Goal: Task Accomplishment & Management: Use online tool/utility

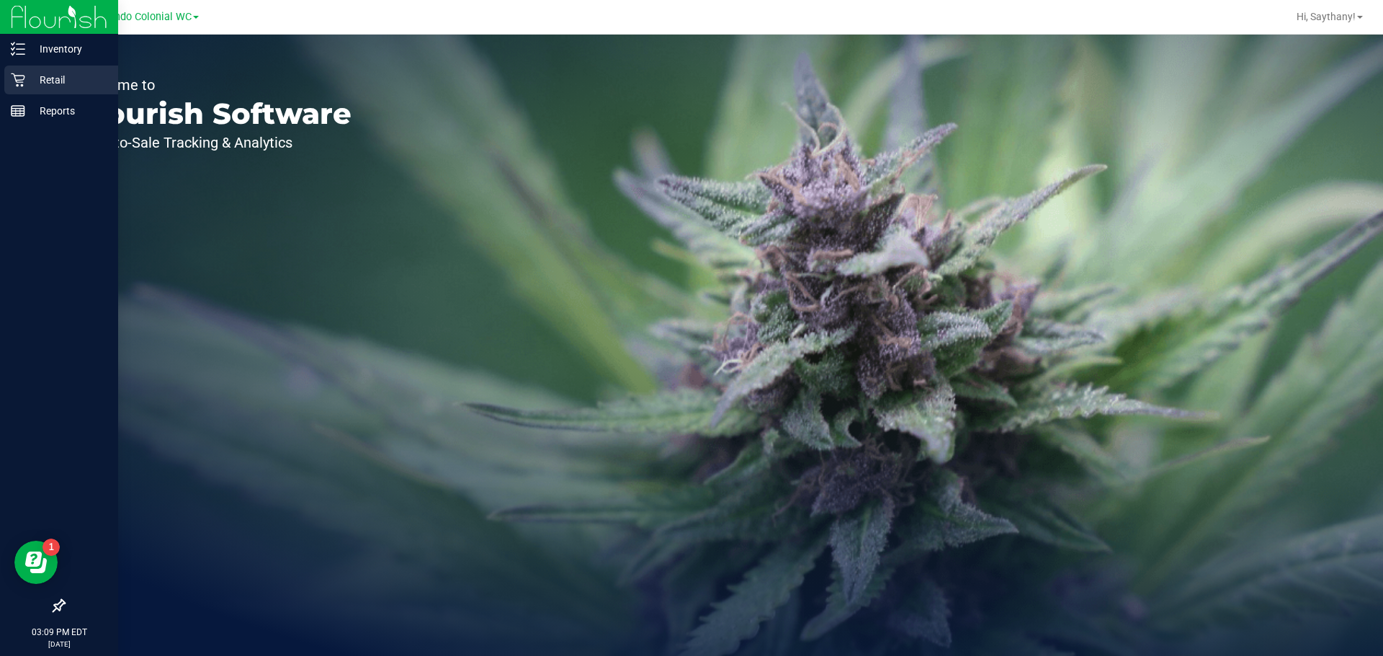
click at [41, 81] on p "Retail" at bounding box center [68, 79] width 86 height 17
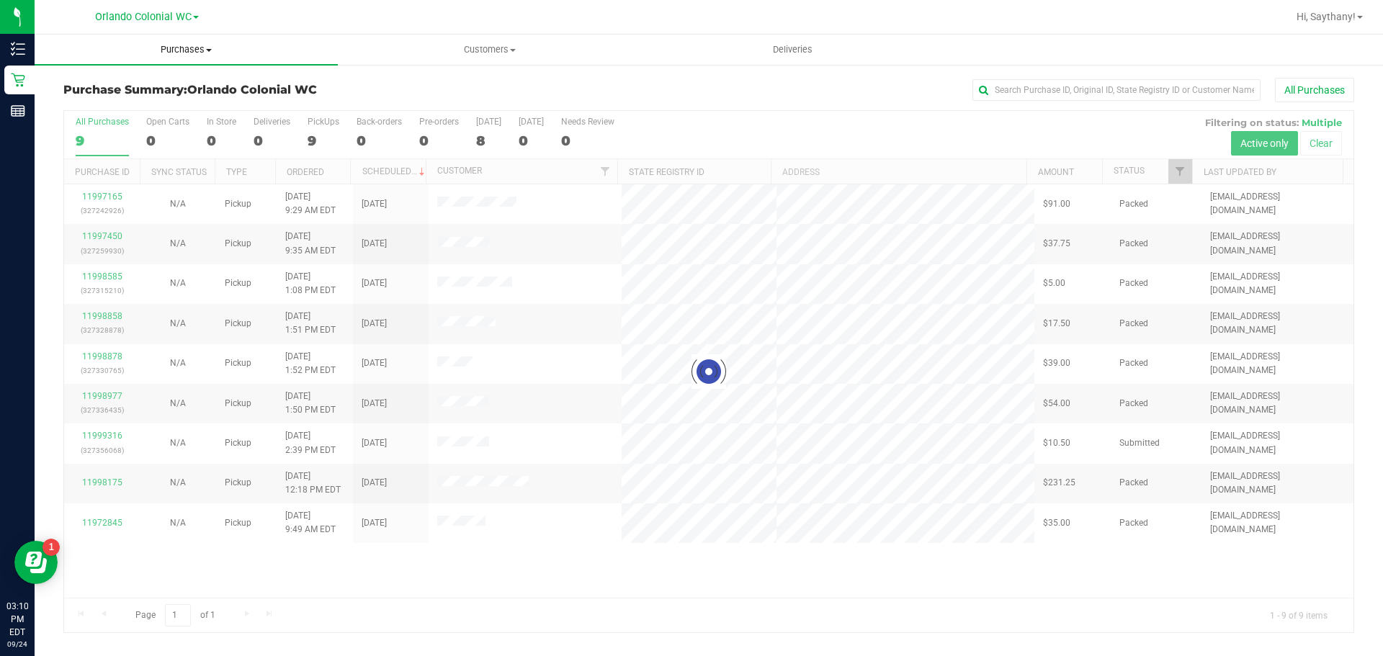
click at [195, 55] on span "Purchases" at bounding box center [186, 49] width 303 height 13
click at [183, 111] on li "Fulfillment" at bounding box center [186, 104] width 303 height 17
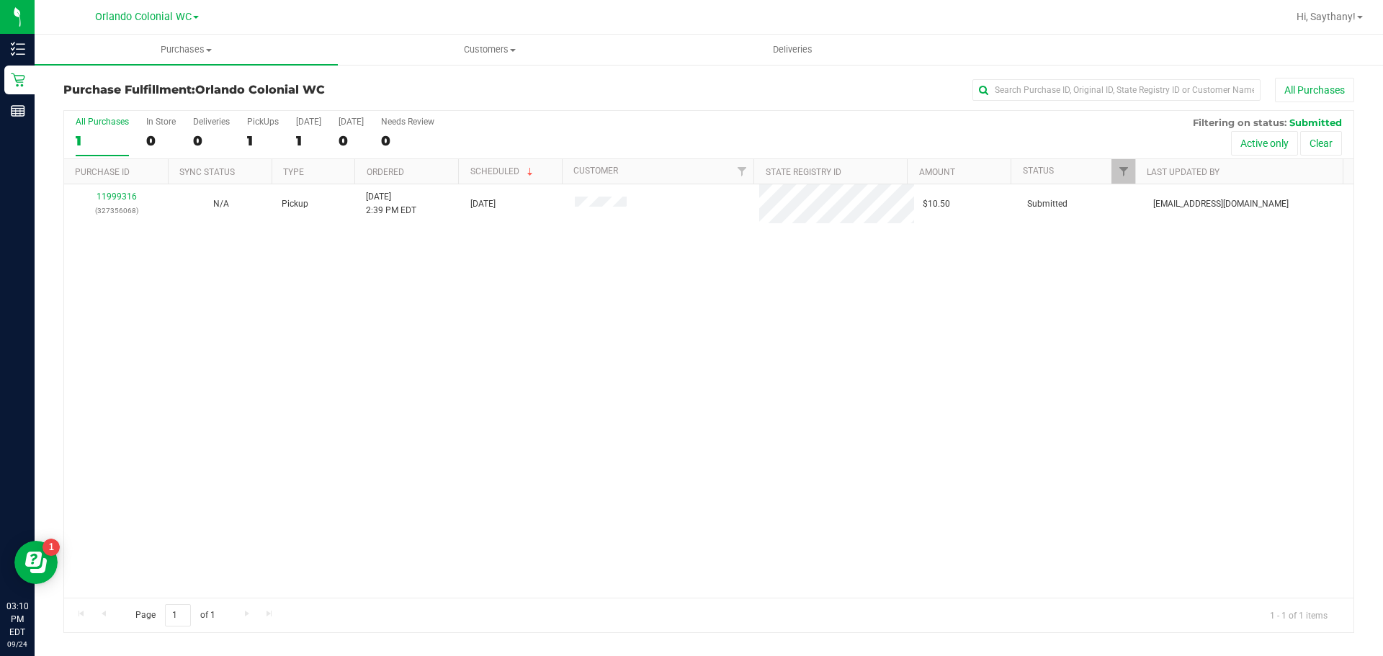
drag, startPoint x: 156, startPoint y: 496, endPoint x: 146, endPoint y: 344, distance: 152.4
click at [156, 496] on div "11999316 (327356068) N/A Pickup [DATE] 2:39 PM EDT 9/24/2025 $10.50 Submitted […" at bounding box center [709, 391] width 1290 height 414
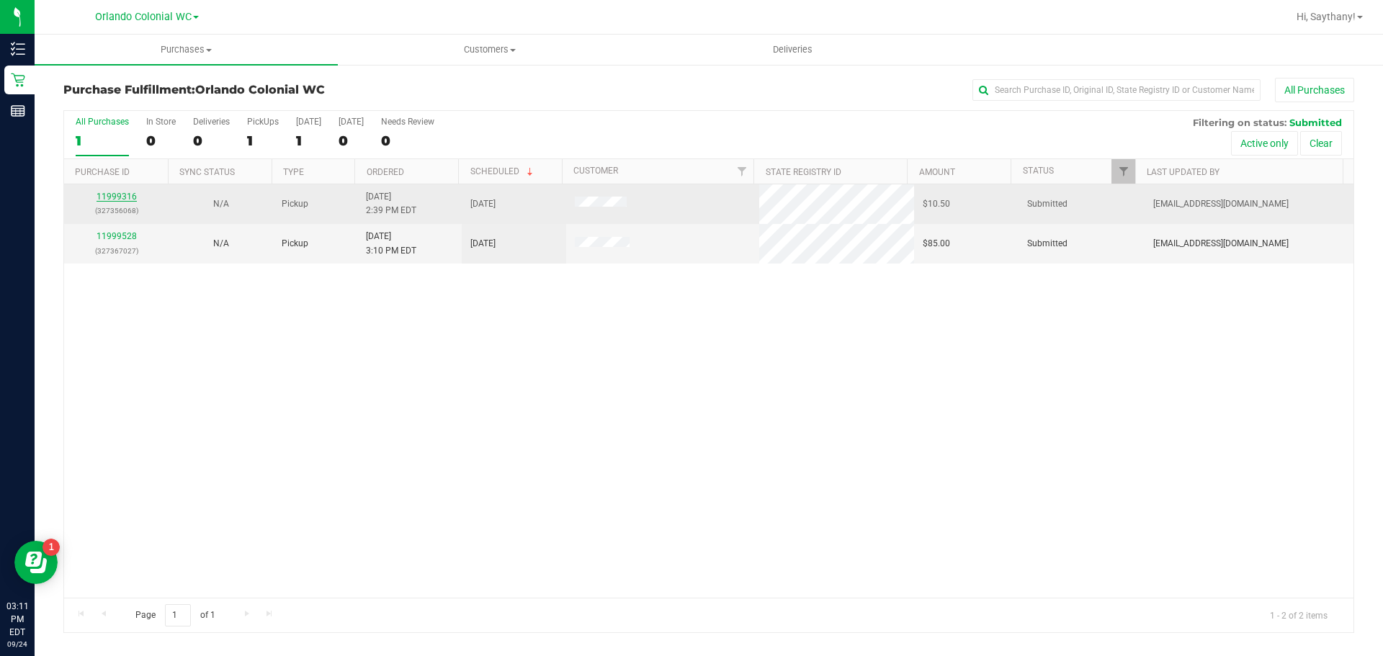
click at [115, 195] on link "11999316" at bounding box center [117, 197] width 40 height 10
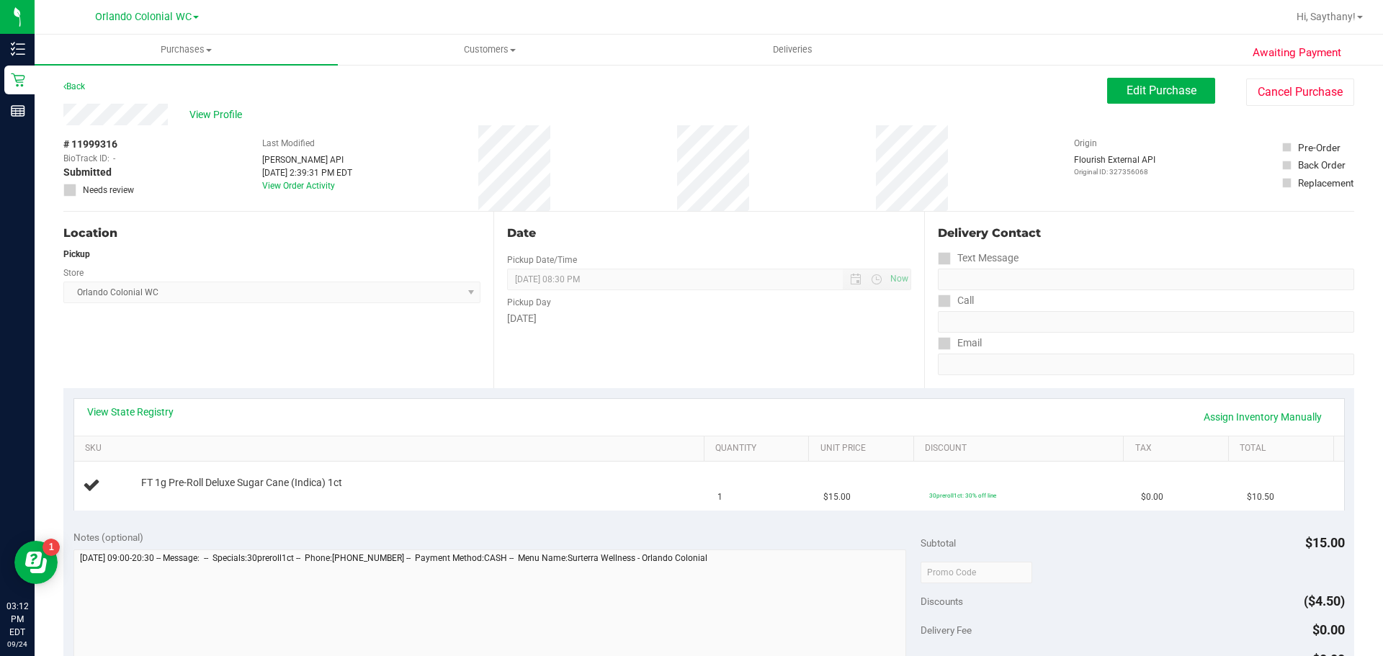
click at [256, 235] on div "Location" at bounding box center [271, 233] width 417 height 17
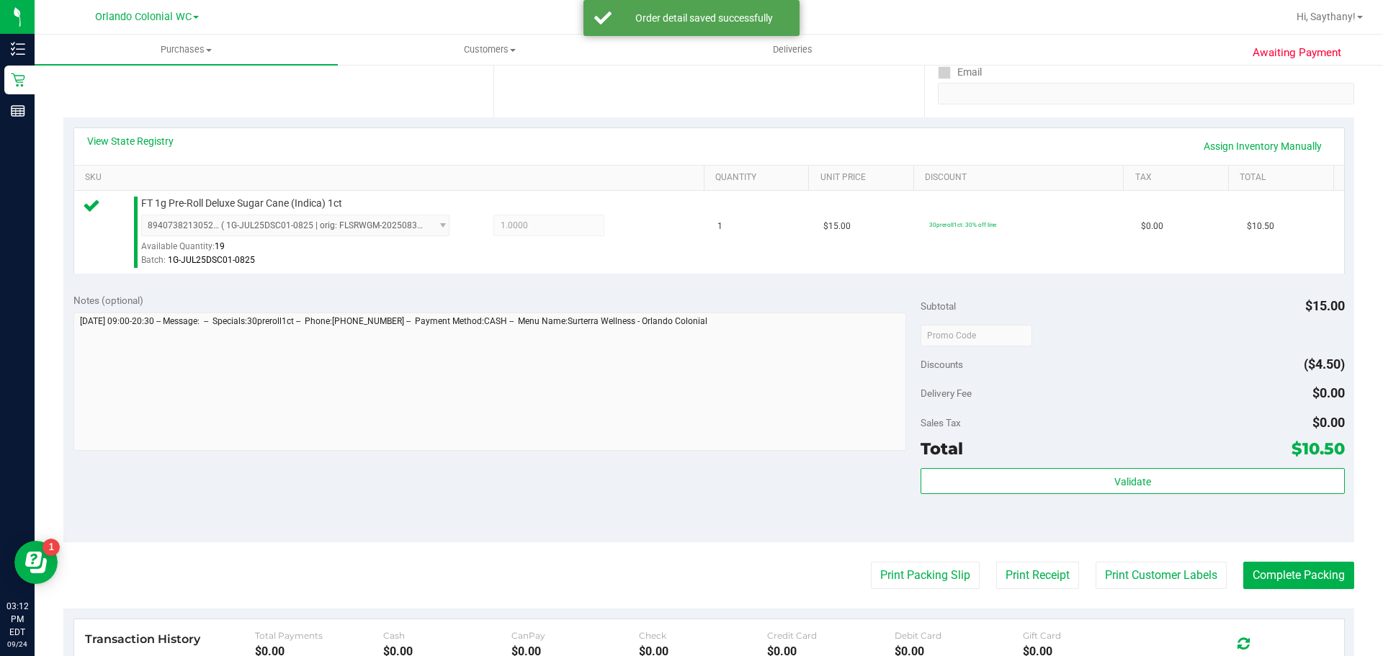
scroll to position [270, 0]
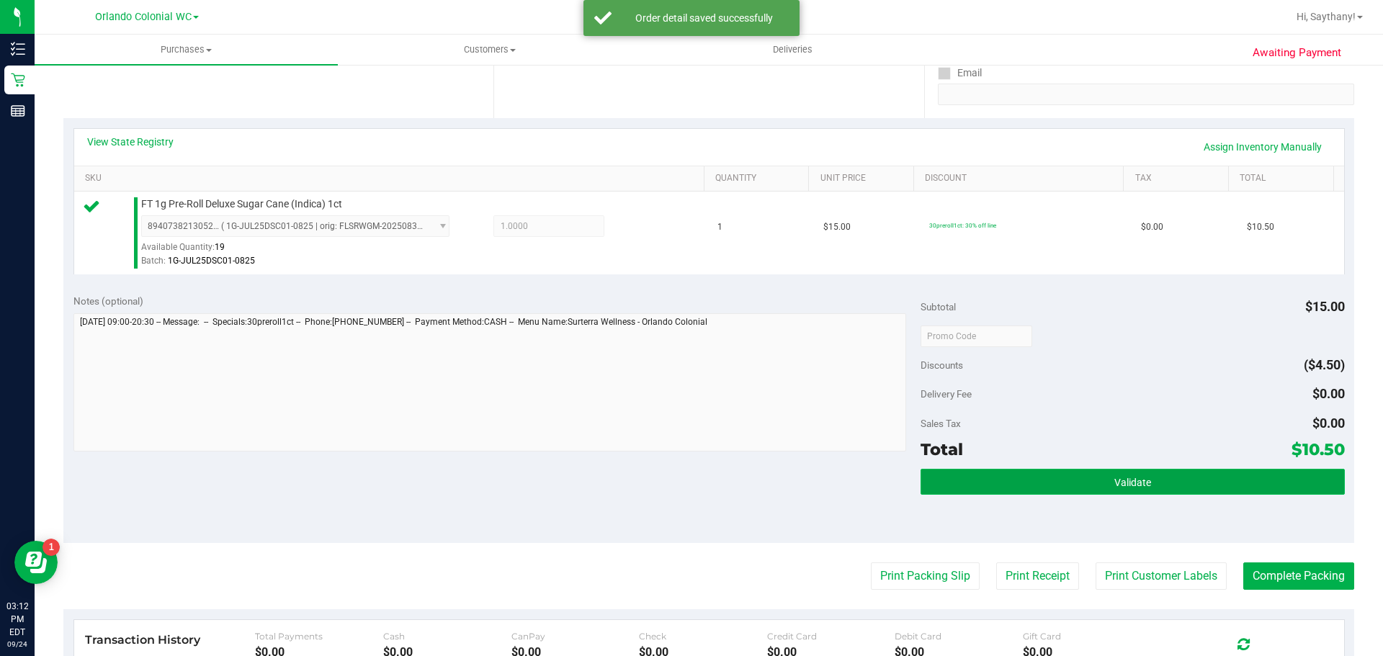
click at [1263, 481] on button "Validate" at bounding box center [1133, 482] width 424 height 26
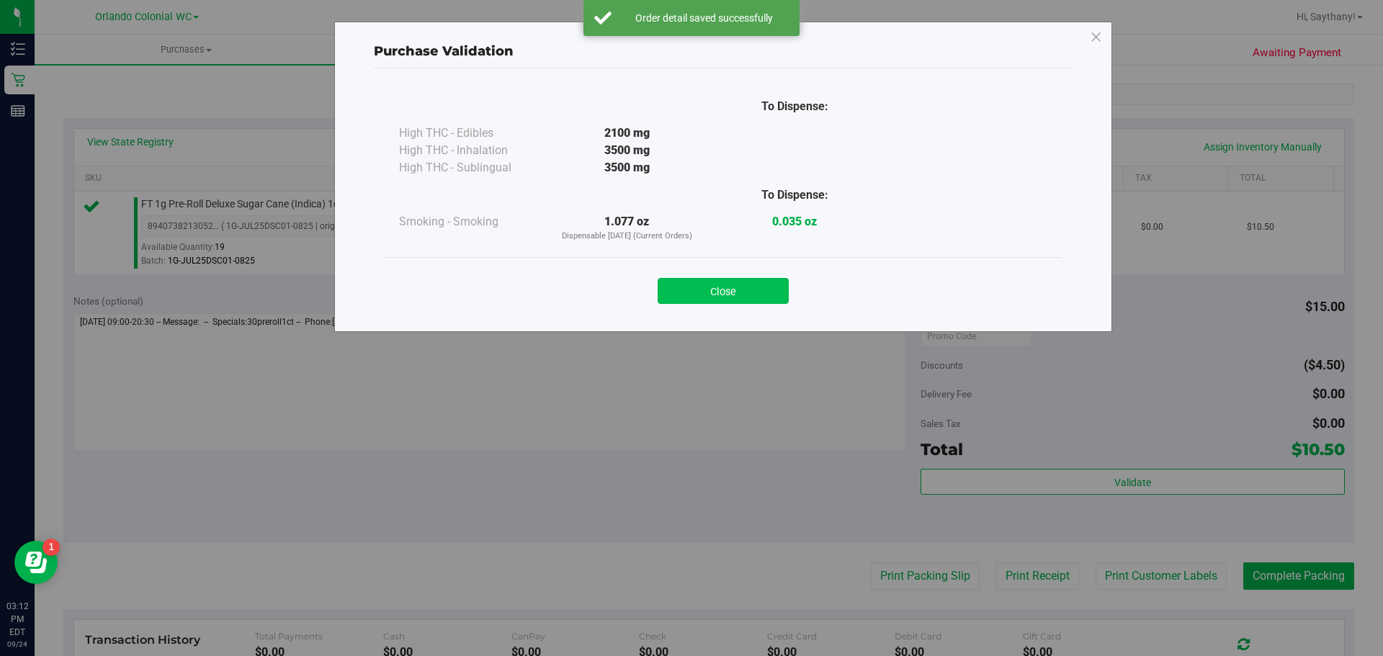
click at [730, 300] on button "Close" at bounding box center [723, 291] width 131 height 26
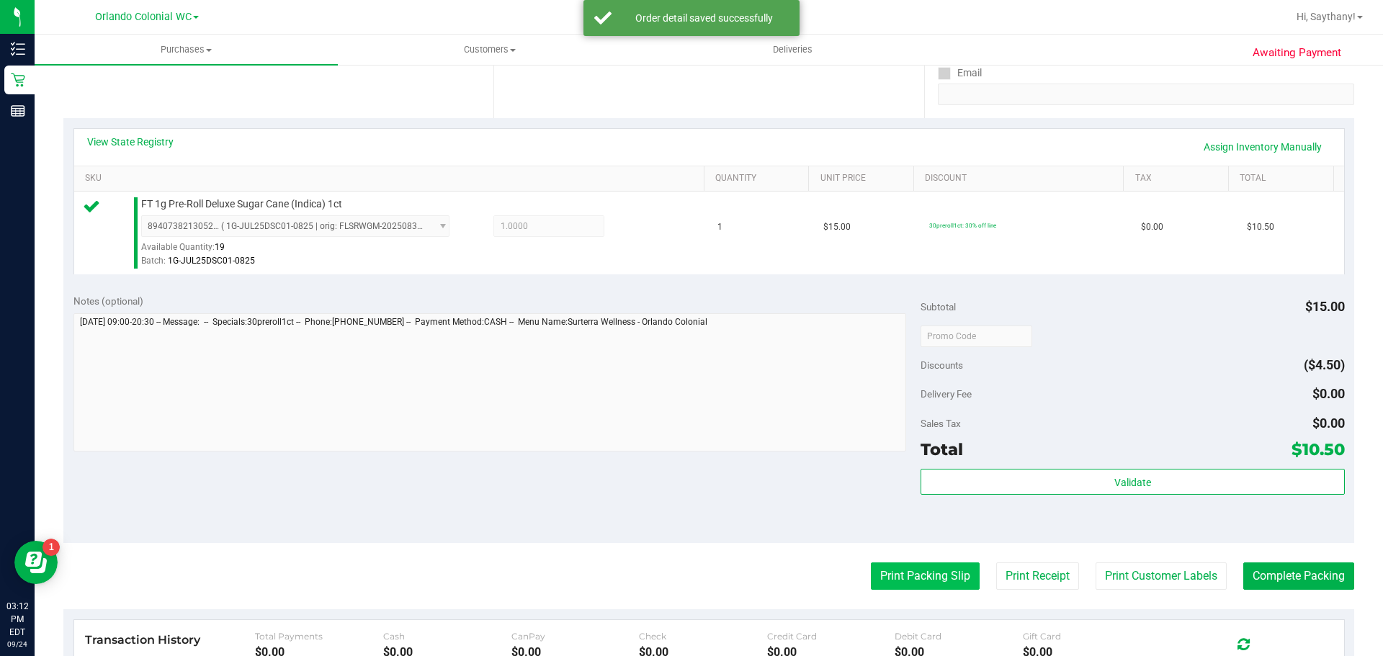
click at [963, 586] on button "Print Packing Slip" at bounding box center [925, 576] width 109 height 27
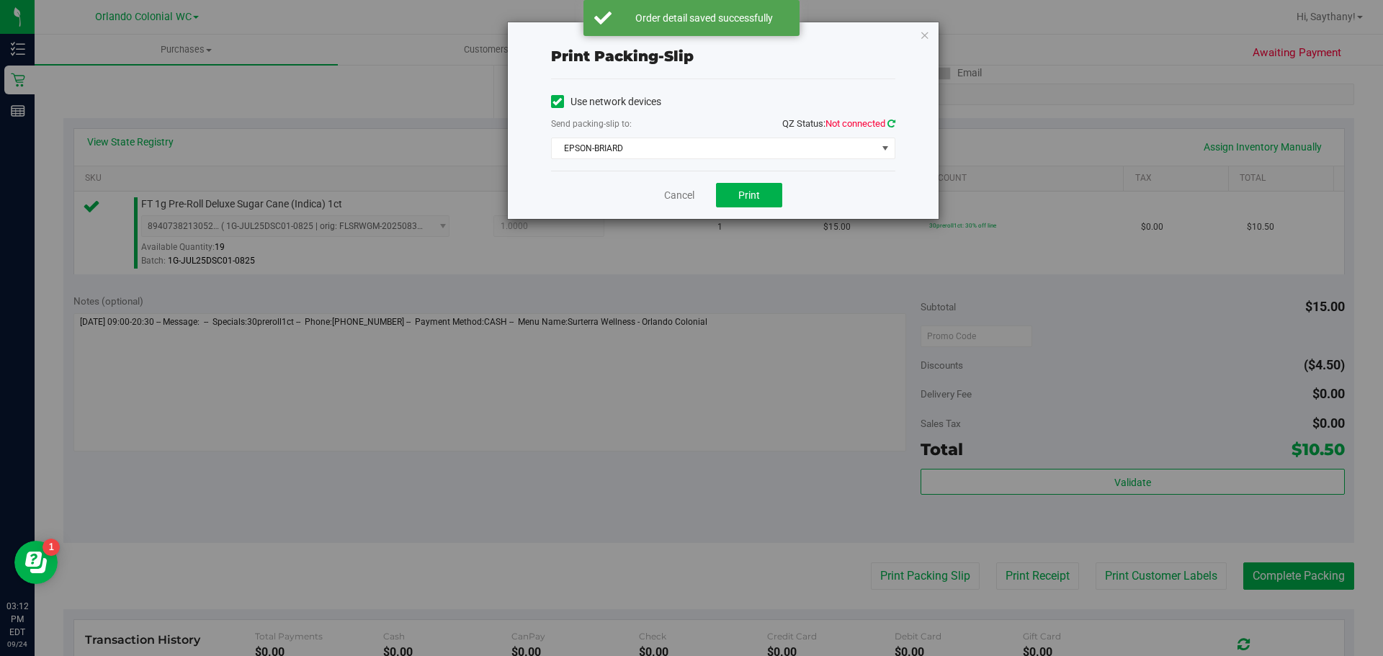
click at [889, 120] on icon at bounding box center [892, 123] width 8 height 9
click at [672, 152] on span "EPSON-BRIARD" at bounding box center [714, 148] width 325 height 20
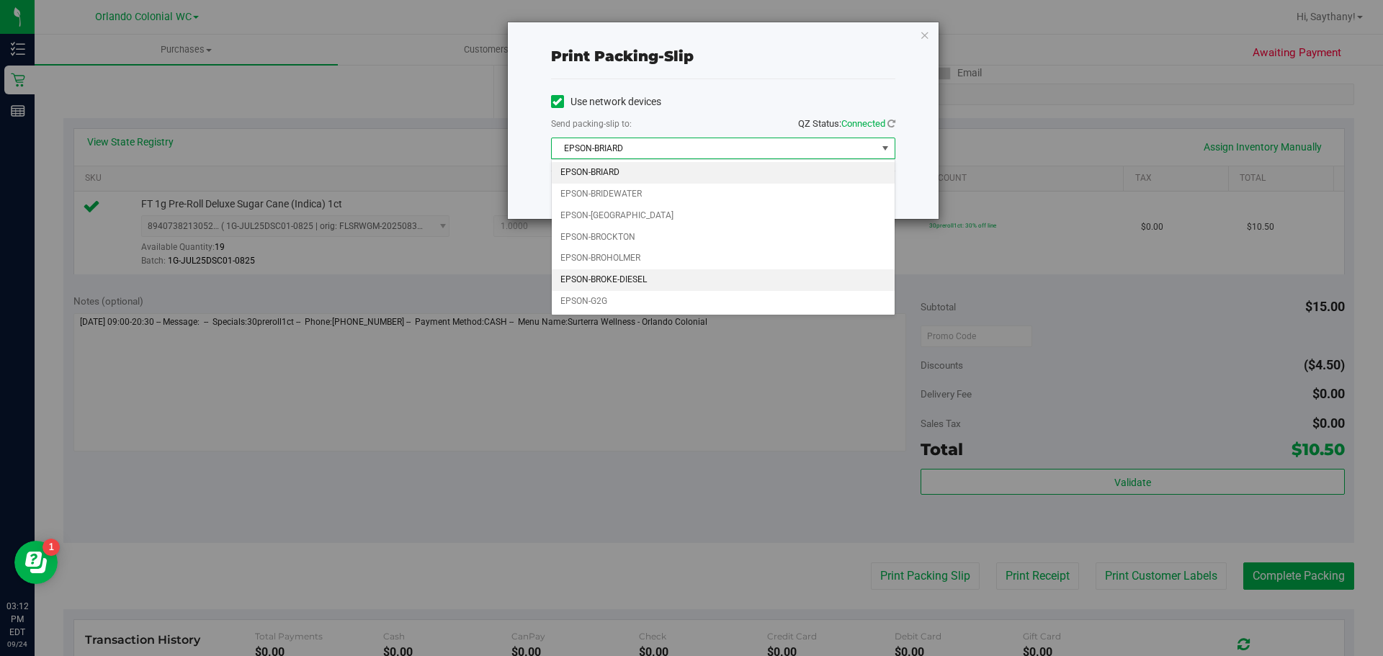
click at [632, 276] on li "EPSON-BROKE-DIESEL" at bounding box center [723, 280] width 343 height 22
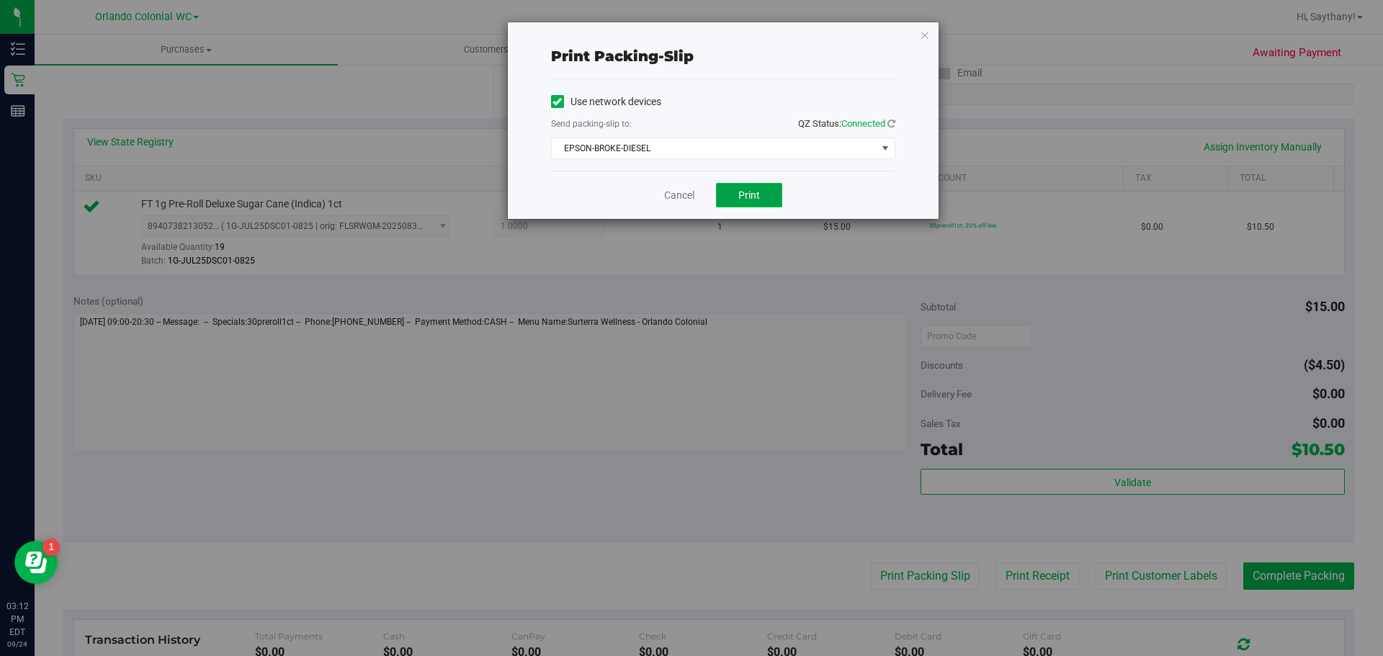
click at [751, 198] on span "Print" at bounding box center [750, 195] width 22 height 12
click at [924, 41] on icon "button" at bounding box center [925, 34] width 10 height 17
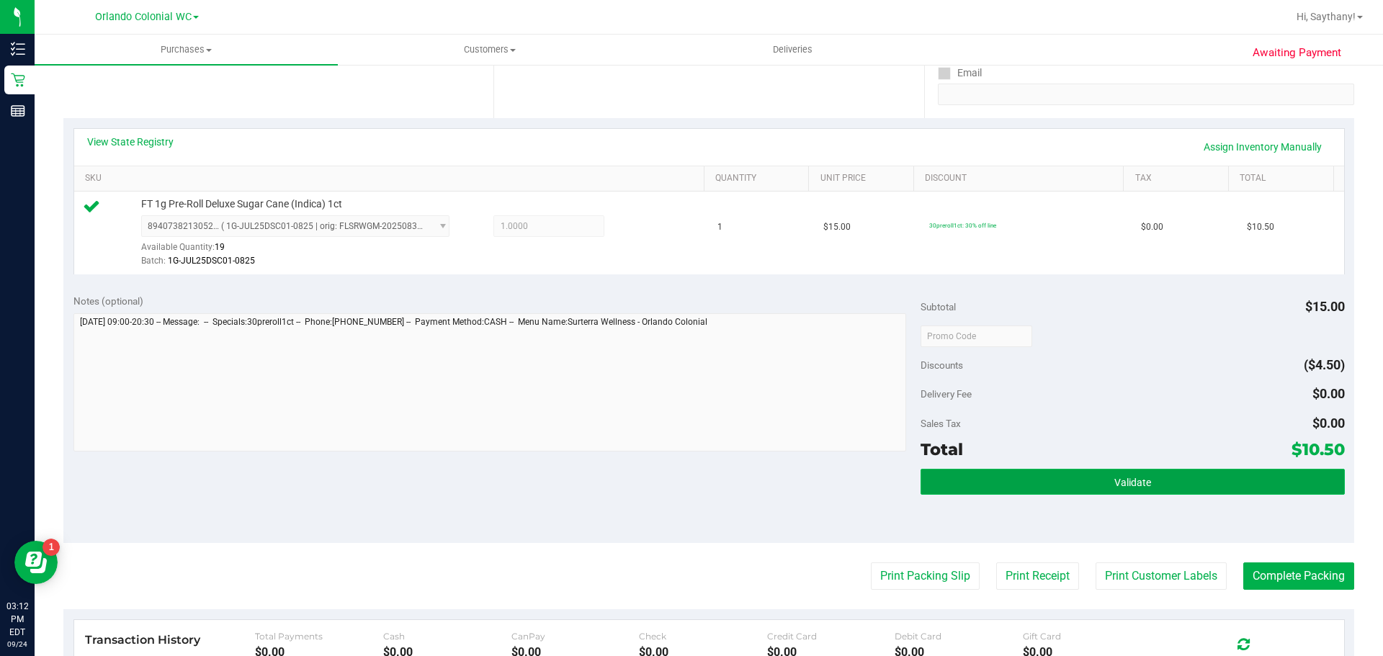
click at [1231, 492] on button "Validate" at bounding box center [1133, 482] width 424 height 26
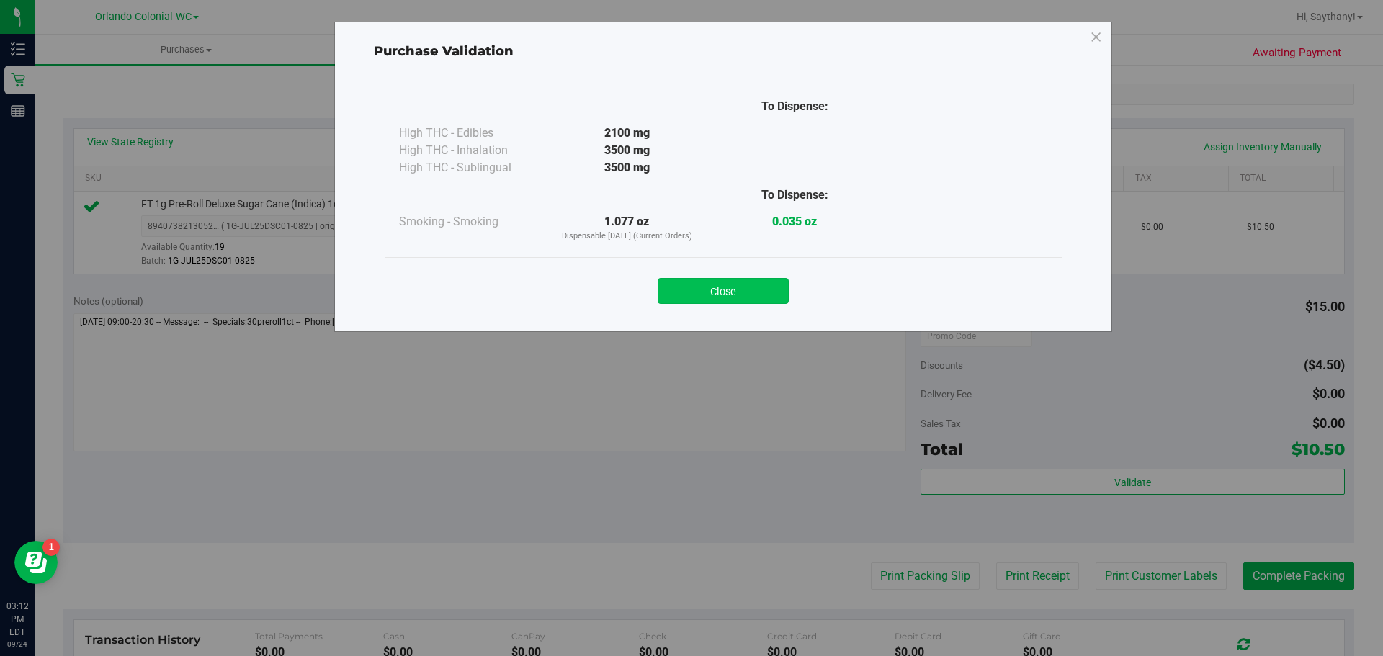
click at [746, 283] on button "Close" at bounding box center [723, 291] width 131 height 26
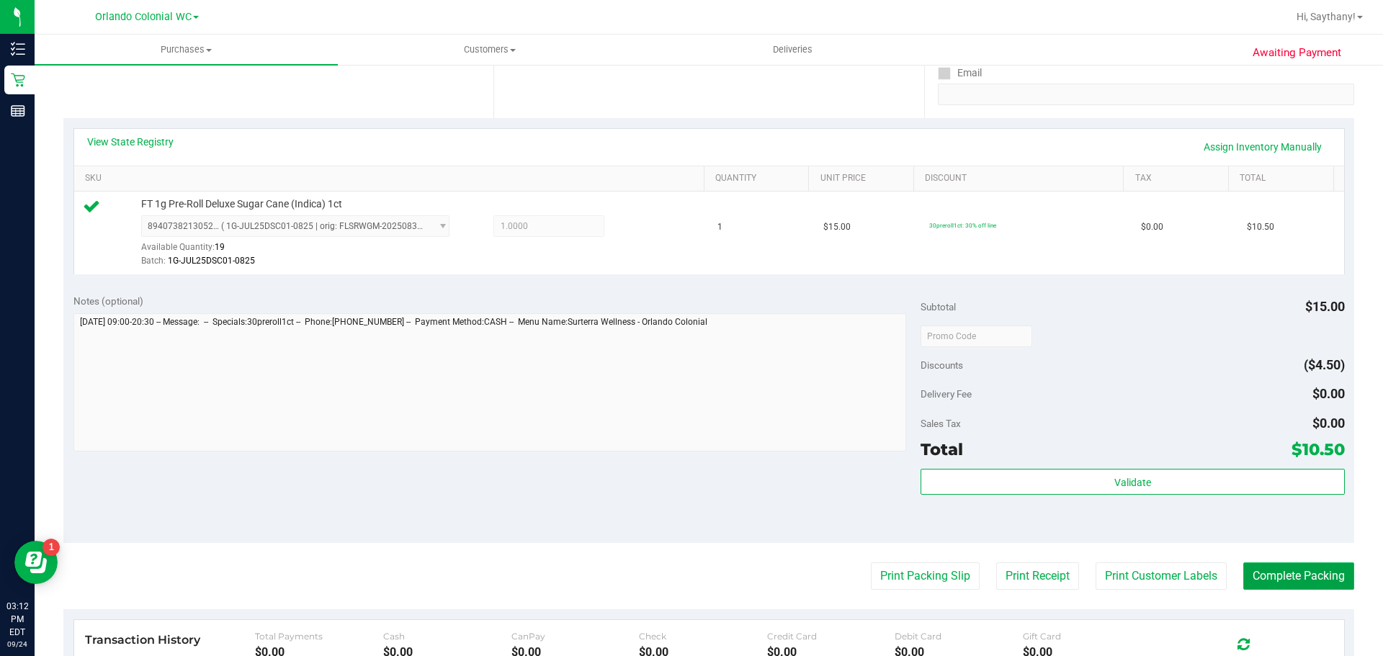
click at [1277, 572] on button "Complete Packing" at bounding box center [1299, 576] width 111 height 27
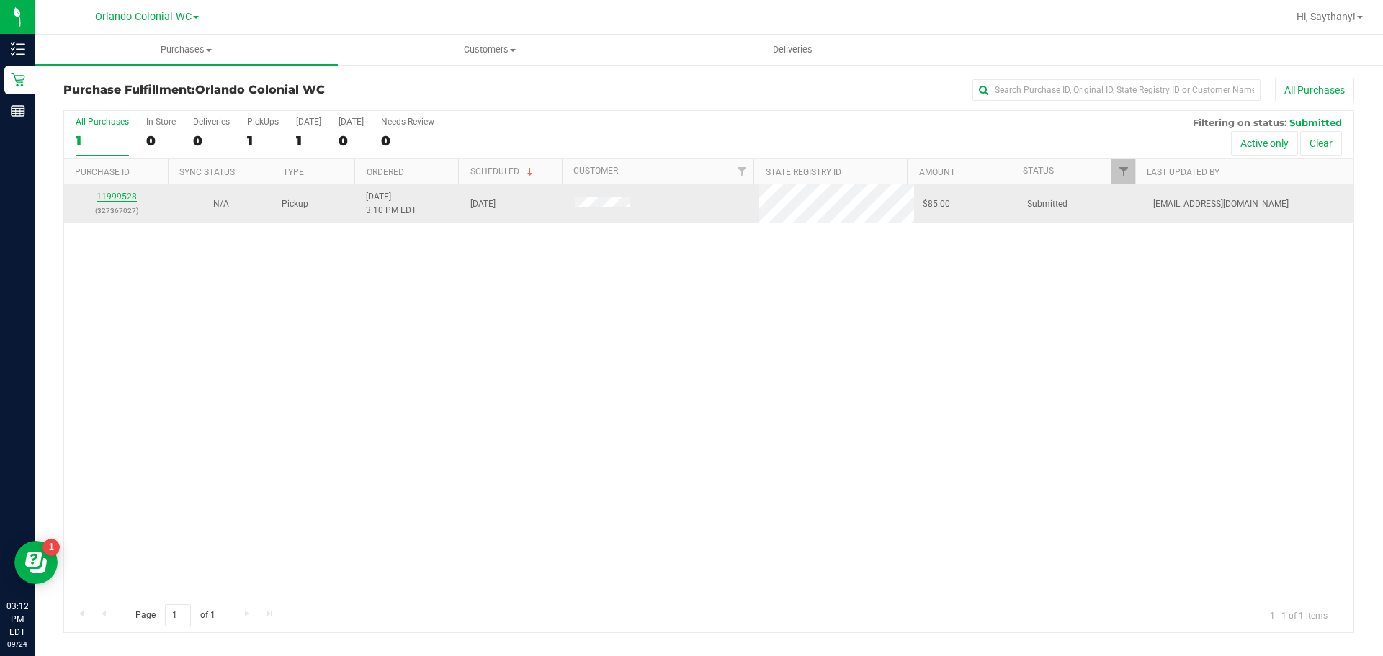
click at [133, 201] on link "11999528" at bounding box center [117, 197] width 40 height 10
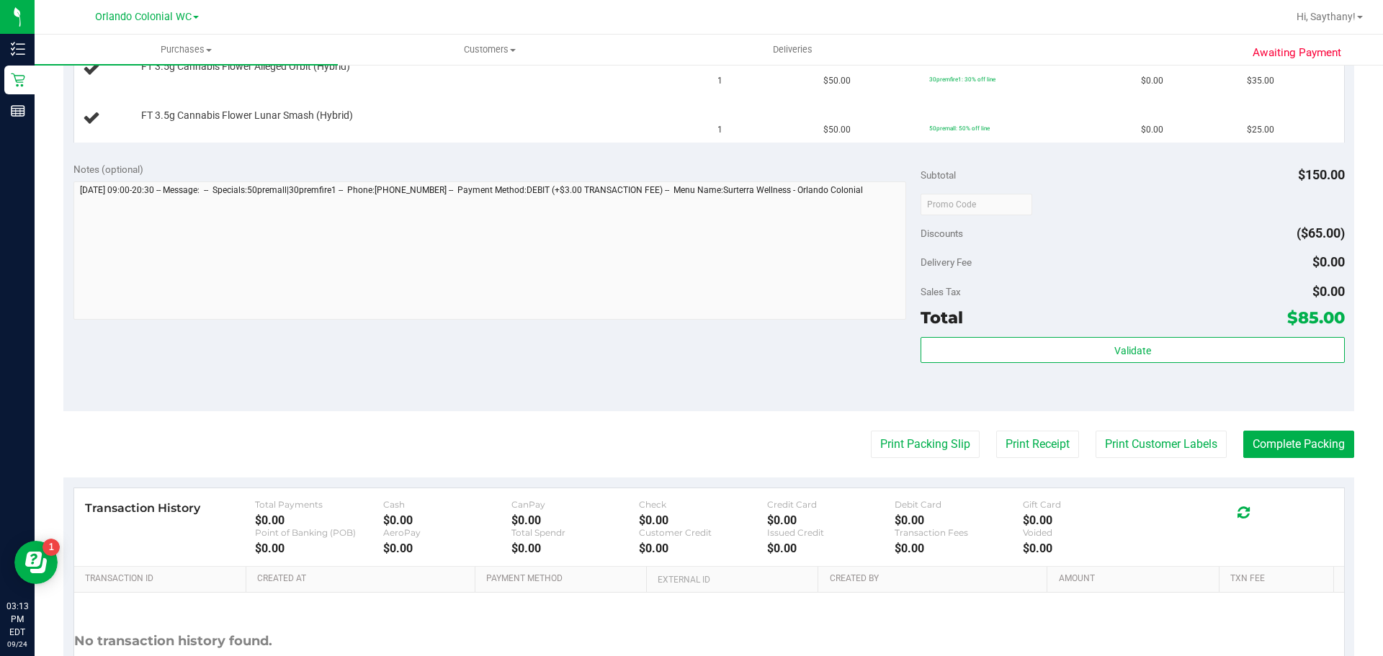
scroll to position [473, 0]
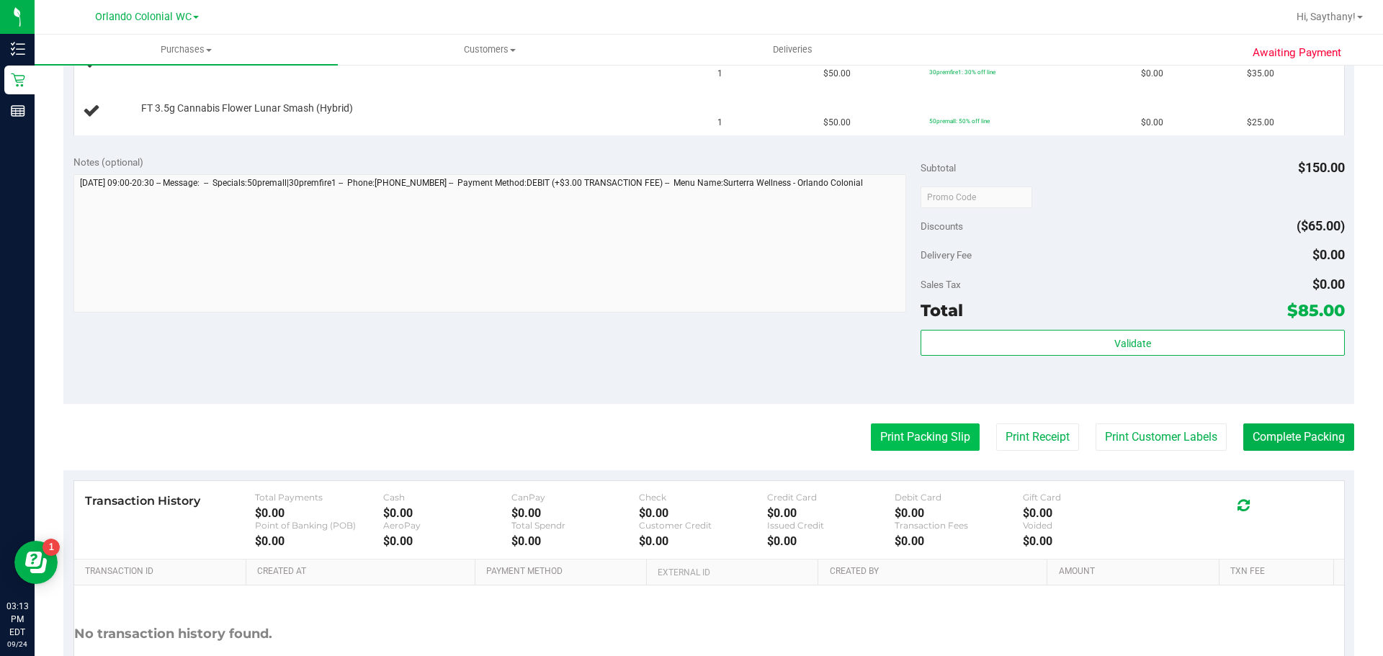
click at [953, 443] on button "Print Packing Slip" at bounding box center [925, 437] width 109 height 27
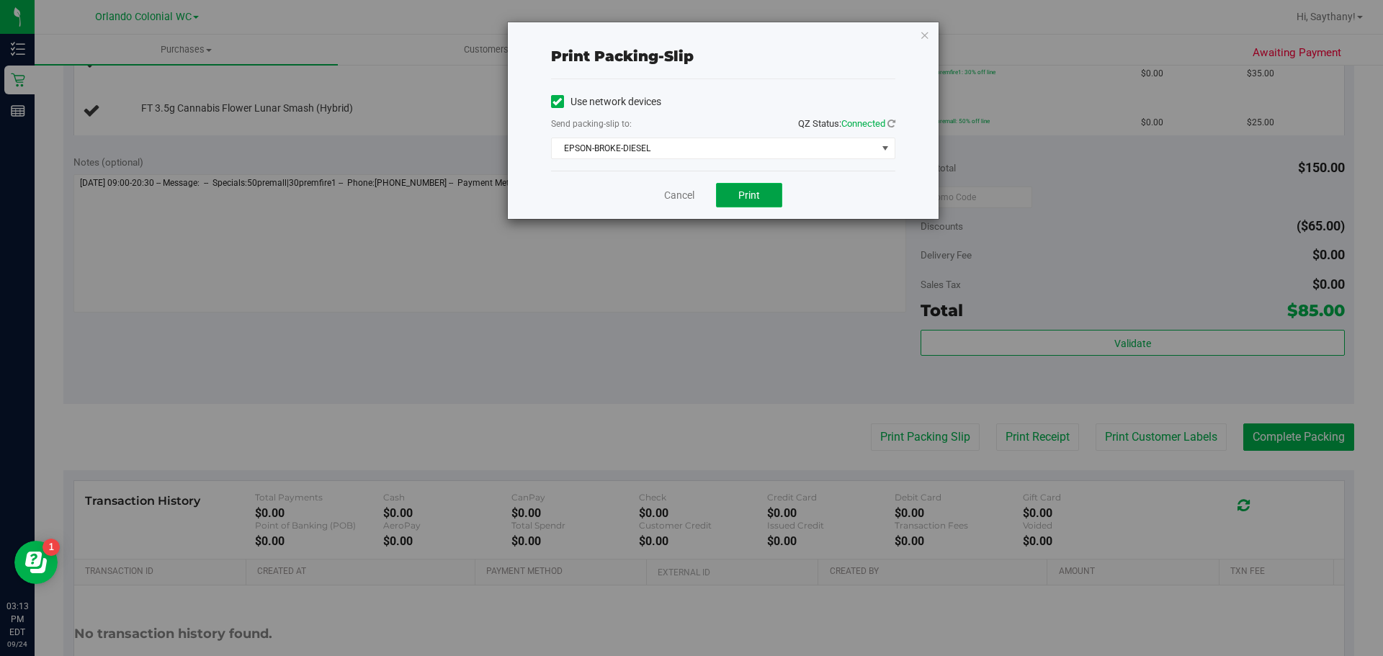
click at [751, 200] on span "Print" at bounding box center [750, 195] width 22 height 12
click at [920, 55] on div "Print packing-slip Use network devices Send packing-slip to: QZ Status: Connect…" at bounding box center [723, 120] width 431 height 197
click at [904, 35] on div "Print packing-slip Use network devices Send packing-slip to: QZ Status: Connect…" at bounding box center [723, 120] width 431 height 197
click at [925, 33] on icon "button" at bounding box center [925, 34] width 10 height 17
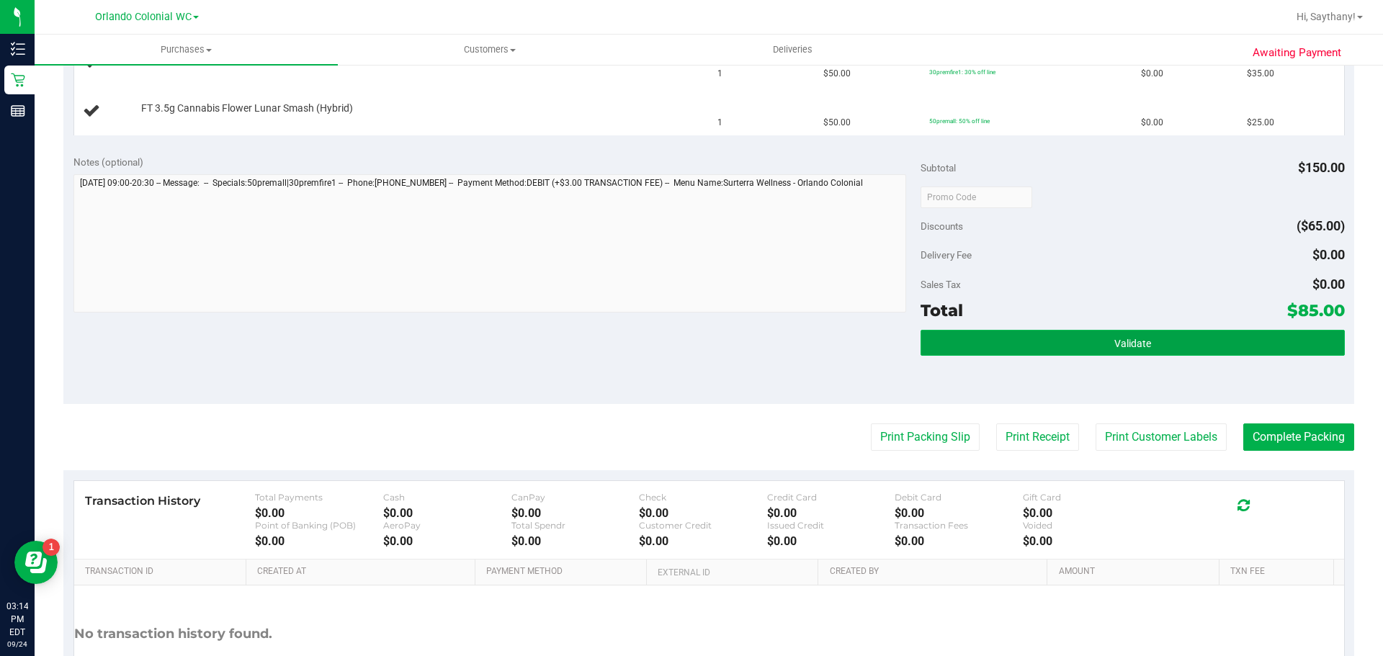
click at [1215, 343] on button "Validate" at bounding box center [1133, 343] width 424 height 26
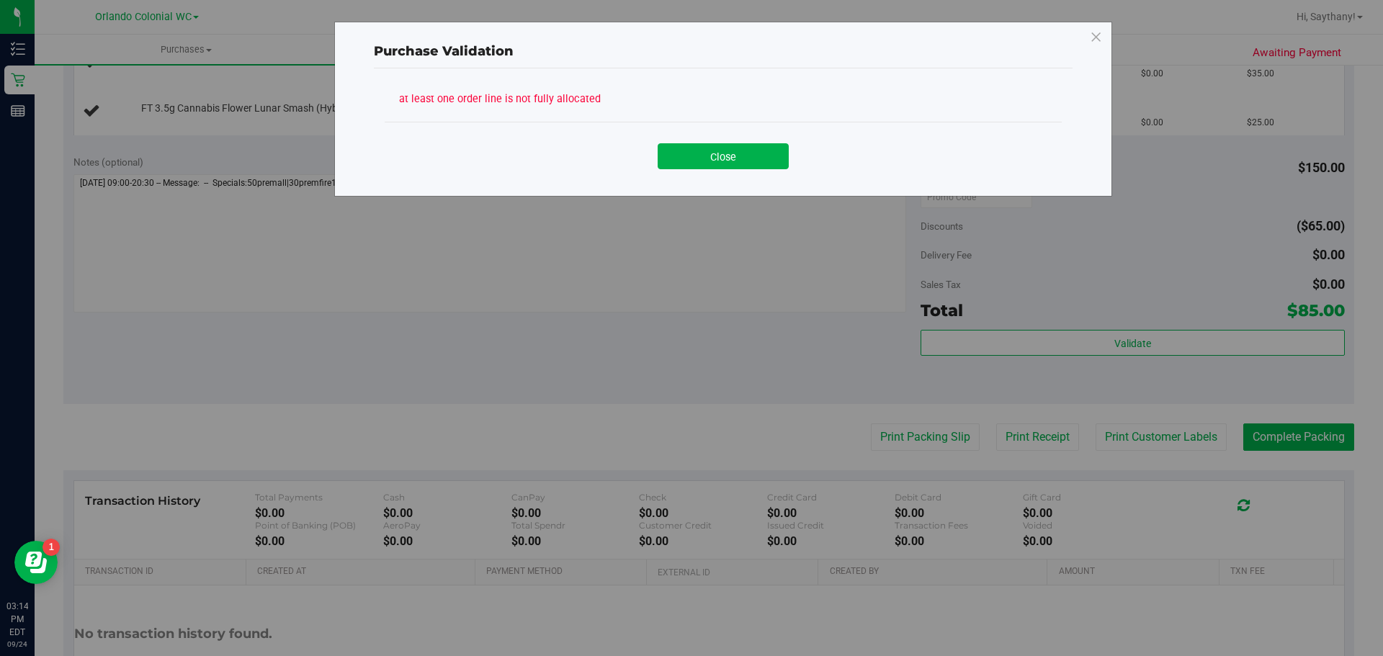
click at [1117, 33] on div "Purchase Validation at least one order line is not fully allocated Close" at bounding box center [697, 328] width 1394 height 656
click at [1093, 44] on icon at bounding box center [1096, 37] width 13 height 23
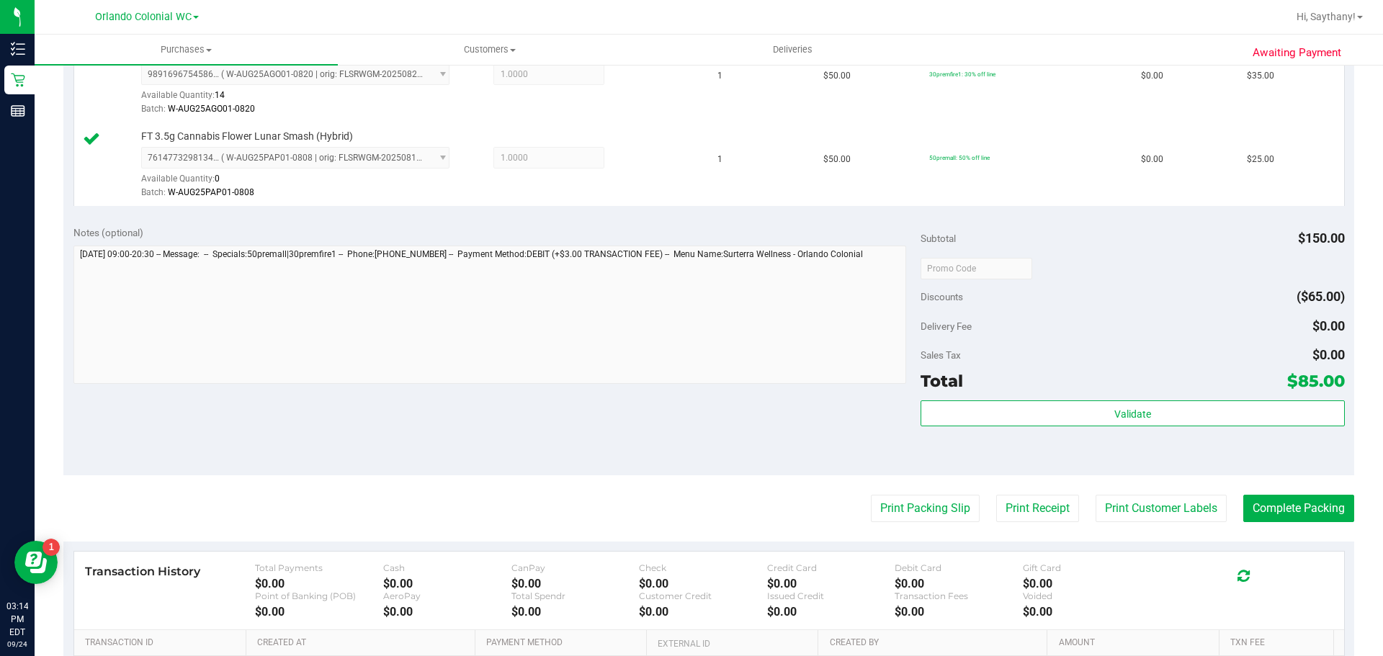
scroll to position [514, 0]
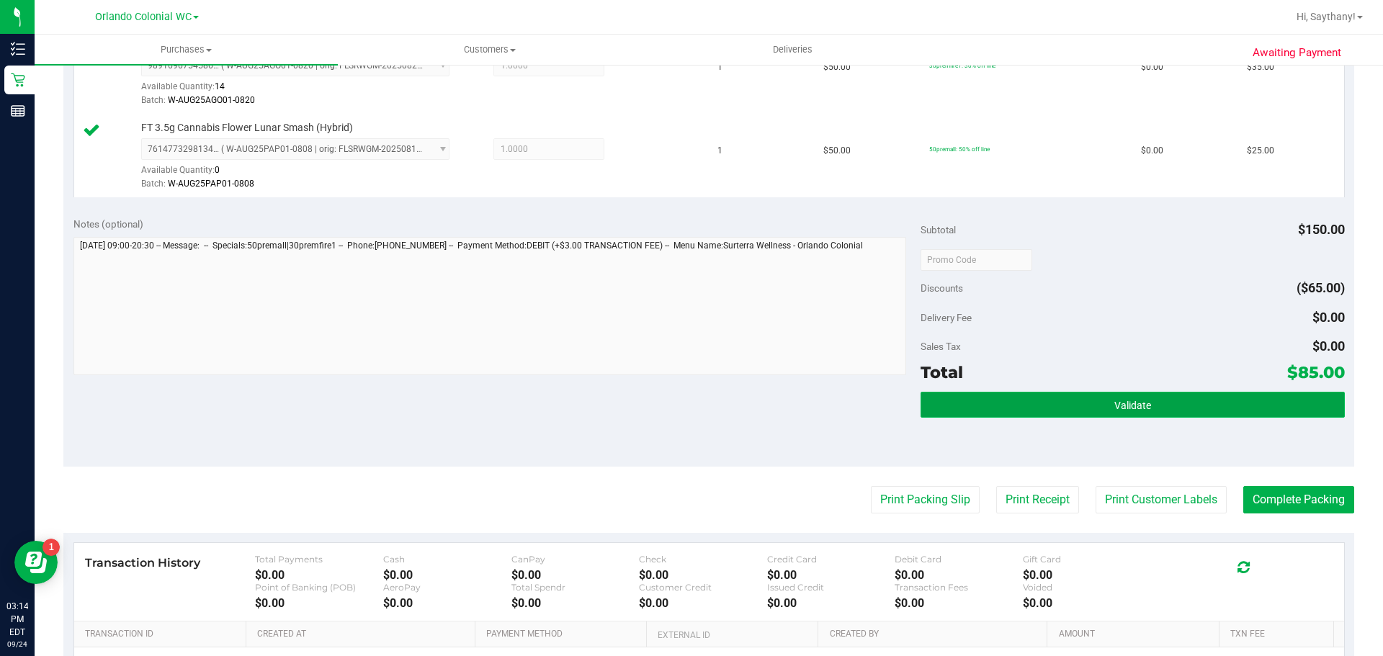
click at [1203, 403] on button "Validate" at bounding box center [1133, 405] width 424 height 26
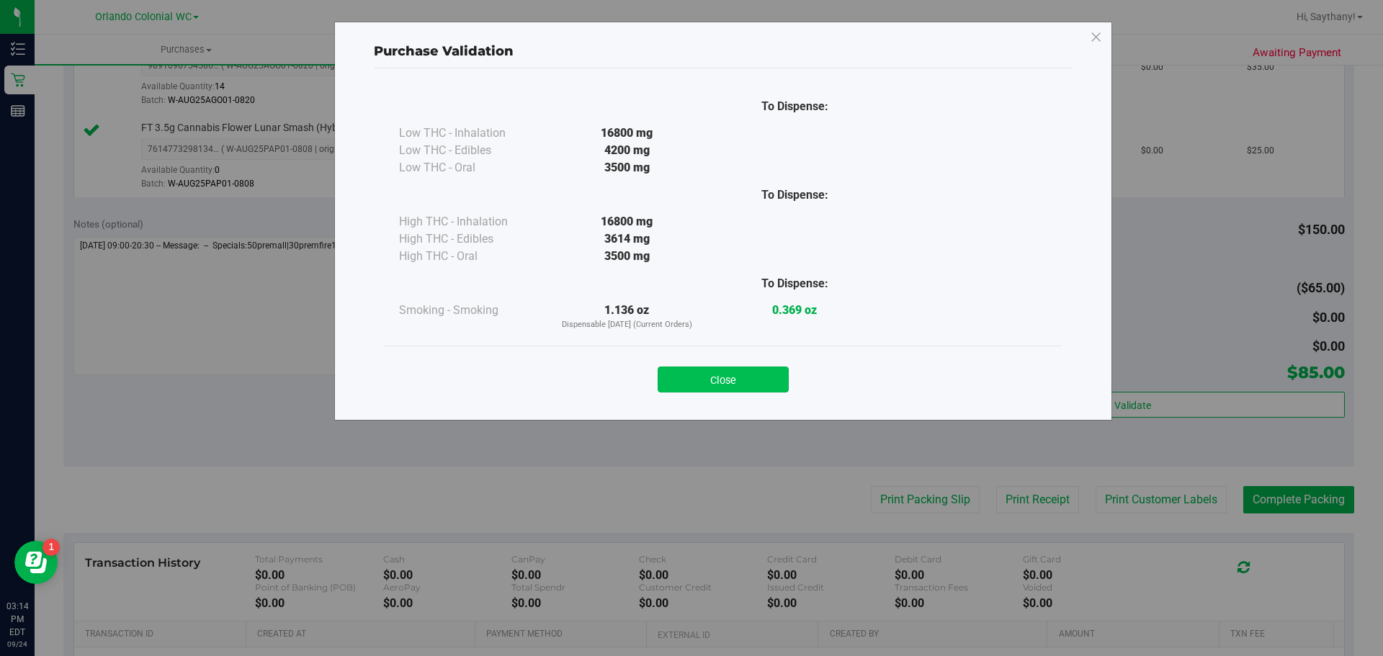
click at [754, 370] on button "Close" at bounding box center [723, 380] width 131 height 26
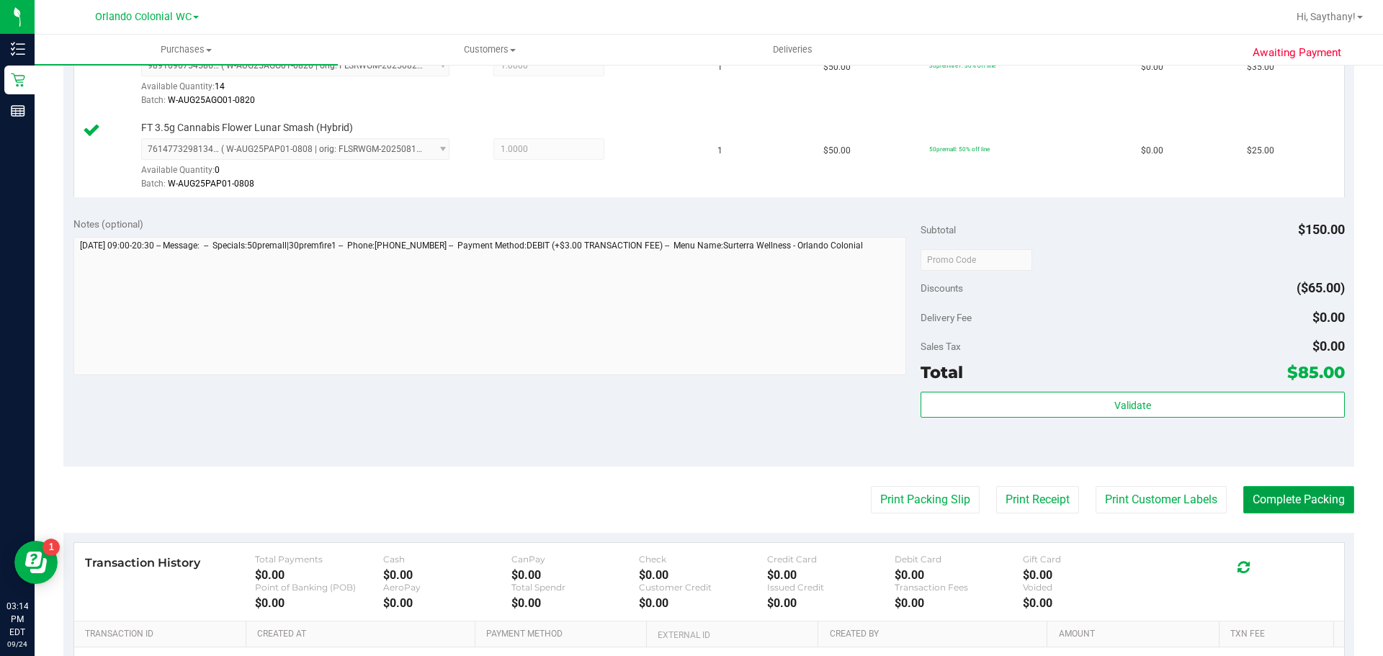
click at [1316, 495] on button "Complete Packing" at bounding box center [1299, 499] width 111 height 27
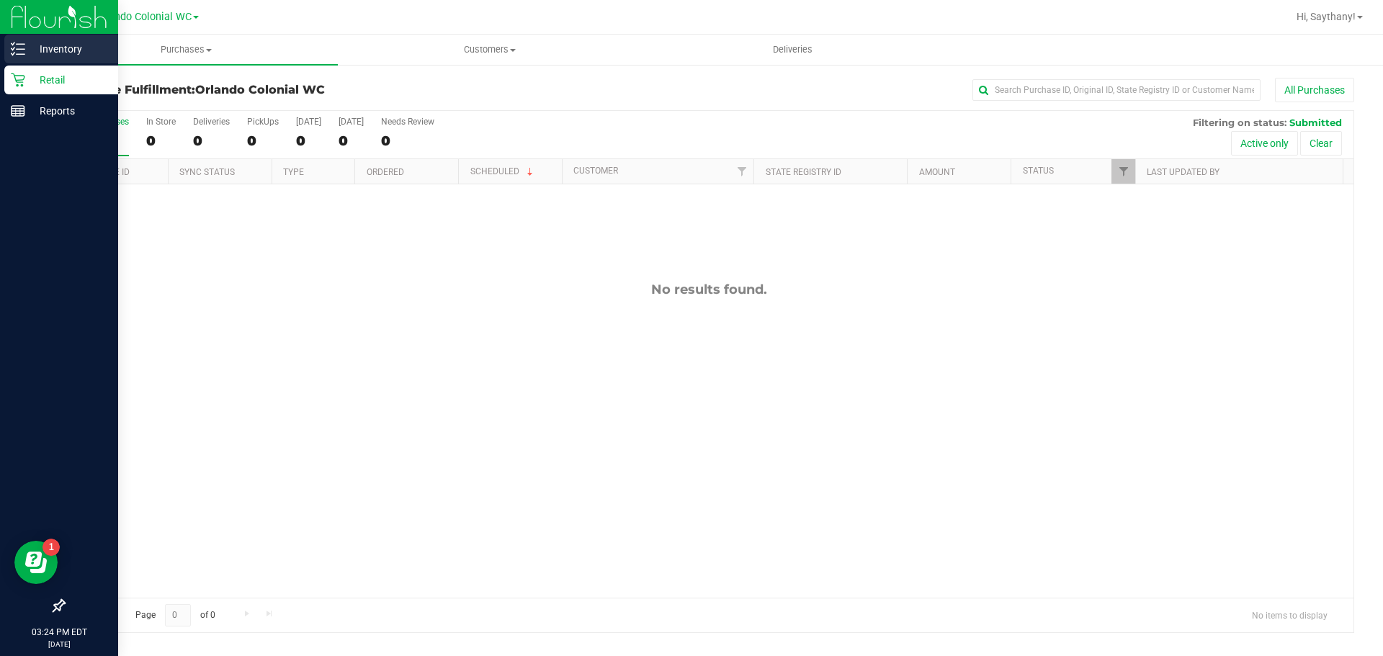
click at [58, 53] on p "Inventory" at bounding box center [68, 48] width 86 height 17
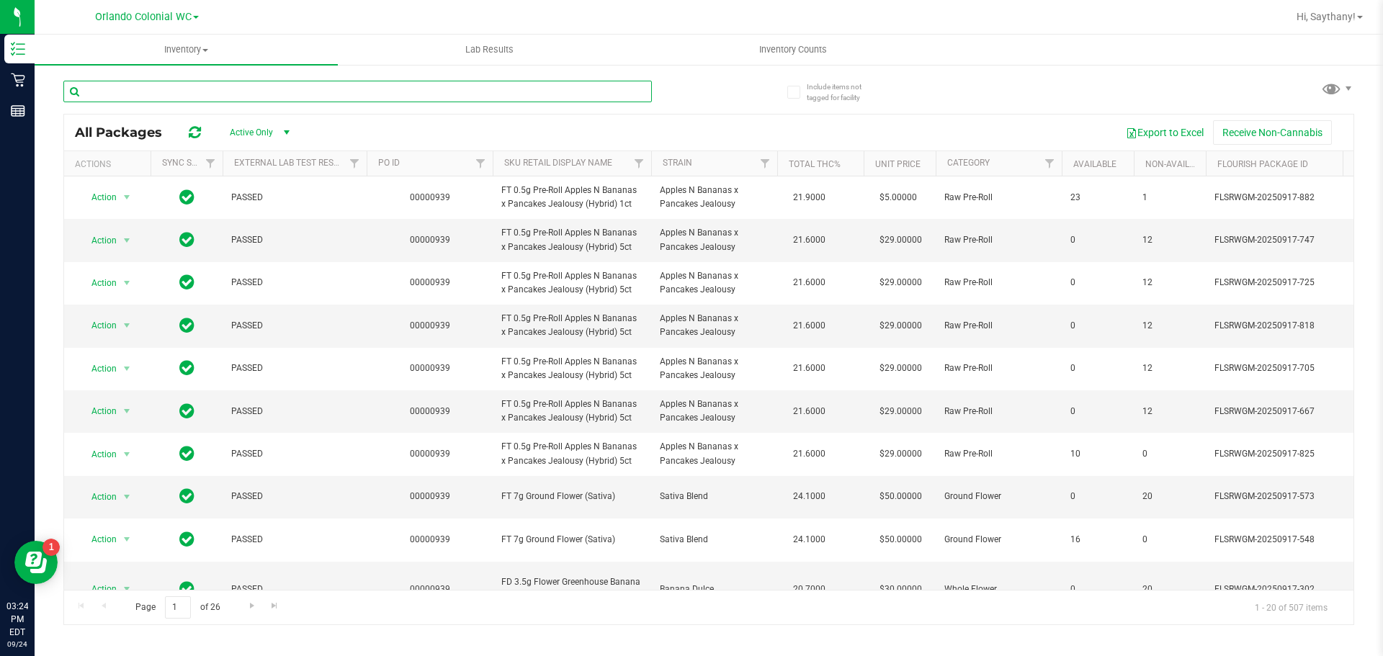
click at [336, 86] on input "text" at bounding box center [357, 92] width 589 height 22
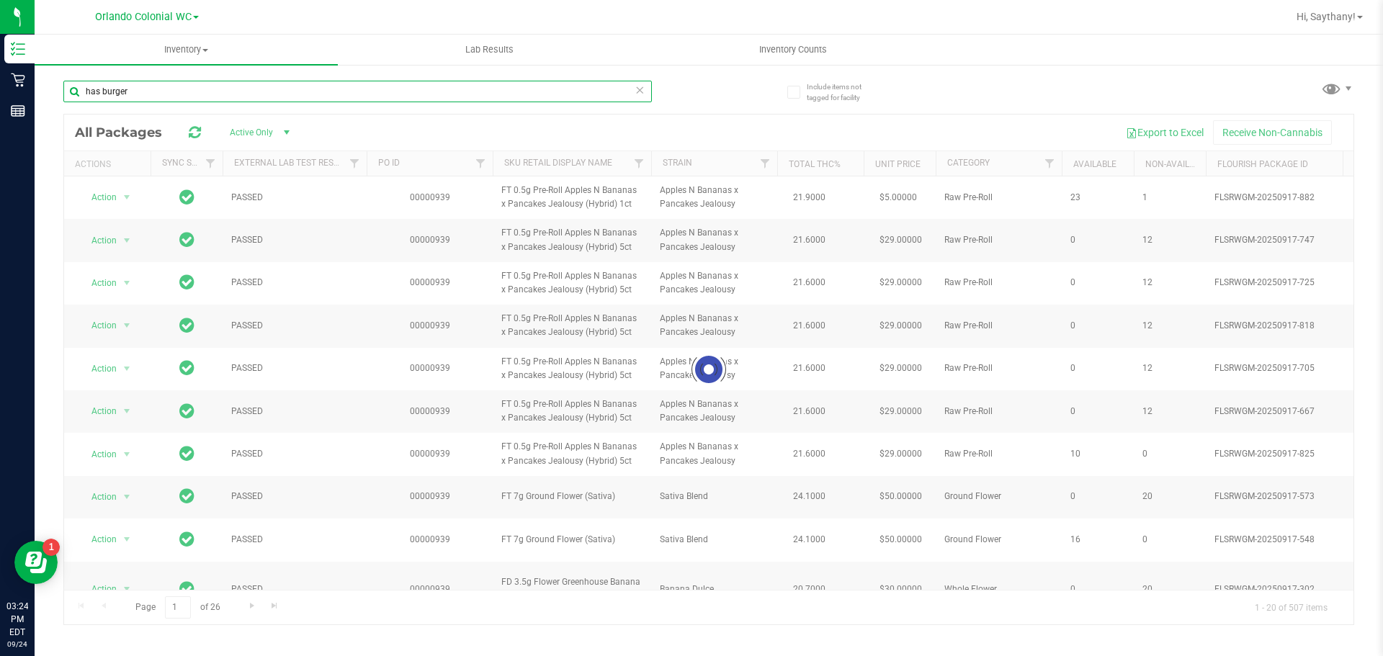
click at [99, 87] on input "has burger" at bounding box center [357, 92] width 589 height 22
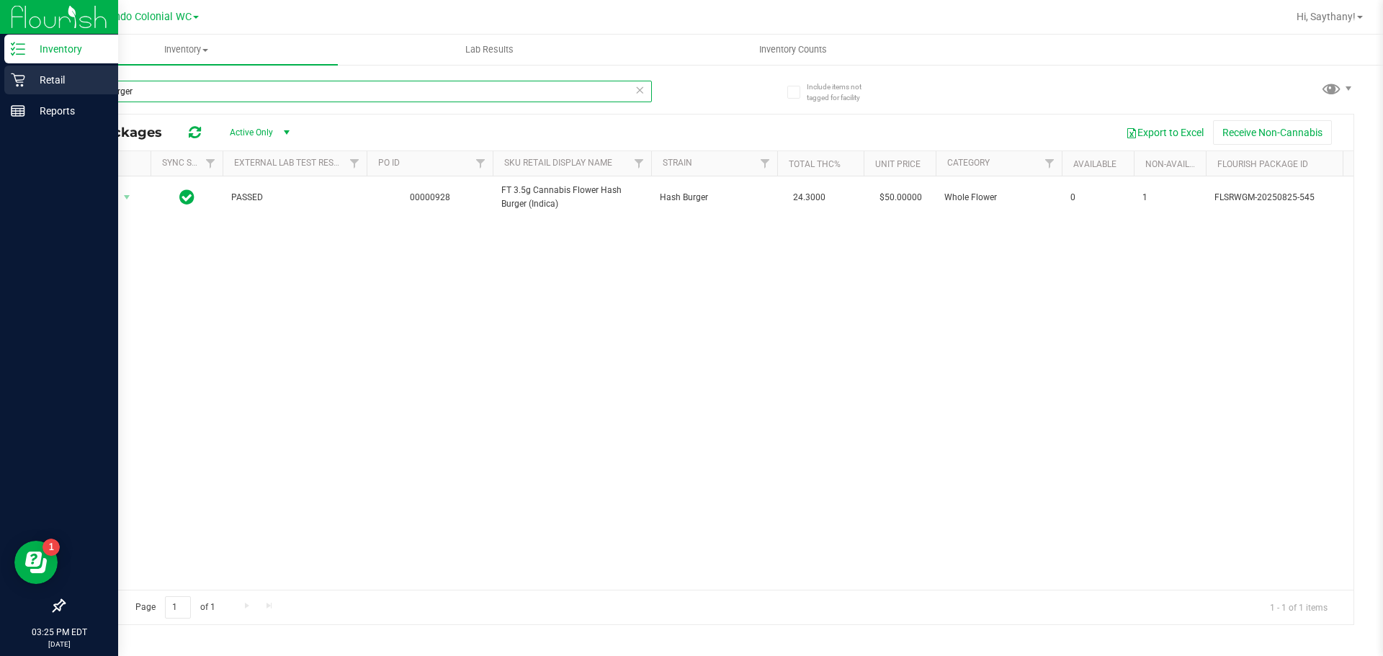
type input "hash burger"
click at [35, 83] on p "Retail" at bounding box center [68, 79] width 86 height 17
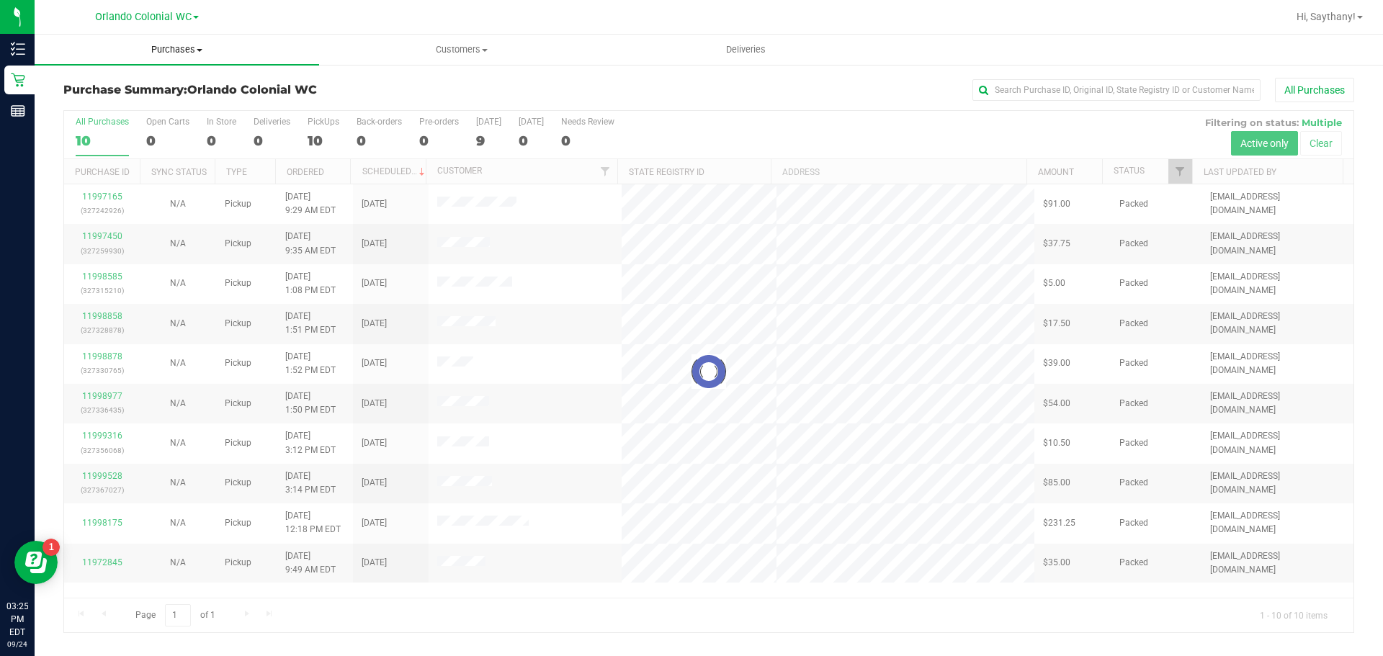
click at [184, 48] on span "Purchases" at bounding box center [177, 49] width 285 height 13
click at [125, 100] on li "Fulfillment" at bounding box center [177, 104] width 285 height 17
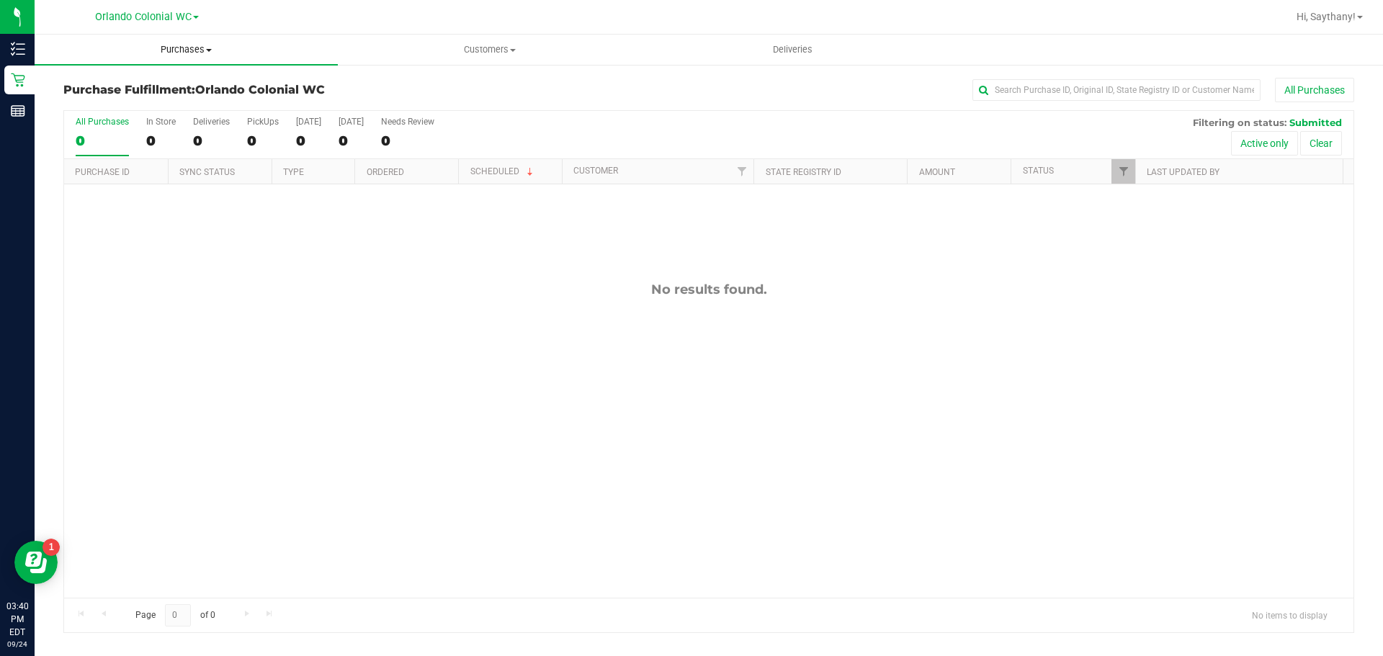
click at [197, 45] on span "Purchases" at bounding box center [186, 49] width 303 height 13
click at [145, 108] on li "Fulfillment" at bounding box center [186, 104] width 303 height 17
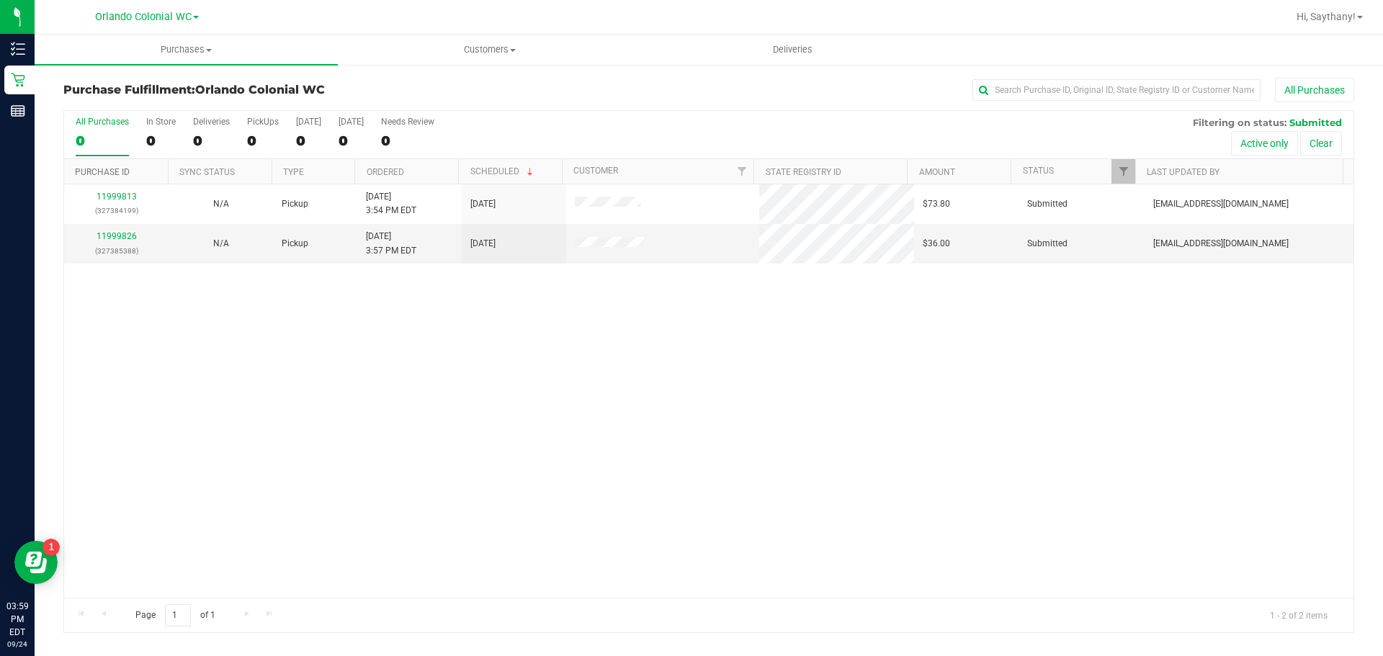
click at [106, 175] on link "Purchase ID" at bounding box center [102, 172] width 55 height 10
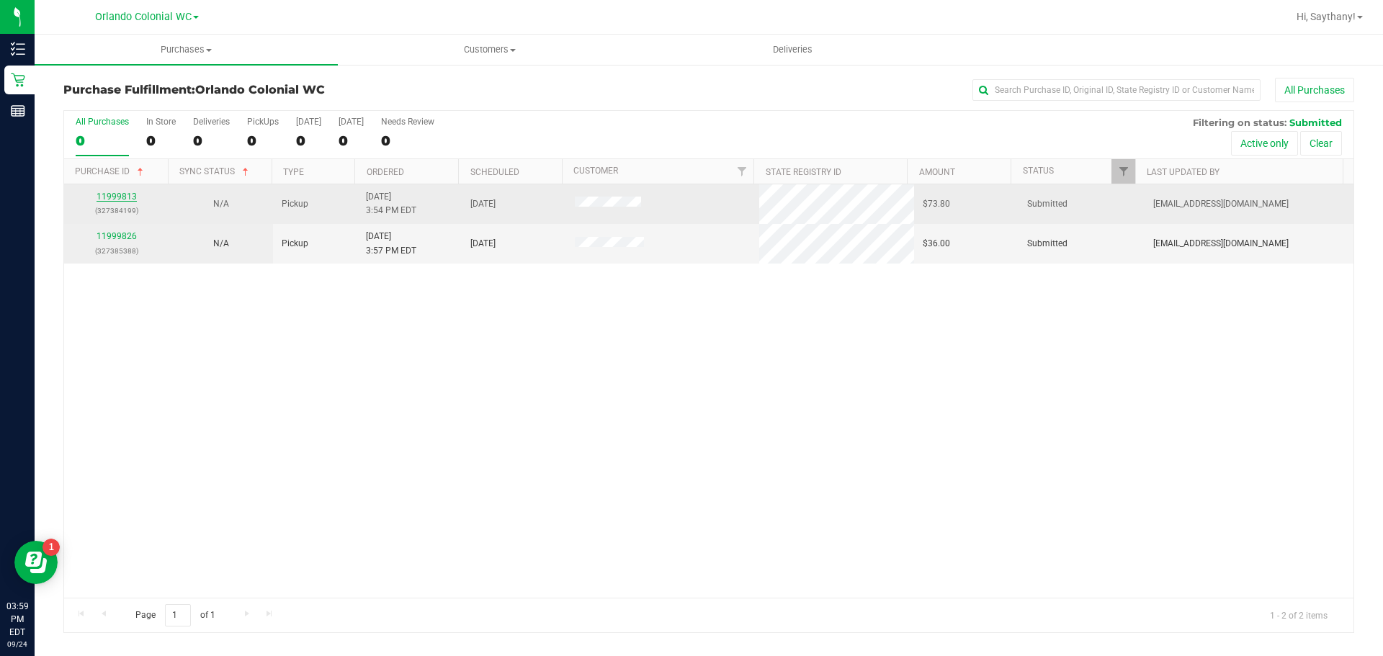
click at [120, 196] on link "11999813" at bounding box center [117, 197] width 40 height 10
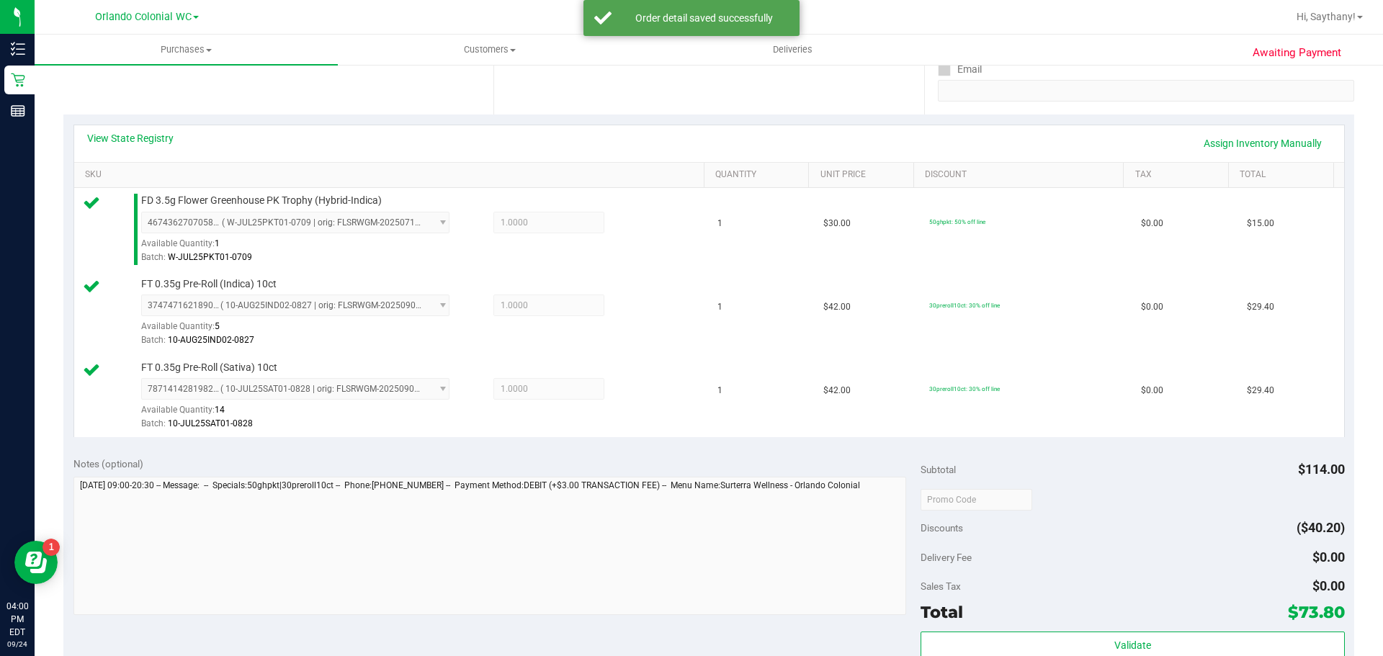
scroll to position [405, 0]
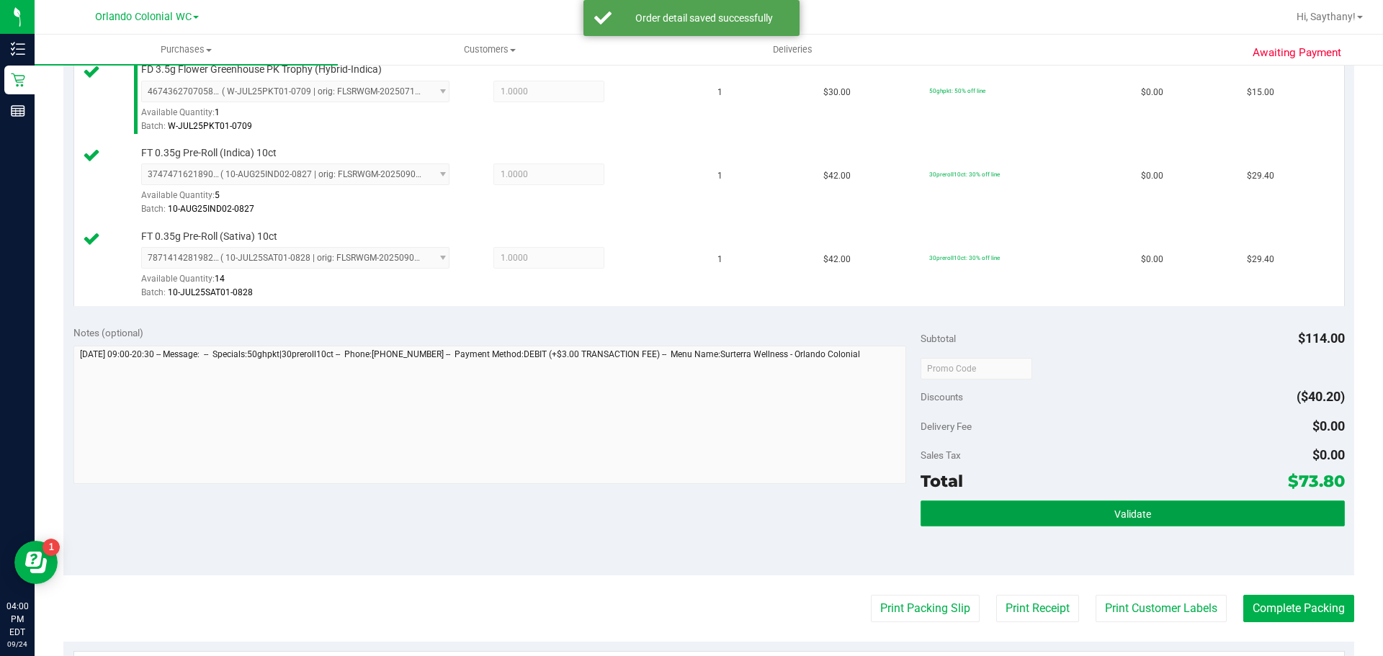
click at [1278, 507] on button "Validate" at bounding box center [1133, 514] width 424 height 26
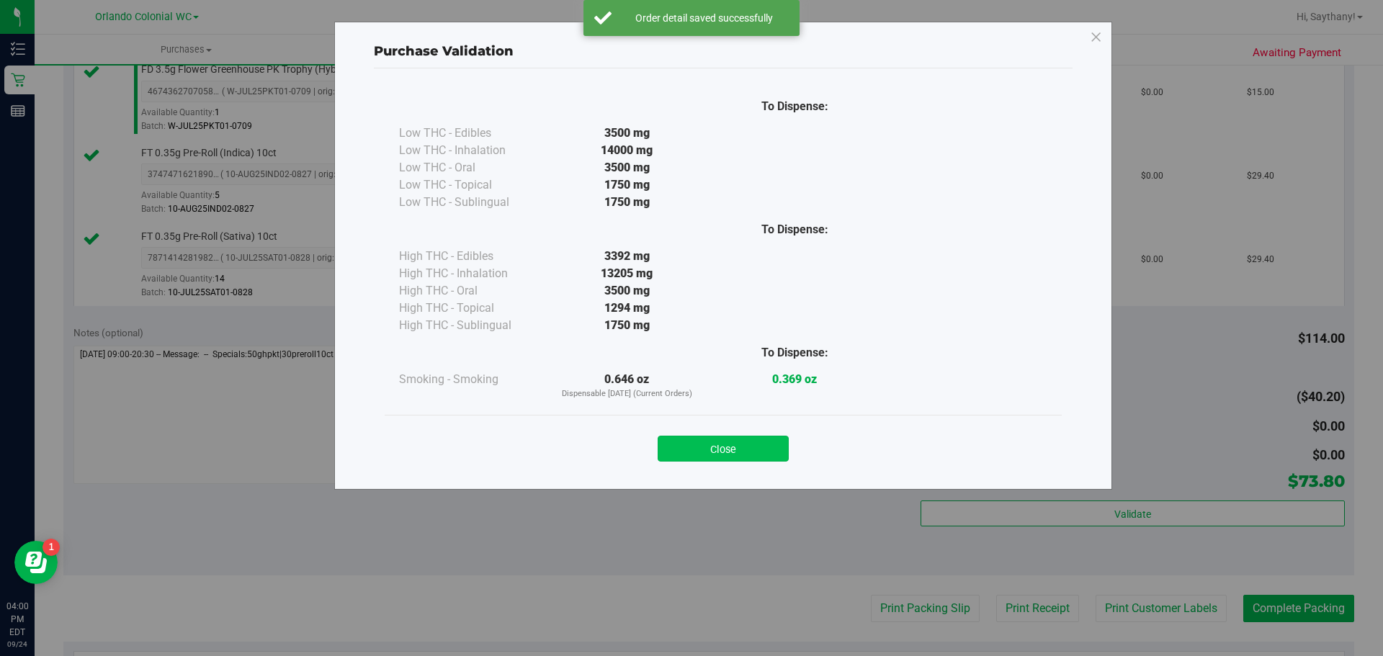
click at [705, 461] on button "Close" at bounding box center [723, 449] width 131 height 26
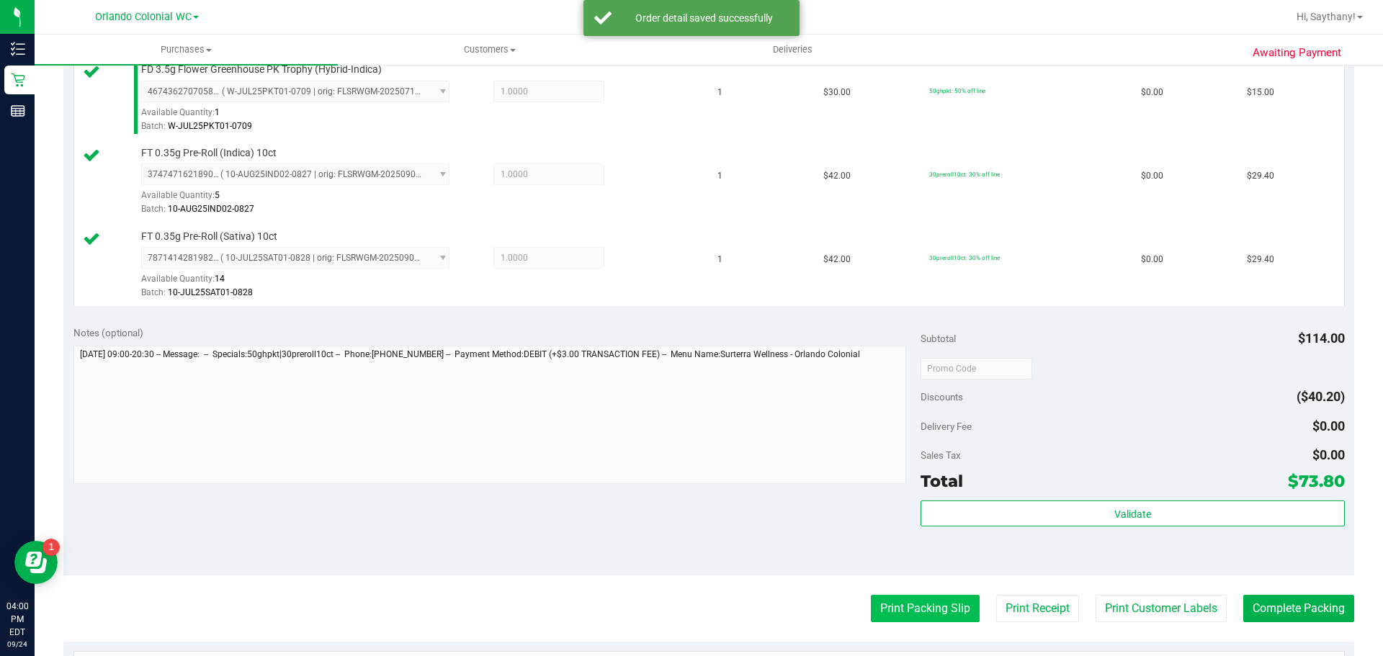
click at [911, 617] on button "Print Packing Slip" at bounding box center [925, 608] width 109 height 27
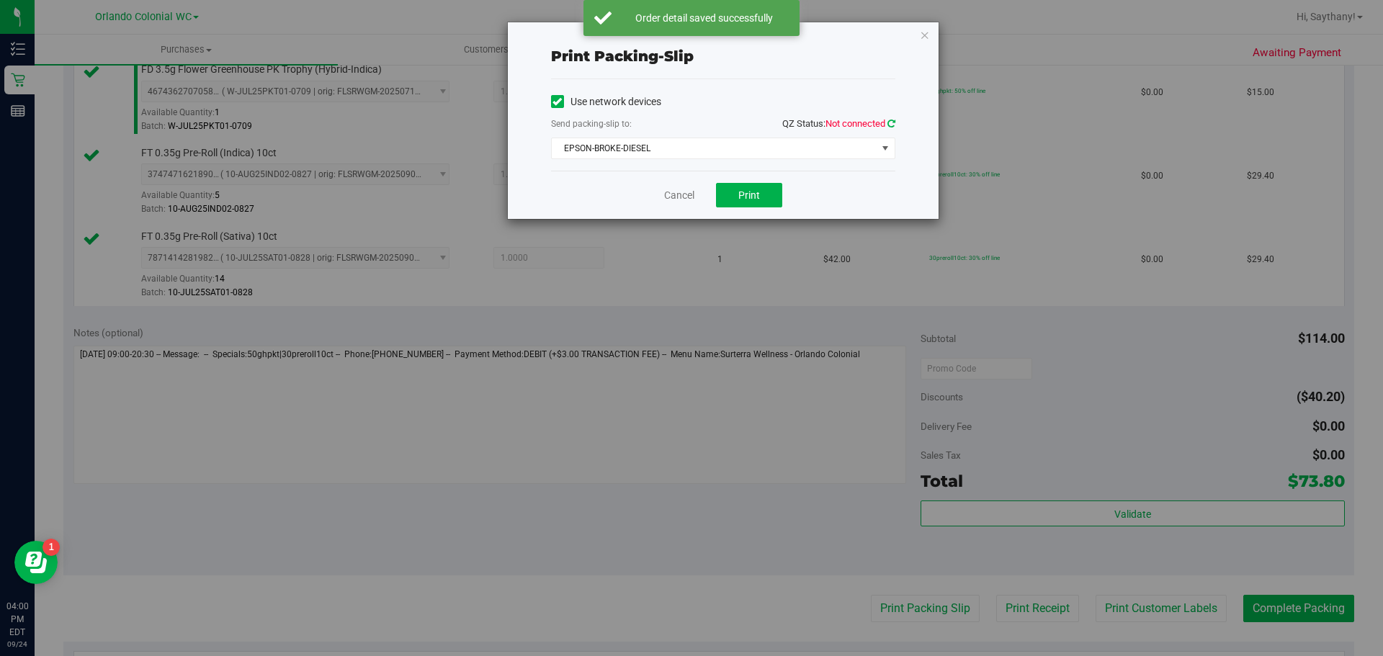
click at [888, 120] on icon at bounding box center [892, 123] width 8 height 9
click at [767, 192] on button "Print" at bounding box center [749, 195] width 66 height 24
click at [907, 24] on div "Print packing-slip Use network devices Send packing-slip to: QZ Status: Connect…" at bounding box center [723, 120] width 431 height 197
click at [924, 35] on icon "button" at bounding box center [925, 34] width 10 height 17
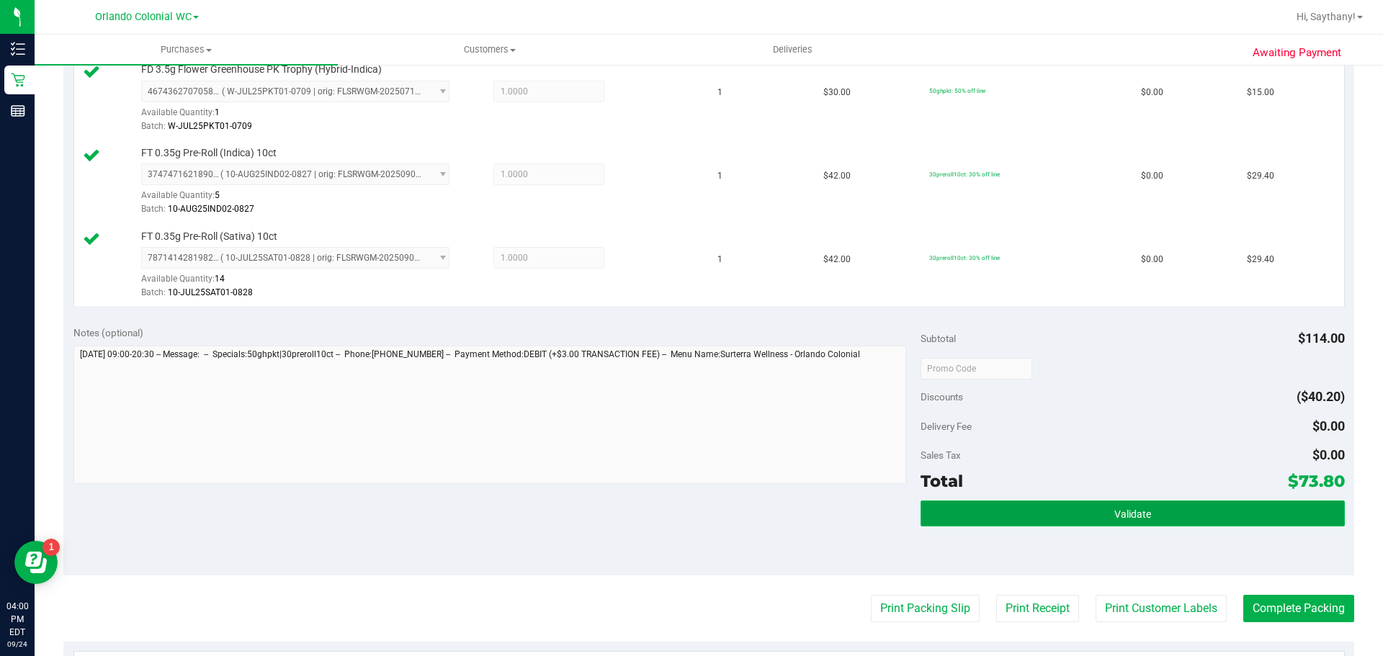
click at [1171, 520] on button "Validate" at bounding box center [1133, 514] width 424 height 26
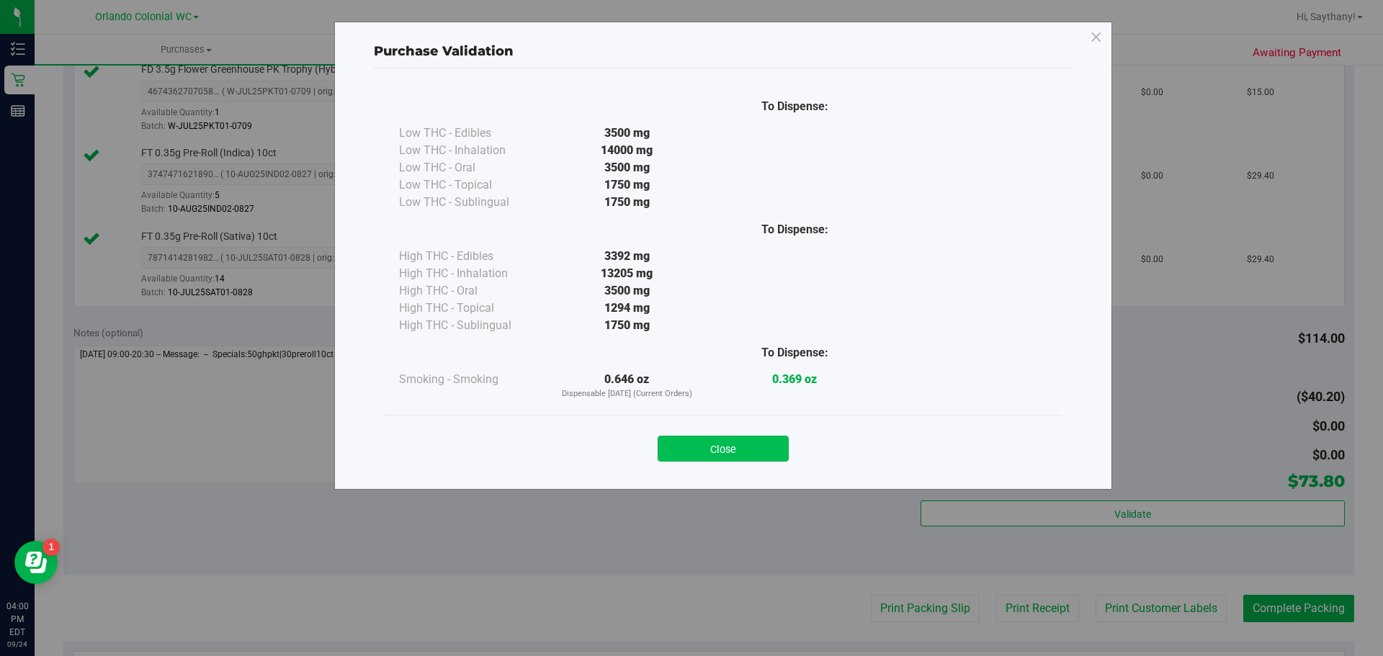
click at [724, 455] on button "Close" at bounding box center [723, 449] width 131 height 26
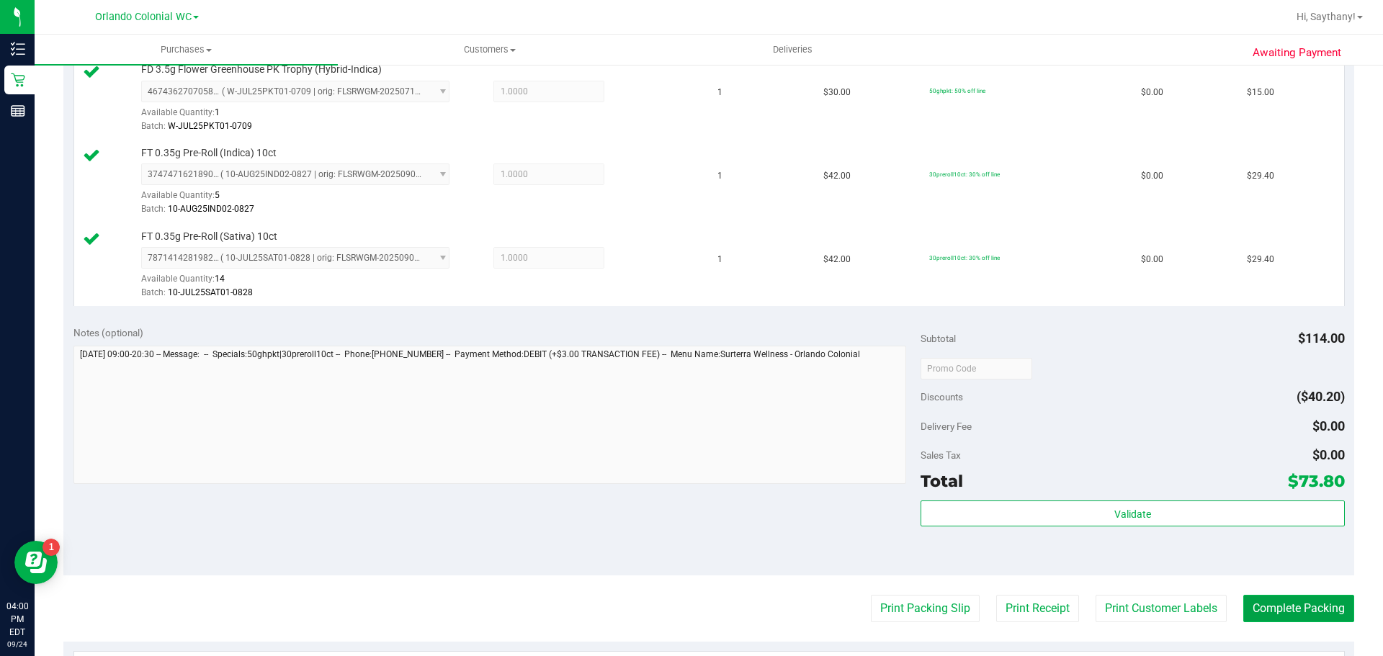
click at [1313, 602] on button "Complete Packing" at bounding box center [1299, 608] width 111 height 27
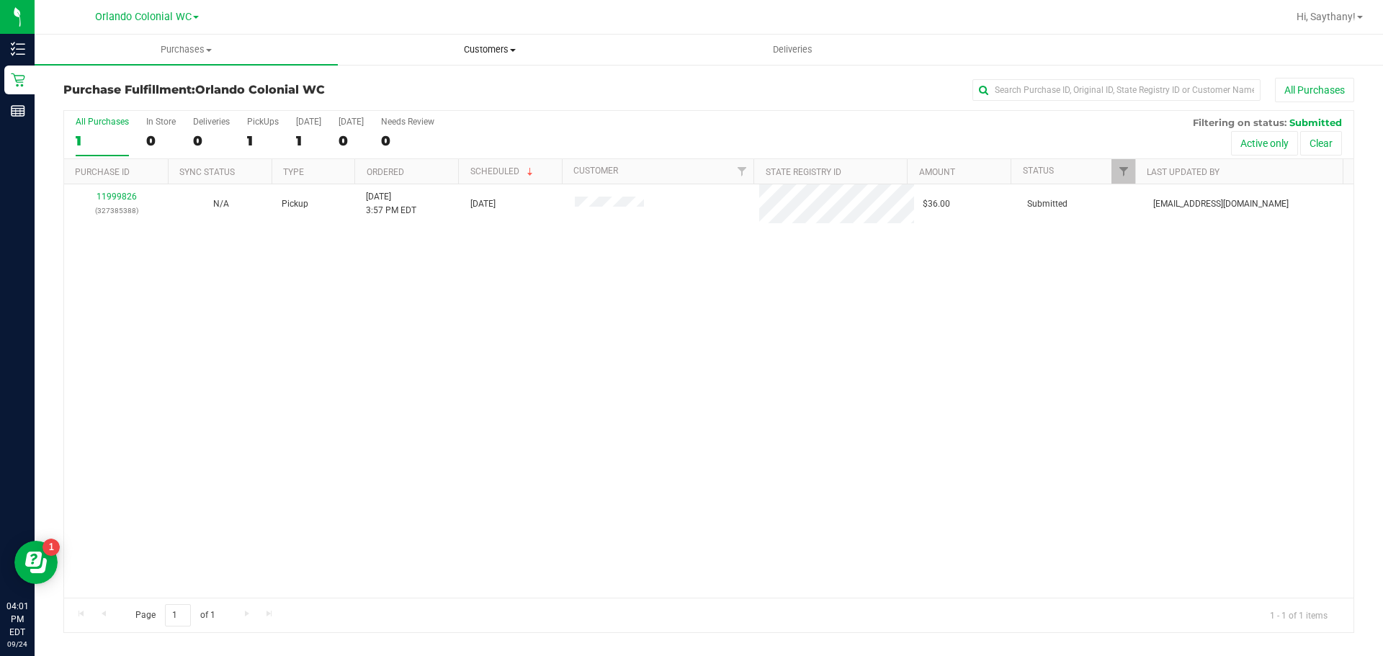
click at [466, 46] on span "Customers" at bounding box center [490, 49] width 302 height 13
click at [382, 86] on span "All customers" at bounding box center [390, 87] width 104 height 12
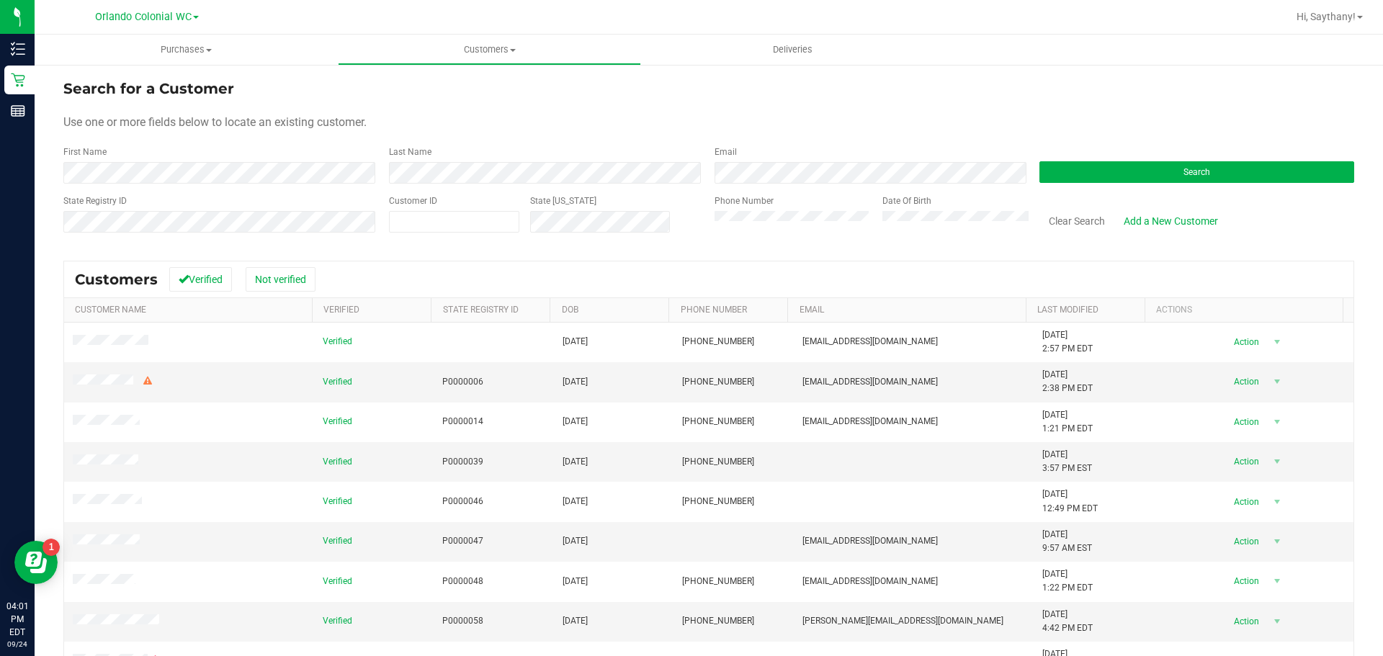
click at [203, 155] on div "First Name" at bounding box center [220, 165] width 315 height 38
click at [1076, 164] on button "Search" at bounding box center [1197, 172] width 315 height 22
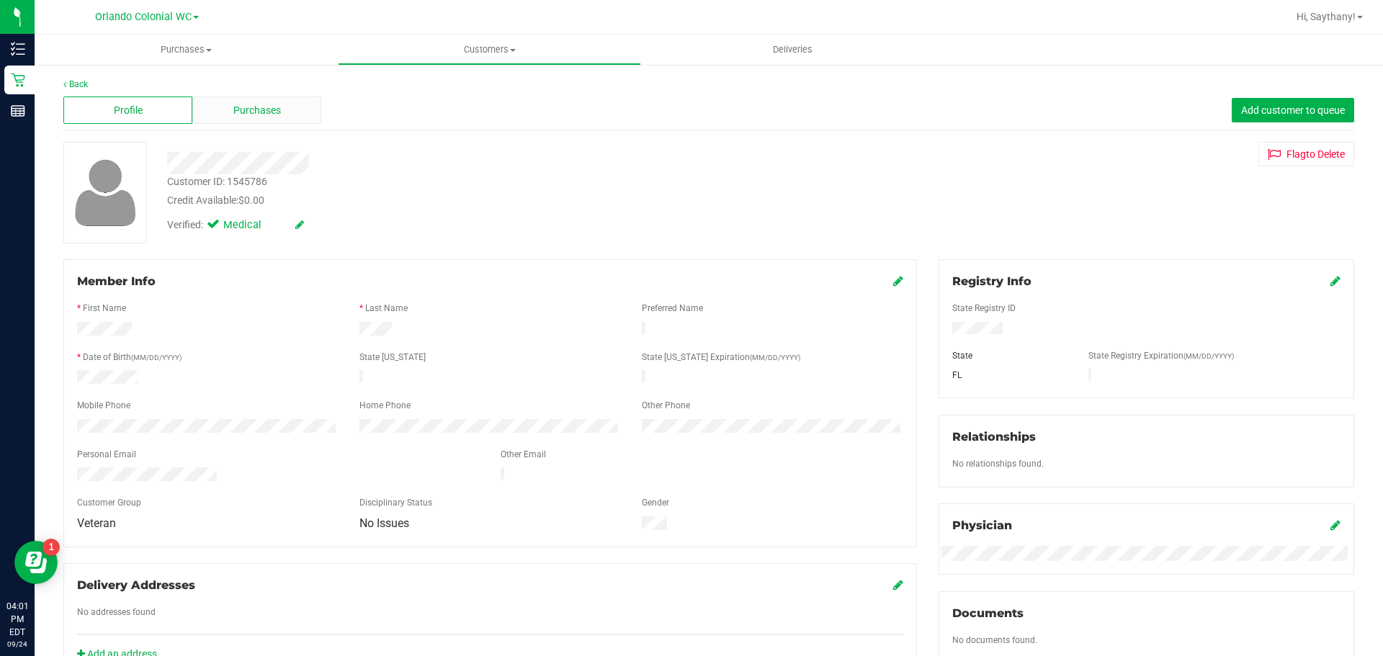
click at [244, 109] on span "Purchases" at bounding box center [257, 110] width 48 height 15
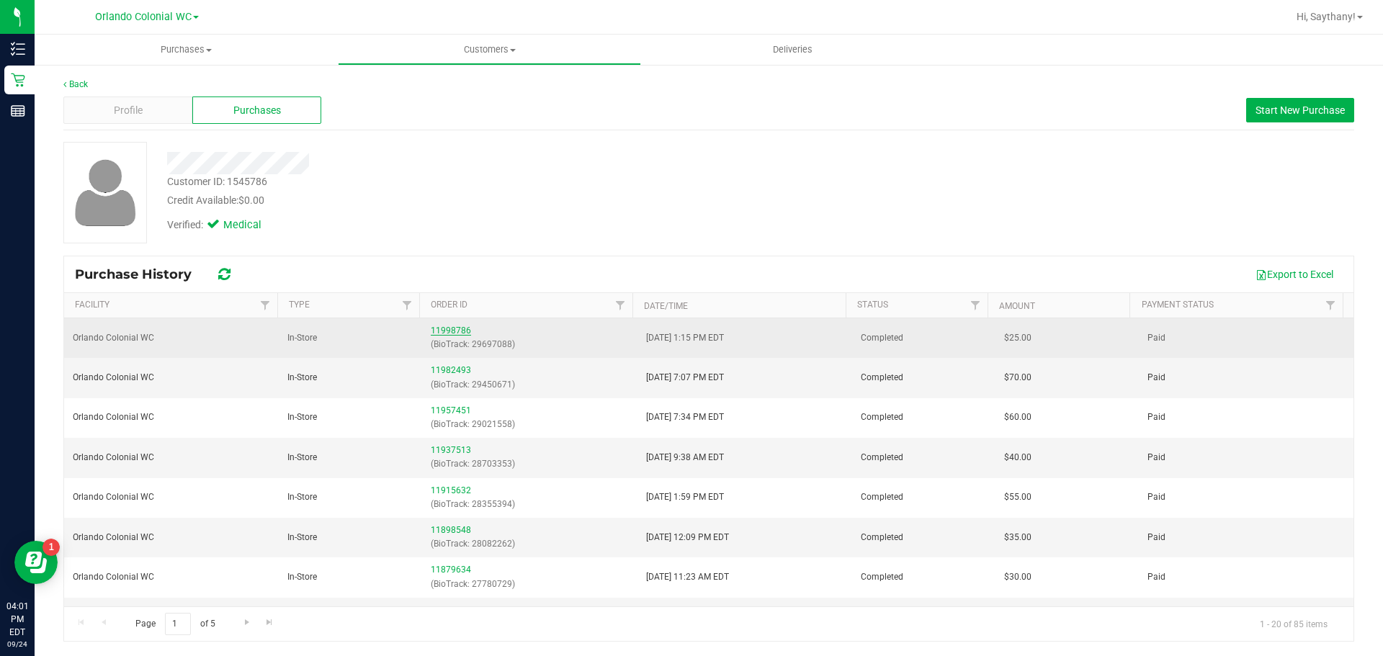
click at [451, 334] on link "11998786" at bounding box center [451, 331] width 40 height 10
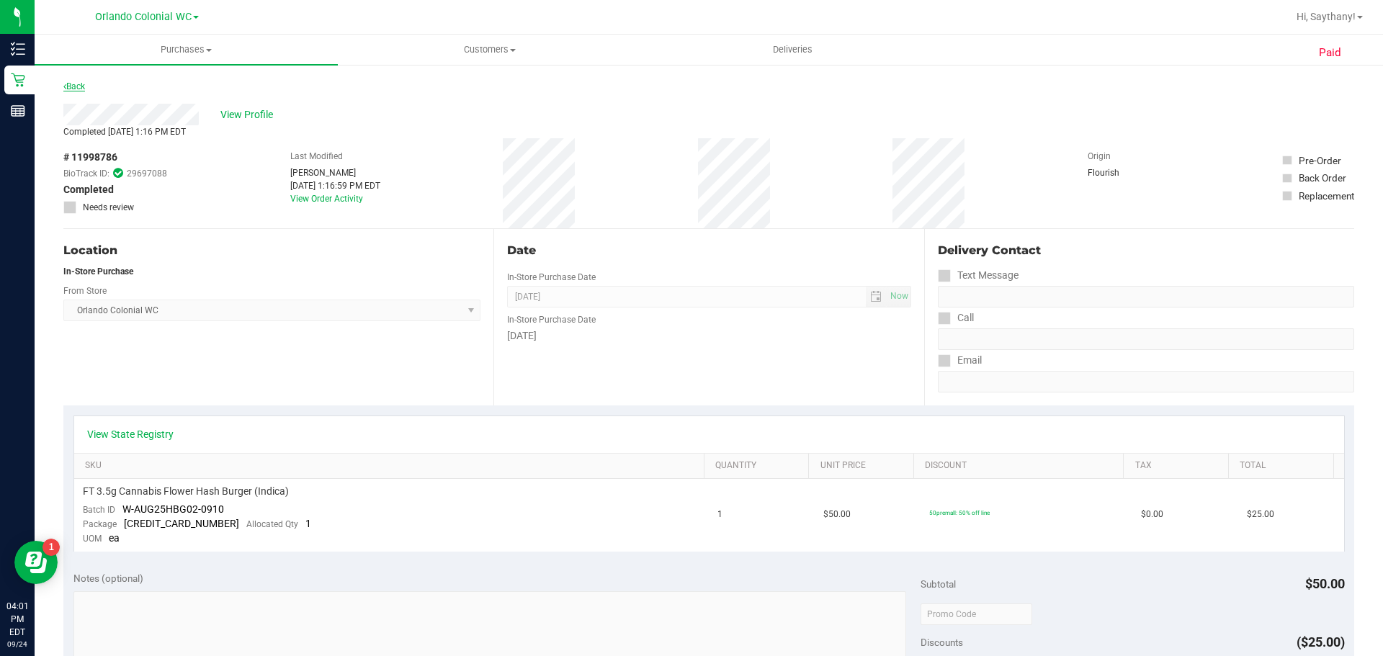
click at [76, 88] on link "Back" at bounding box center [74, 86] width 22 height 10
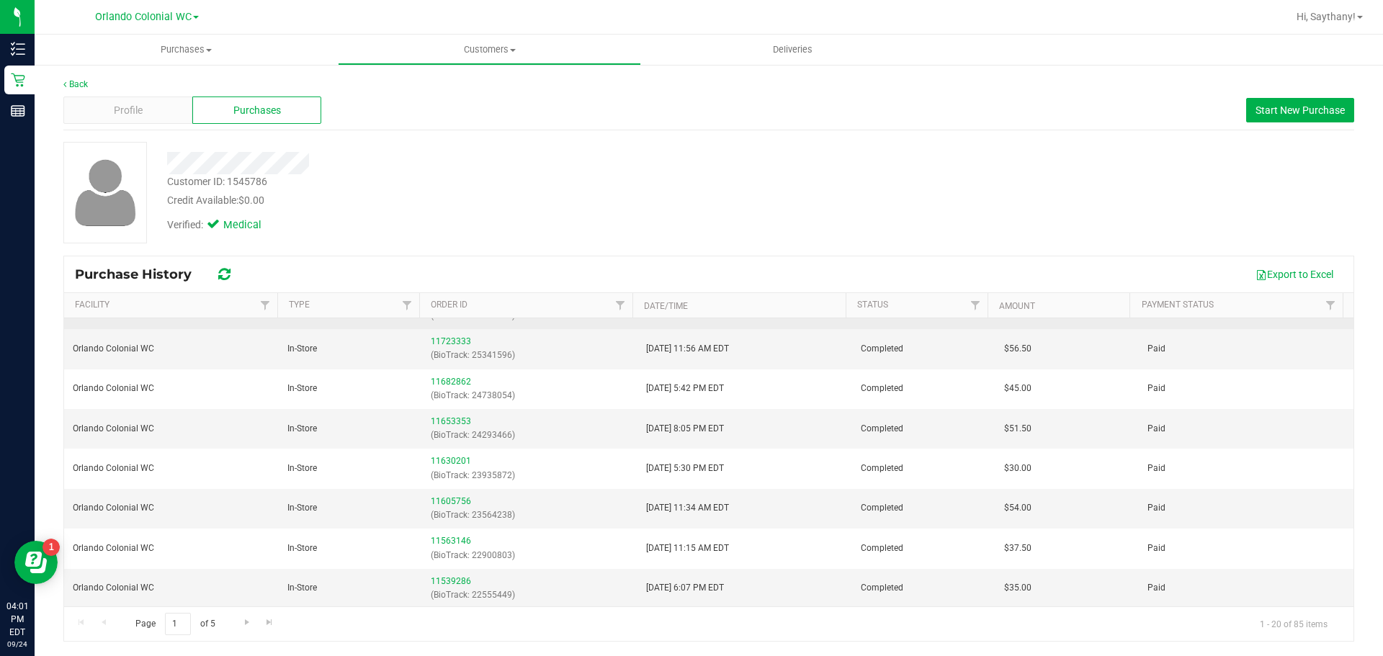
scroll to position [509, 0]
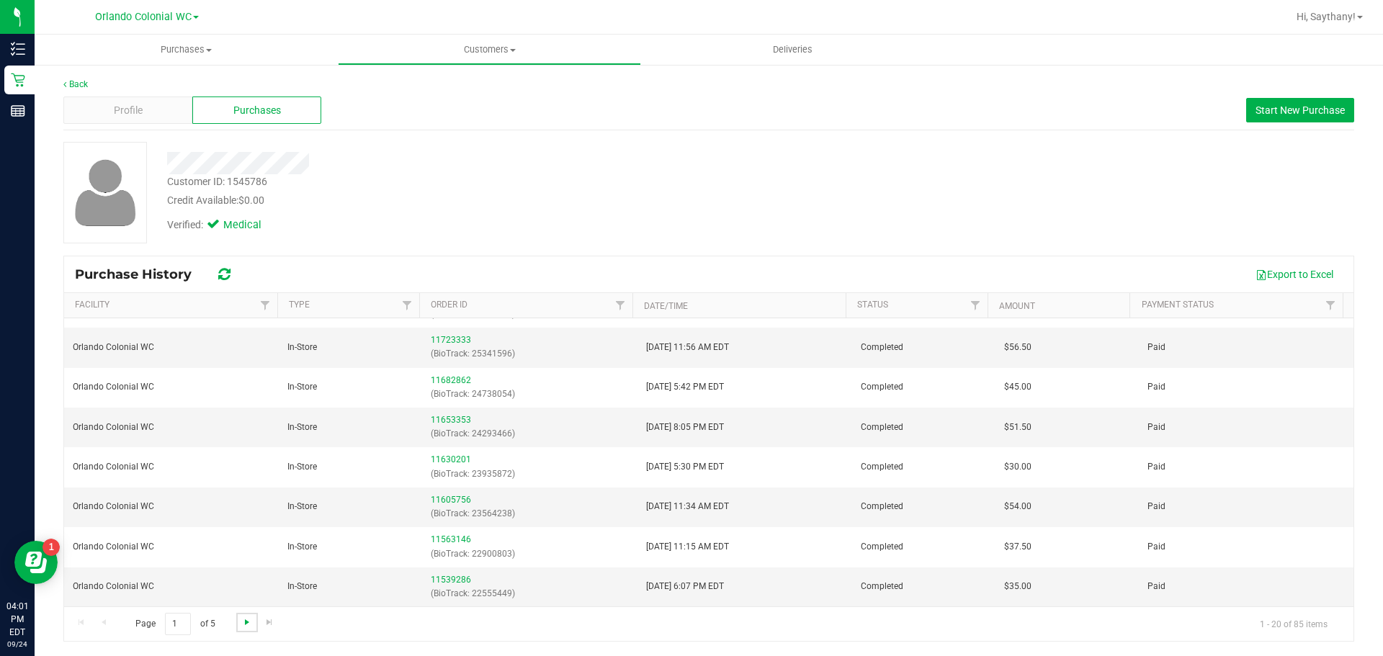
click at [245, 625] on span "Go to the next page" at bounding box center [247, 623] width 12 height 12
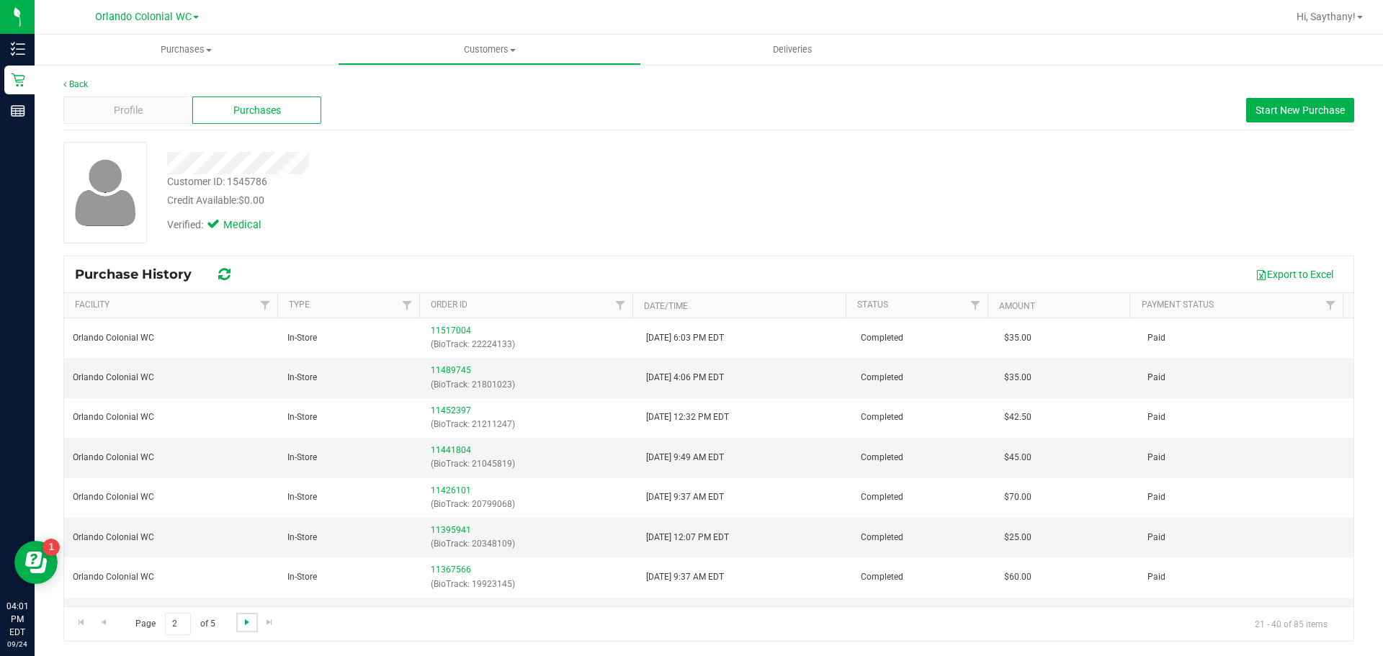
click at [245, 625] on span "Go to the next page" at bounding box center [247, 623] width 12 height 12
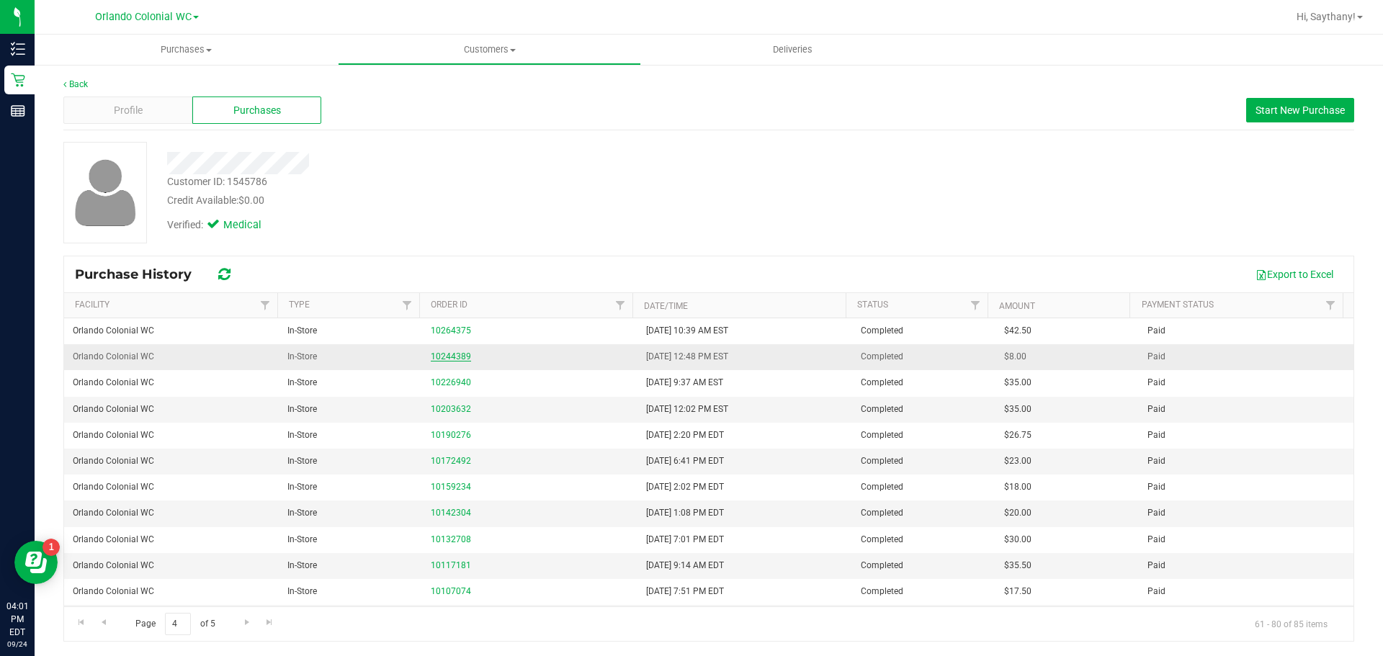
click at [452, 355] on link "10244389" at bounding box center [451, 357] width 40 height 10
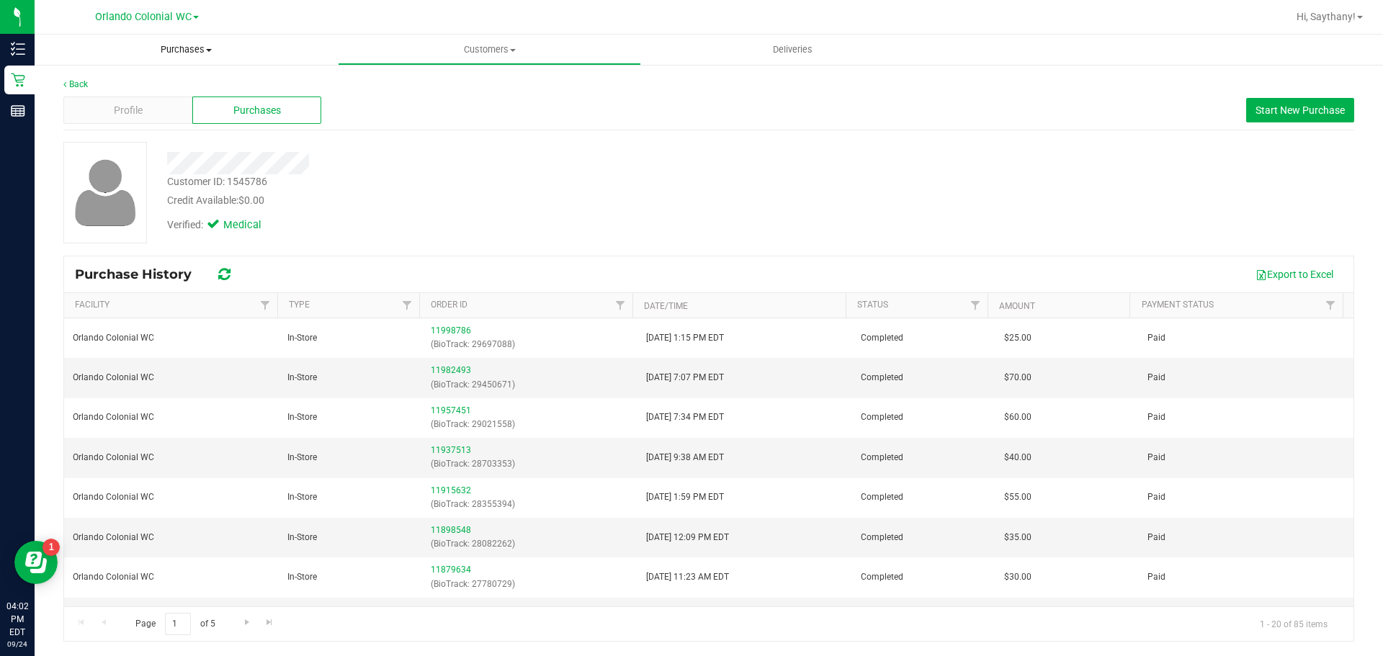
click at [174, 52] on span "Purchases" at bounding box center [186, 49] width 303 height 13
click at [139, 107] on li "Fulfillment" at bounding box center [186, 104] width 303 height 17
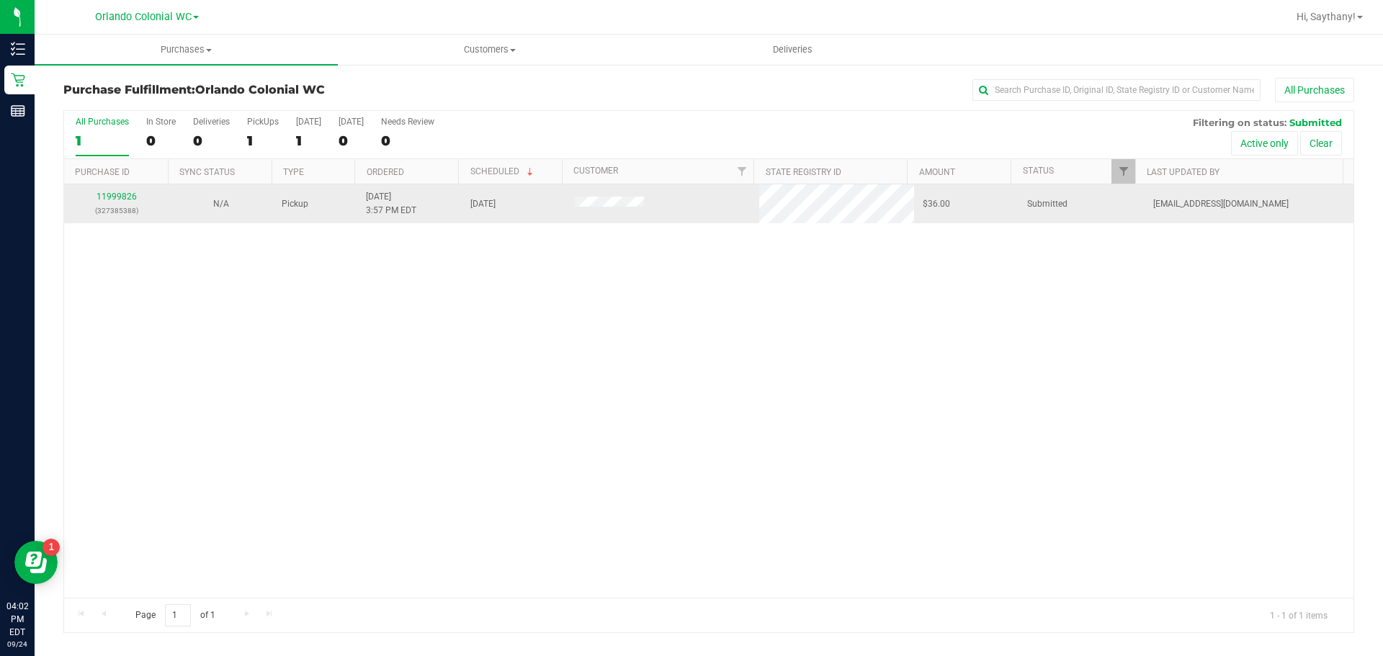
click at [96, 195] on div "11999826 (327385388)" at bounding box center [116, 203] width 87 height 27
click at [112, 197] on link "11999826" at bounding box center [117, 197] width 40 height 10
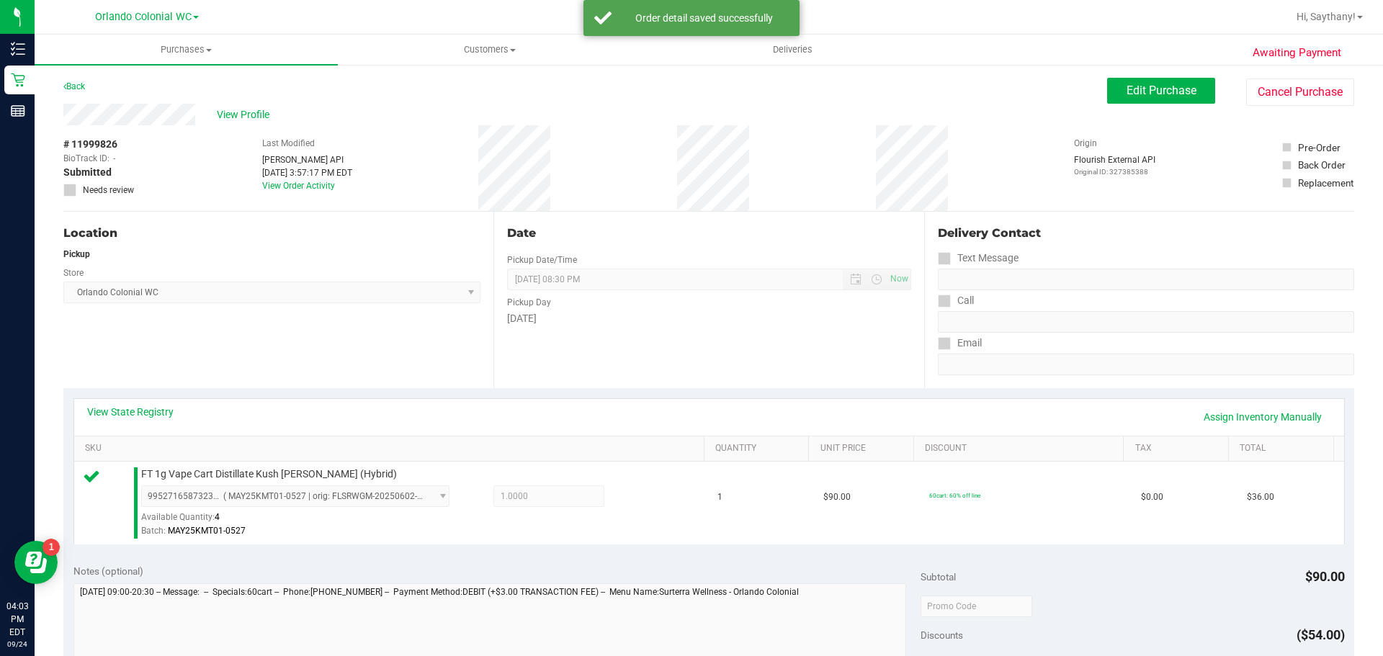
scroll to position [232, 0]
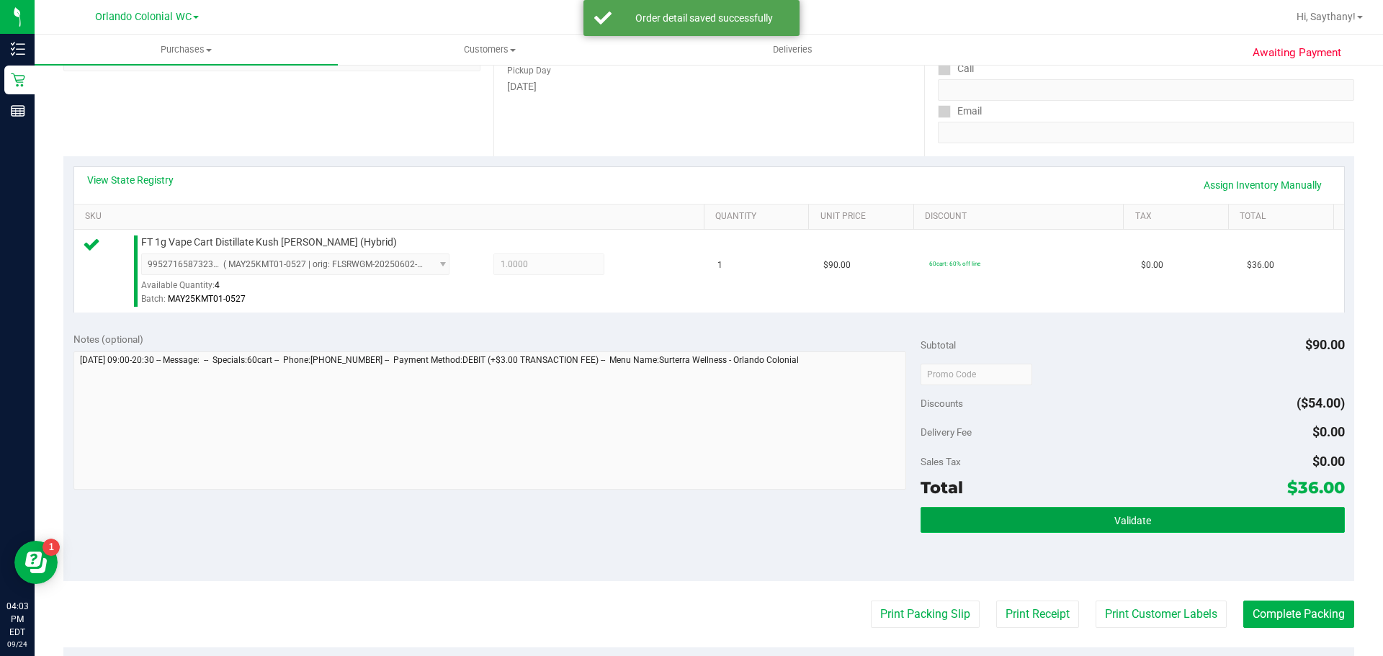
click at [1272, 522] on button "Validate" at bounding box center [1133, 520] width 424 height 26
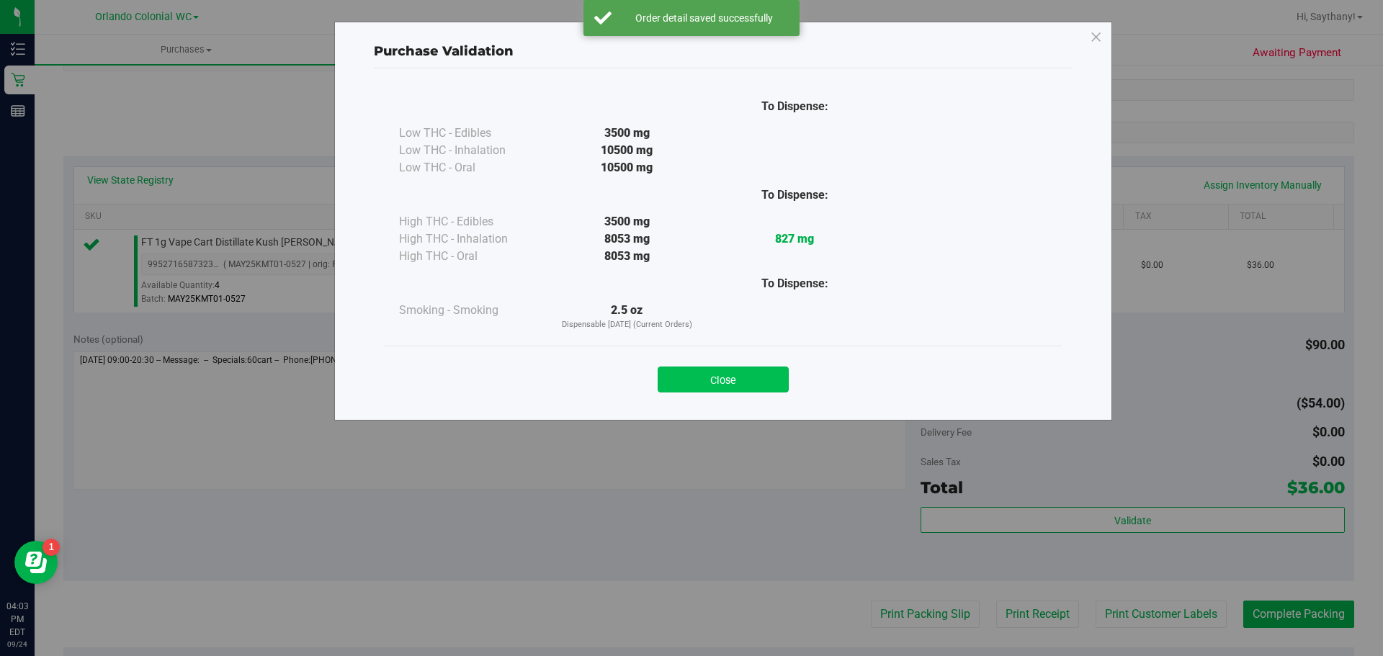
click at [716, 388] on button "Close" at bounding box center [723, 380] width 131 height 26
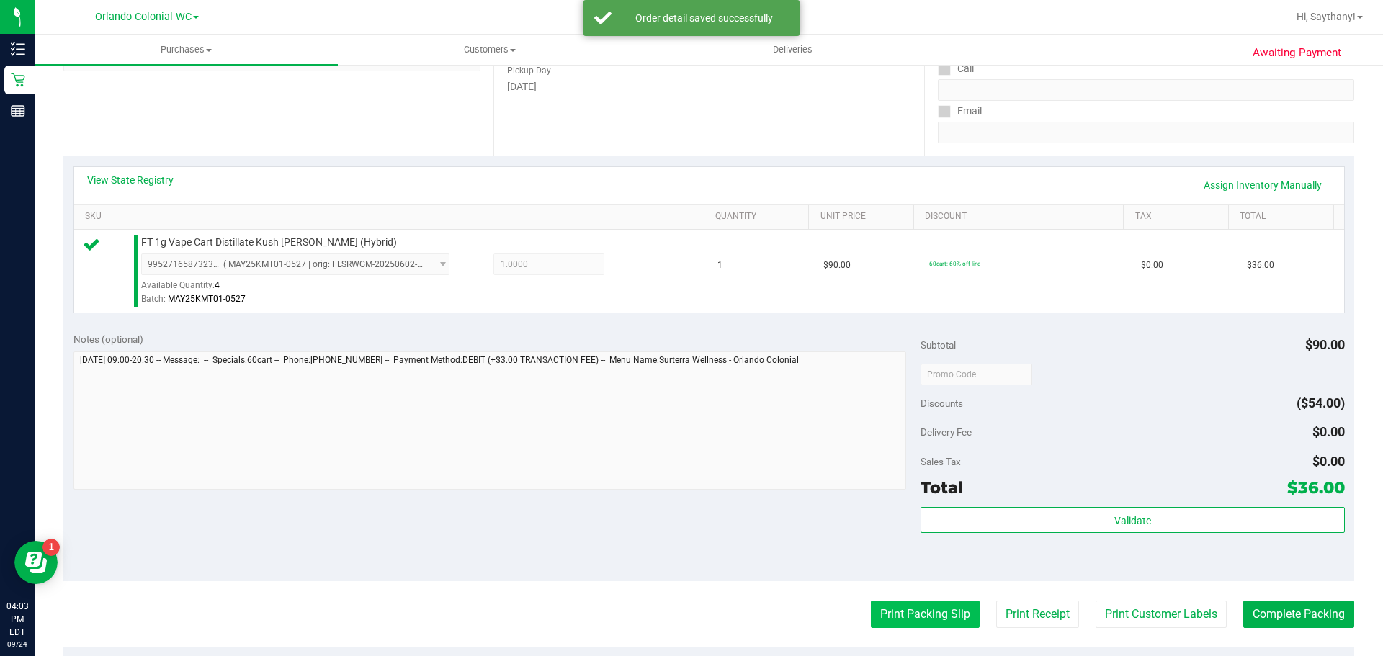
click at [913, 610] on button "Print Packing Slip" at bounding box center [925, 614] width 109 height 27
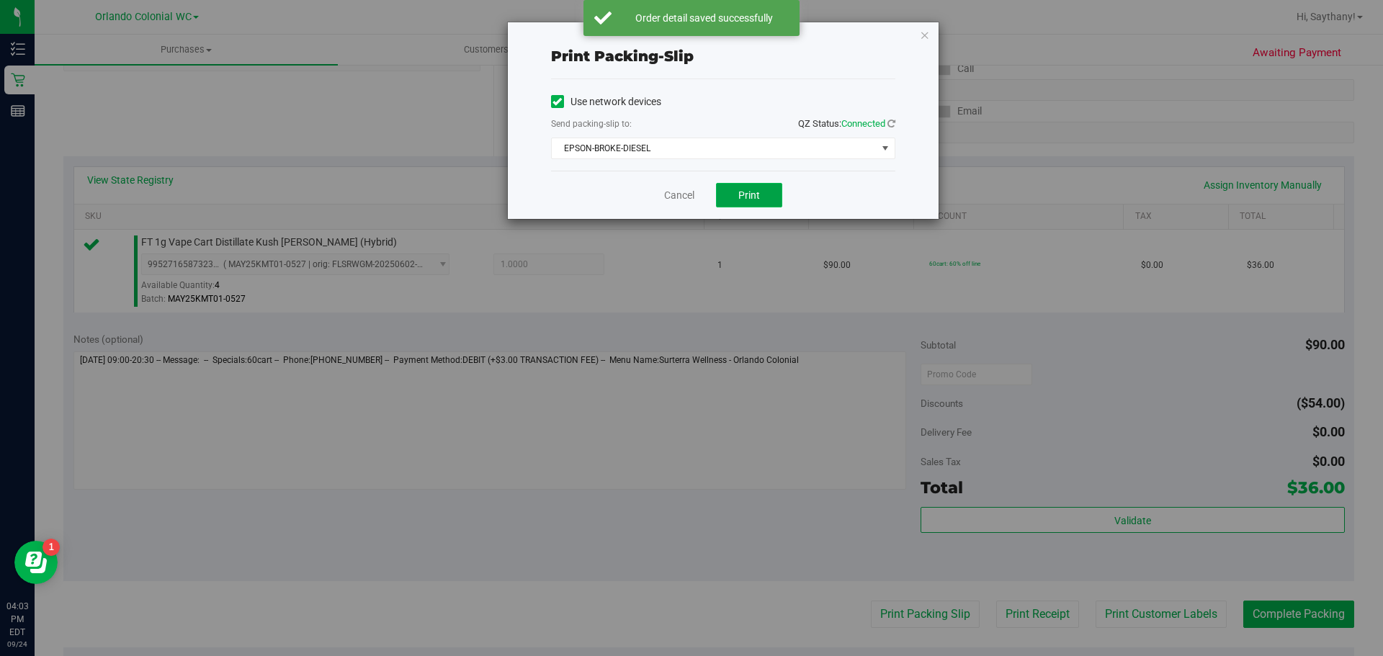
click at [772, 192] on button "Print" at bounding box center [749, 195] width 66 height 24
click at [924, 28] on icon "button" at bounding box center [925, 34] width 10 height 17
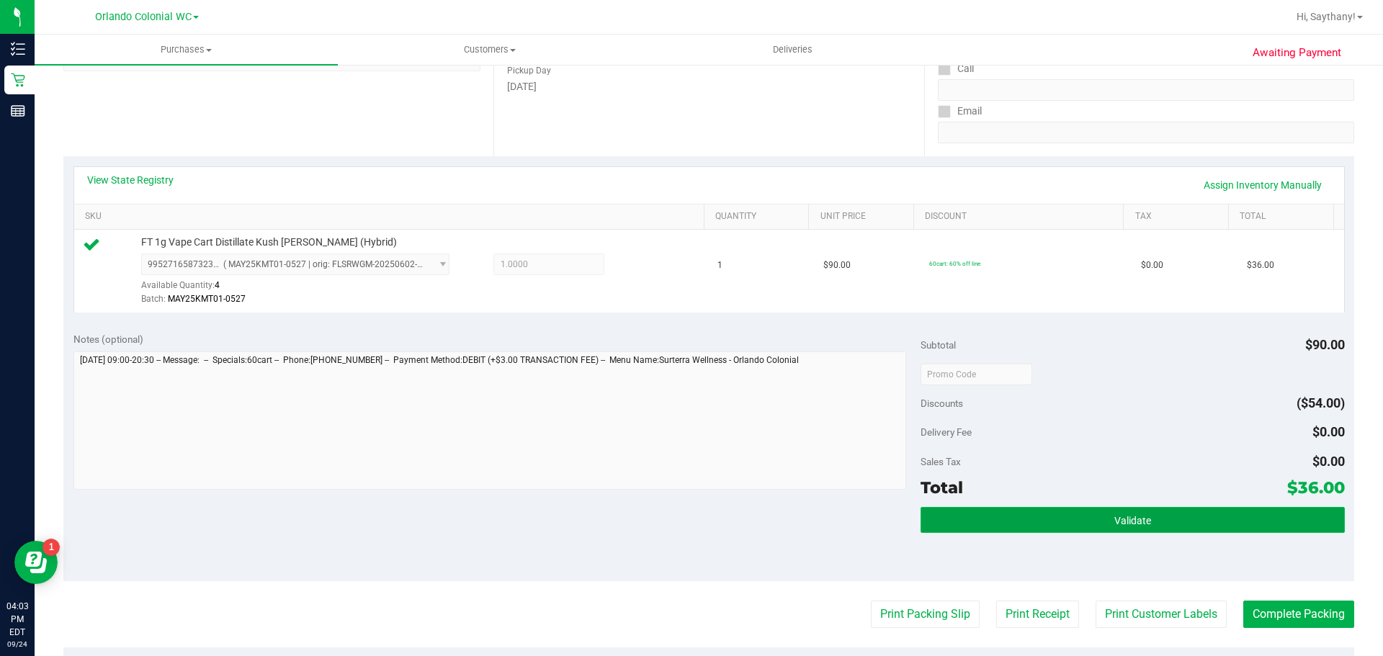
click at [1236, 517] on button "Validate" at bounding box center [1133, 520] width 424 height 26
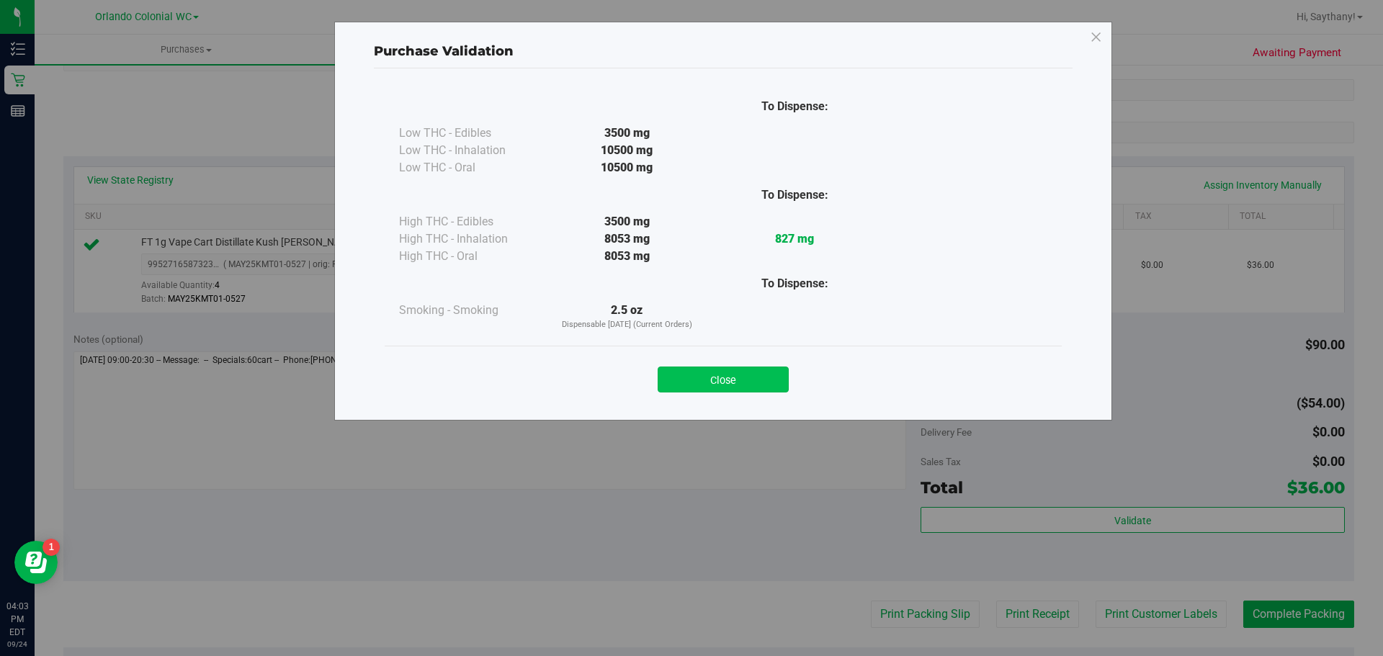
click at [771, 382] on button "Close" at bounding box center [723, 380] width 131 height 26
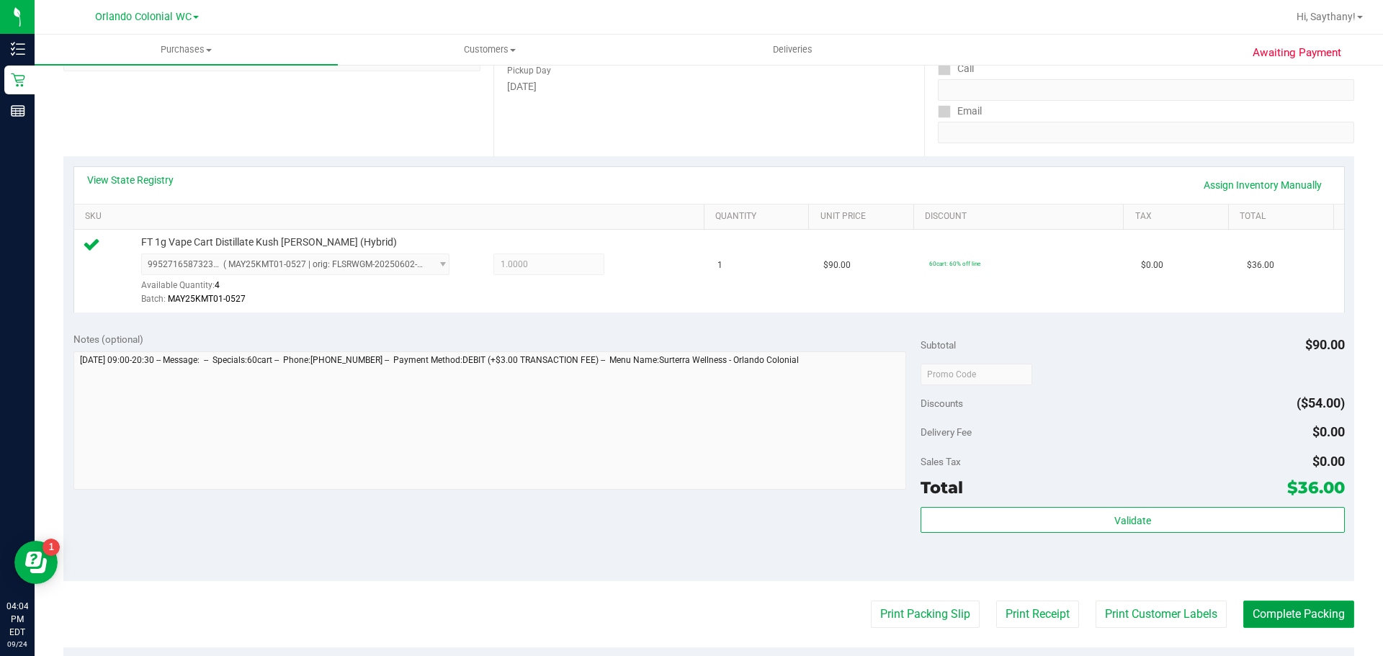
click at [1329, 607] on button "Complete Packing" at bounding box center [1299, 614] width 111 height 27
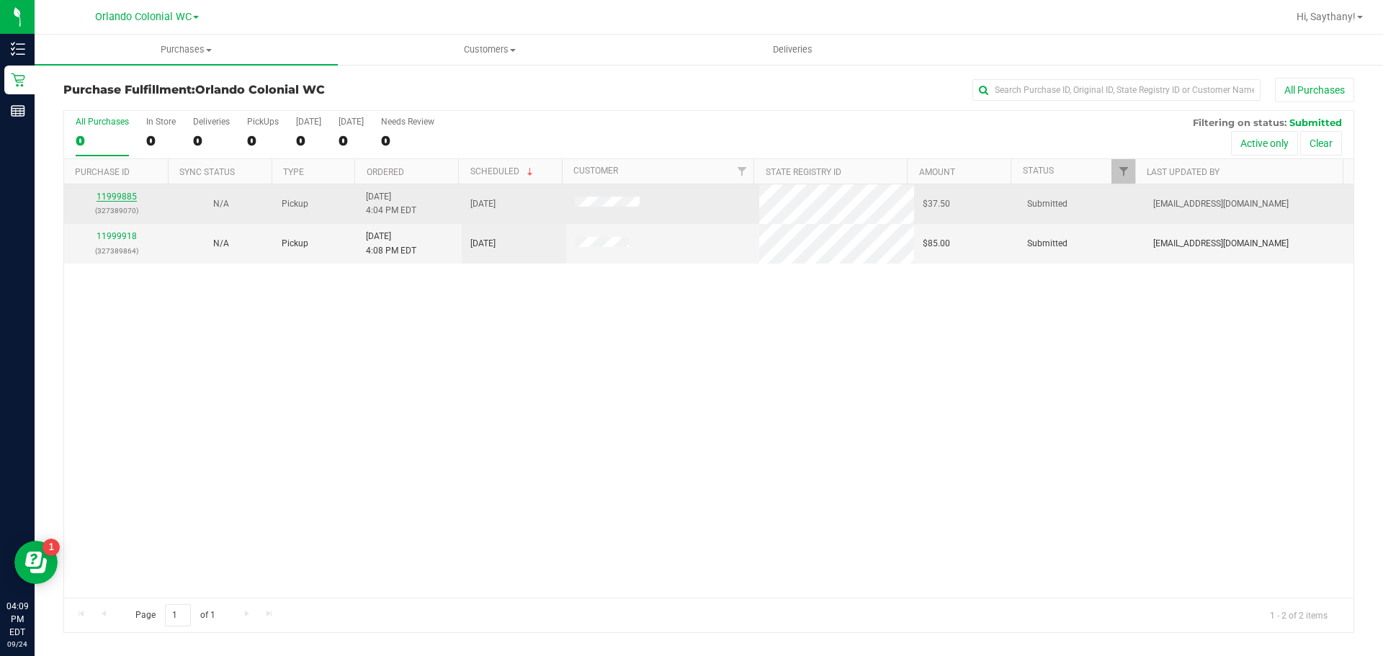
click at [124, 195] on link "11999885" at bounding box center [117, 197] width 40 height 10
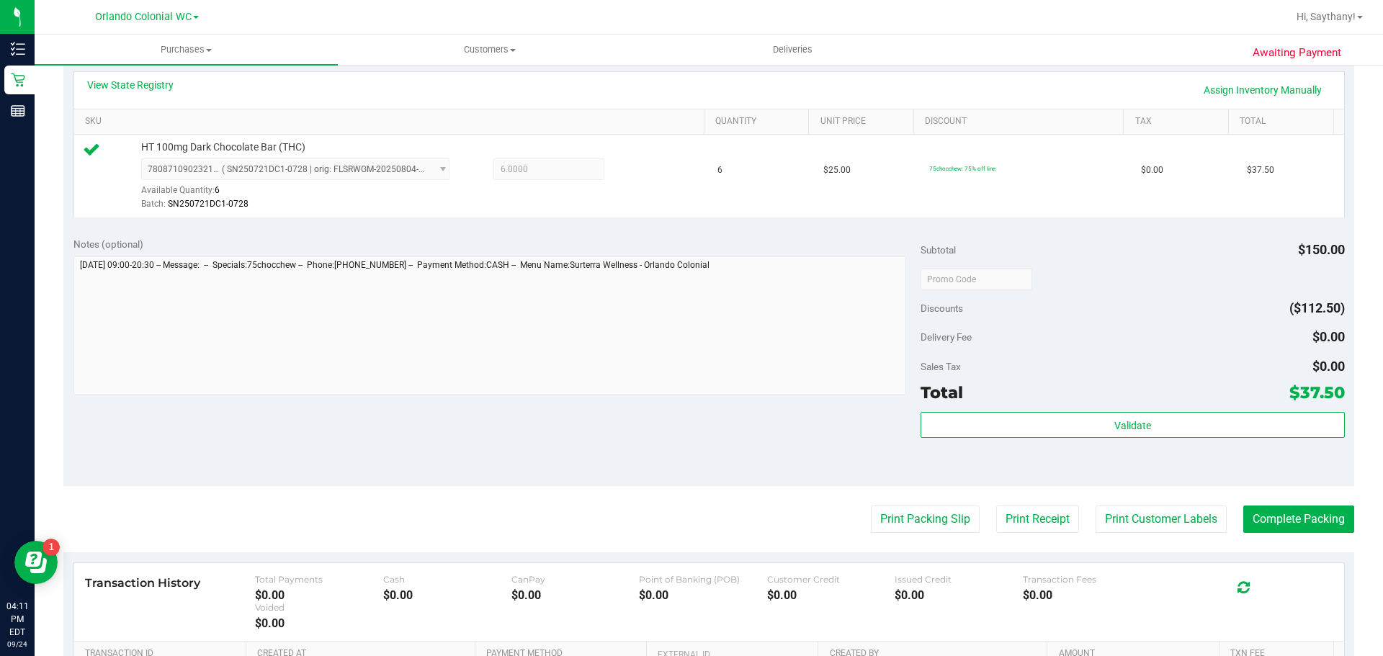
scroll to position [326, 0]
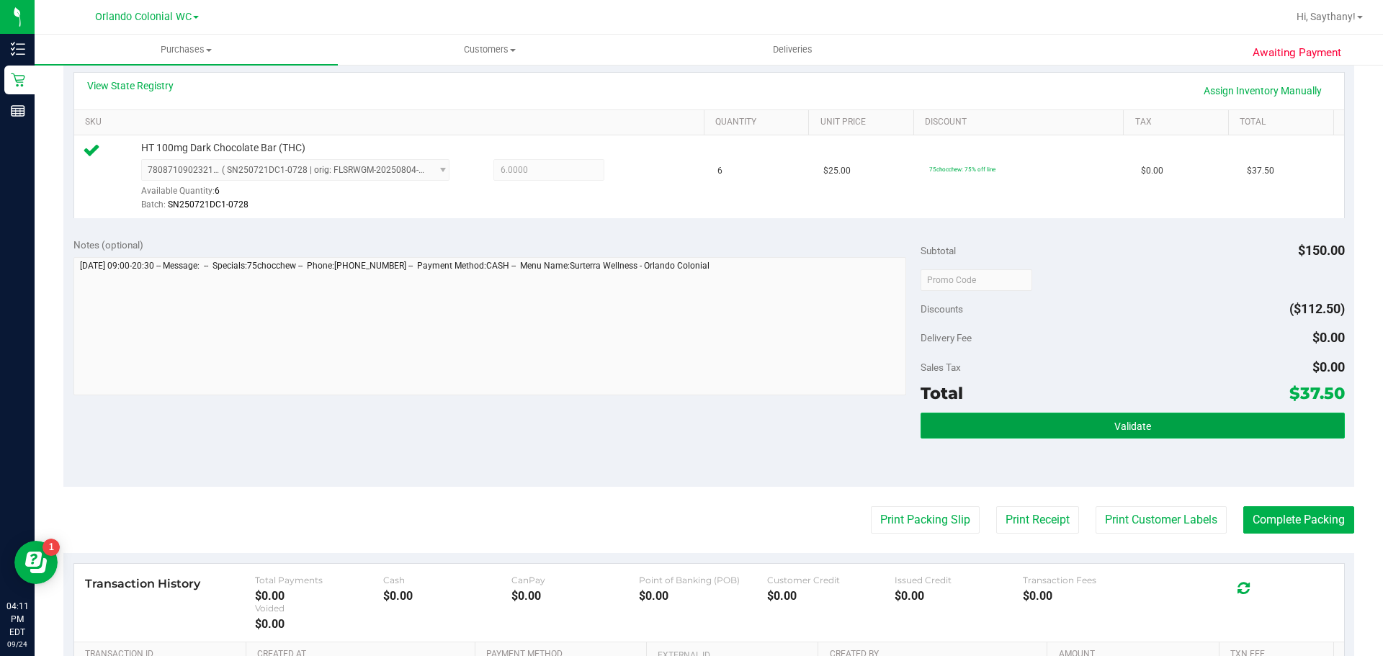
click at [1208, 415] on button "Validate" at bounding box center [1133, 426] width 424 height 26
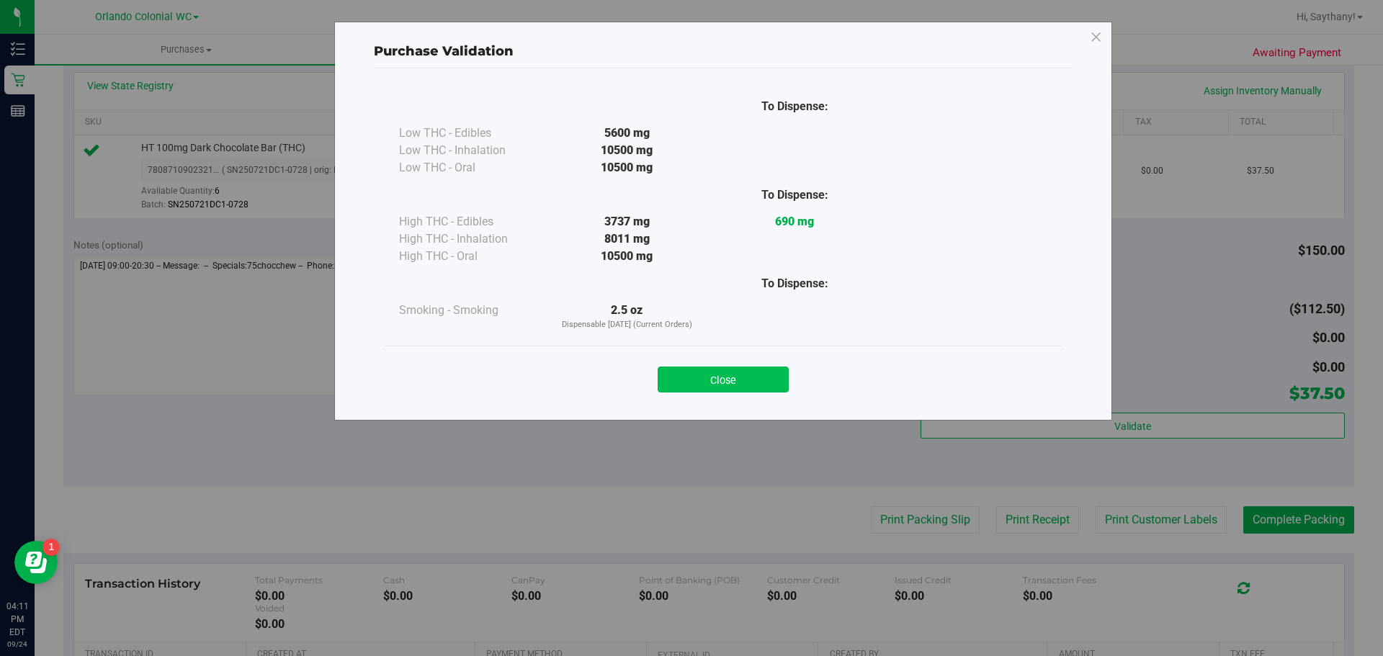
click at [731, 380] on button "Close" at bounding box center [723, 380] width 131 height 26
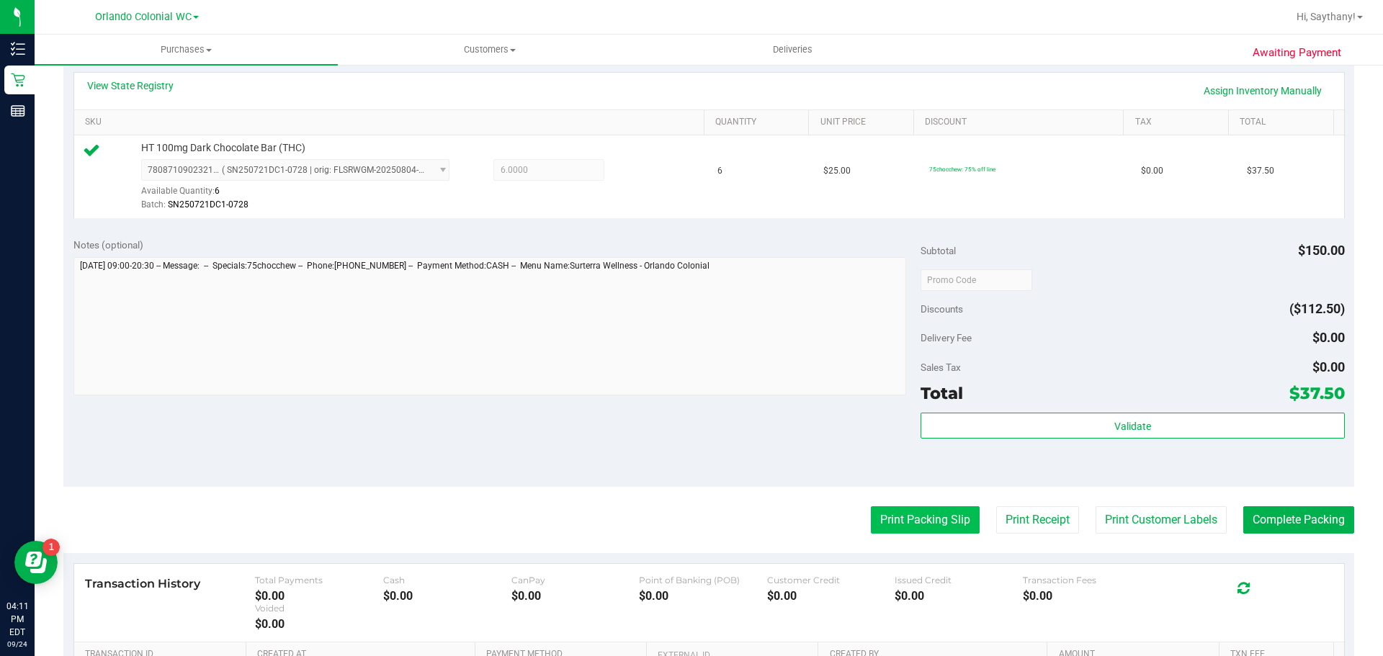
click at [923, 510] on button "Print Packing Slip" at bounding box center [925, 520] width 109 height 27
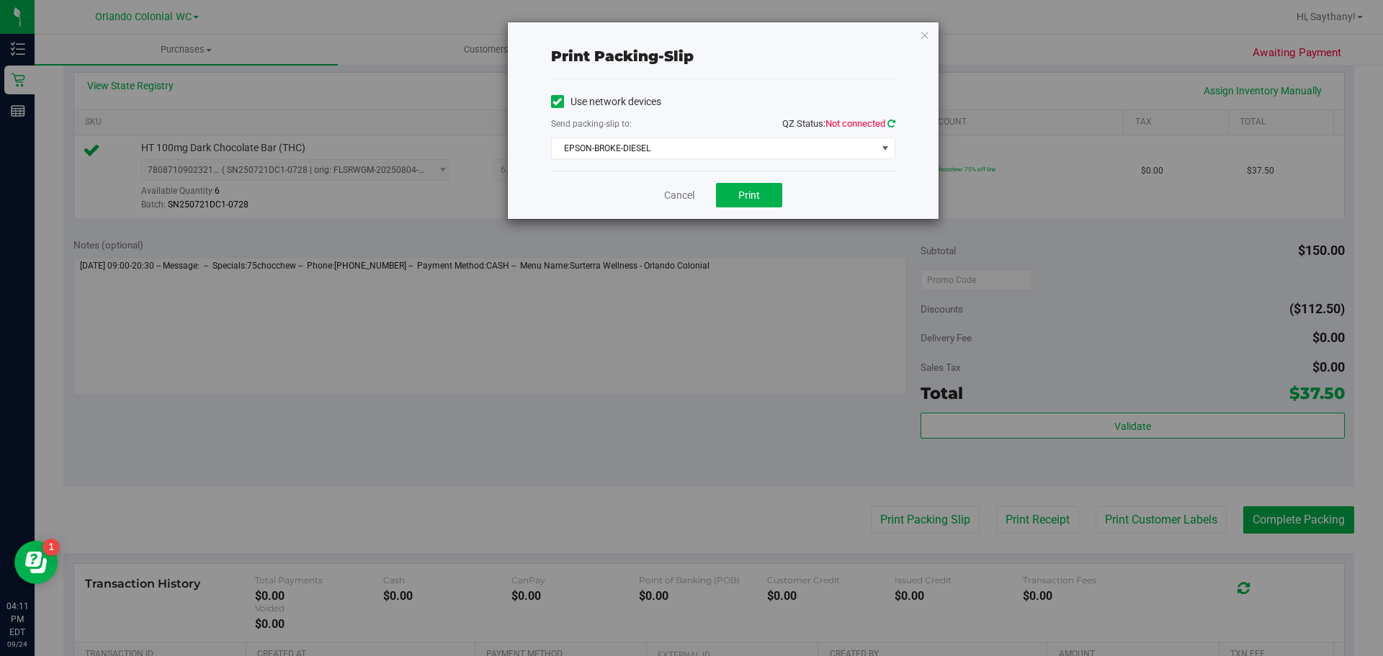
click at [891, 123] on icon at bounding box center [892, 123] width 8 height 9
click at [767, 194] on button "Print" at bounding box center [749, 195] width 66 height 24
click at [924, 55] on div "Print packing-slip Use network devices Send packing-slip to: QZ Status: Connect…" at bounding box center [723, 120] width 431 height 197
click at [923, 37] on icon "button" at bounding box center [925, 34] width 10 height 17
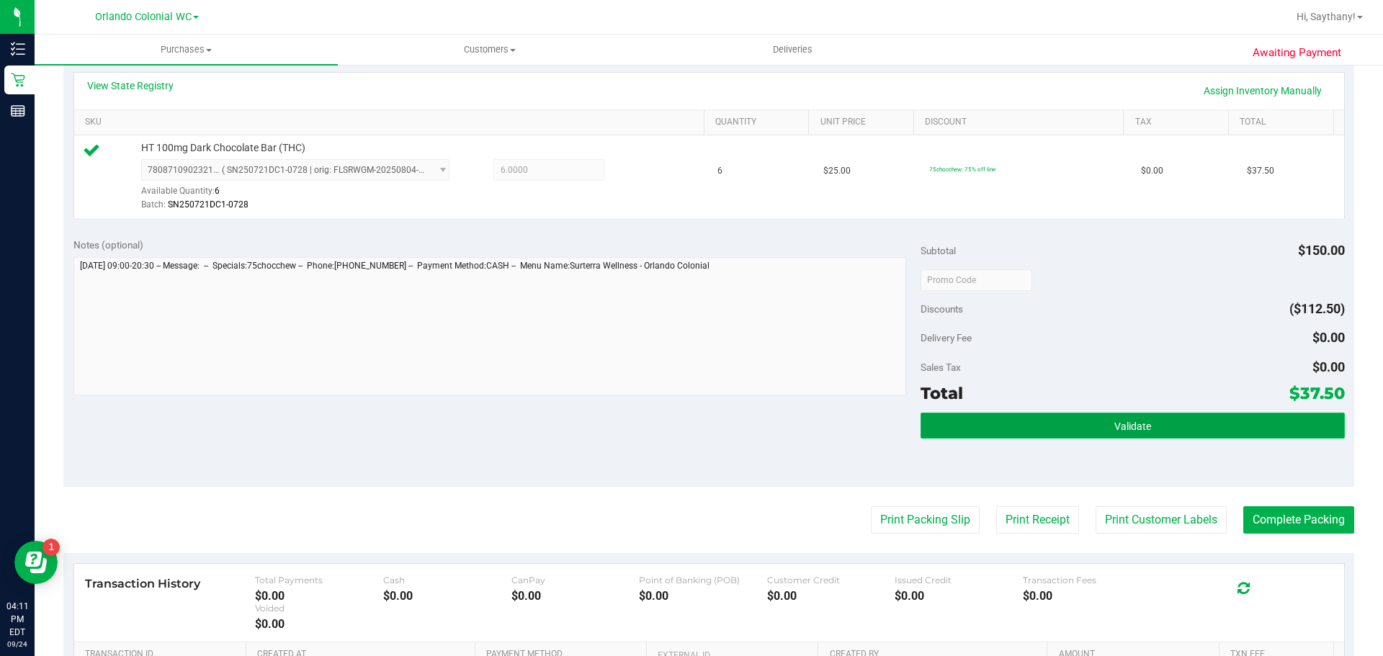
click at [1195, 421] on button "Validate" at bounding box center [1133, 426] width 424 height 26
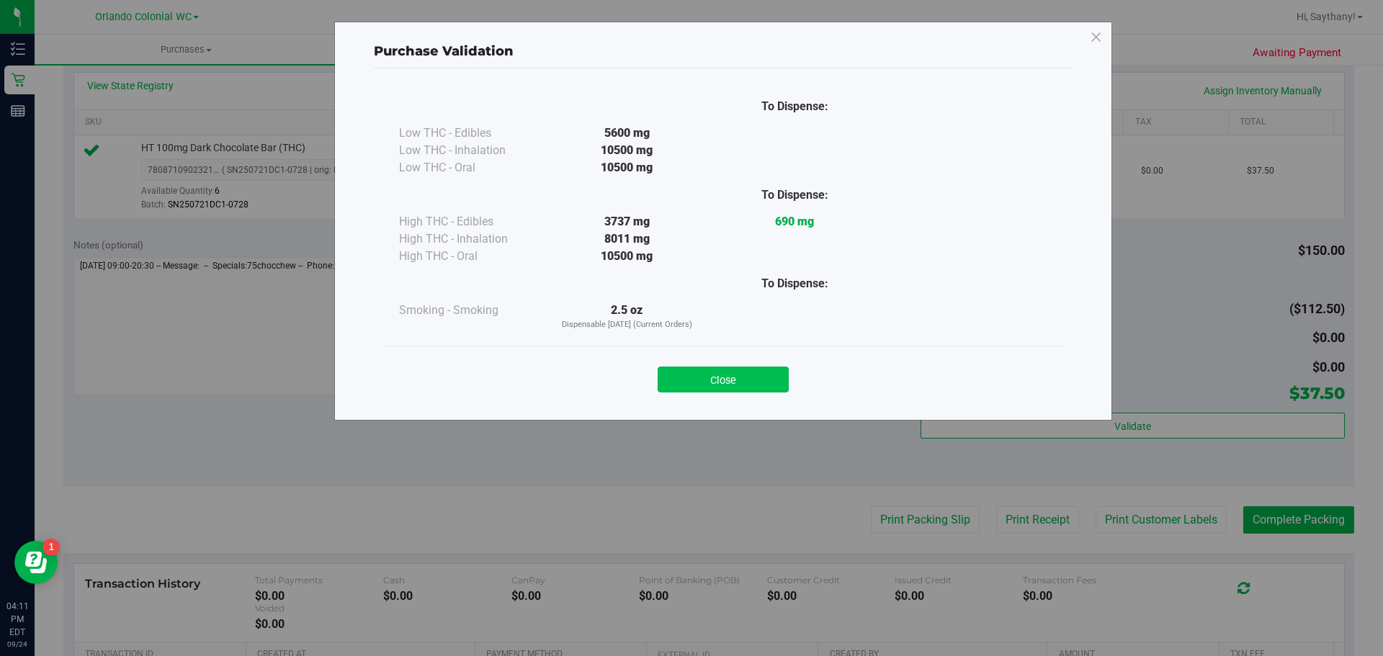
click at [740, 378] on button "Close" at bounding box center [723, 380] width 131 height 26
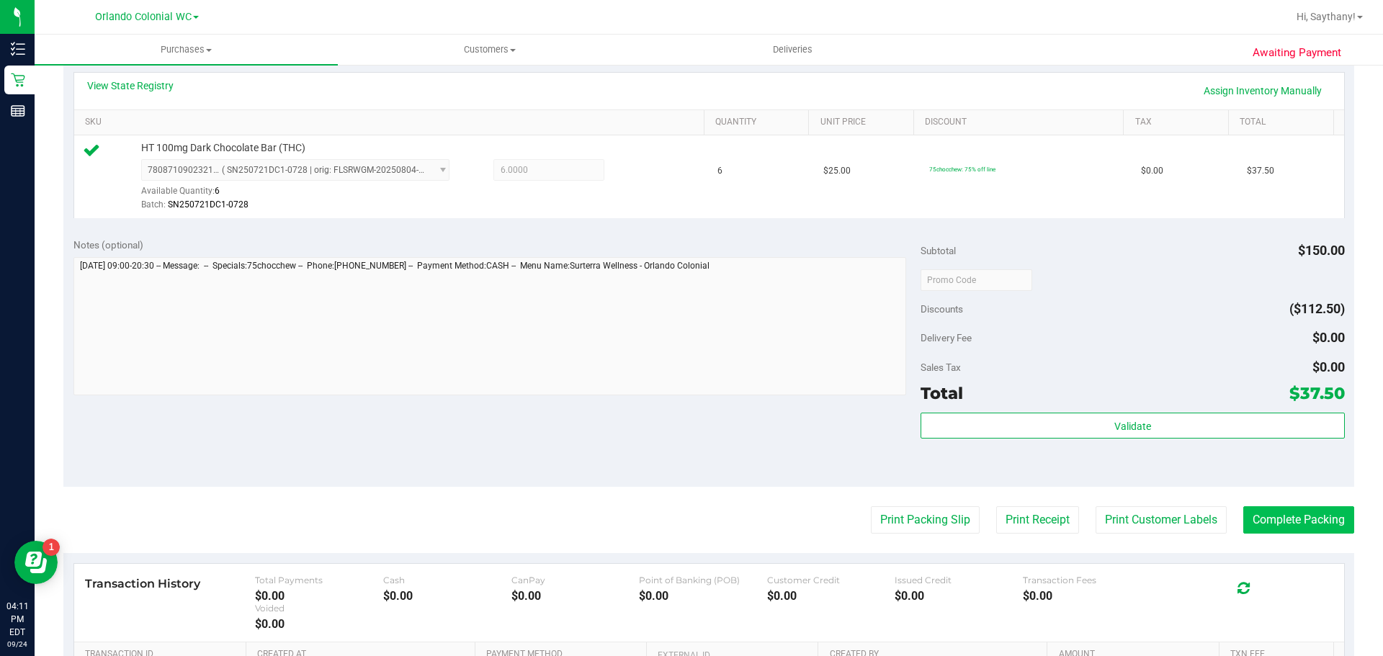
click at [1296, 514] on button "Complete Packing" at bounding box center [1299, 520] width 111 height 27
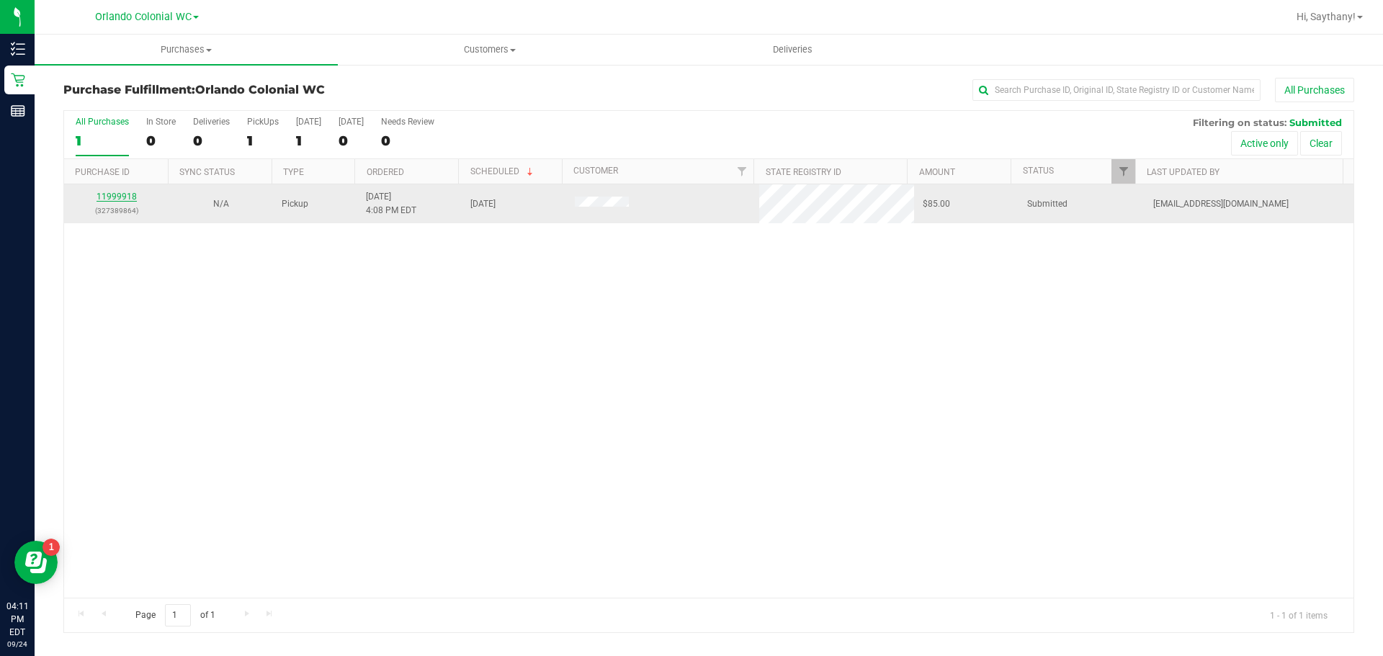
click at [112, 196] on link "11999918" at bounding box center [117, 197] width 40 height 10
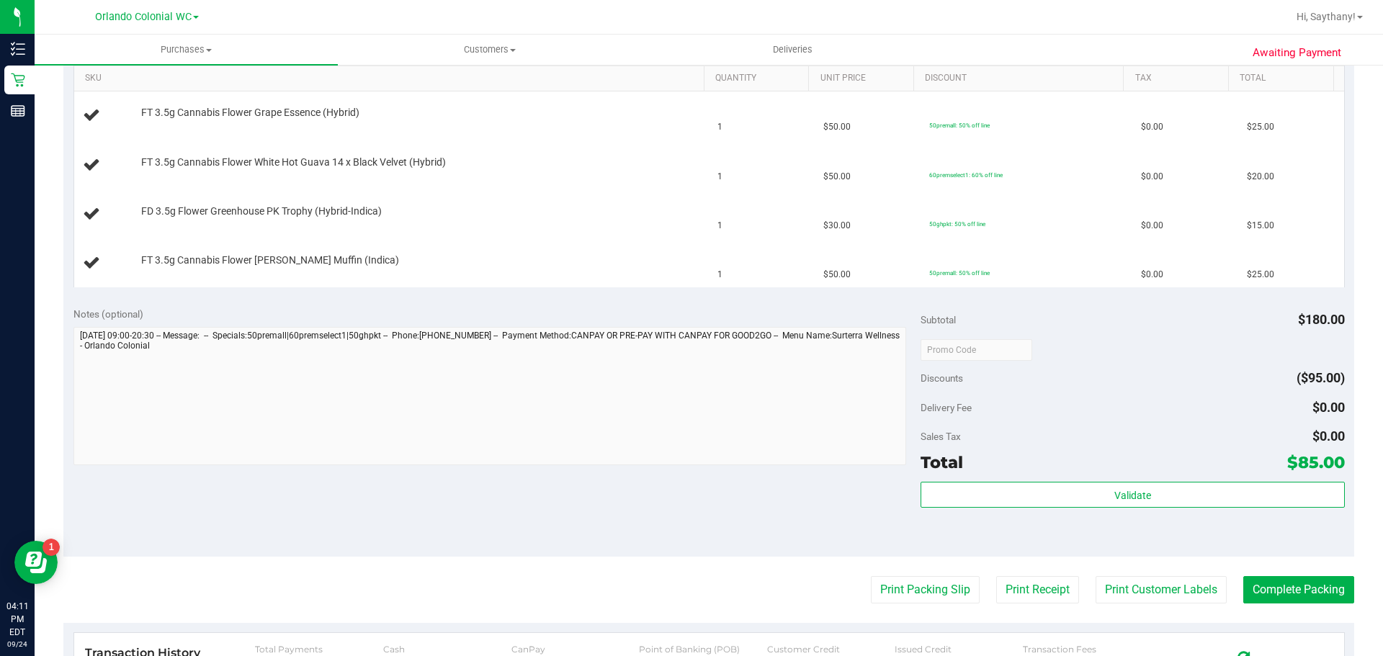
scroll to position [372, 0]
click at [908, 596] on button "Print Packing Slip" at bounding box center [925, 588] width 109 height 27
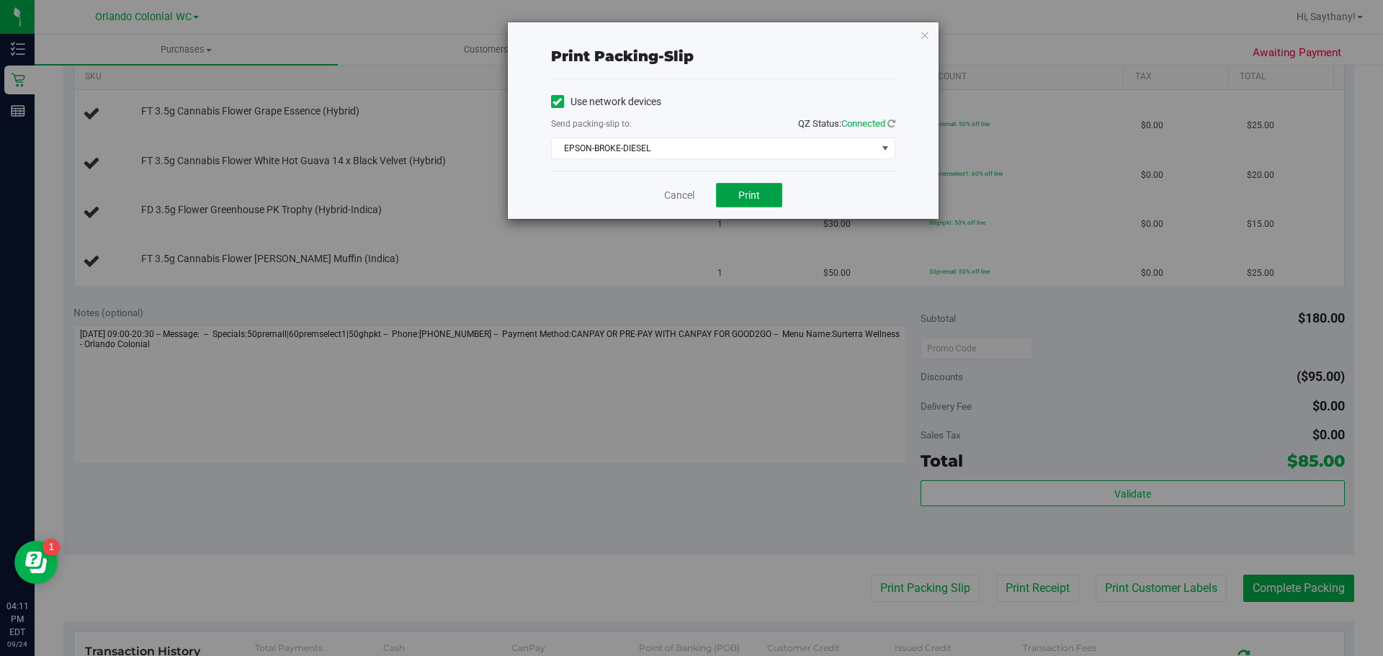
click at [745, 204] on button "Print" at bounding box center [749, 195] width 66 height 24
click at [920, 26] on icon "button" at bounding box center [925, 34] width 10 height 17
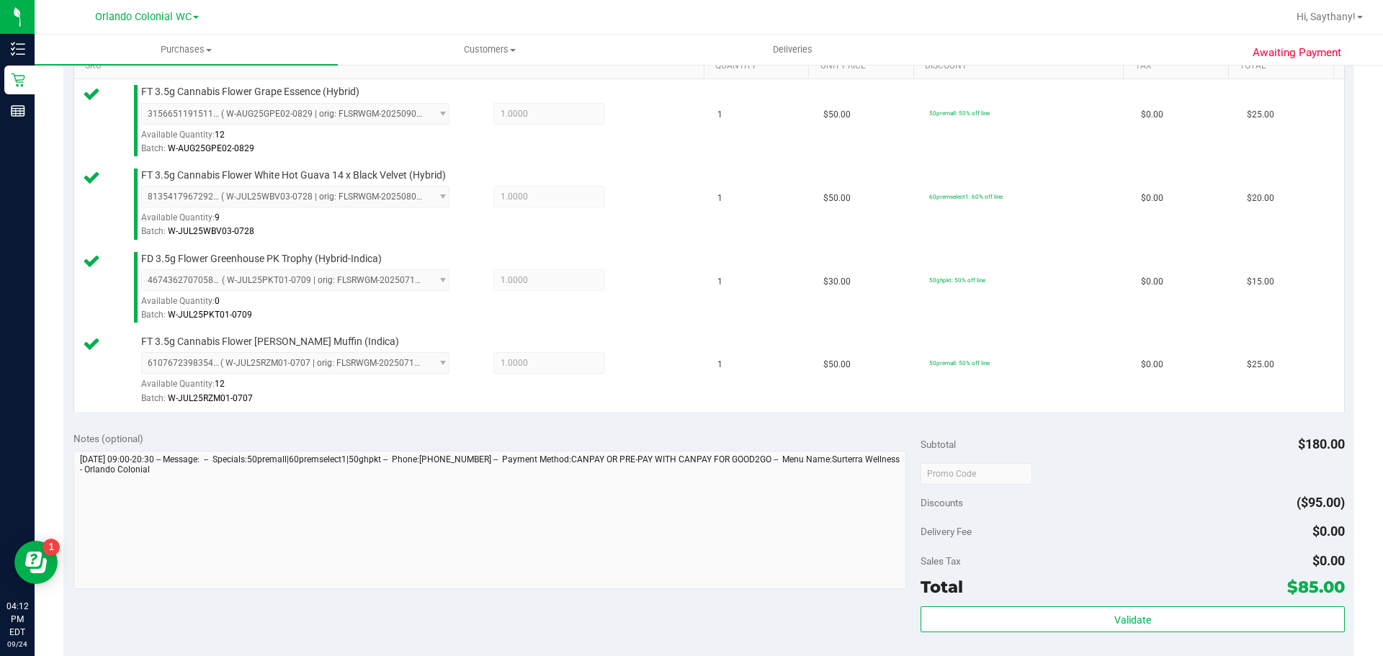
scroll to position [473, 0]
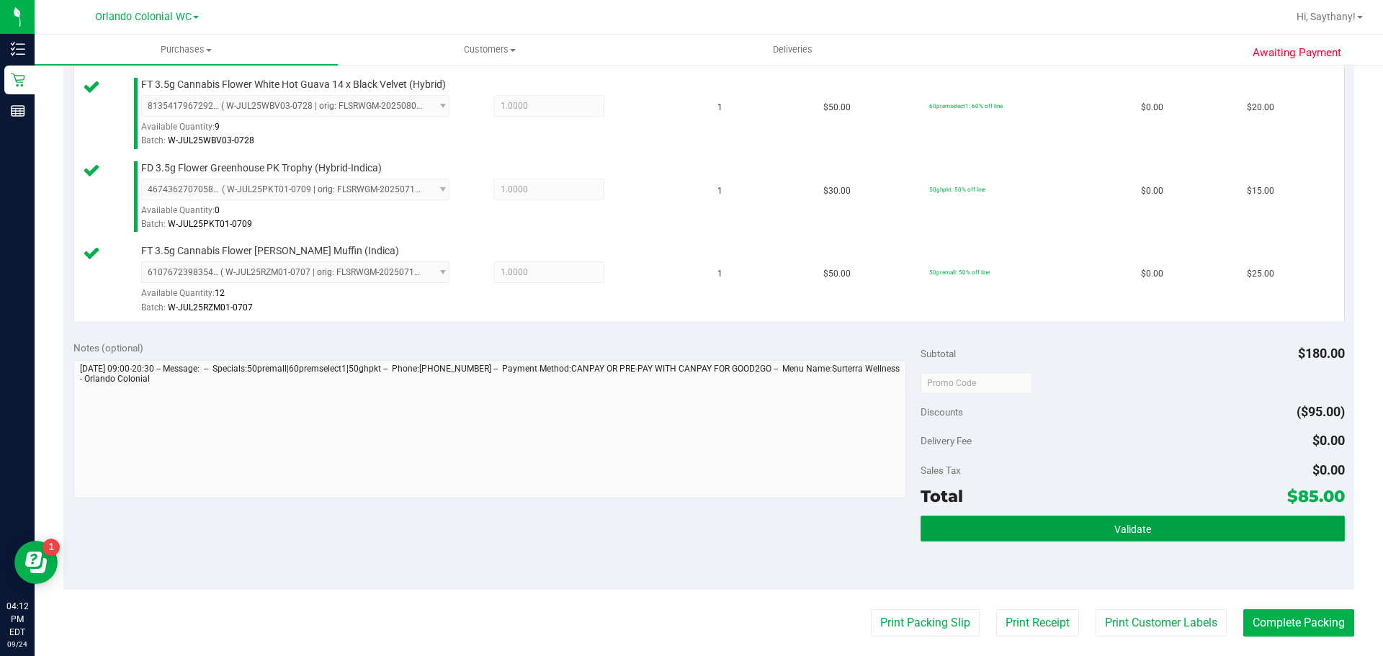
click at [1221, 535] on button "Validate" at bounding box center [1133, 529] width 424 height 26
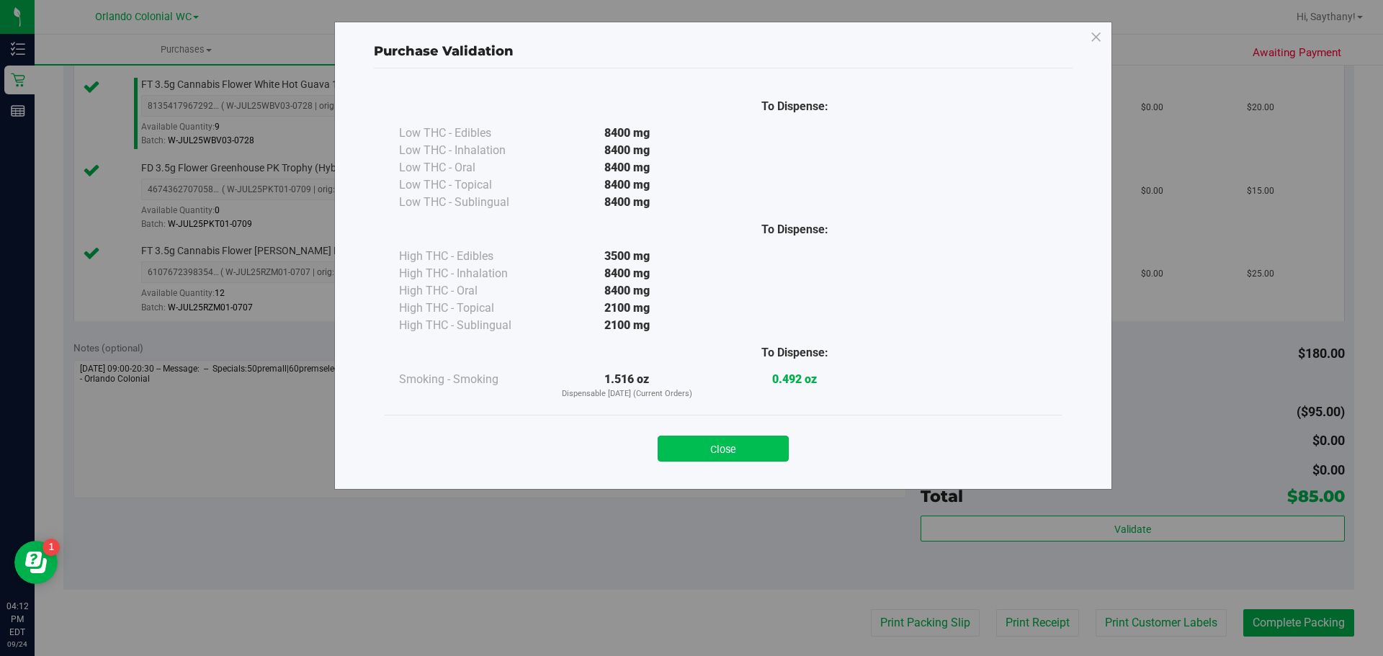
click at [777, 442] on button "Close" at bounding box center [723, 449] width 131 height 26
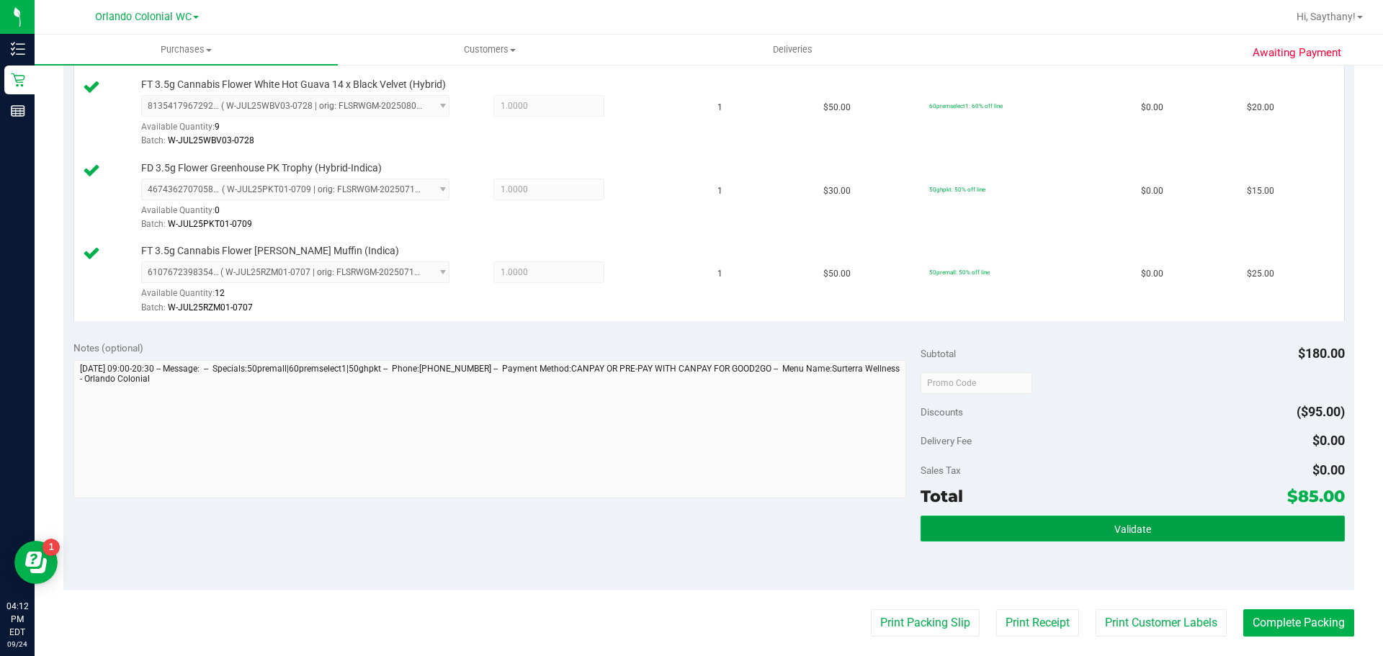
click at [1214, 532] on button "Validate" at bounding box center [1133, 529] width 424 height 26
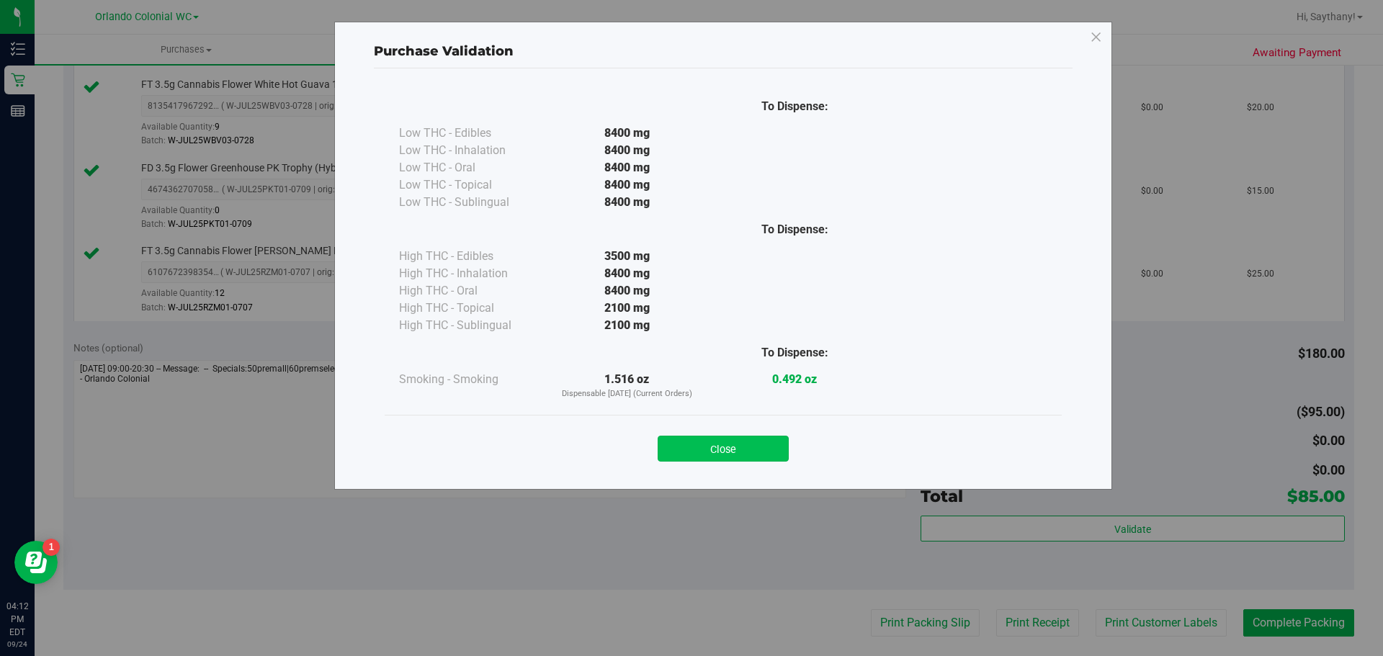
click at [749, 438] on button "Close" at bounding box center [723, 449] width 131 height 26
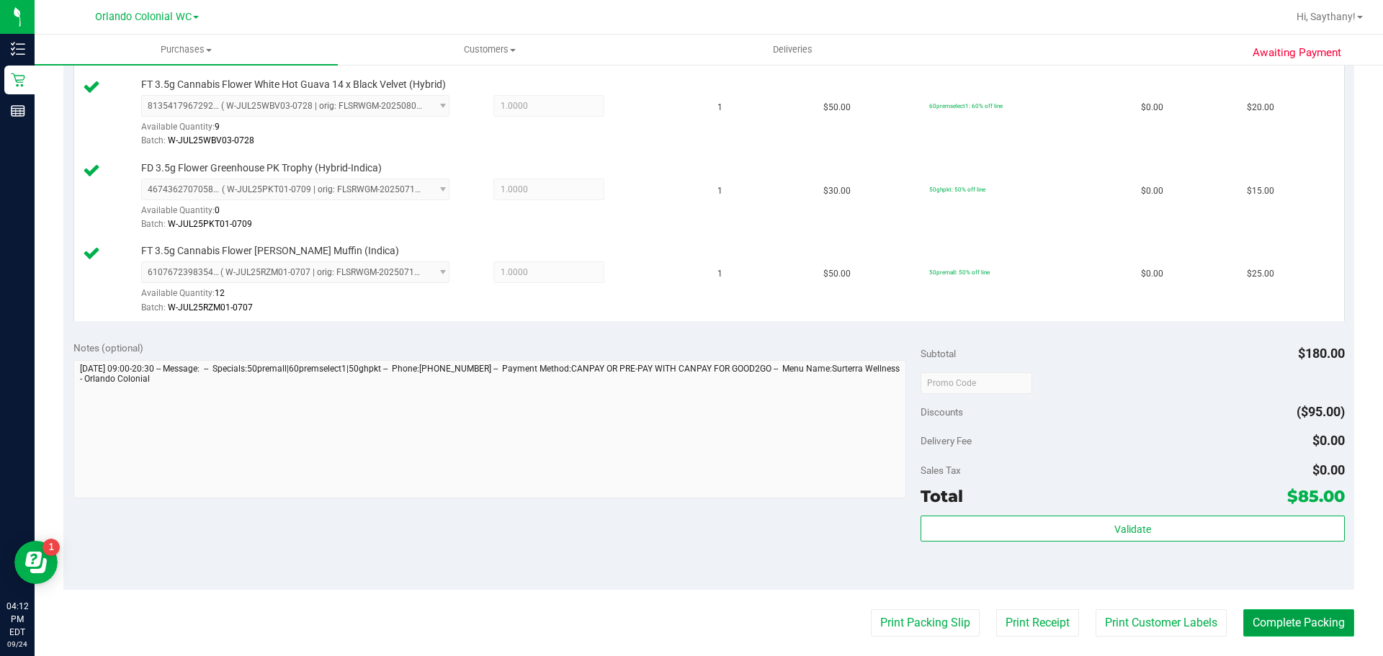
click at [1312, 635] on button "Complete Packing" at bounding box center [1299, 623] width 111 height 27
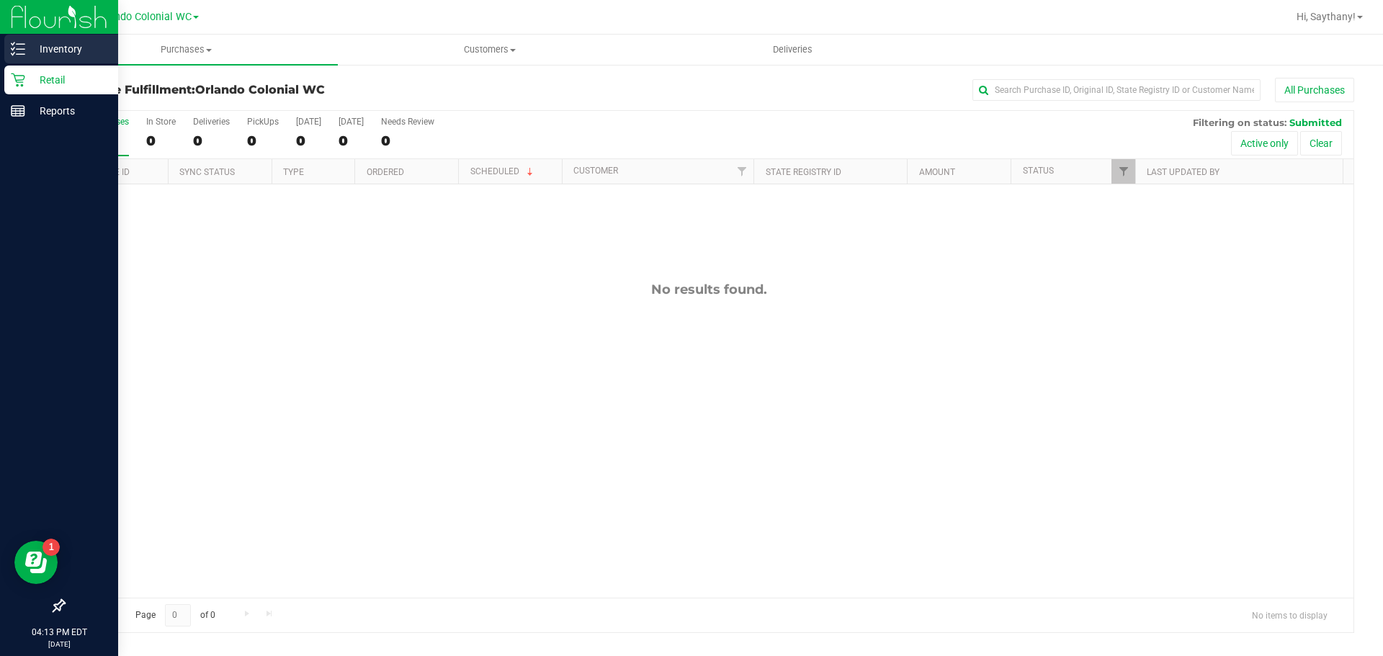
click at [73, 53] on p "Inventory" at bounding box center [68, 48] width 86 height 17
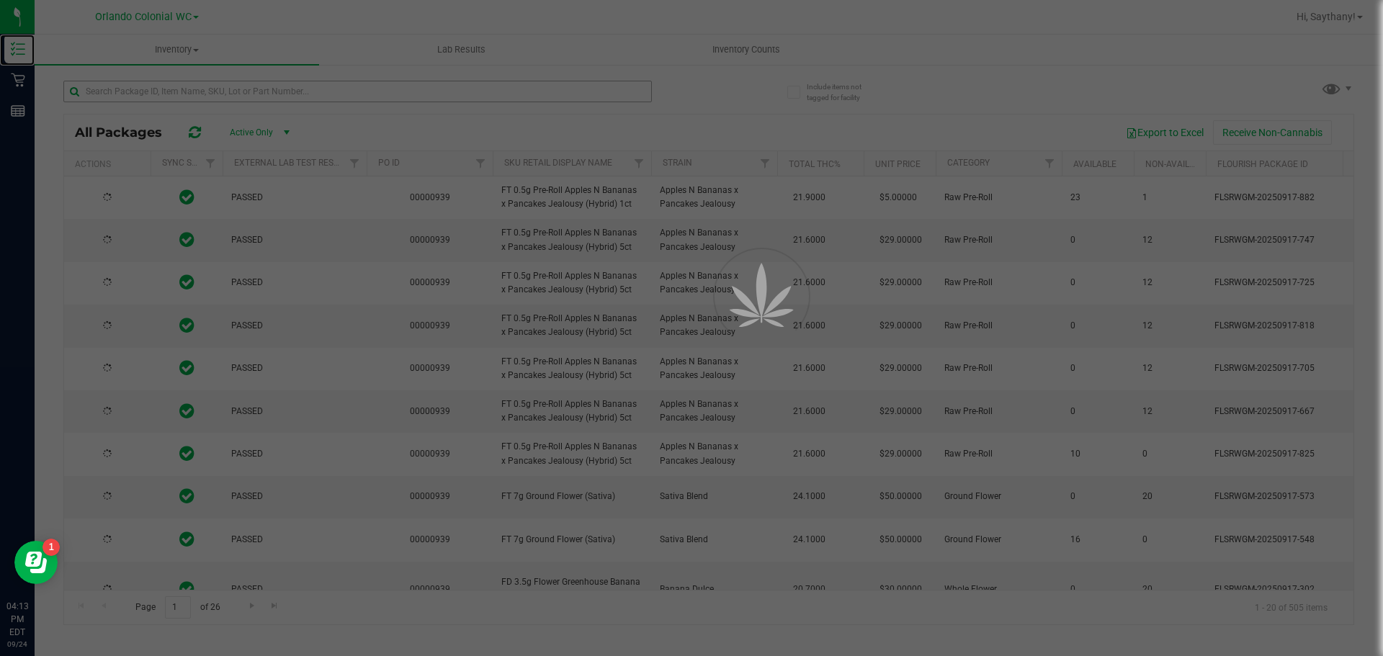
type input "[DATE]"
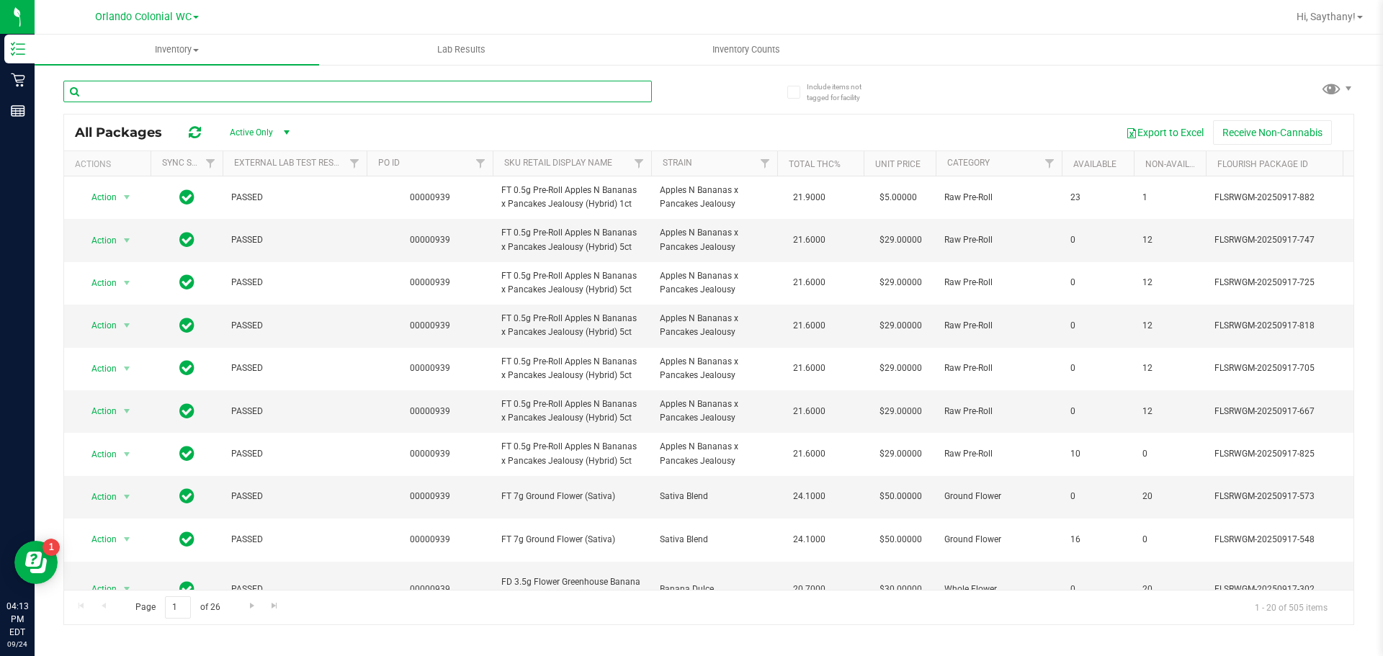
click at [391, 93] on input "text" at bounding box center [357, 92] width 589 height 22
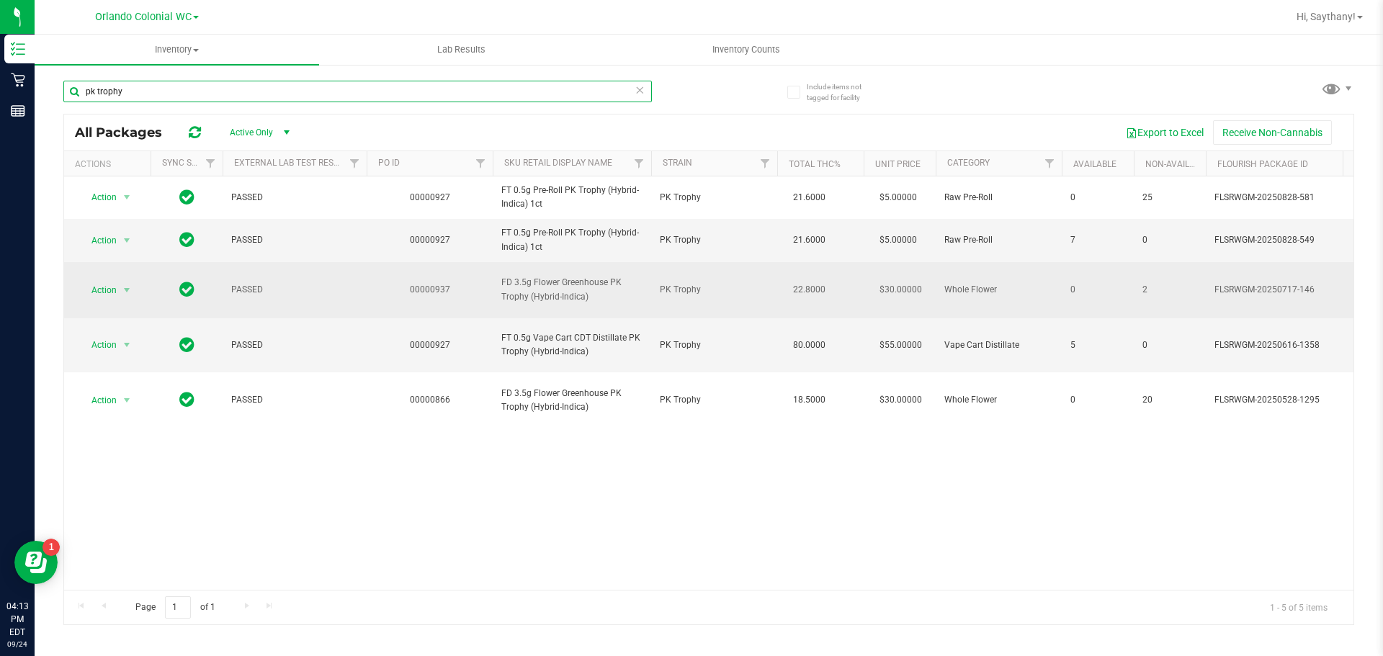
type input "pk trophy"
drag, startPoint x: 589, startPoint y: 292, endPoint x: 486, endPoint y: 270, distance: 106.0
click at [486, 270] on tr "Action Action Global inventory Package audit log Print package label Print prod…" at bounding box center [1332, 290] width 2536 height 57
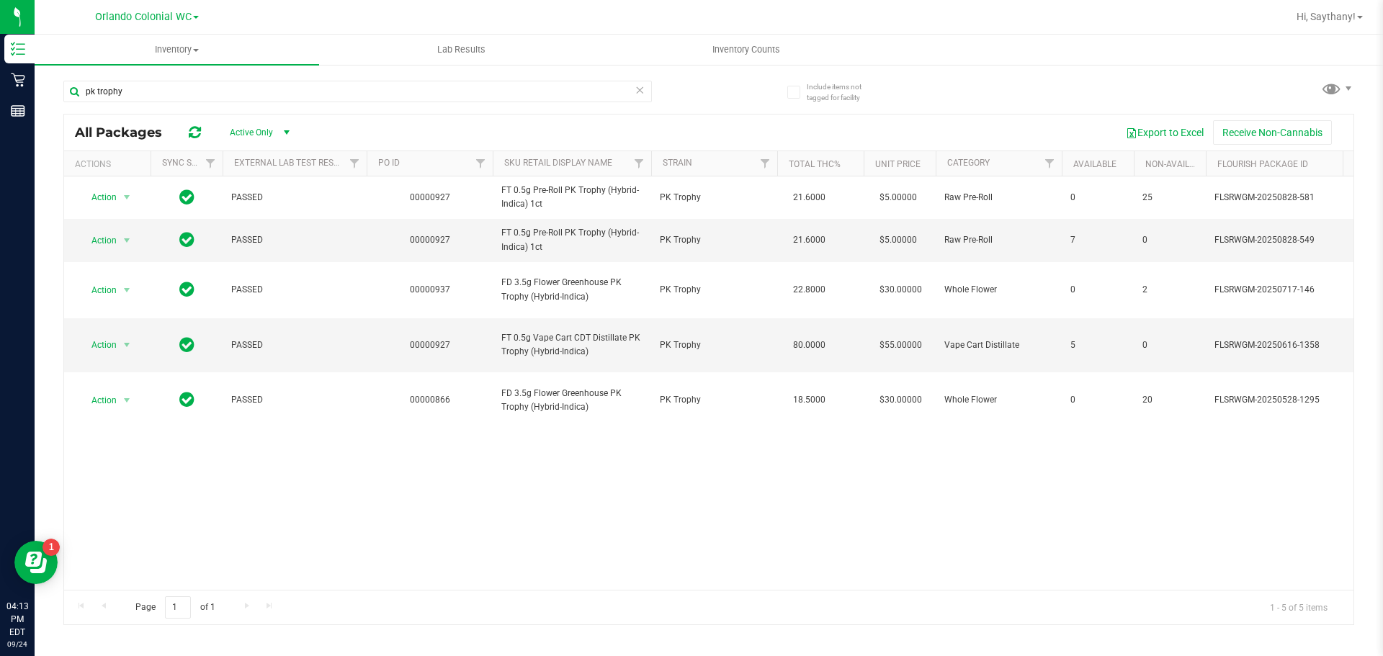
drag, startPoint x: 533, startPoint y: 273, endPoint x: 511, endPoint y: 408, distance: 136.6
click at [511, 408] on div "Action Action Global inventory Package audit log Print package label Print prod…" at bounding box center [709, 384] width 1290 height 414
drag, startPoint x: 672, startPoint y: 607, endPoint x: 684, endPoint y: 601, distance: 14.2
click at [684, 601] on div "Page 1 of 1 1 - 5 of 5 items" at bounding box center [709, 607] width 1290 height 35
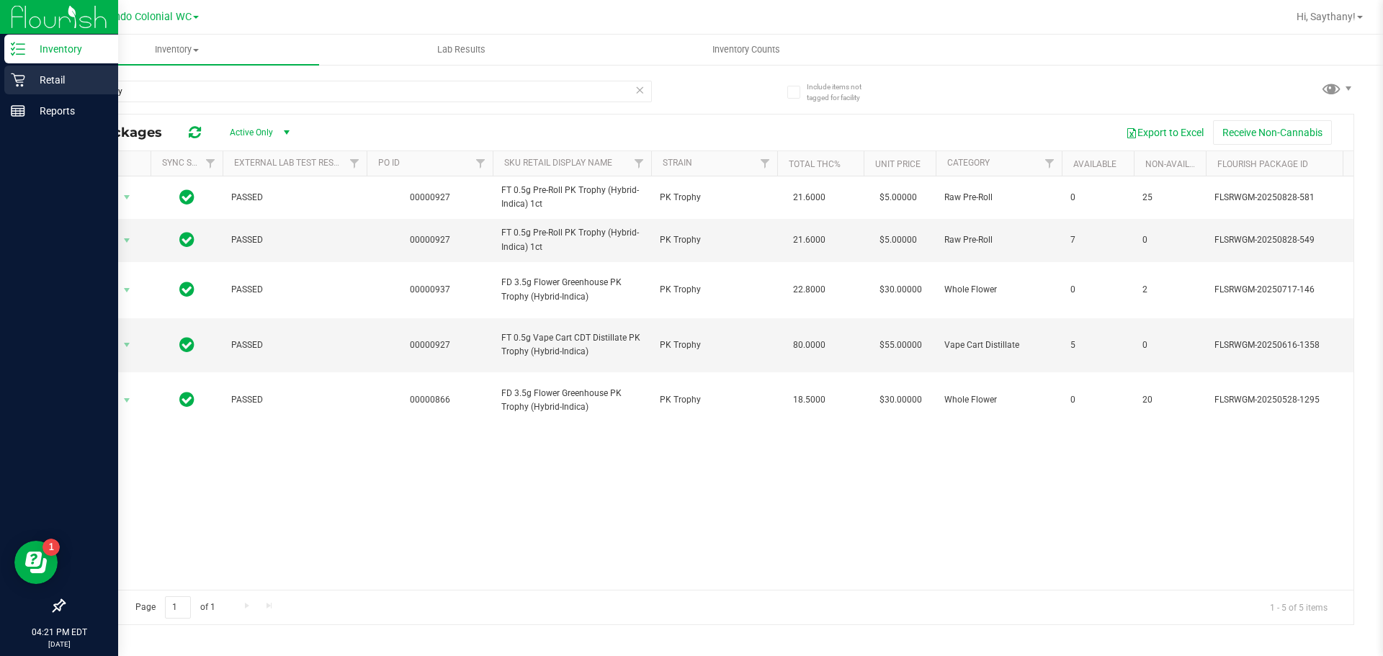
click at [76, 84] on p "Retail" at bounding box center [68, 79] width 86 height 17
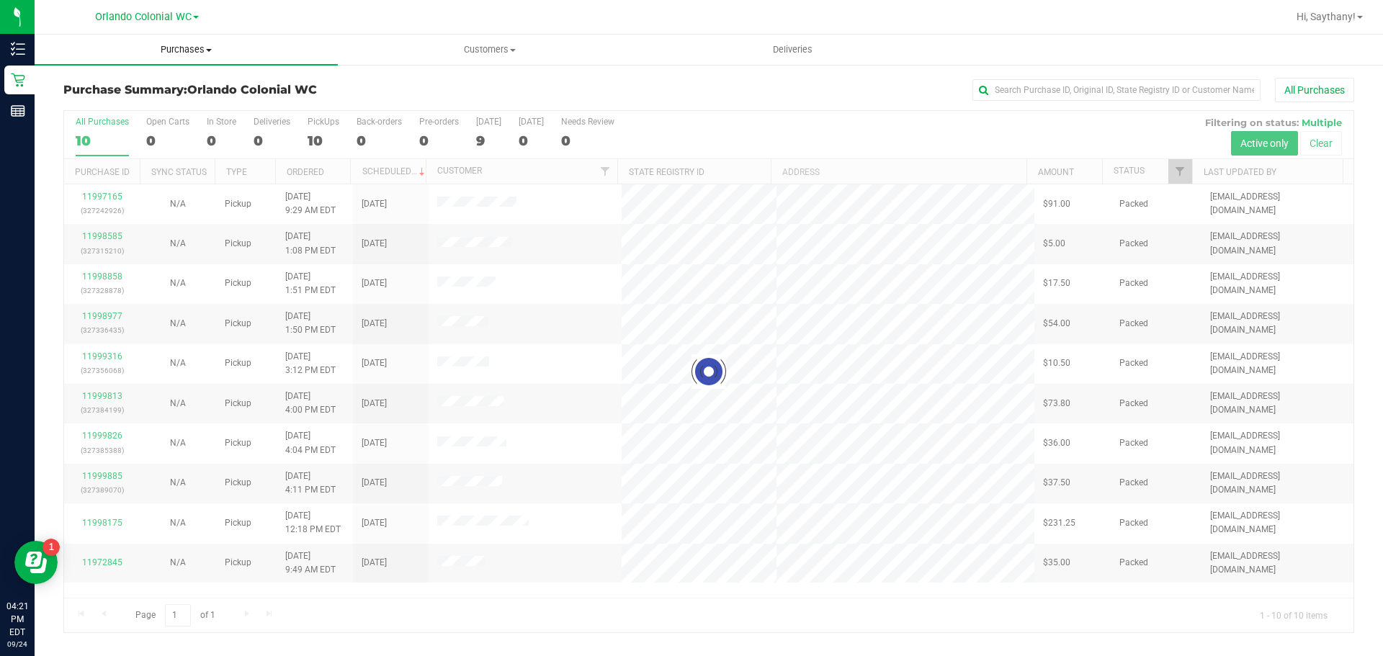
click at [188, 54] on span "Purchases" at bounding box center [186, 49] width 303 height 13
click at [195, 112] on li "Fulfillment" at bounding box center [186, 104] width 303 height 17
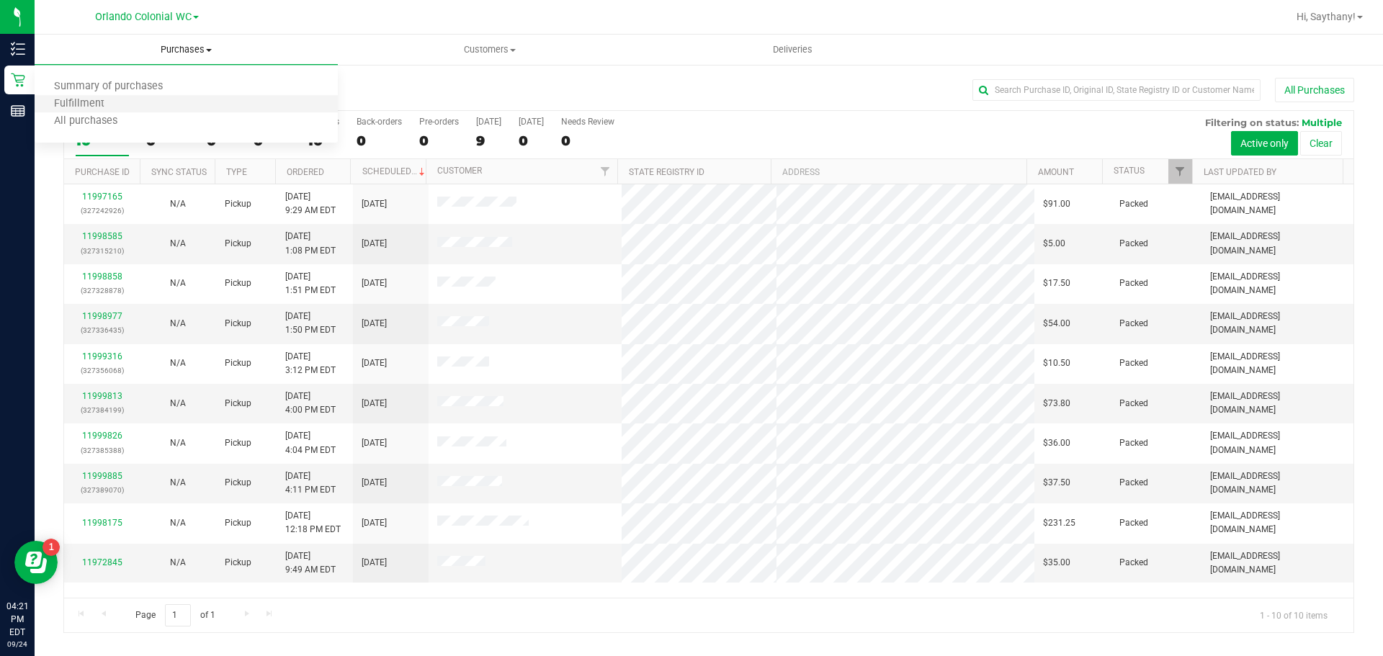
click at [147, 109] on li "Fulfillment" at bounding box center [186, 104] width 303 height 17
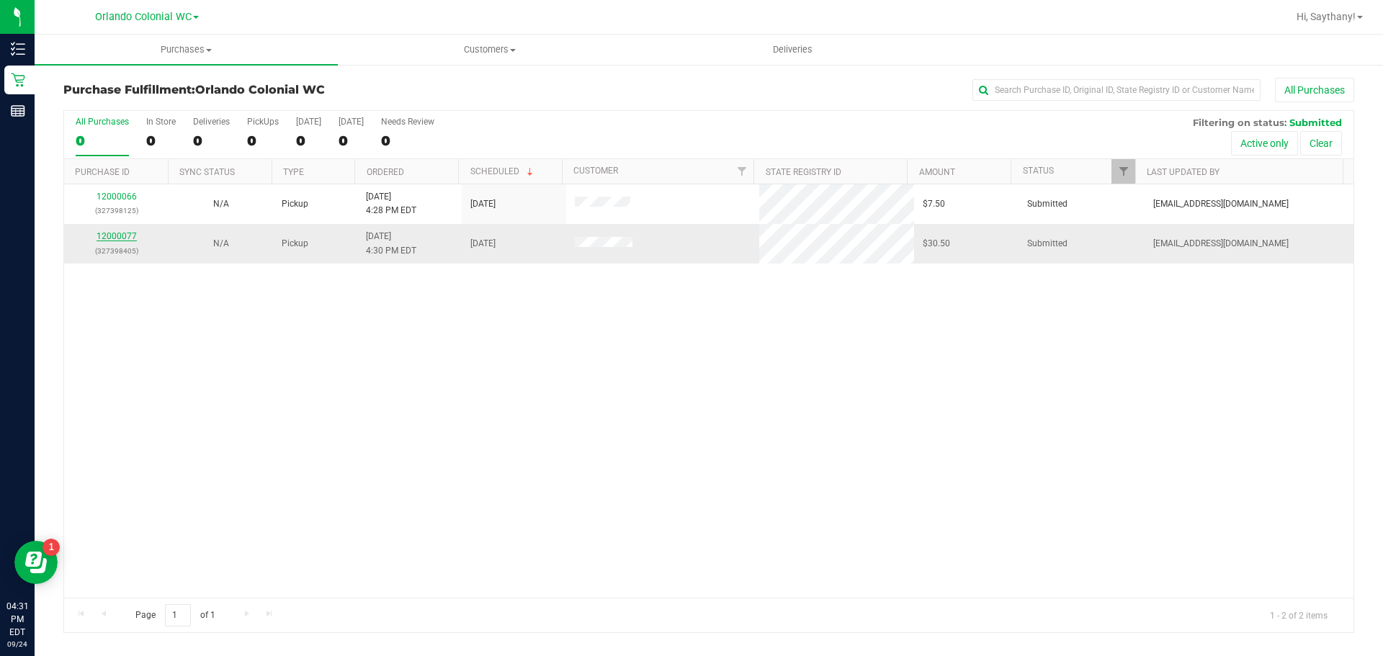
click at [108, 236] on link "12000077" at bounding box center [117, 236] width 40 height 10
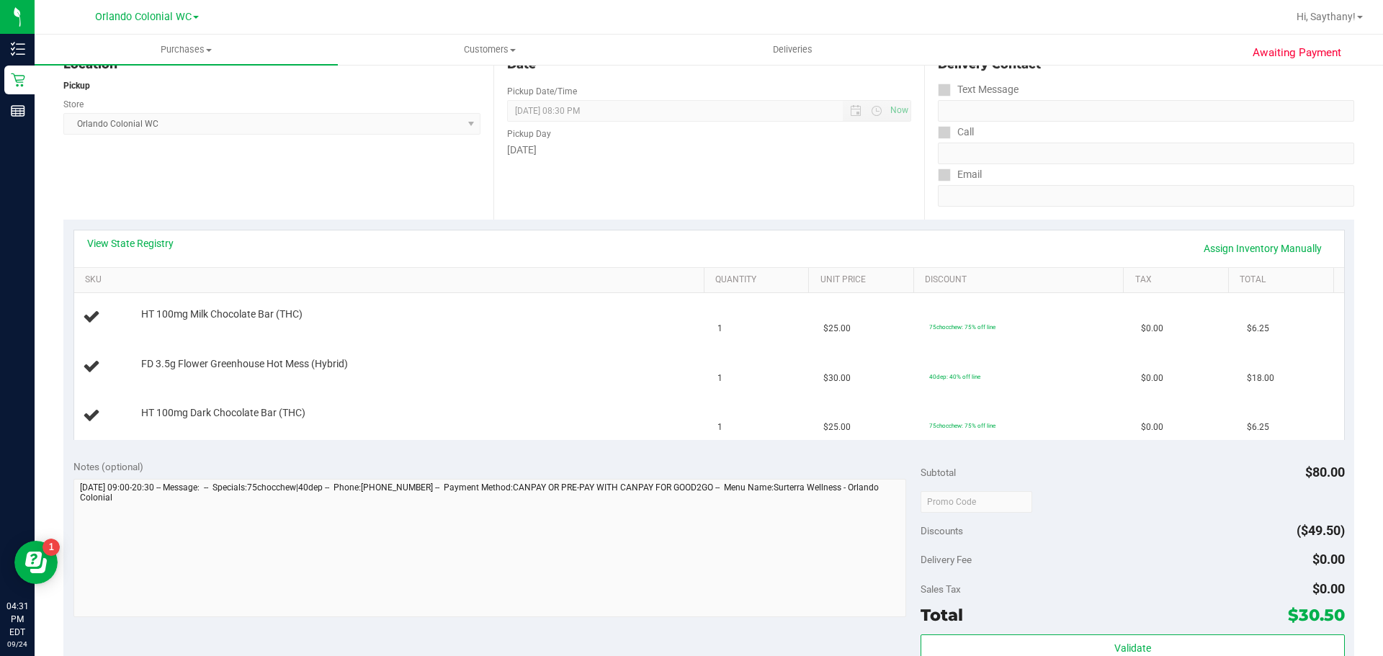
scroll to position [288, 0]
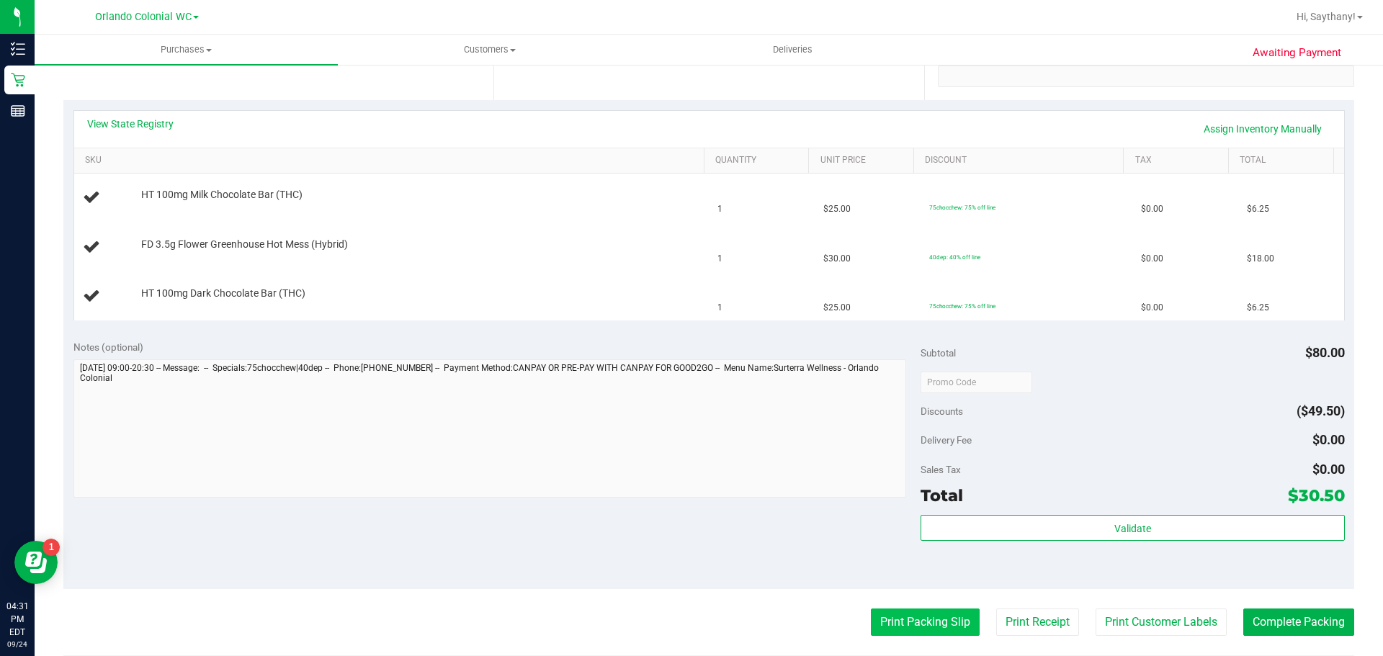
click at [956, 625] on button "Print Packing Slip" at bounding box center [925, 622] width 109 height 27
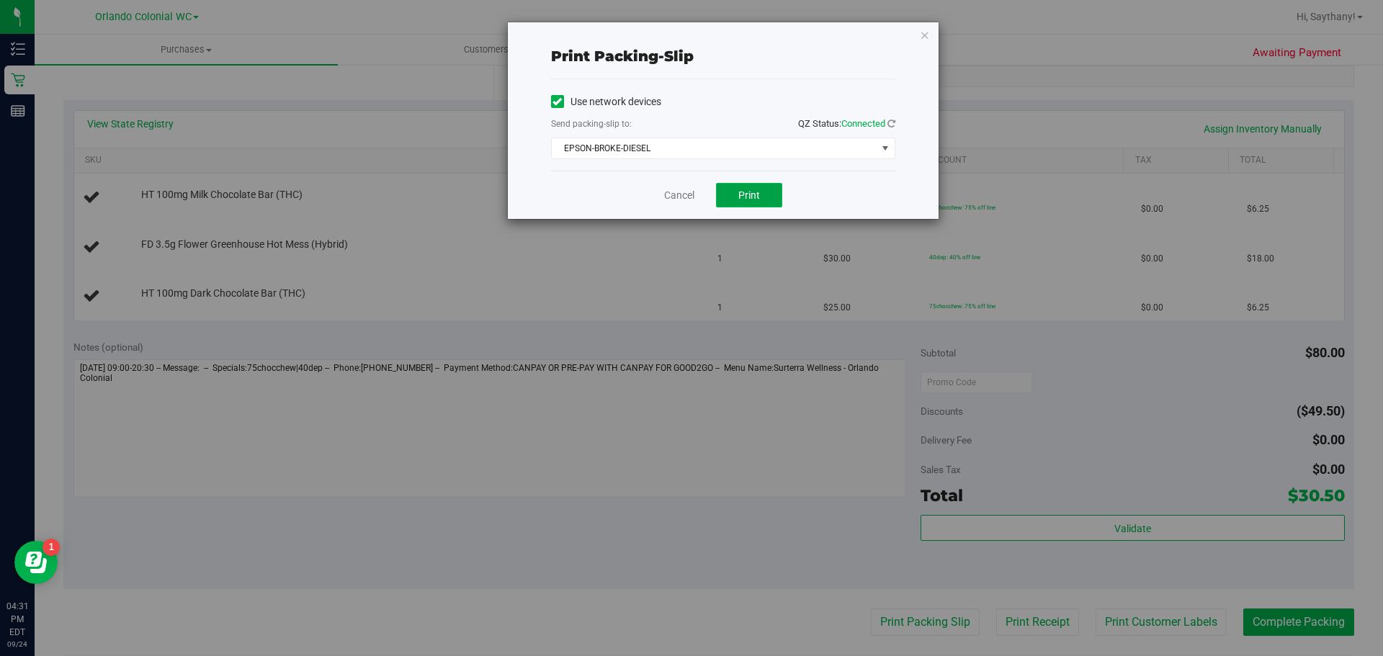
click at [755, 200] on span "Print" at bounding box center [750, 195] width 22 height 12
click at [923, 40] on icon "button" at bounding box center [925, 34] width 10 height 17
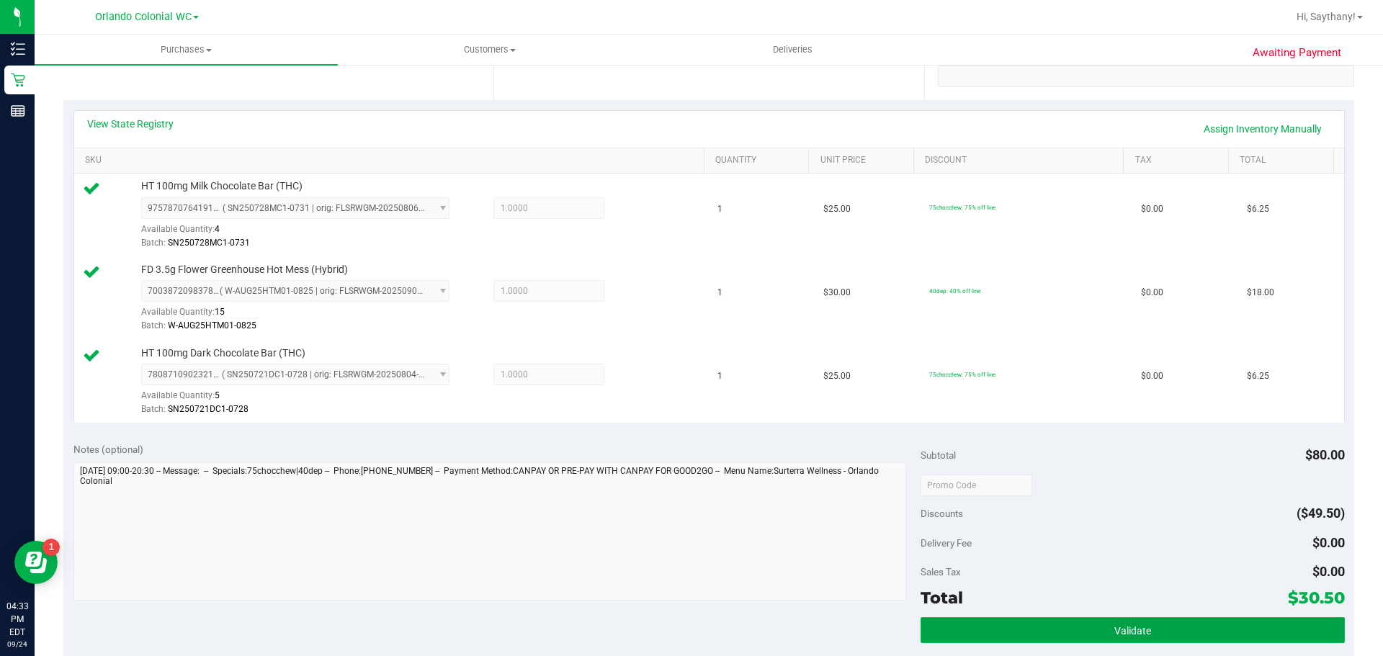
click at [1208, 639] on button "Validate" at bounding box center [1133, 630] width 424 height 26
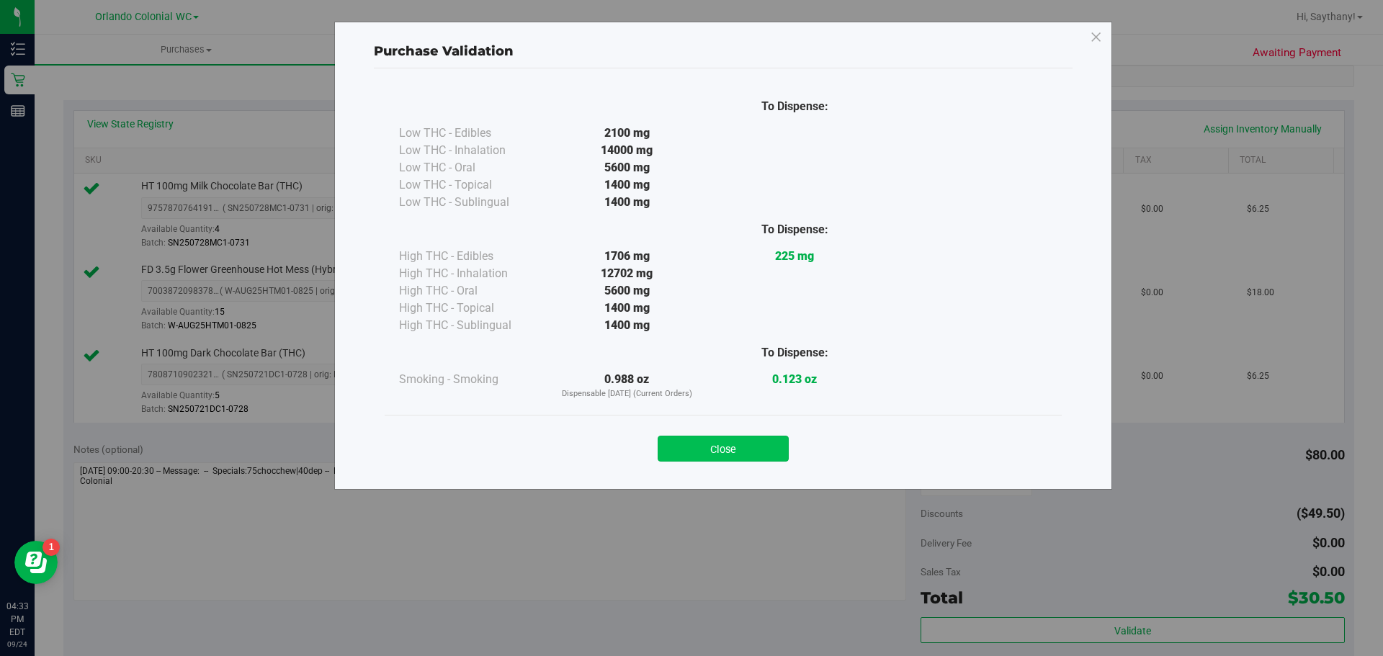
click at [741, 439] on button "Close" at bounding box center [723, 449] width 131 height 26
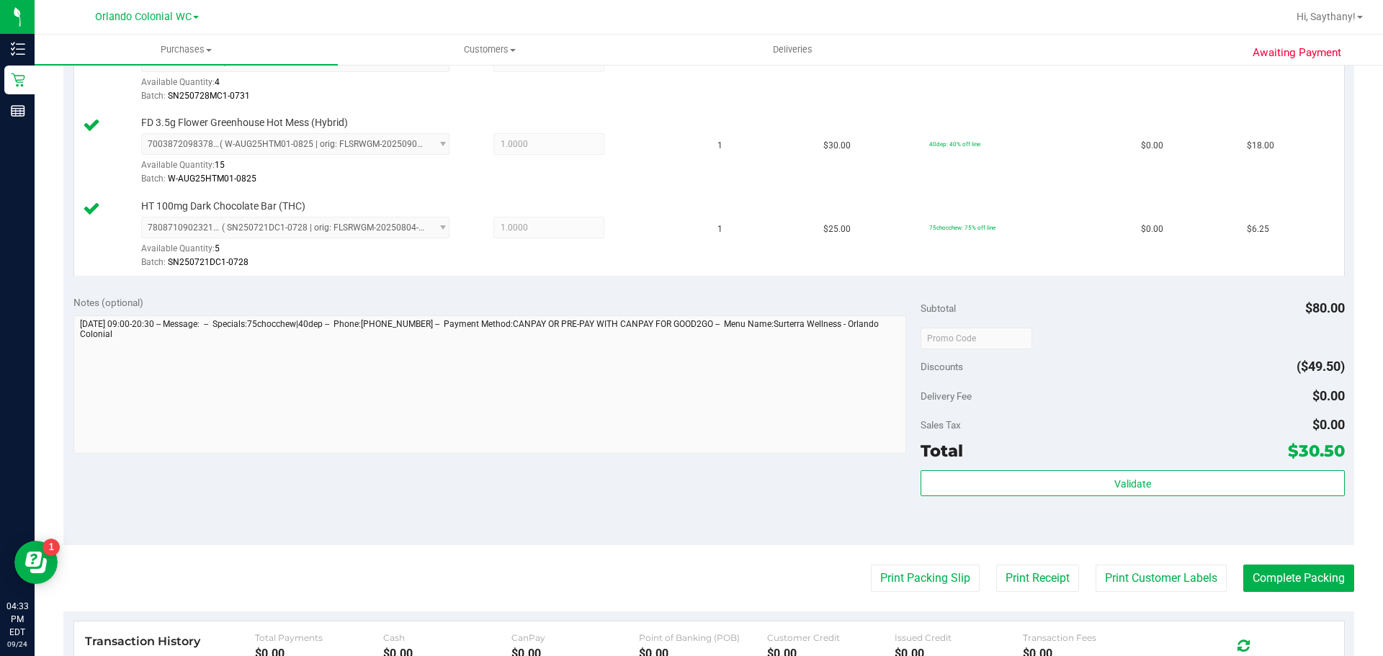
scroll to position [482, 0]
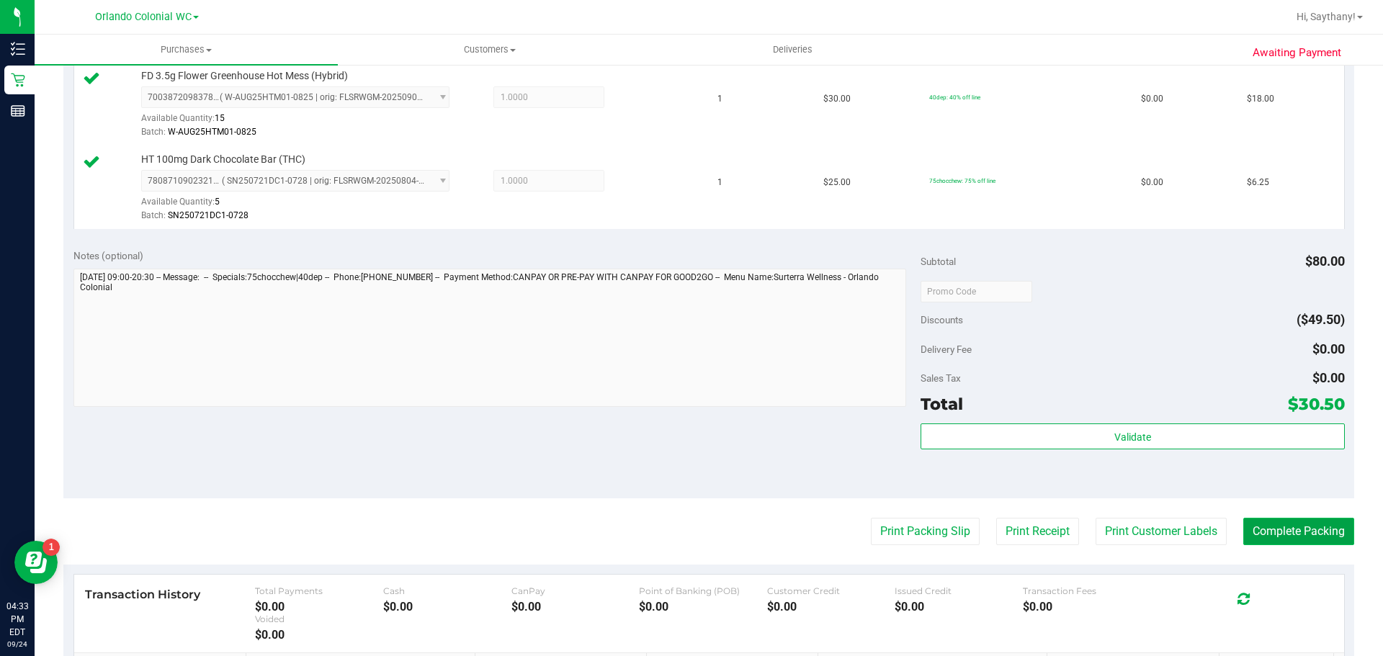
click at [1293, 522] on button "Complete Packing" at bounding box center [1299, 531] width 111 height 27
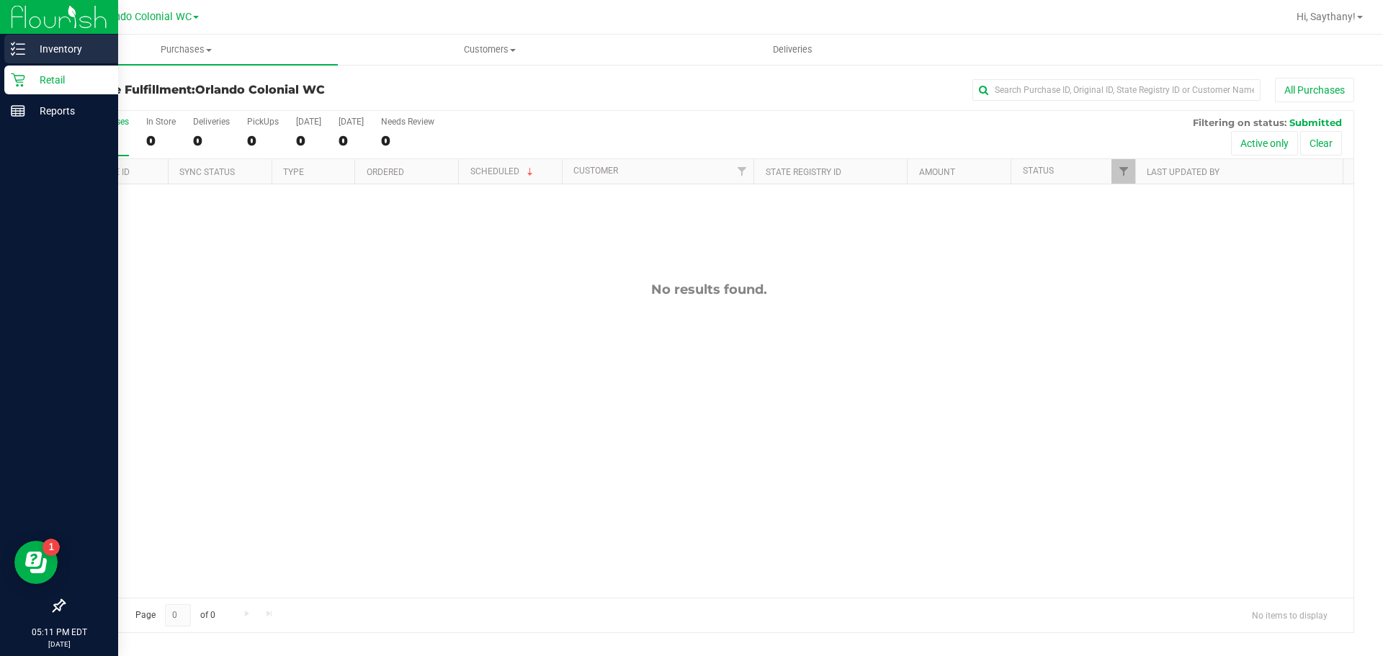
click at [54, 49] on p "Inventory" at bounding box center [68, 48] width 86 height 17
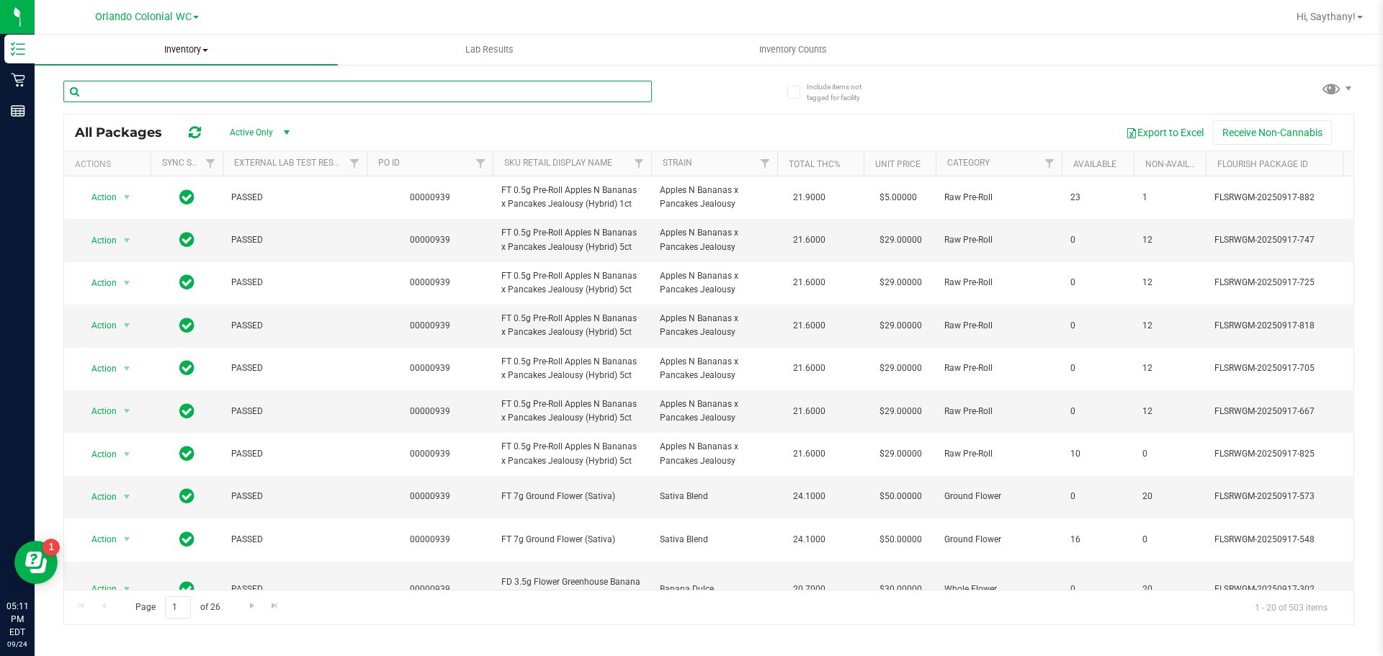
click at [202, 86] on input "text" at bounding box center [357, 92] width 589 height 22
click at [201, 94] on input "text" at bounding box center [357, 92] width 589 height 22
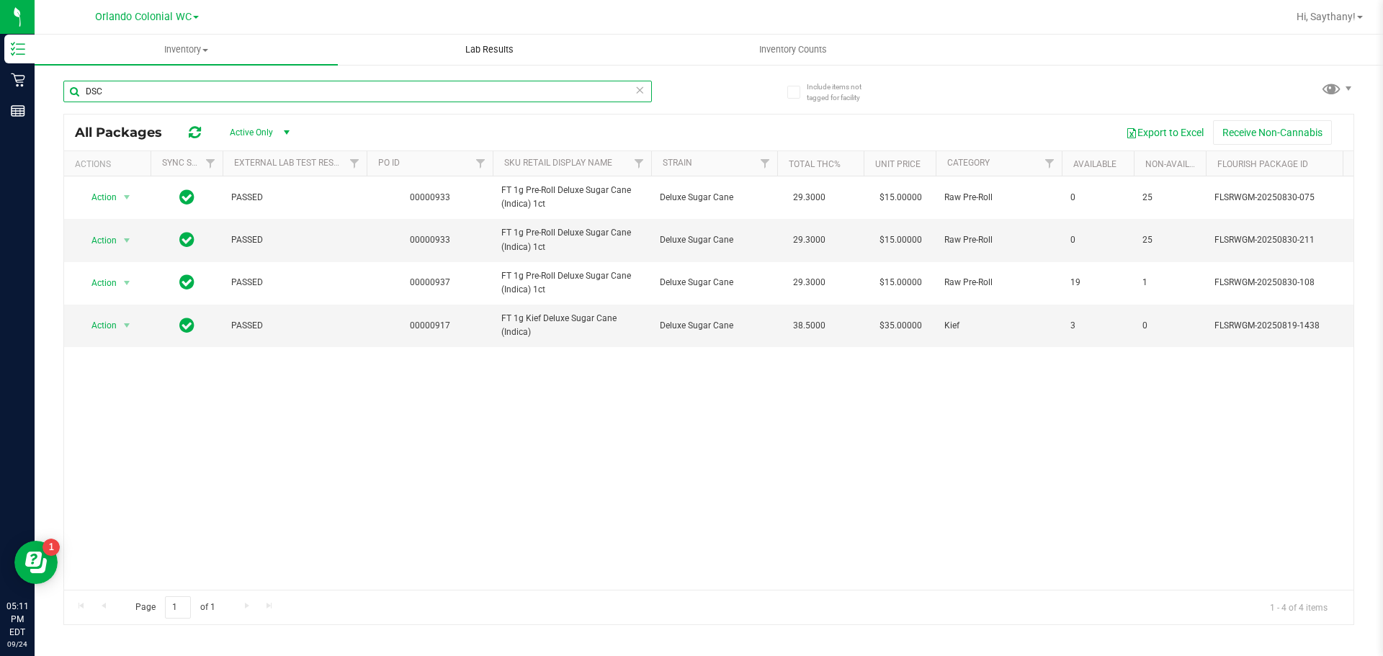
type input "DSC"
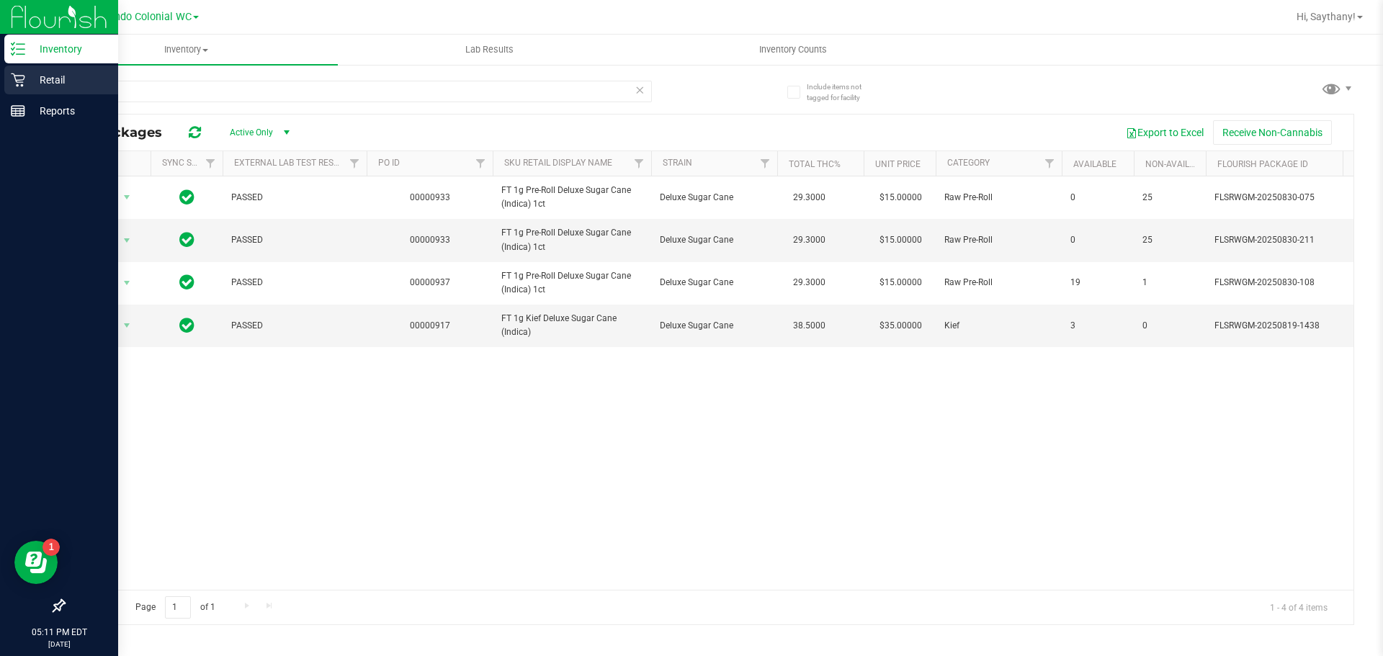
click at [89, 84] on p "Retail" at bounding box center [68, 79] width 86 height 17
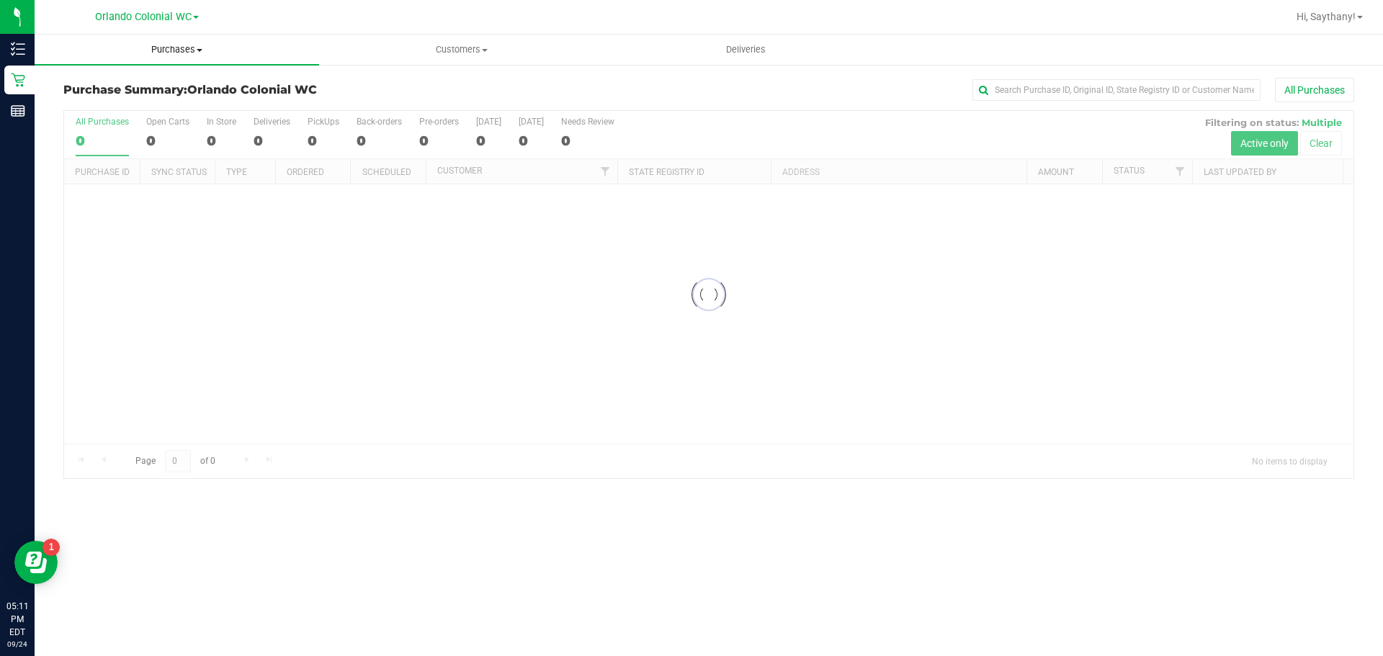
click at [201, 43] on span "Purchases" at bounding box center [177, 49] width 285 height 13
click at [187, 102] on li "Fulfillment" at bounding box center [177, 104] width 285 height 17
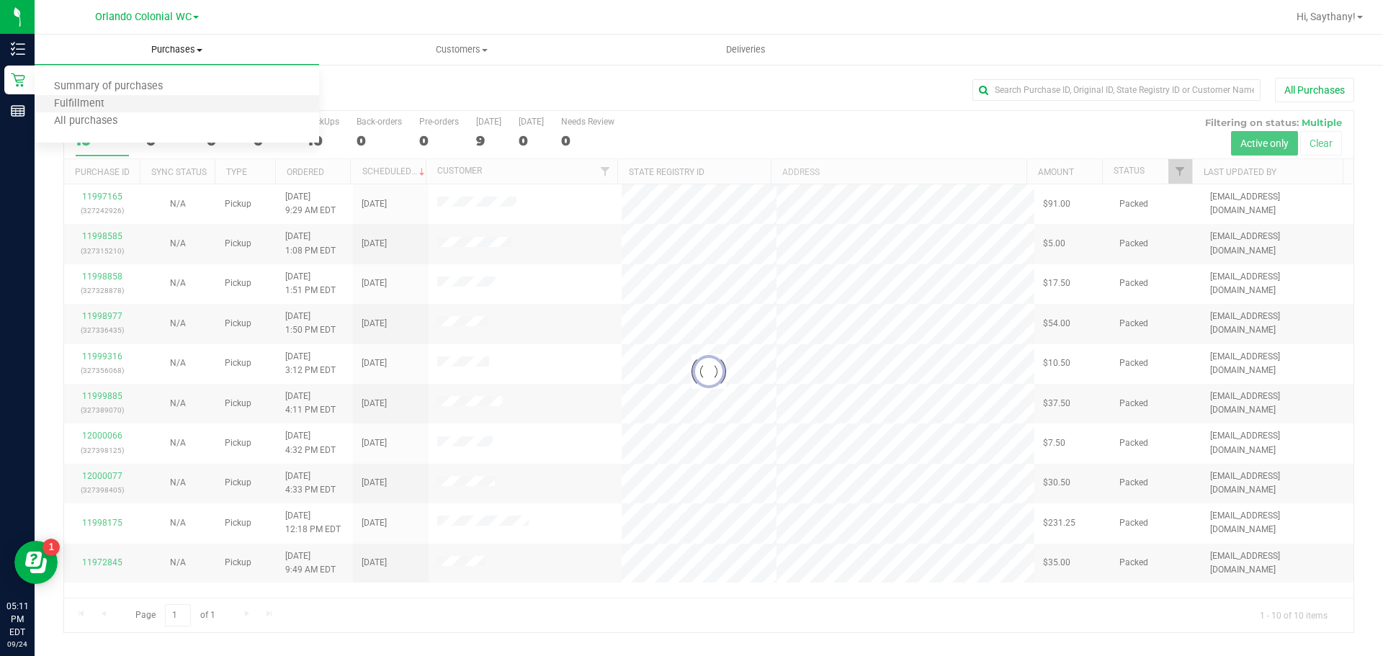
click at [187, 102] on li "Fulfillment" at bounding box center [177, 104] width 285 height 17
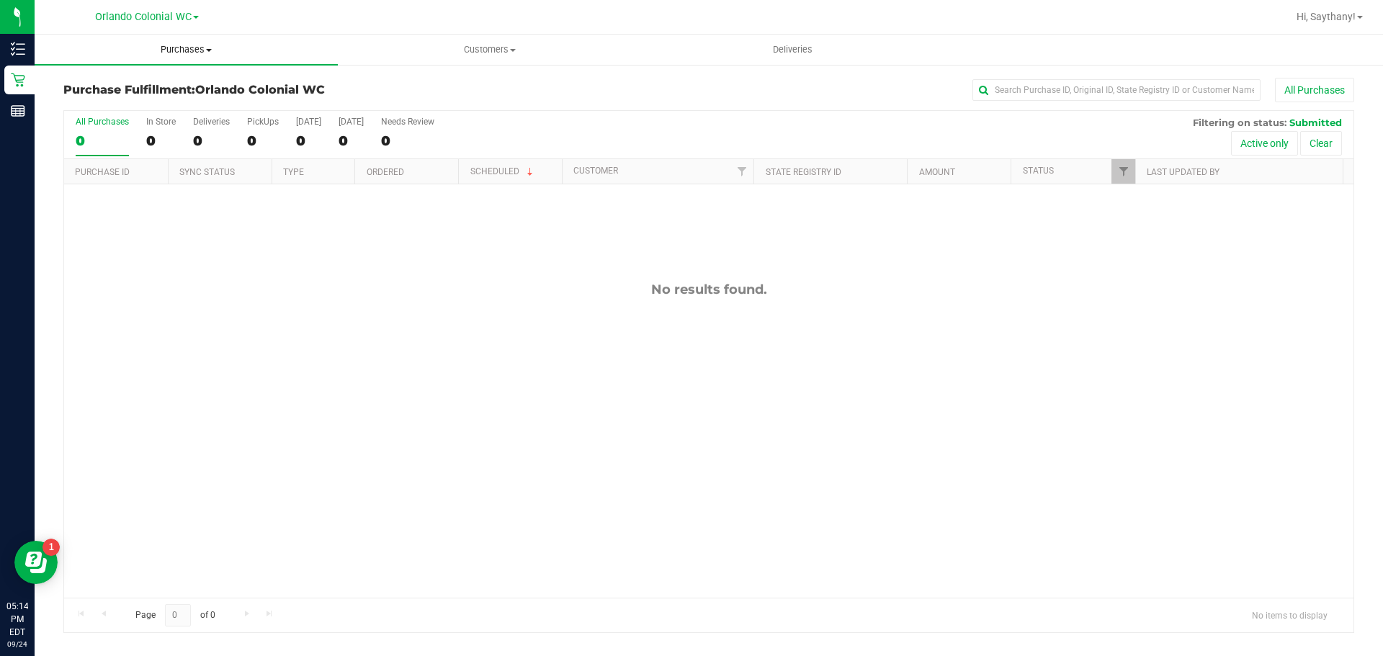
click at [209, 50] on span at bounding box center [209, 50] width 6 height 3
click at [146, 104] on li "Fulfillment" at bounding box center [186, 104] width 303 height 17
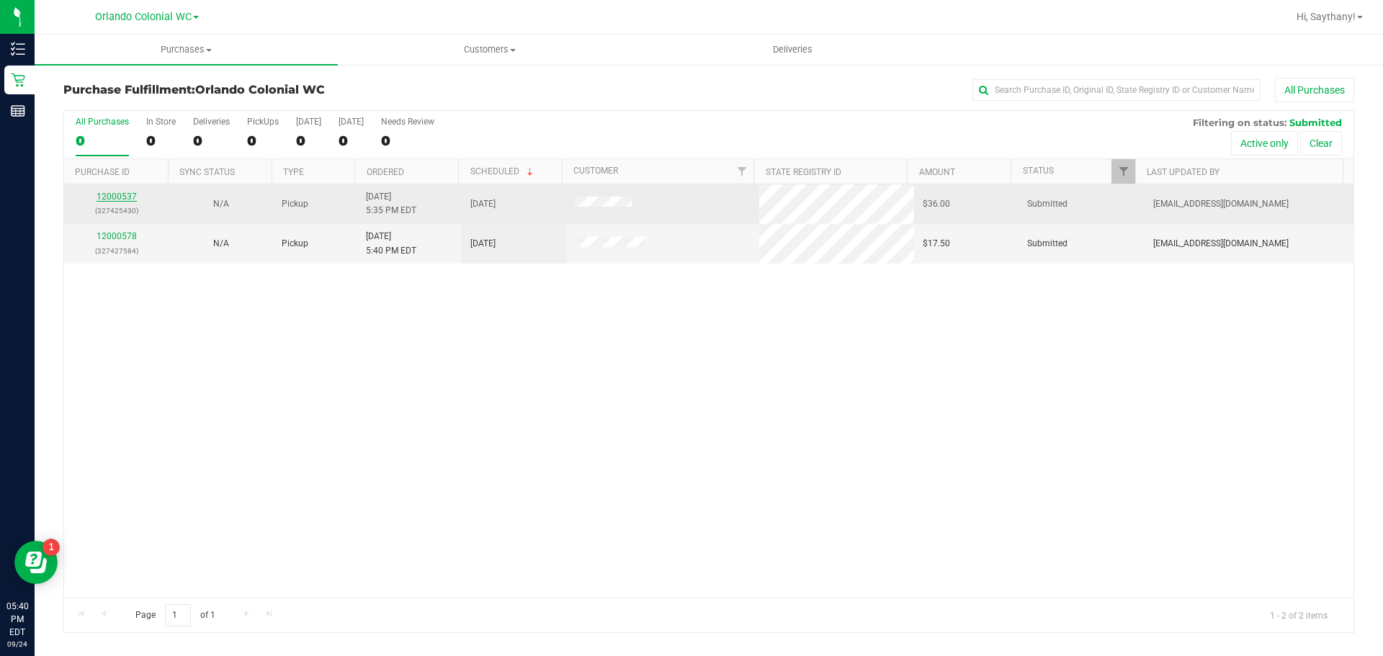
click at [121, 196] on link "12000537" at bounding box center [117, 197] width 40 height 10
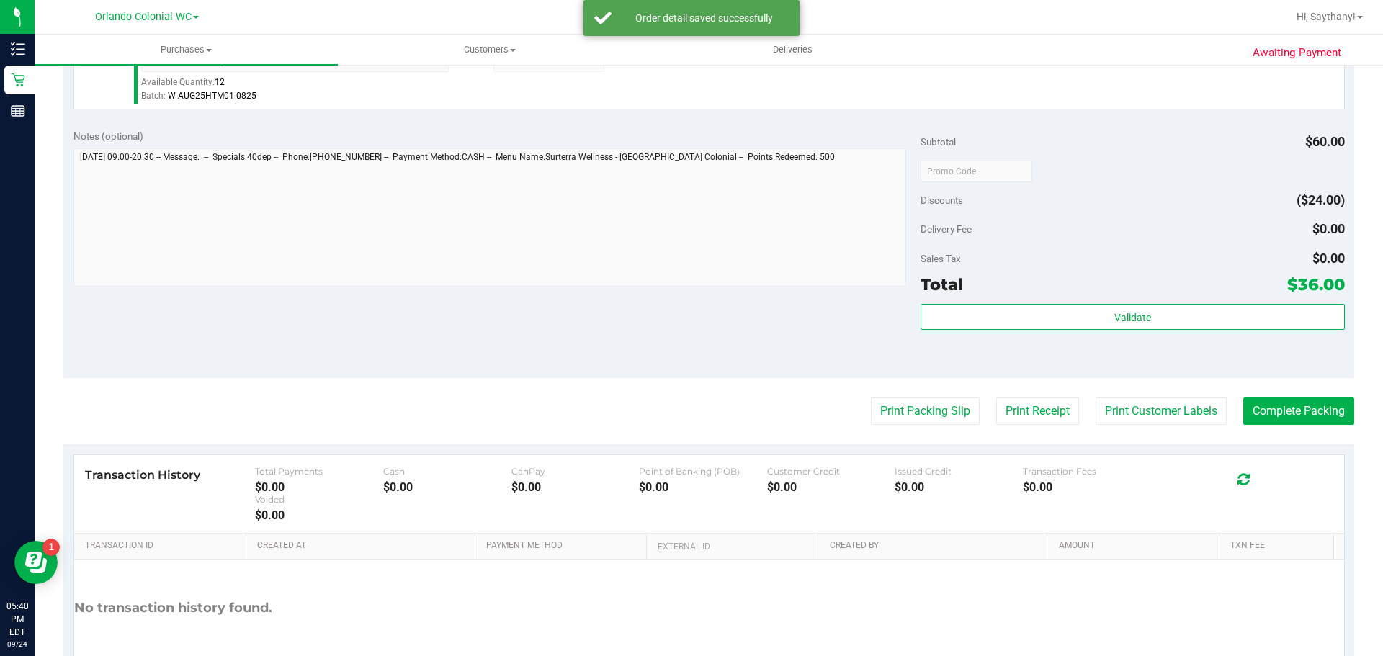
scroll to position [522, 0]
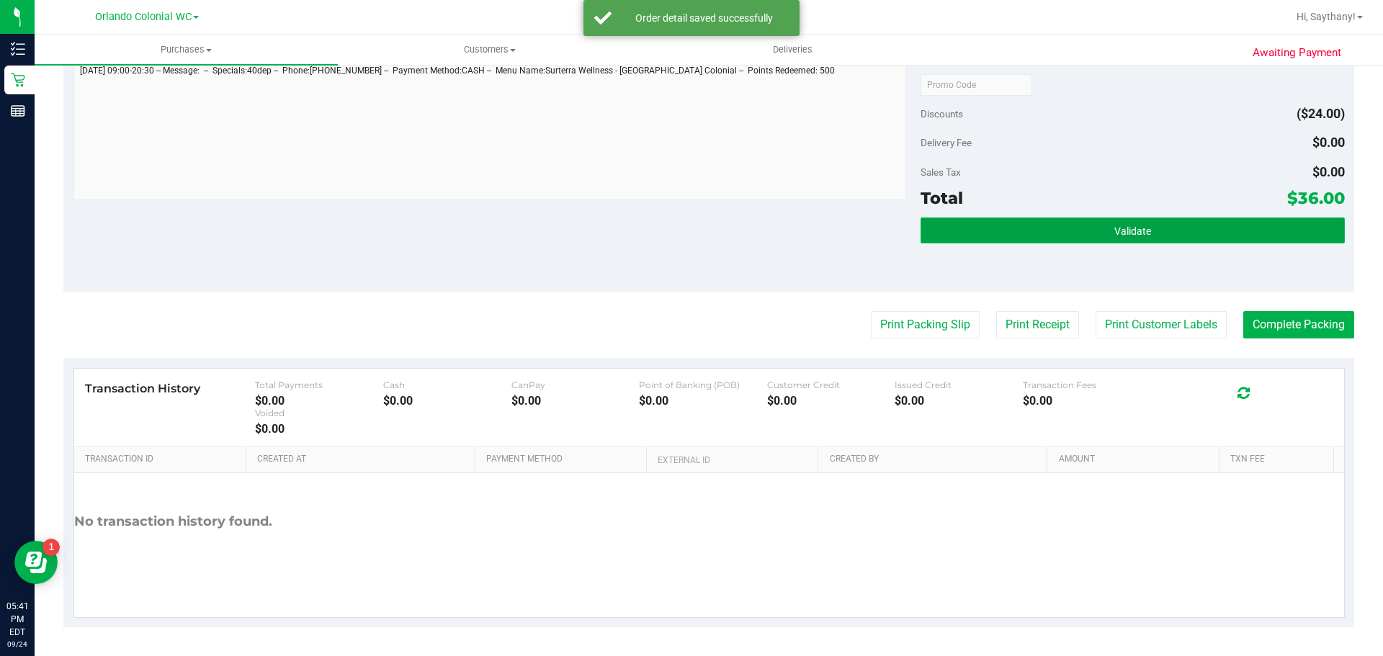
click at [1263, 238] on button "Validate" at bounding box center [1133, 231] width 424 height 26
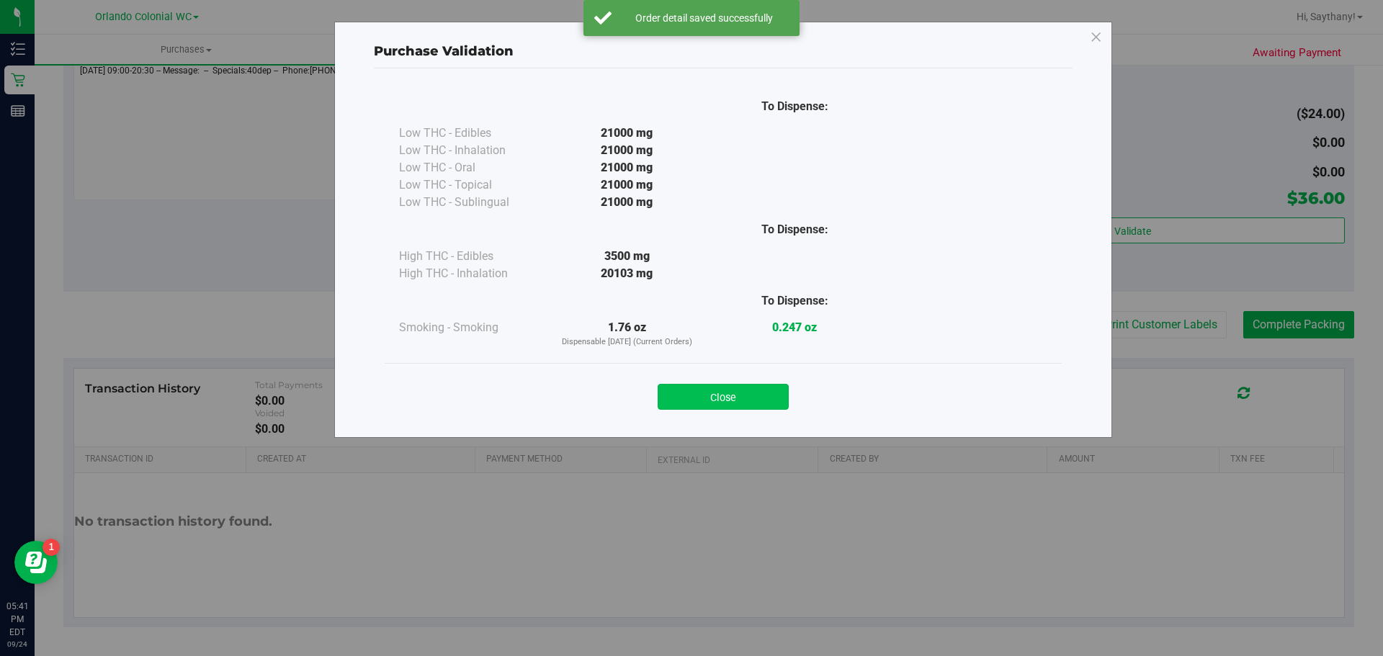
click at [711, 393] on button "Close" at bounding box center [723, 397] width 131 height 26
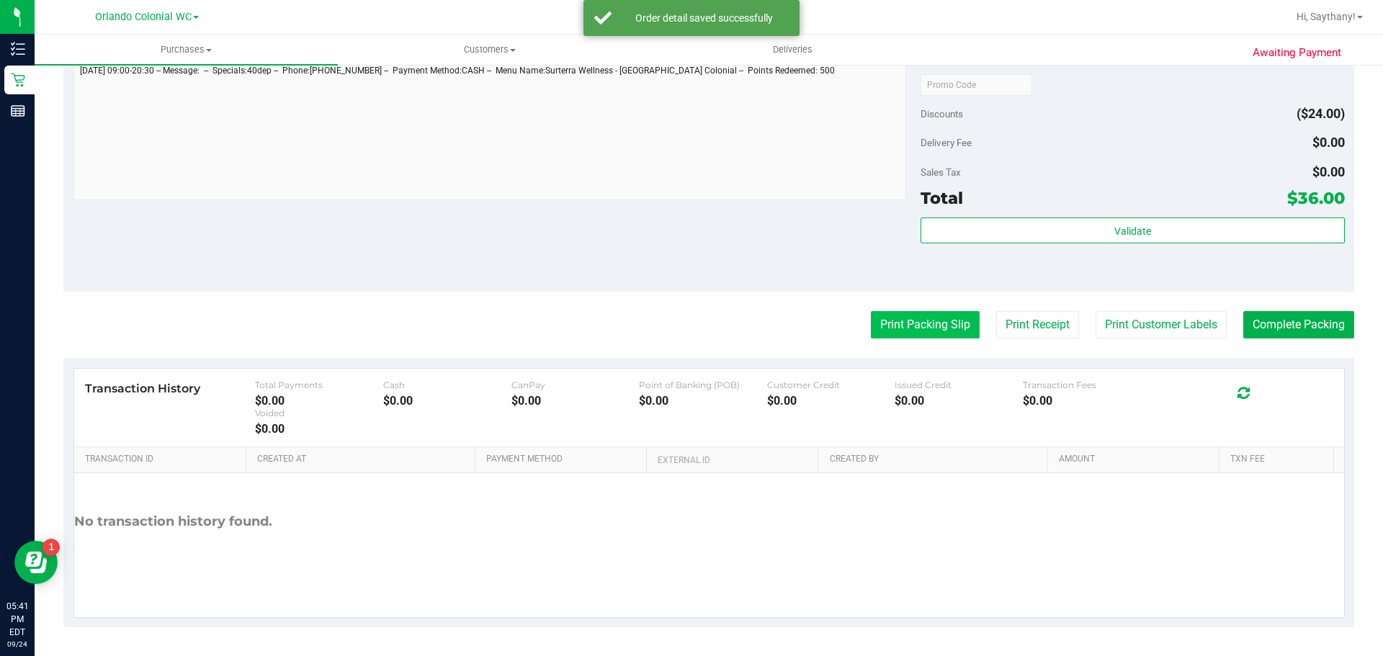
click at [917, 314] on button "Print Packing Slip" at bounding box center [925, 324] width 109 height 27
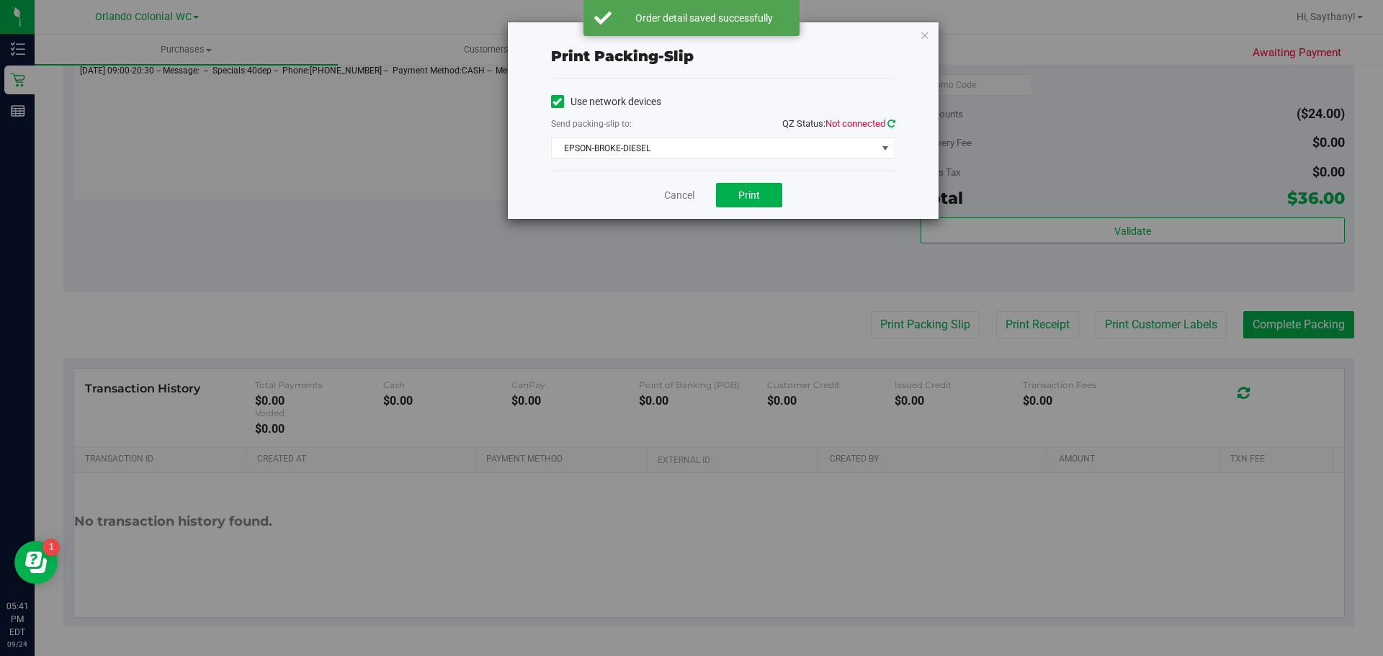
click at [891, 123] on icon at bounding box center [892, 123] width 8 height 9
click at [767, 193] on button "Print" at bounding box center [749, 195] width 66 height 24
click at [929, 35] on icon "button" at bounding box center [925, 34] width 10 height 17
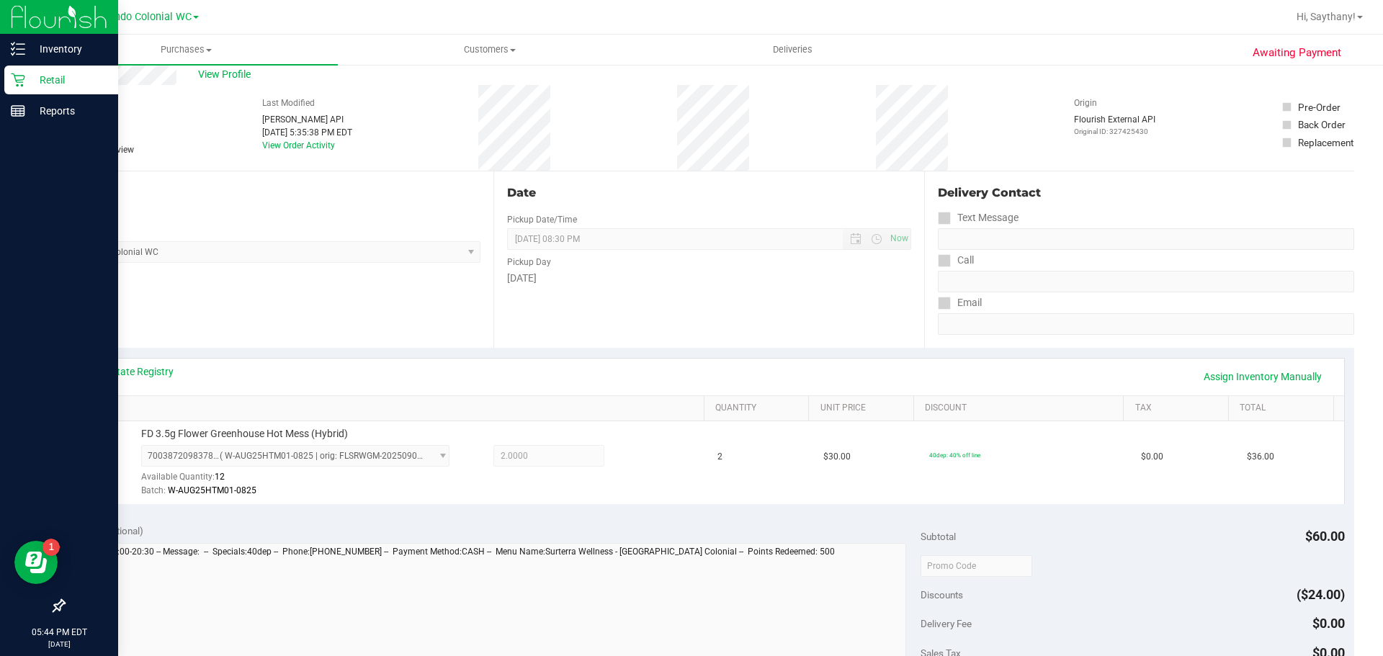
scroll to position [0, 0]
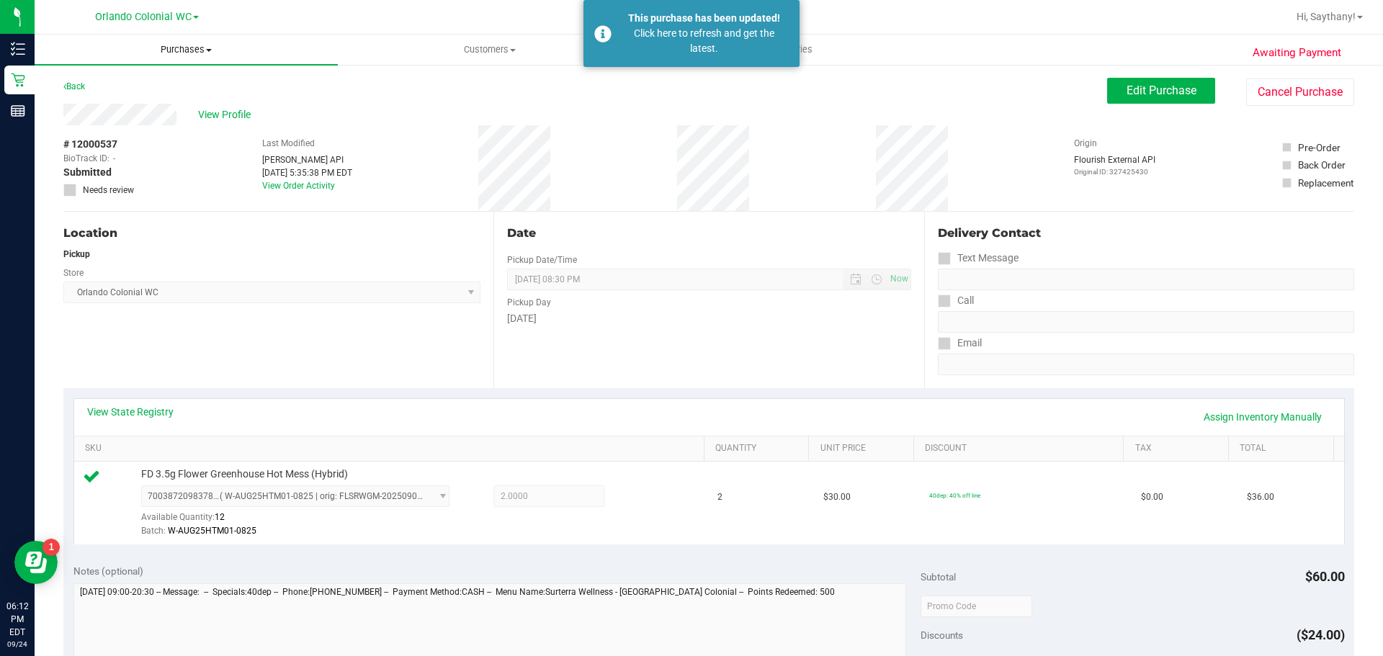
click at [214, 54] on span "Purchases" at bounding box center [186, 49] width 303 height 13
click at [117, 110] on span "Fulfillment" at bounding box center [79, 104] width 89 height 12
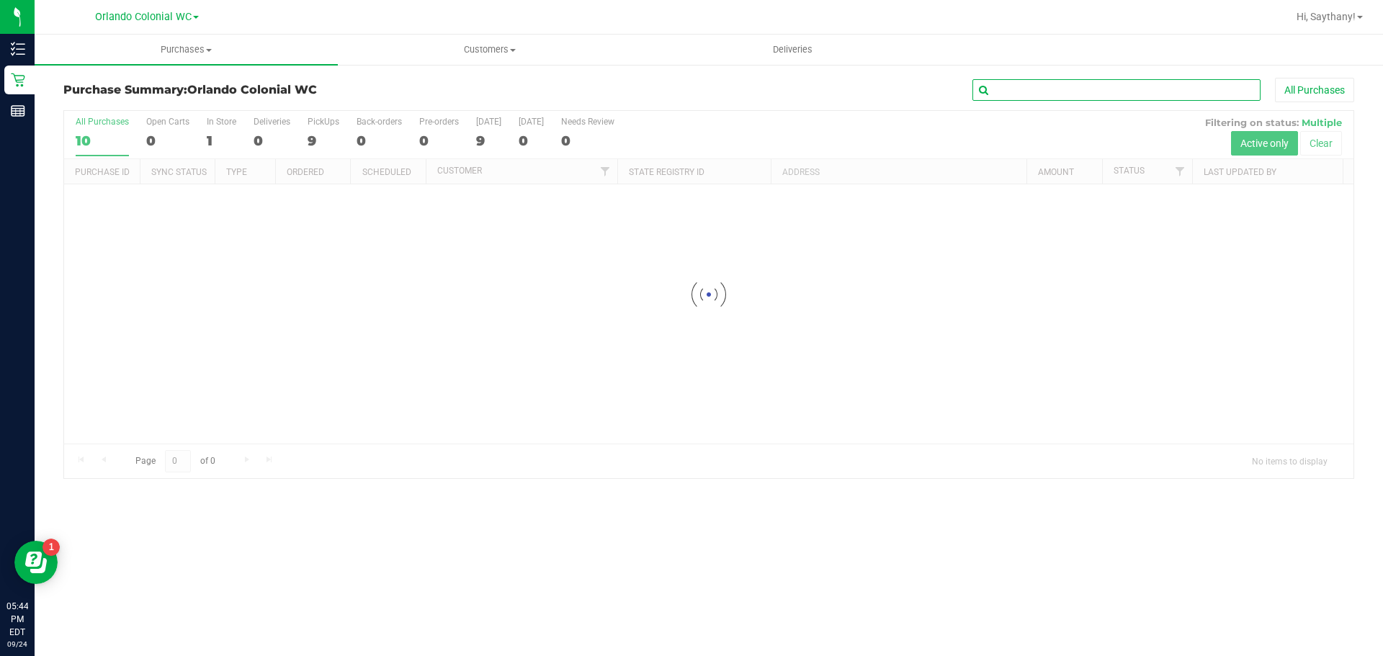
click at [1070, 93] on input "text" at bounding box center [1117, 90] width 288 height 22
type input "travis"
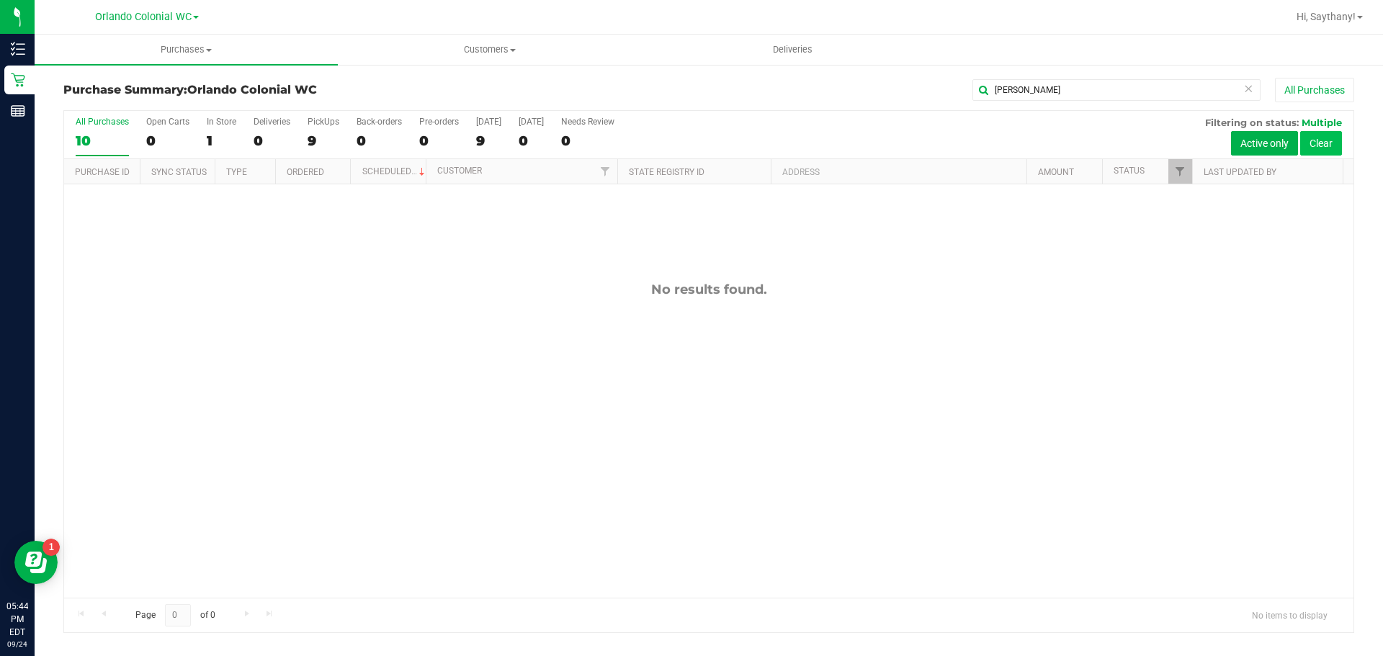
click at [1322, 144] on button "Clear" at bounding box center [1321, 143] width 42 height 24
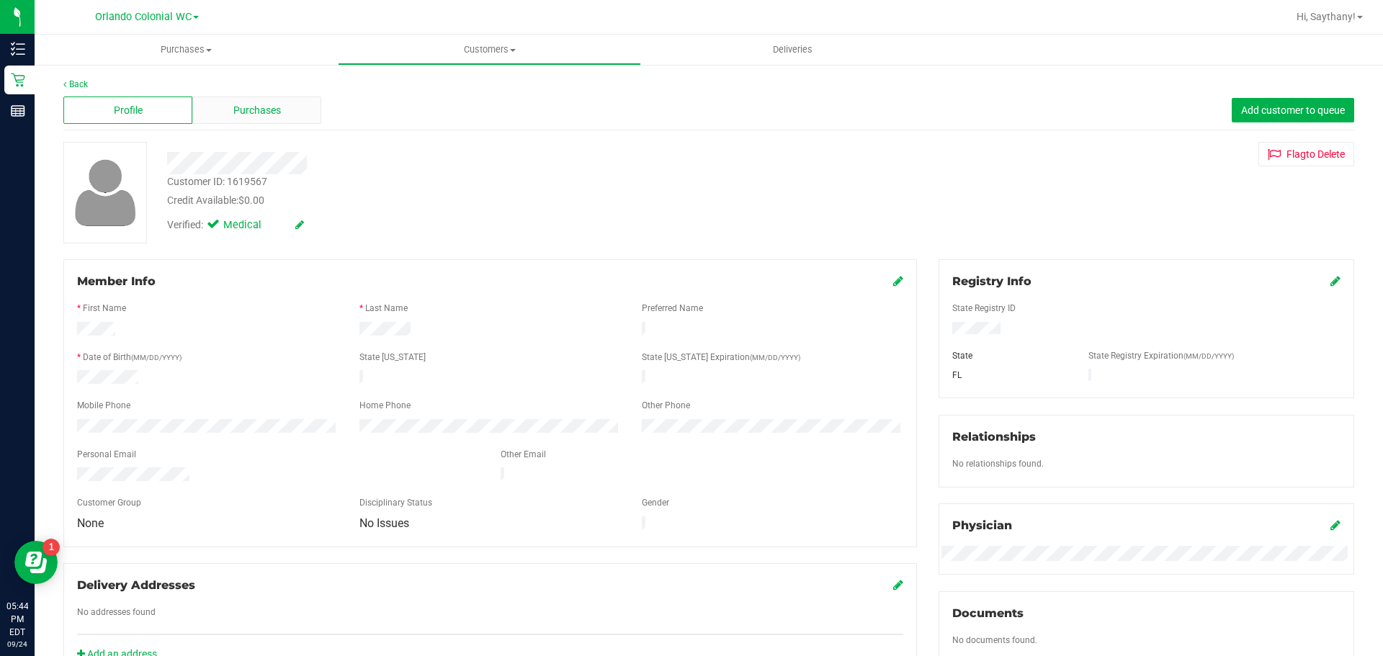
click at [226, 107] on div "Purchases" at bounding box center [256, 110] width 129 height 27
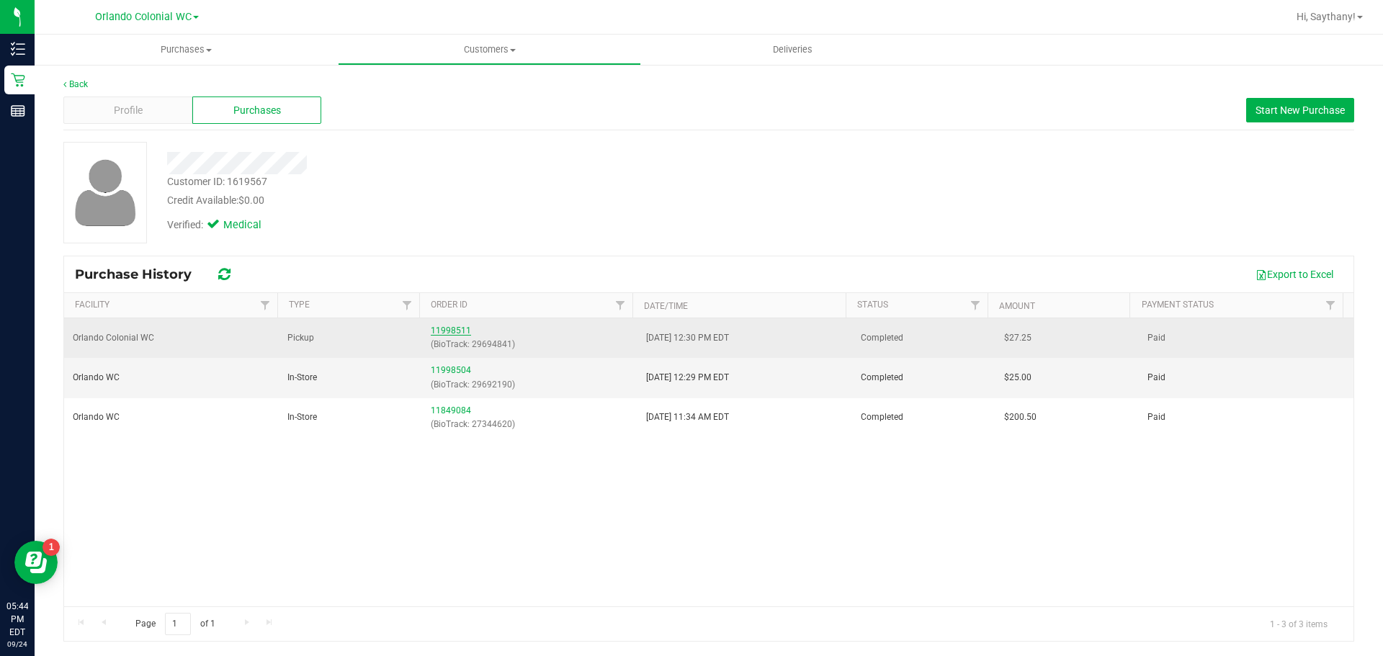
click at [457, 332] on link "11998511" at bounding box center [451, 331] width 40 height 10
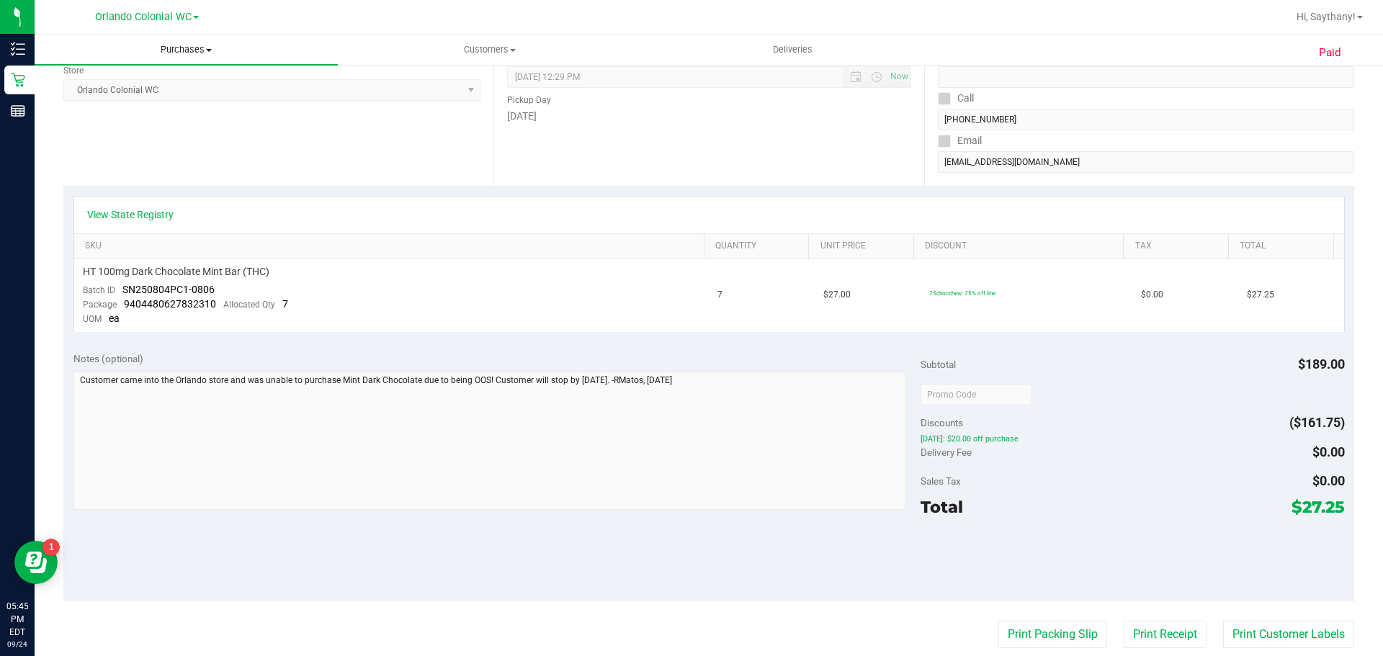
scroll to position [226, 0]
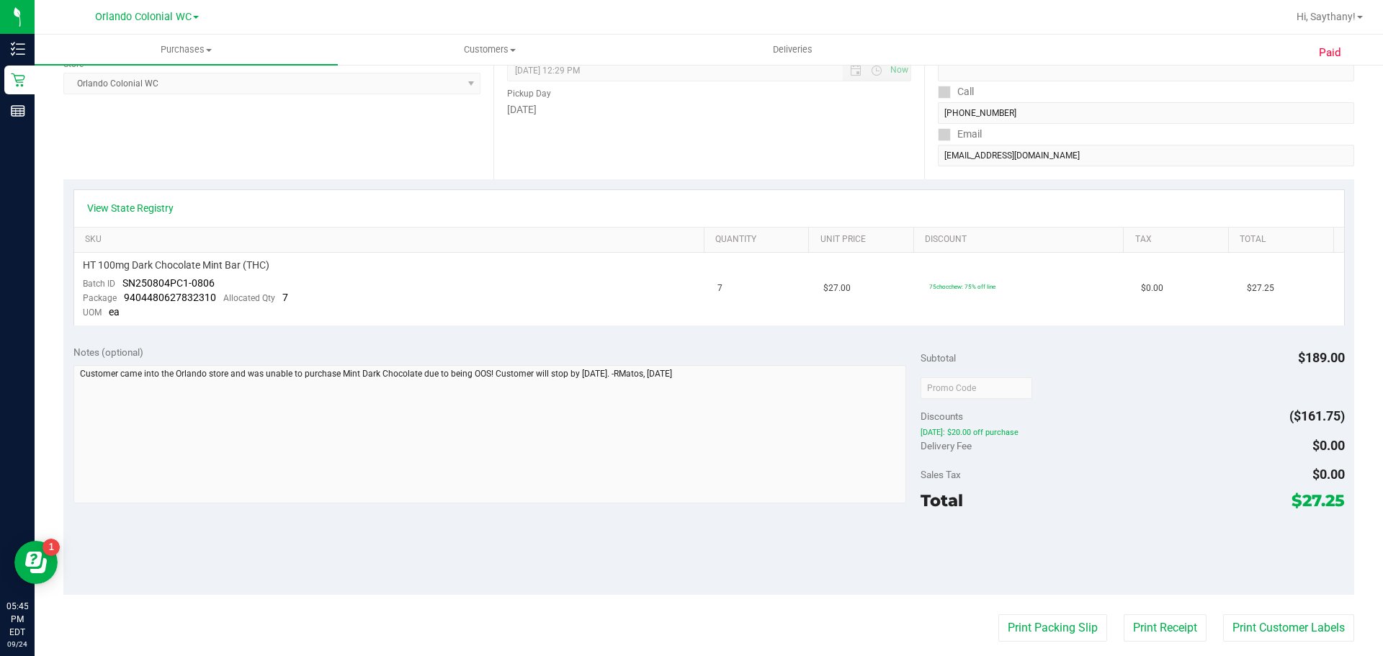
click at [1111, 401] on div "Subtotal $189.00 Discounts ($161.75) april2401: $20.00 off purchase Delivery Fe…" at bounding box center [1133, 465] width 424 height 240
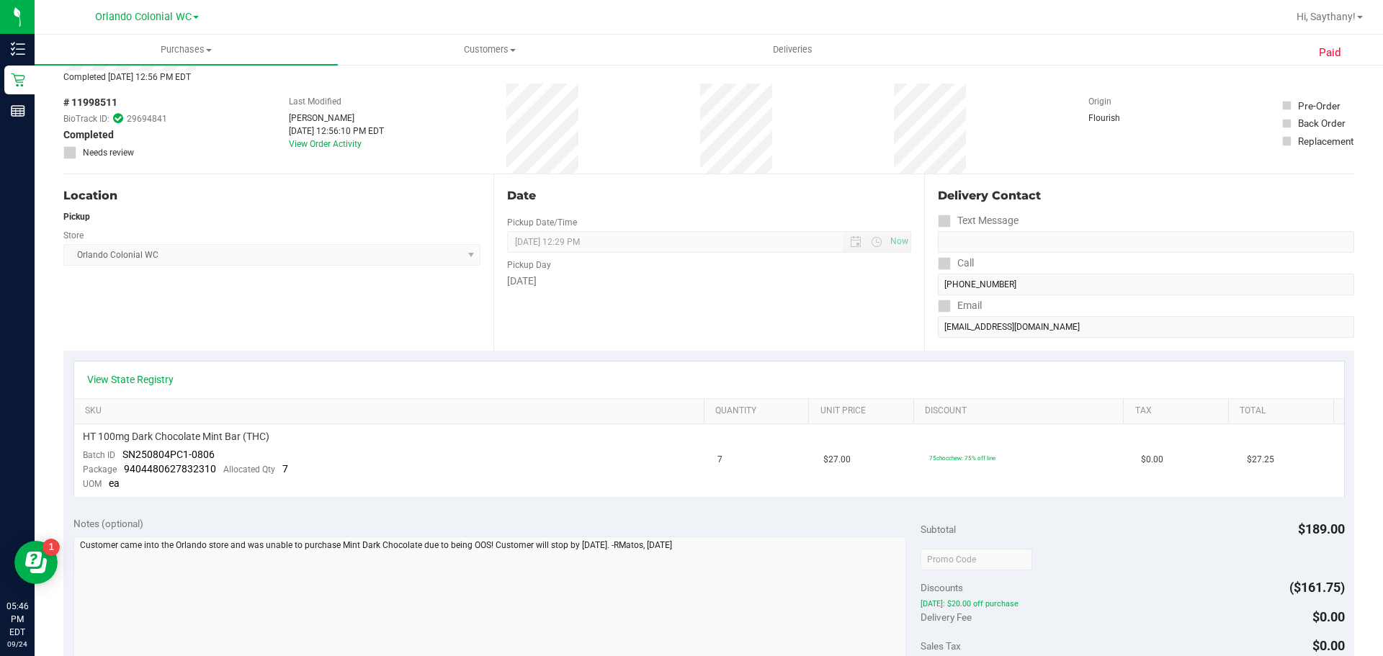
scroll to position [0, 0]
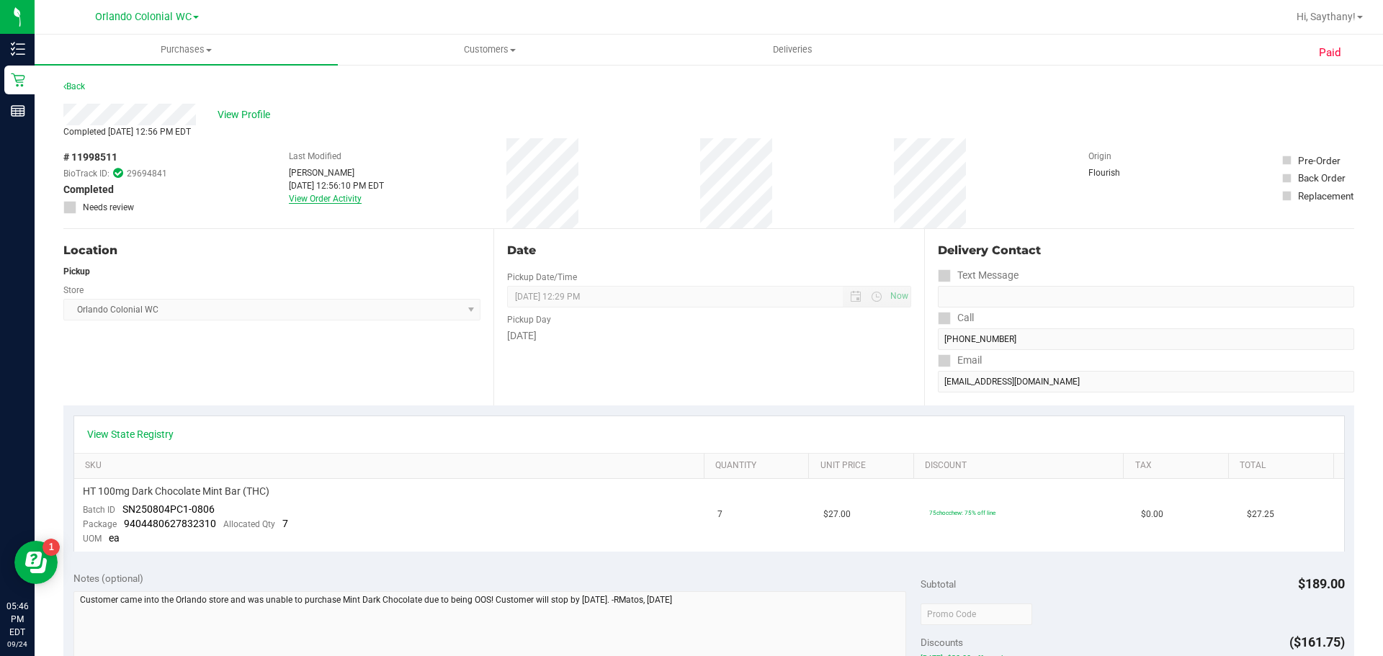
click at [308, 199] on link "View Order Activity" at bounding box center [325, 199] width 73 height 10
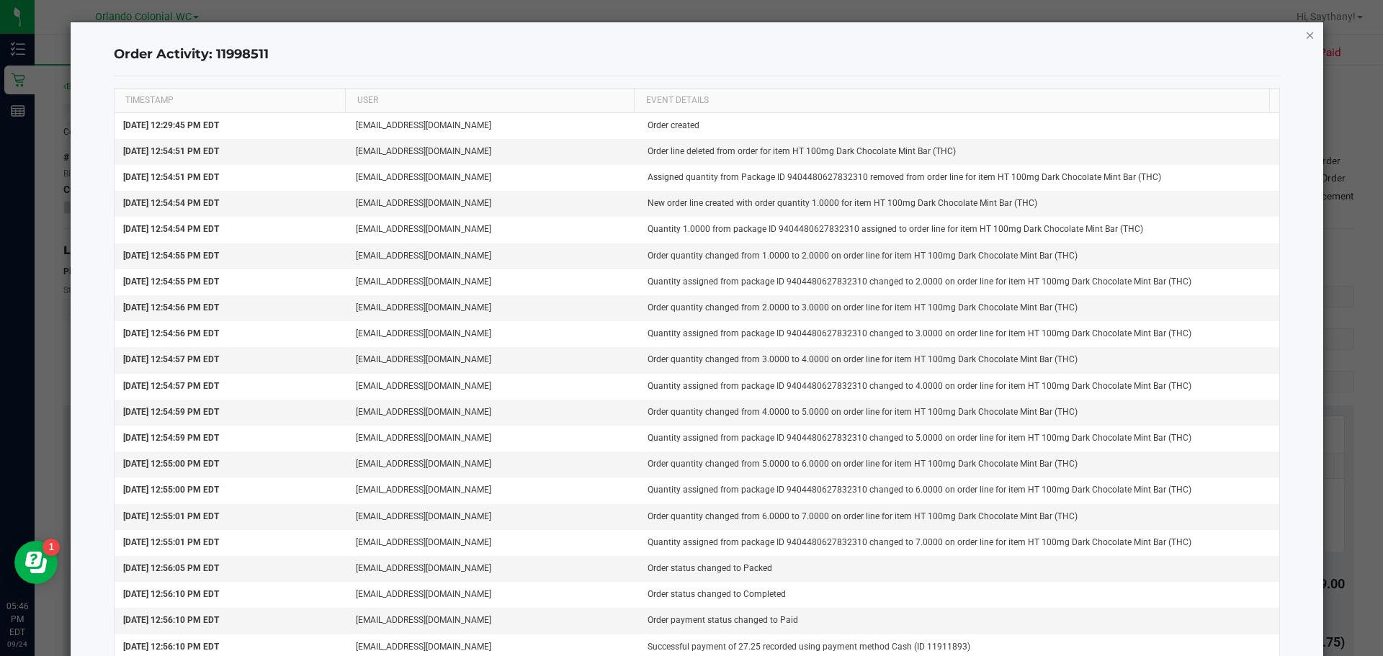
click at [1306, 40] on icon "button" at bounding box center [1311, 34] width 10 height 17
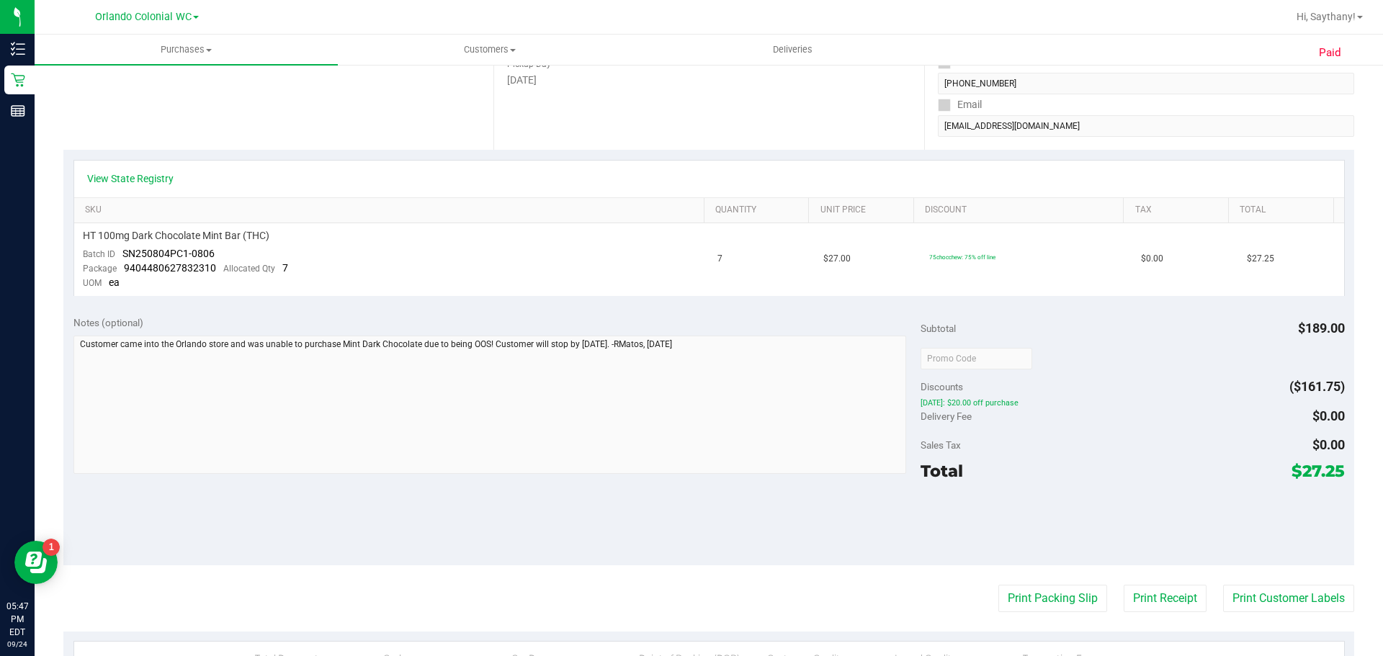
scroll to position [288, 0]
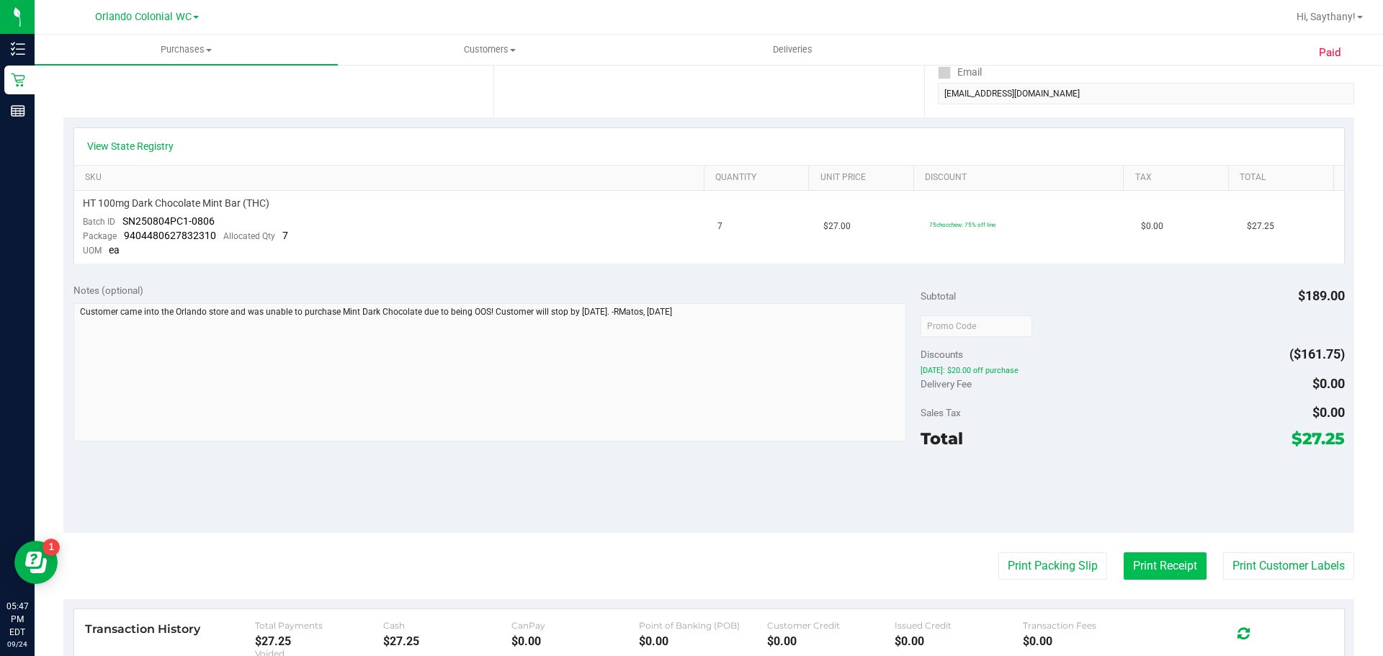
click at [1138, 561] on button "Print Receipt" at bounding box center [1165, 566] width 83 height 27
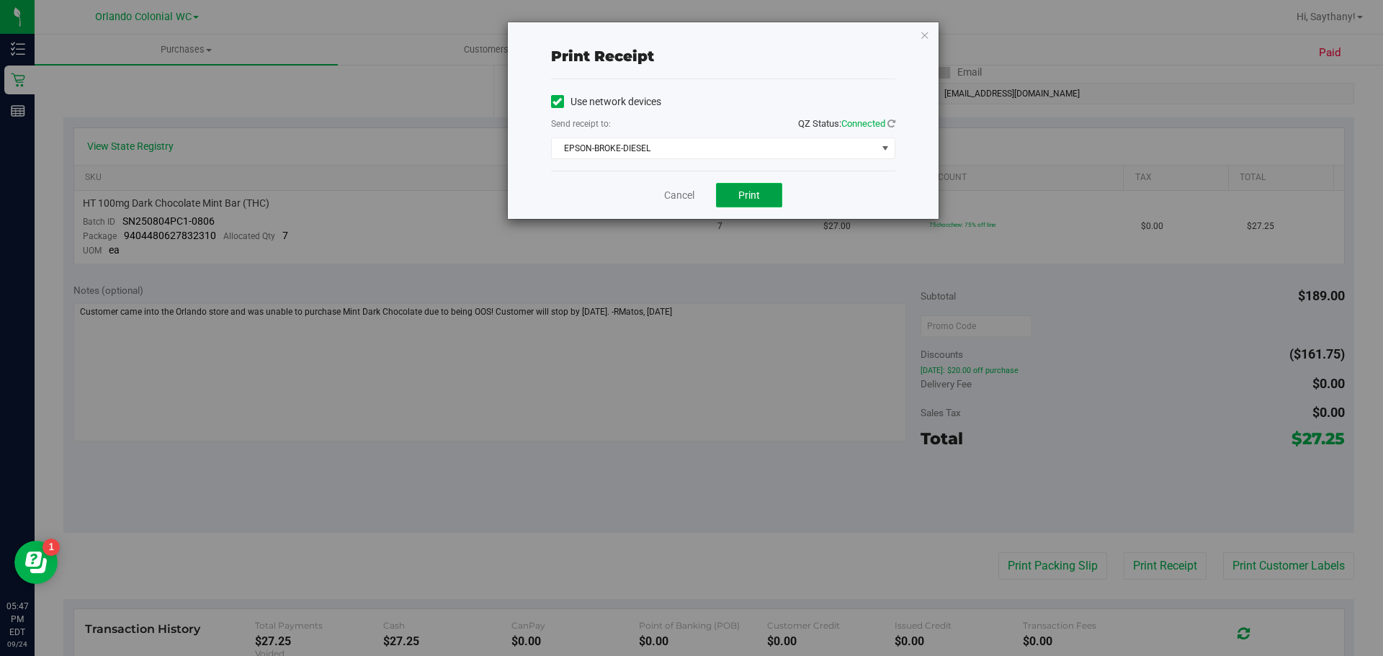
click at [759, 201] on button "Print" at bounding box center [749, 195] width 66 height 24
click at [920, 37] on icon "button" at bounding box center [925, 34] width 10 height 17
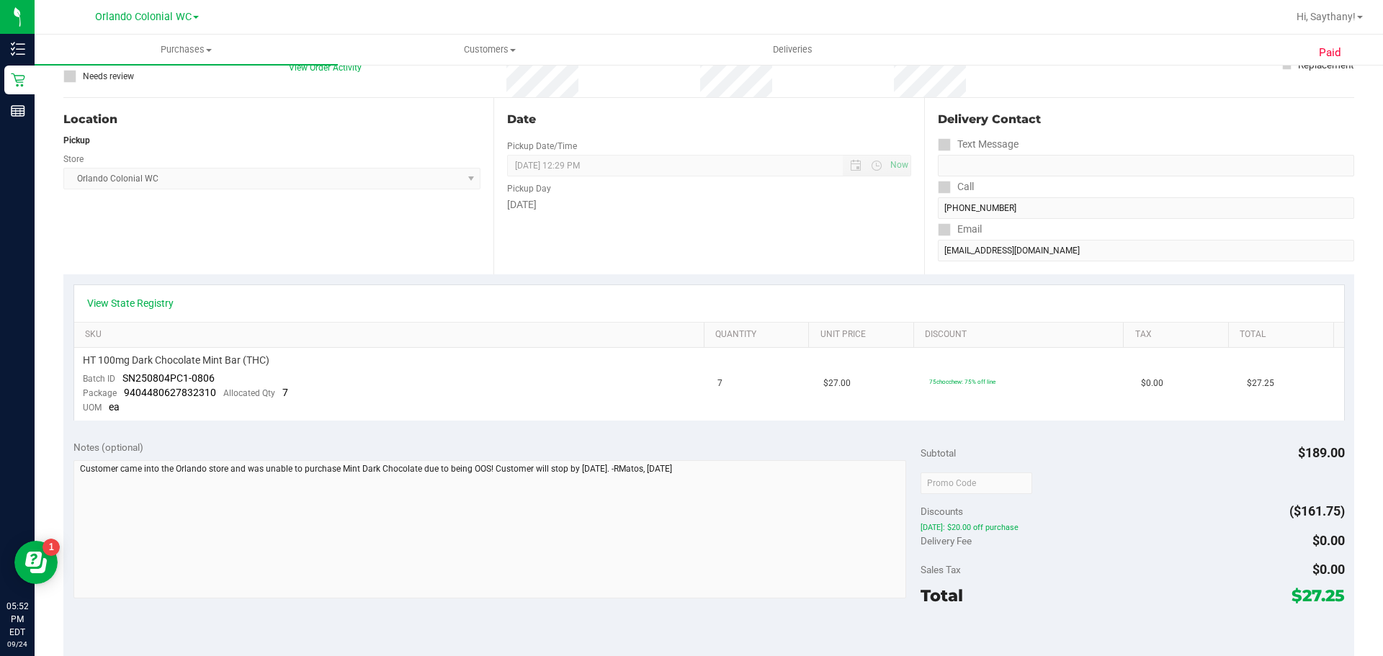
scroll to position [0, 0]
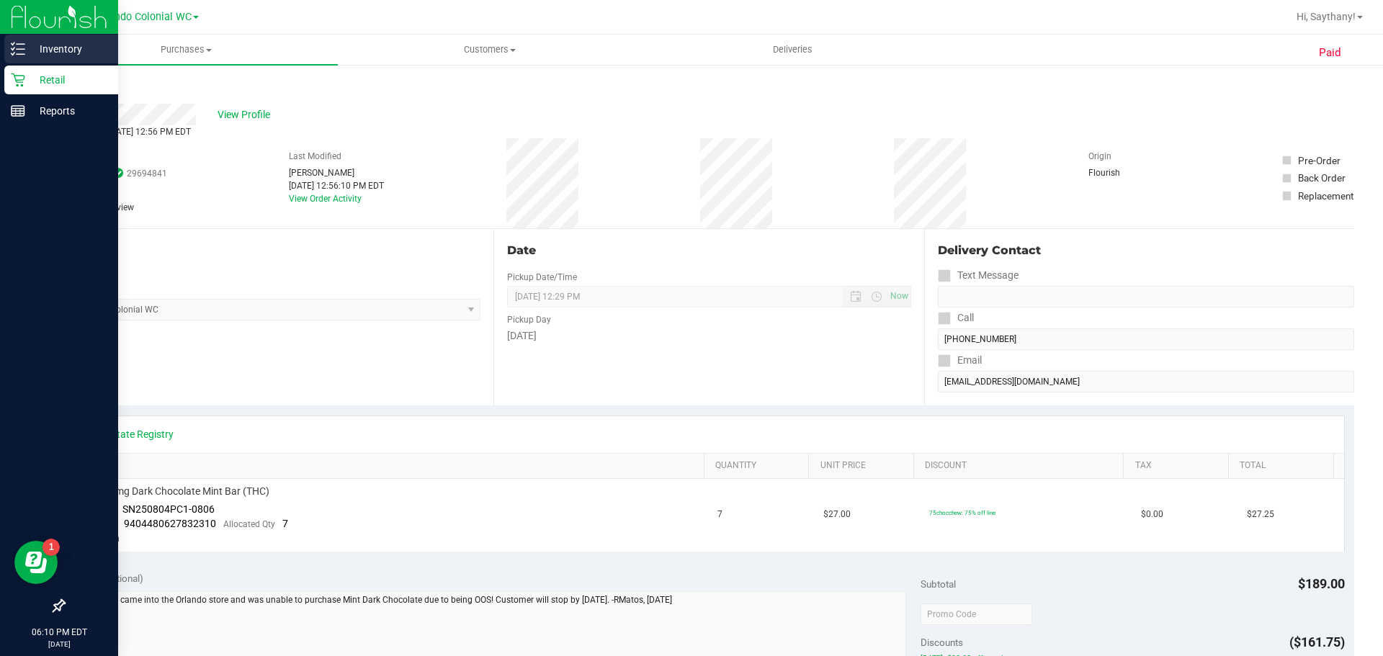
click at [63, 52] on p "Inventory" at bounding box center [68, 48] width 86 height 17
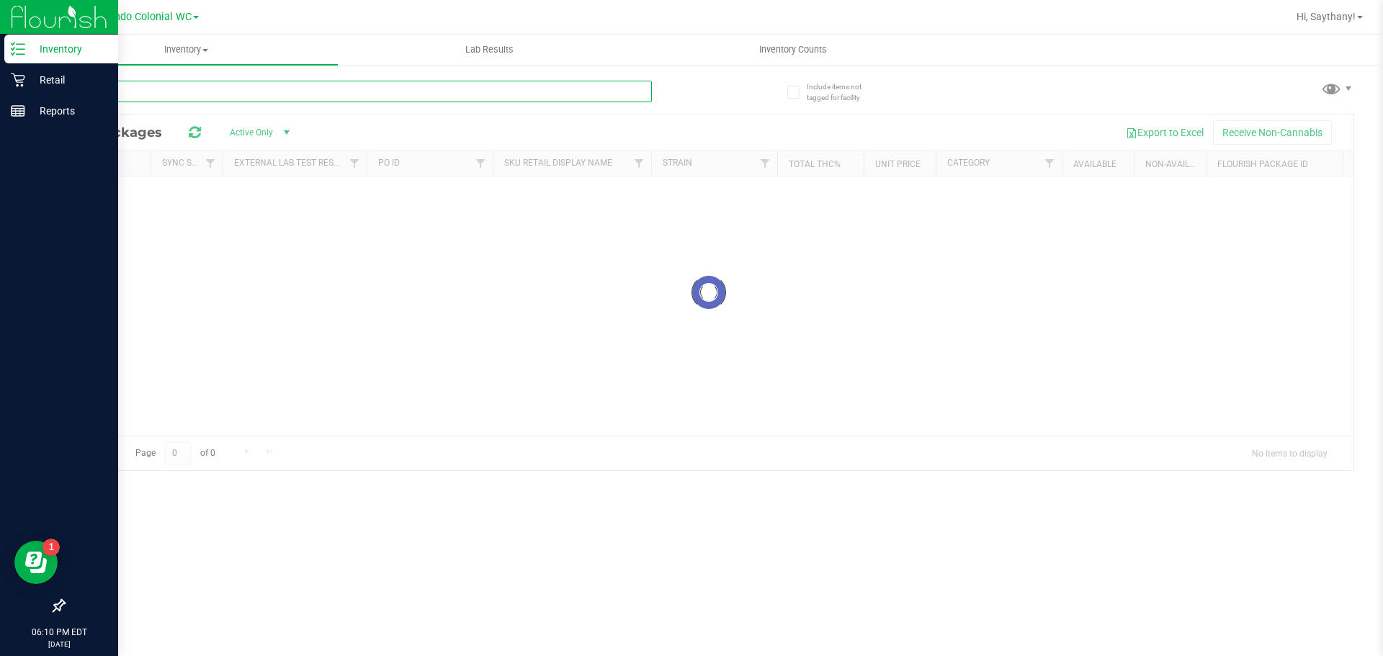
click at [292, 88] on input "text" at bounding box center [357, 92] width 589 height 22
type input "C"
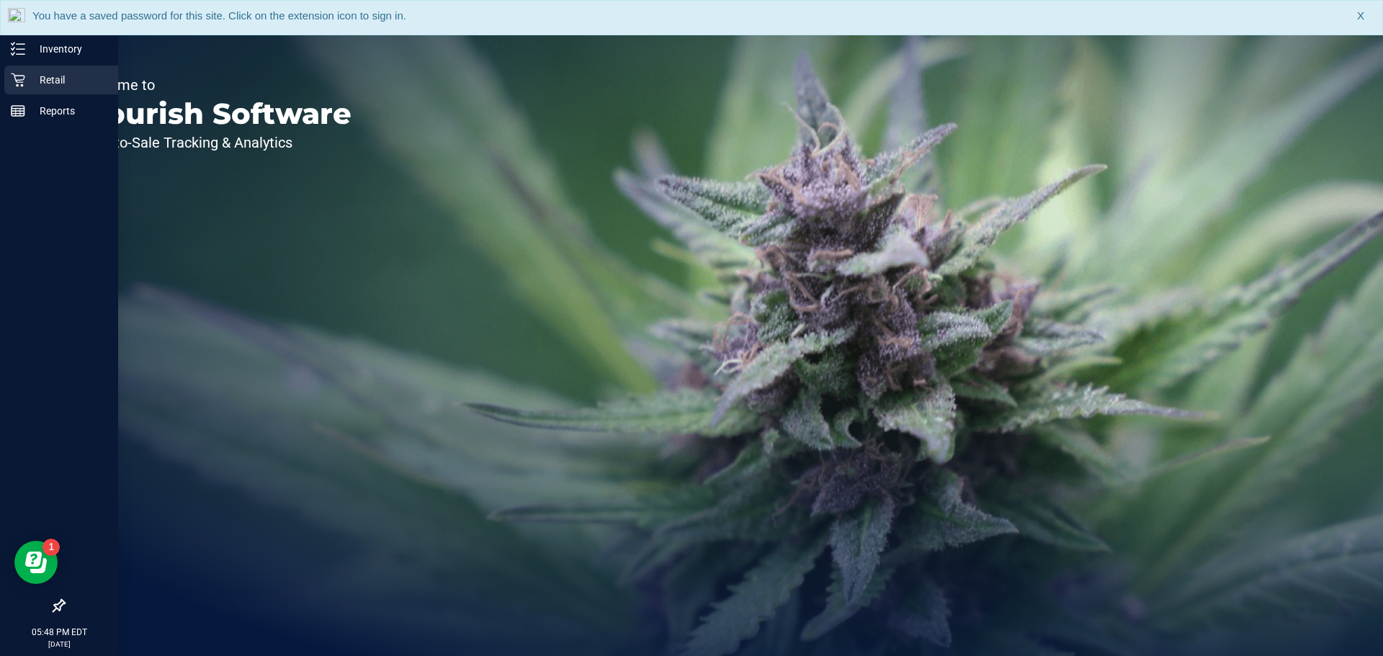
click at [35, 85] on p "Retail" at bounding box center [68, 79] width 86 height 17
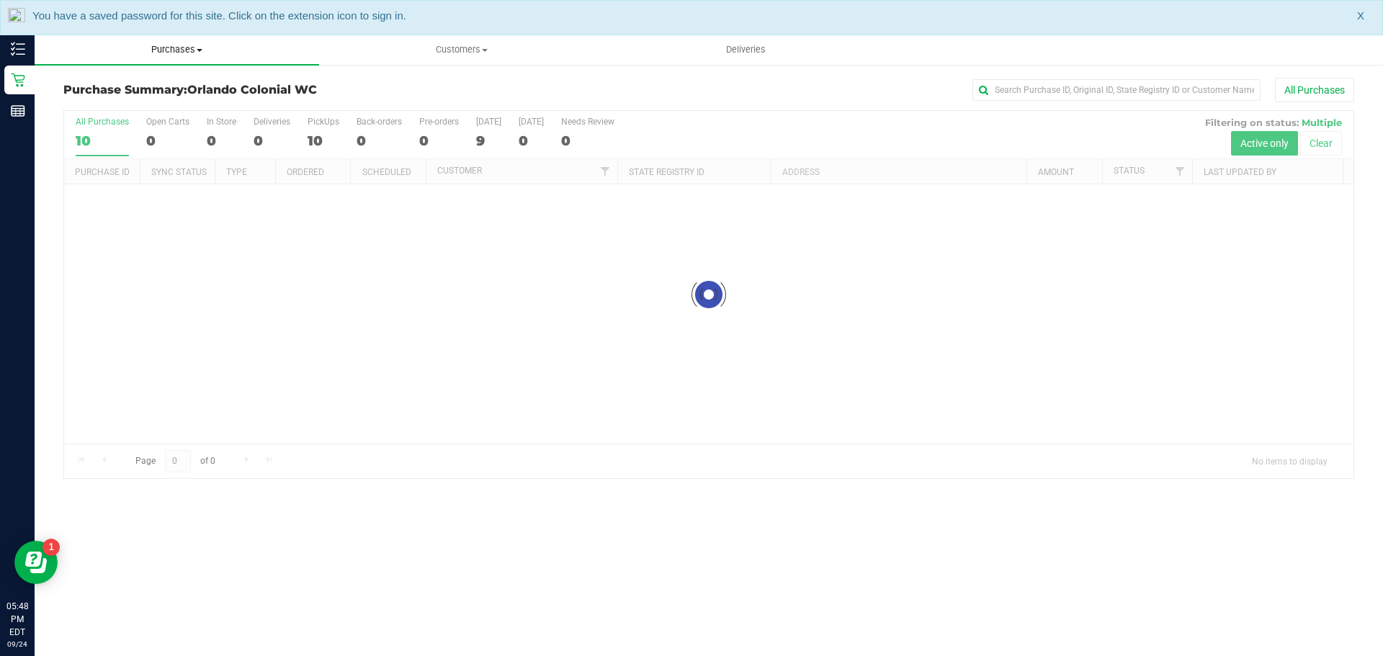
click at [192, 36] on uib-tab-heading "Purchases Summary of purchases Fulfillment All purchases" at bounding box center [177, 50] width 285 height 30
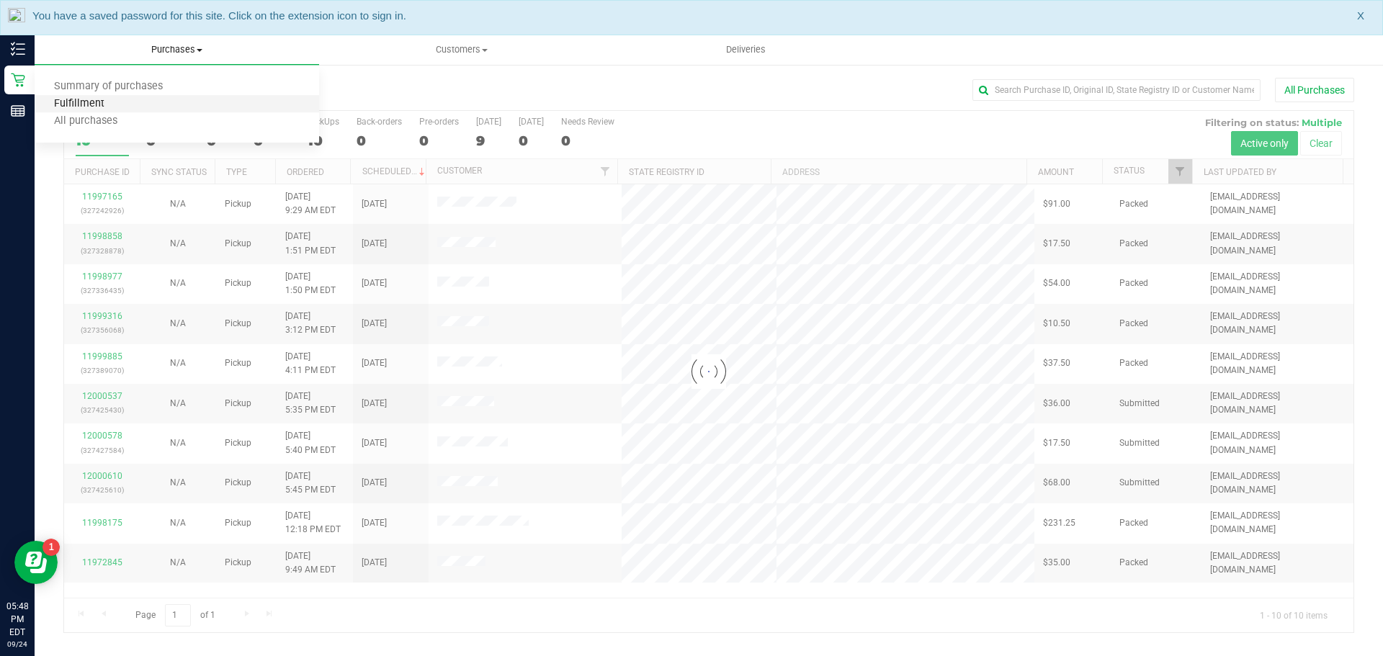
click at [94, 102] on span "Fulfillment" at bounding box center [79, 104] width 89 height 12
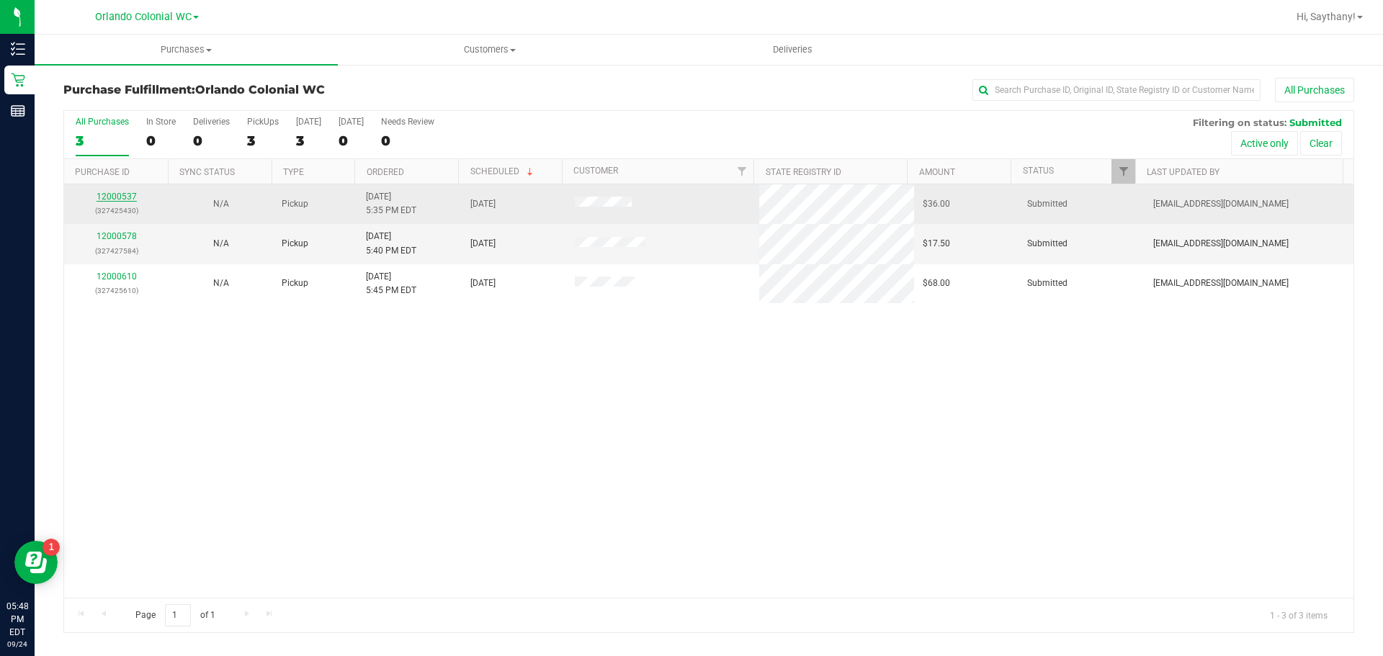
click at [118, 195] on link "12000537" at bounding box center [117, 197] width 40 height 10
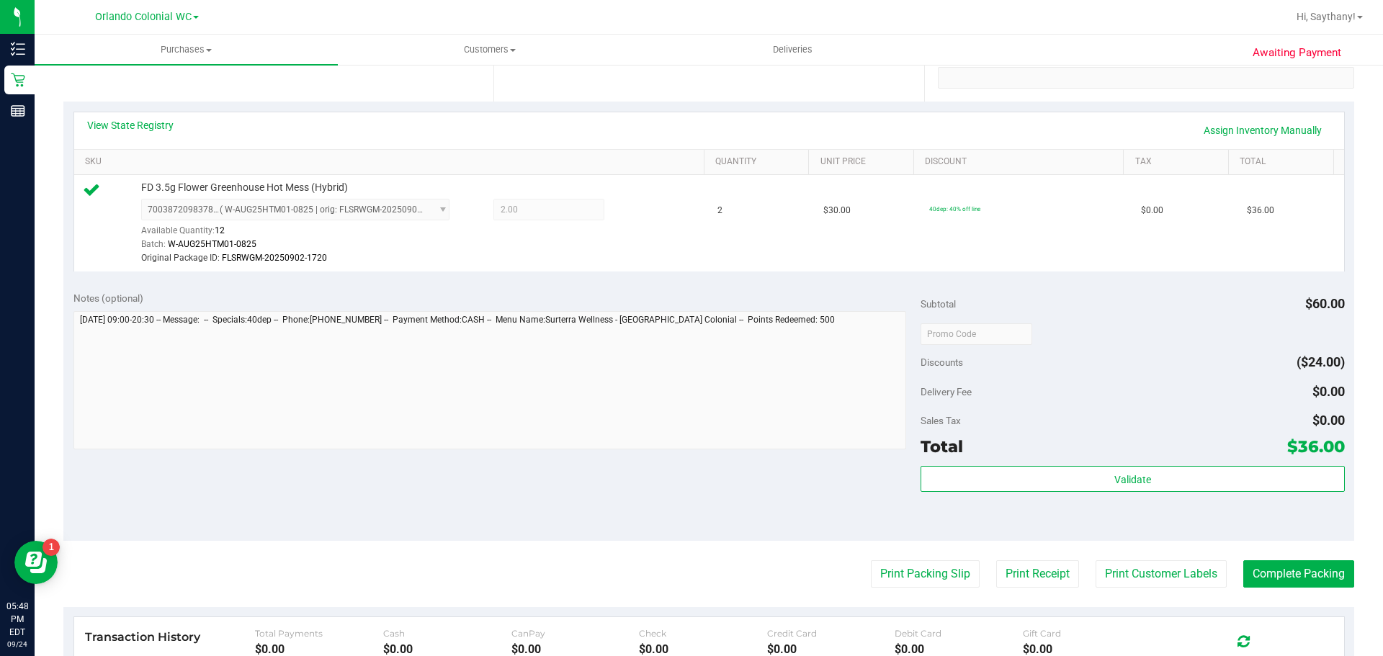
scroll to position [288, 0]
click at [1277, 571] on button "Complete Packing" at bounding box center [1299, 572] width 111 height 27
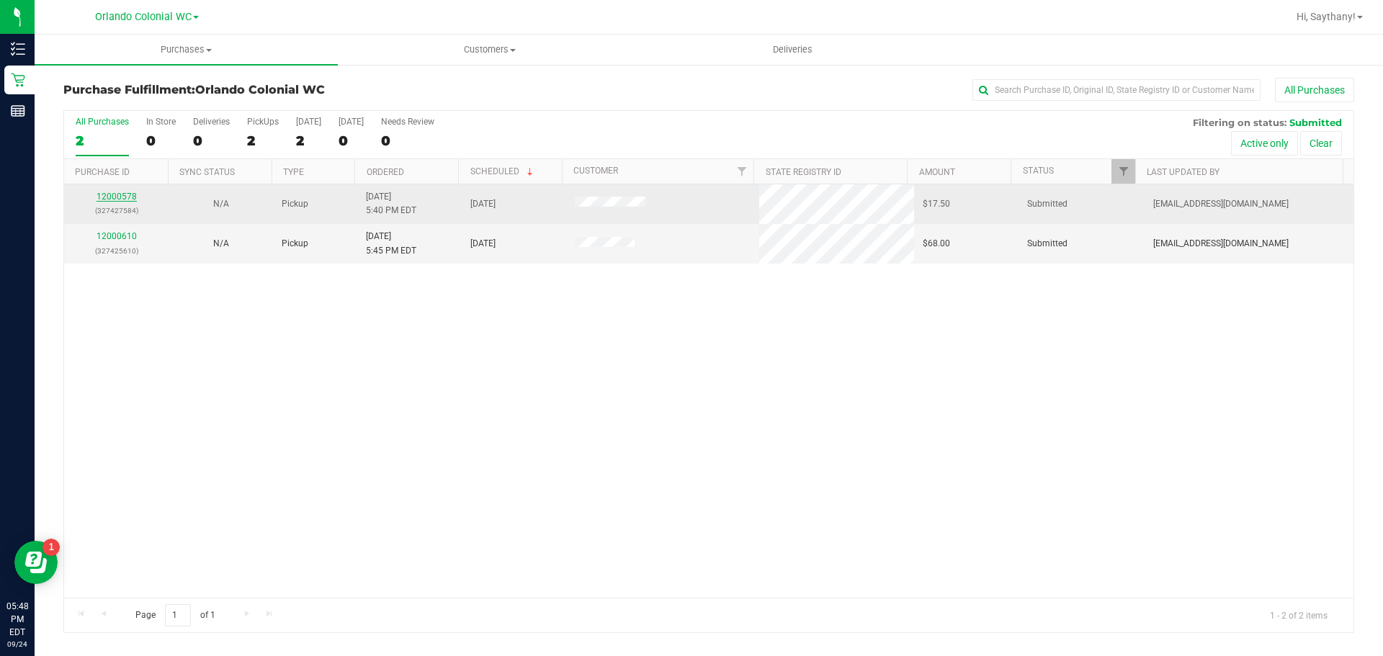
click at [115, 197] on link "12000578" at bounding box center [117, 197] width 40 height 10
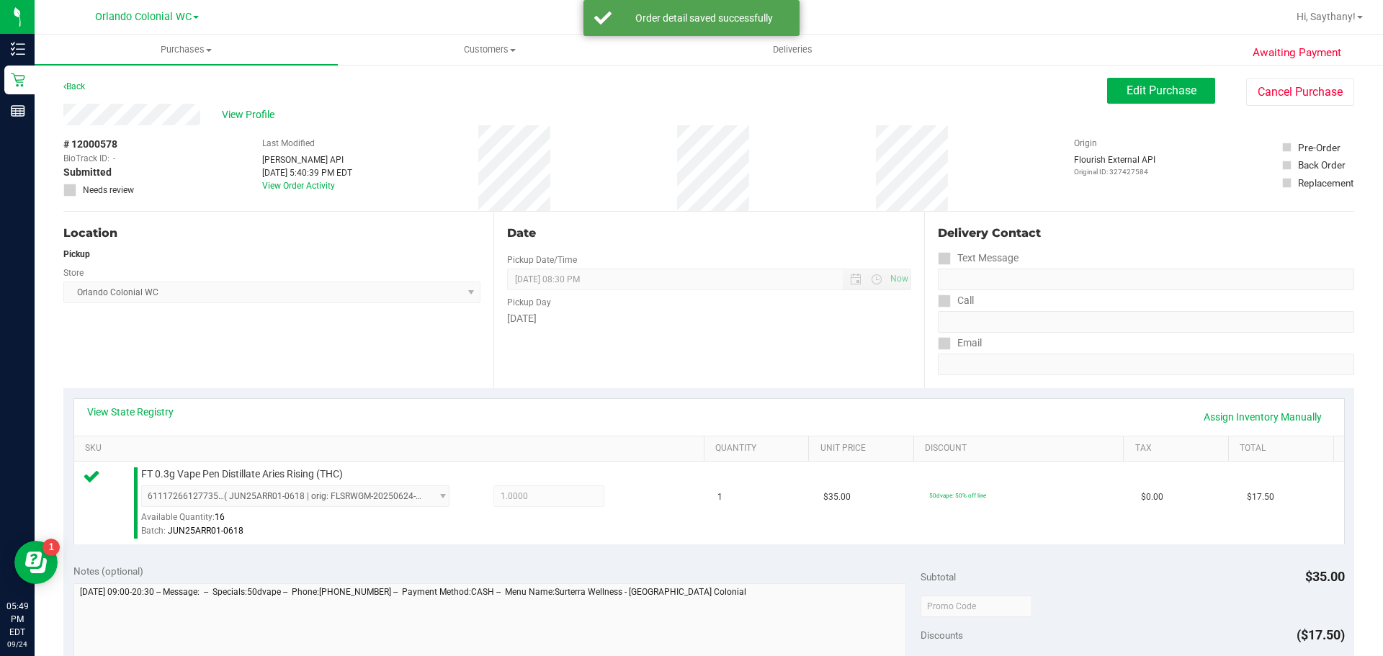
scroll to position [351, 0]
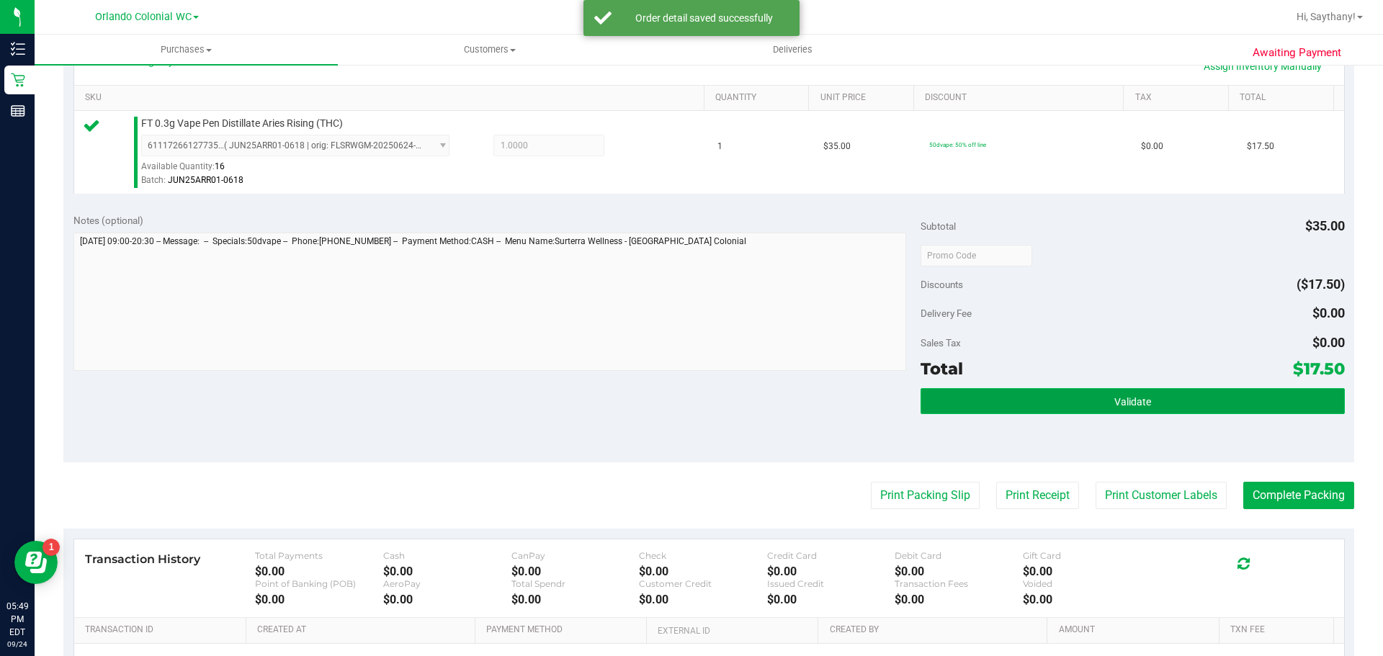
click at [1236, 409] on button "Validate" at bounding box center [1133, 401] width 424 height 26
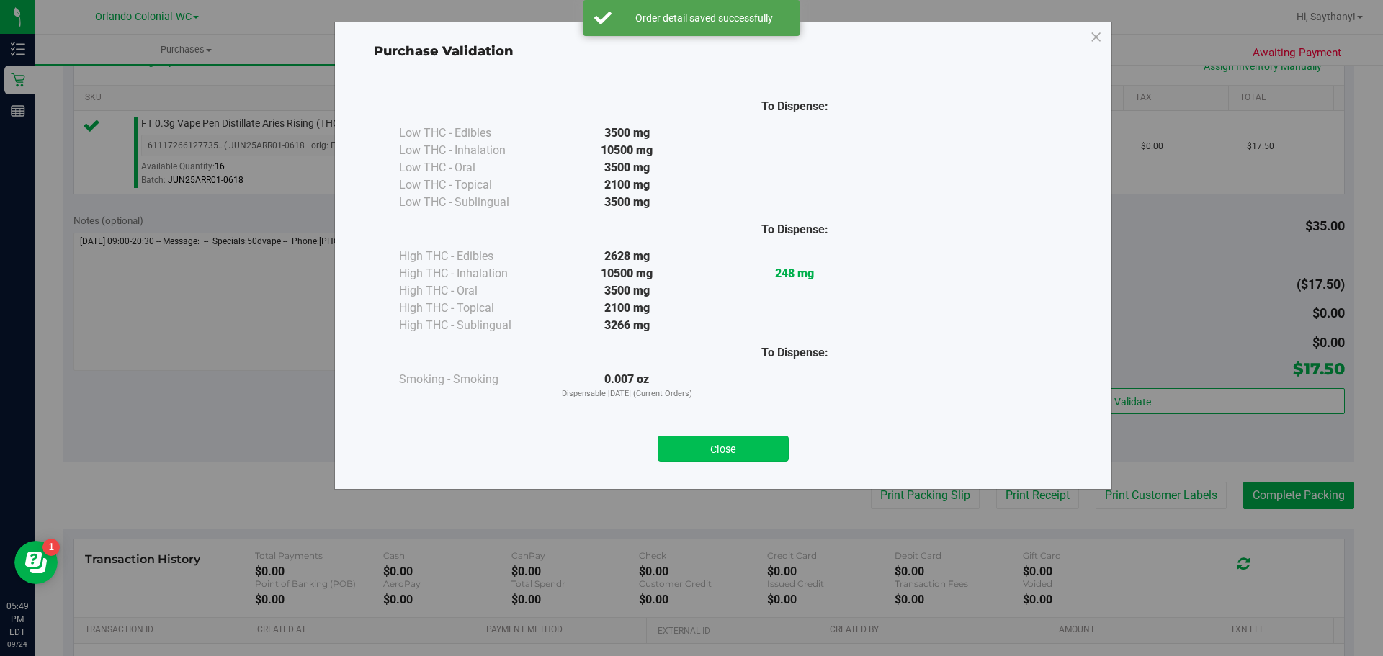
click at [706, 453] on button "Close" at bounding box center [723, 449] width 131 height 26
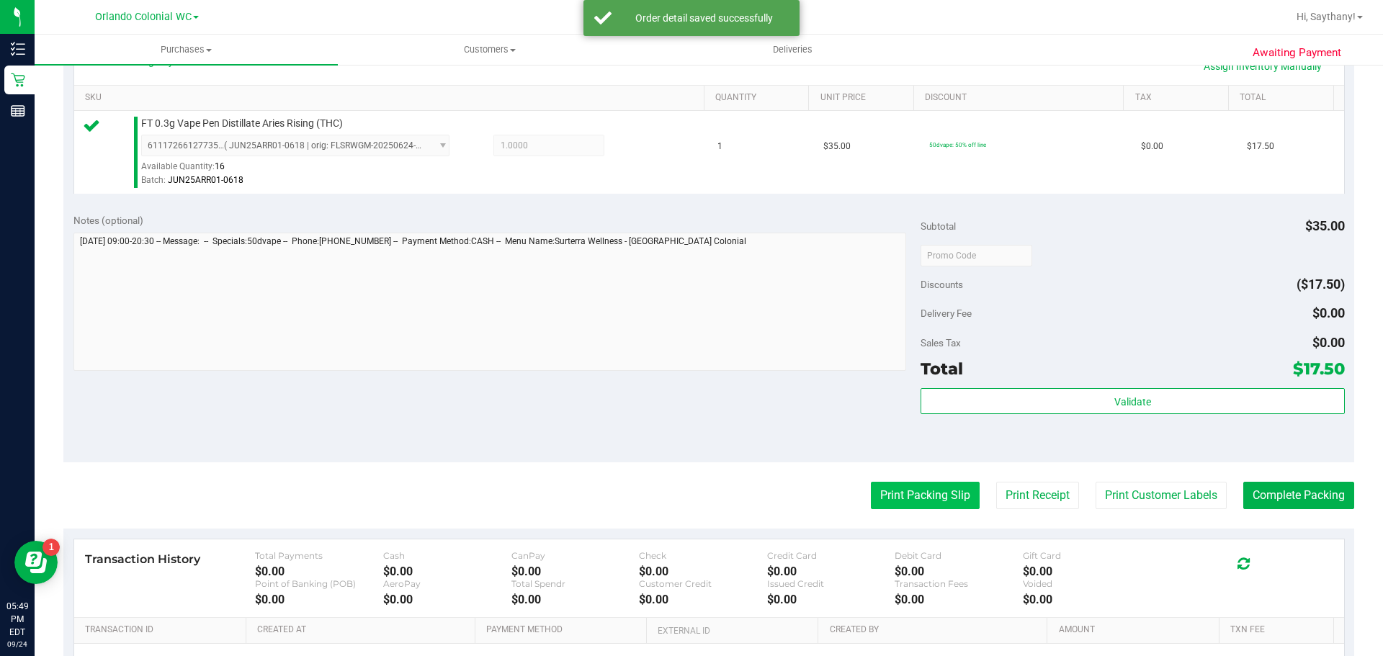
click at [946, 487] on button "Print Packing Slip" at bounding box center [925, 495] width 109 height 27
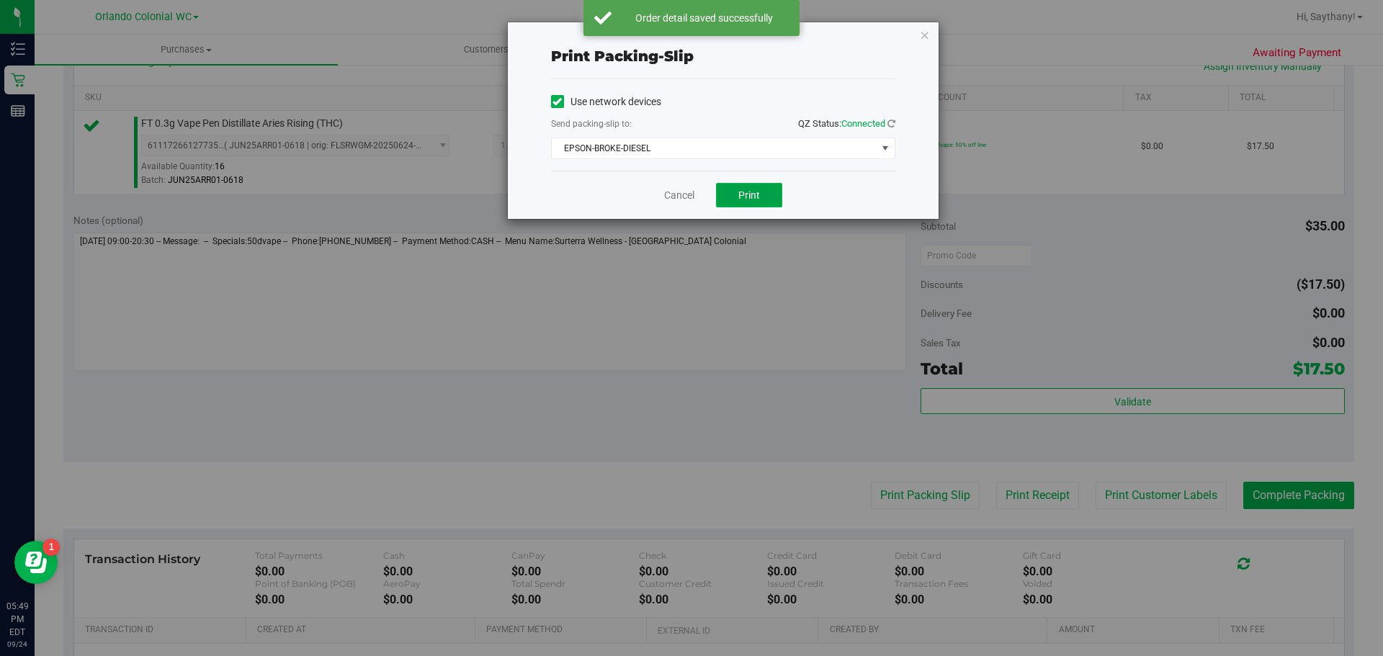
click at [768, 202] on button "Print" at bounding box center [749, 195] width 66 height 24
click at [924, 34] on icon "button" at bounding box center [925, 34] width 10 height 17
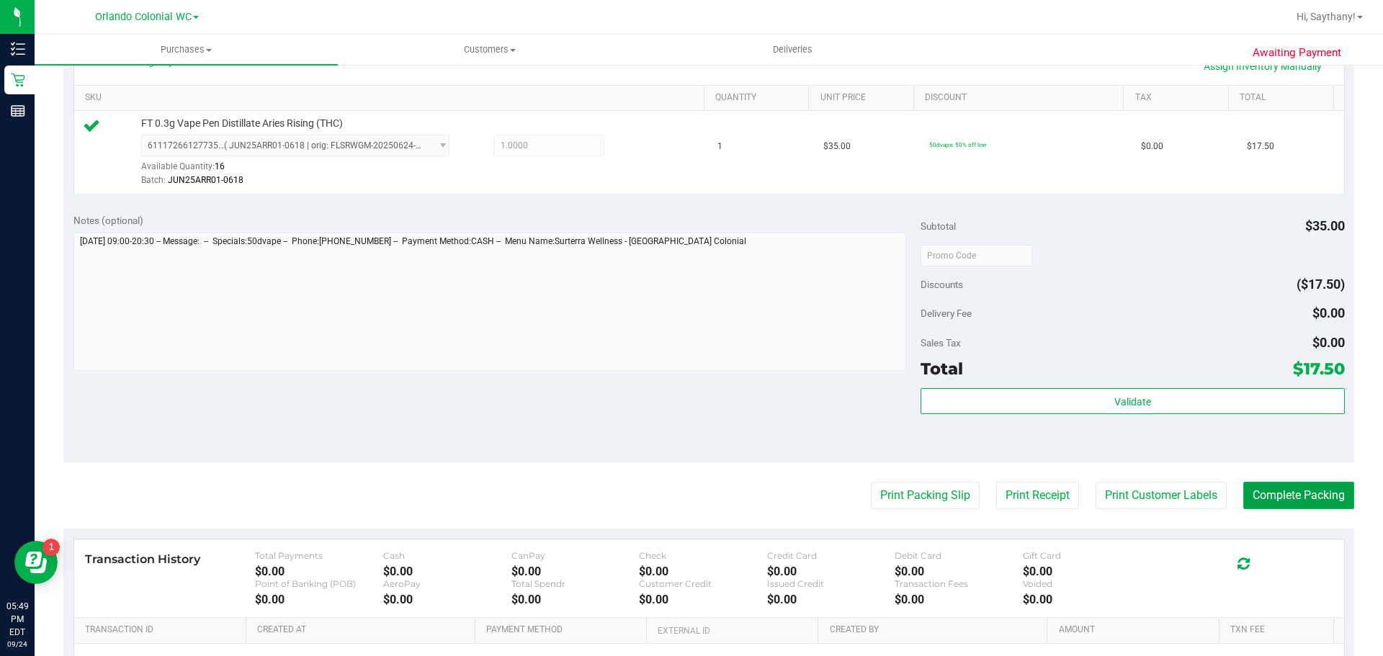
click at [1306, 496] on button "Complete Packing" at bounding box center [1299, 495] width 111 height 27
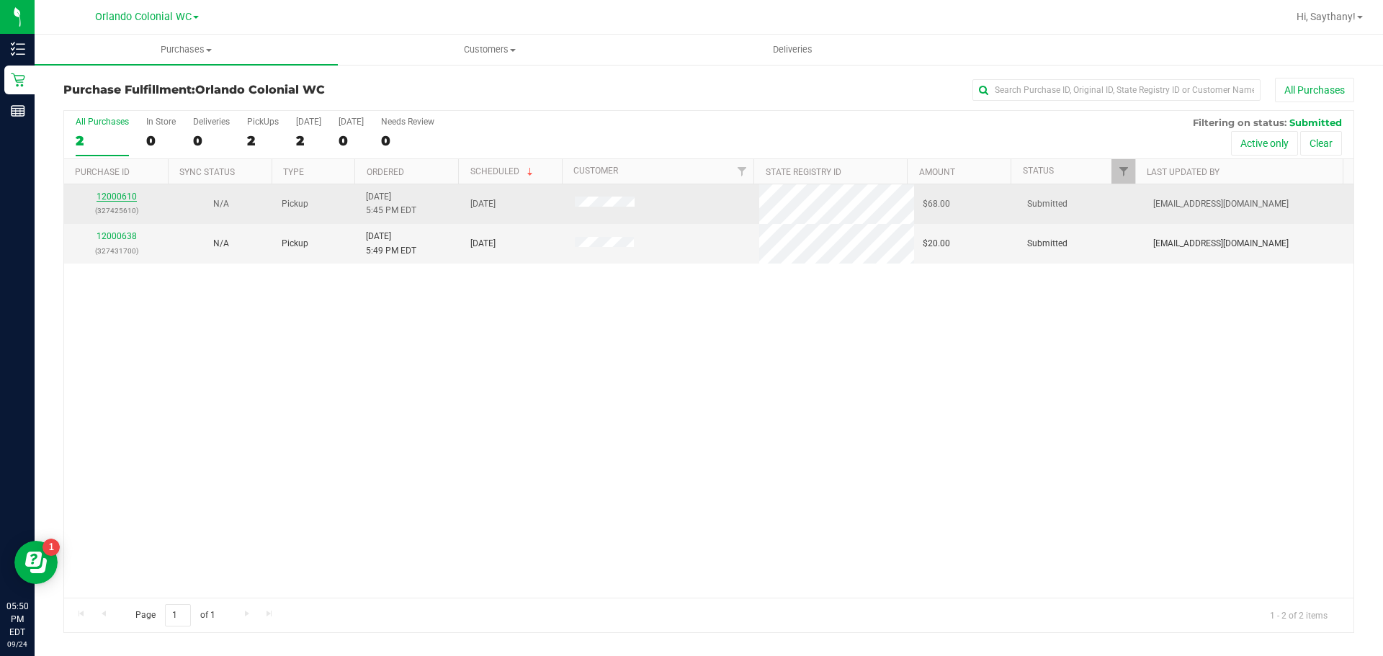
click at [120, 197] on link "12000610" at bounding box center [117, 197] width 40 height 10
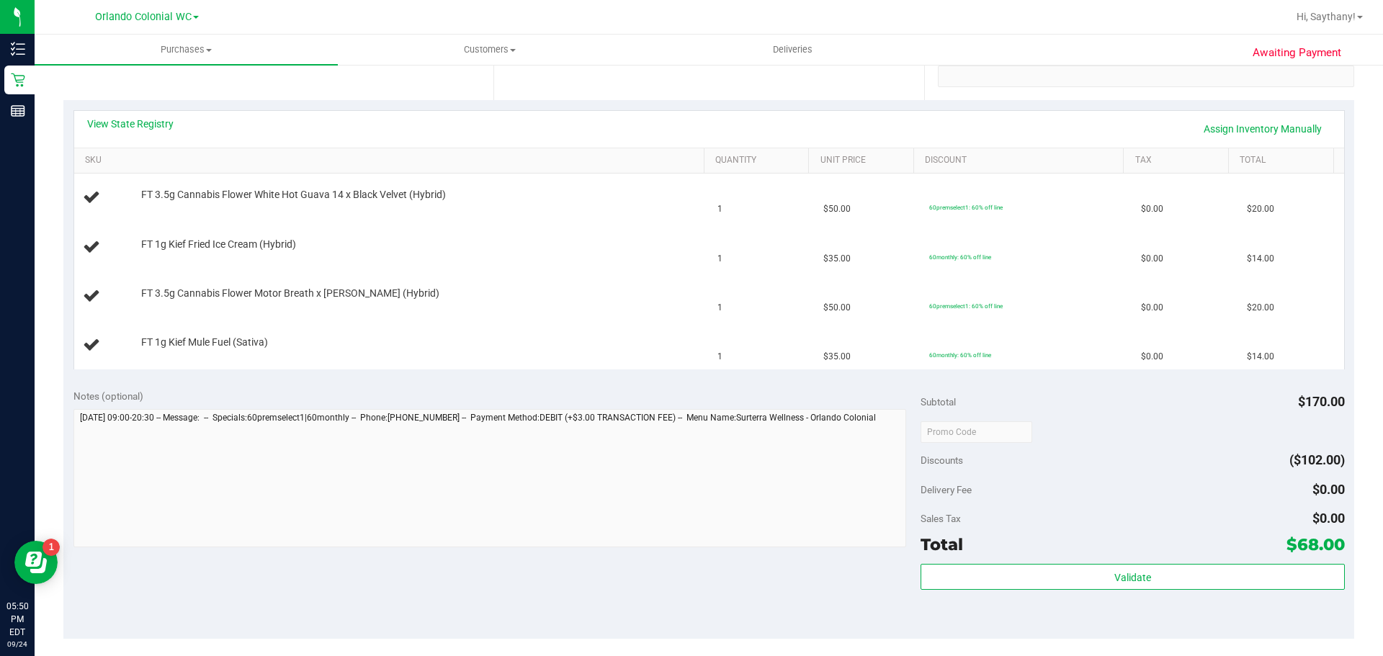
scroll to position [504, 0]
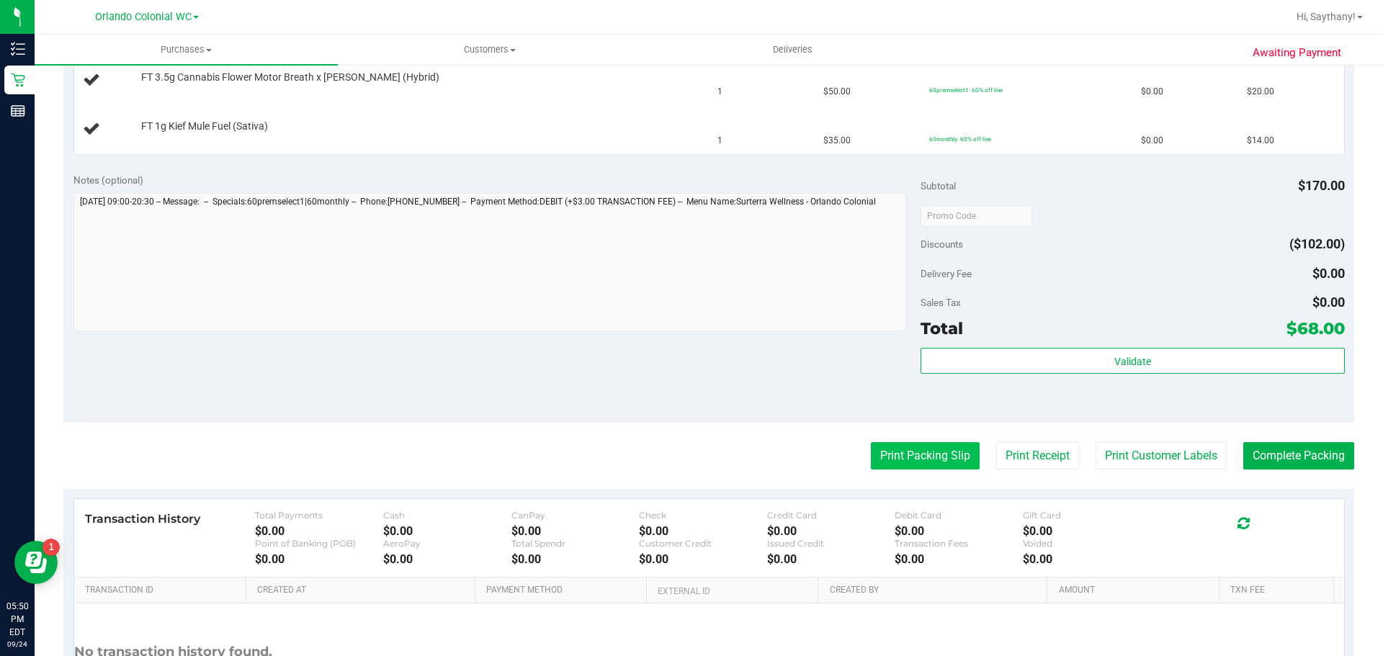
click at [922, 447] on button "Print Packing Slip" at bounding box center [925, 455] width 109 height 27
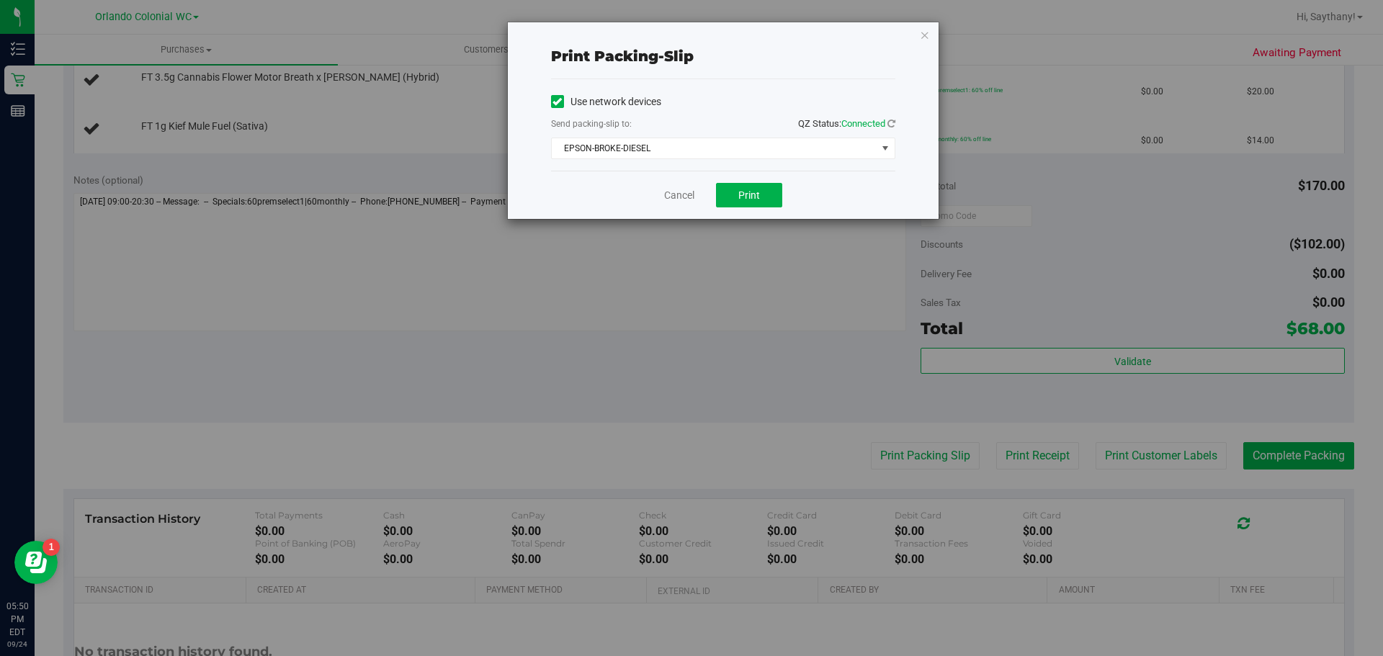
click at [931, 37] on div "Print packing-slip Use network devices Send packing-slip to: QZ Status: Connect…" at bounding box center [723, 120] width 431 height 197
click at [925, 32] on icon "button" at bounding box center [925, 34] width 10 height 17
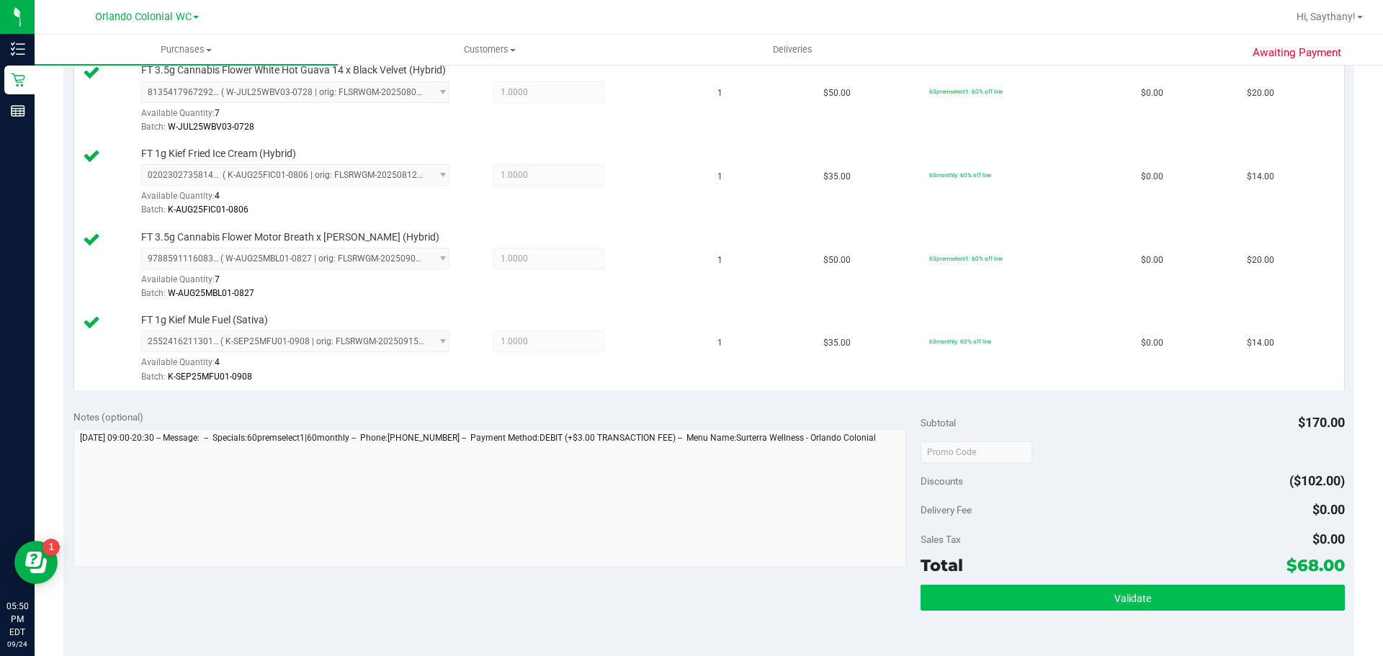
scroll to position [491, 0]
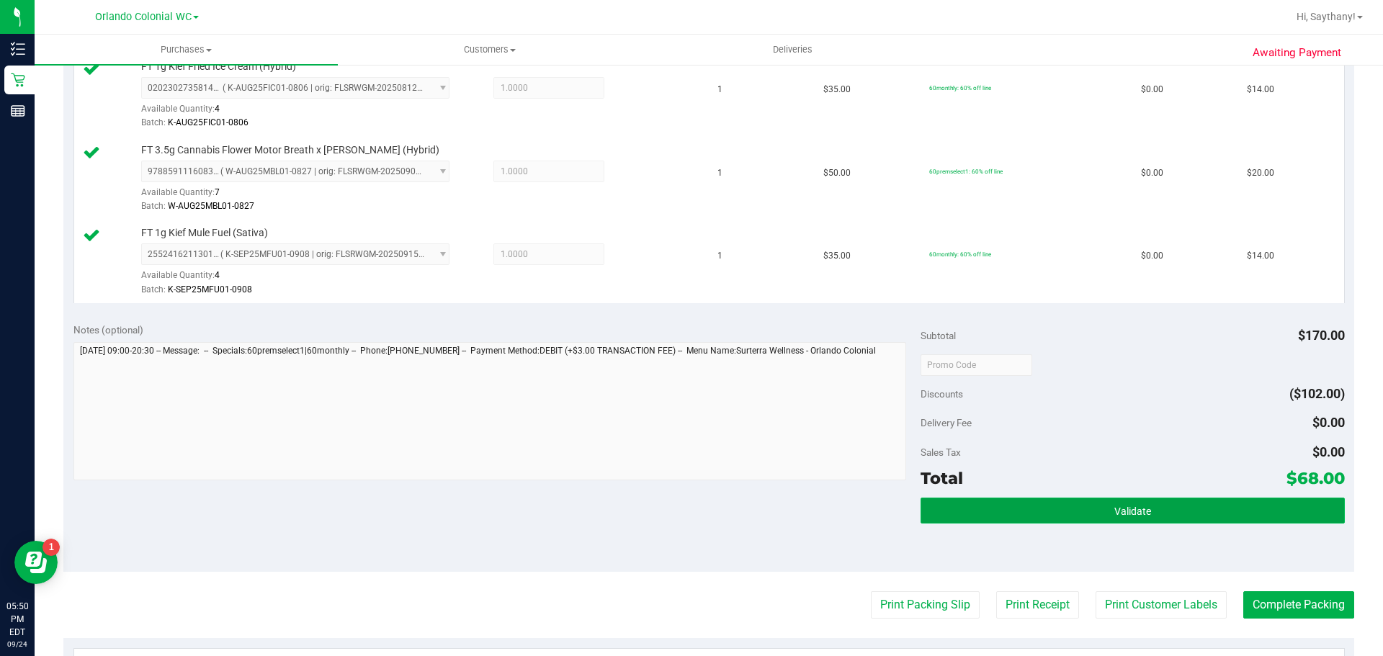
click at [1105, 519] on button "Validate" at bounding box center [1133, 511] width 424 height 26
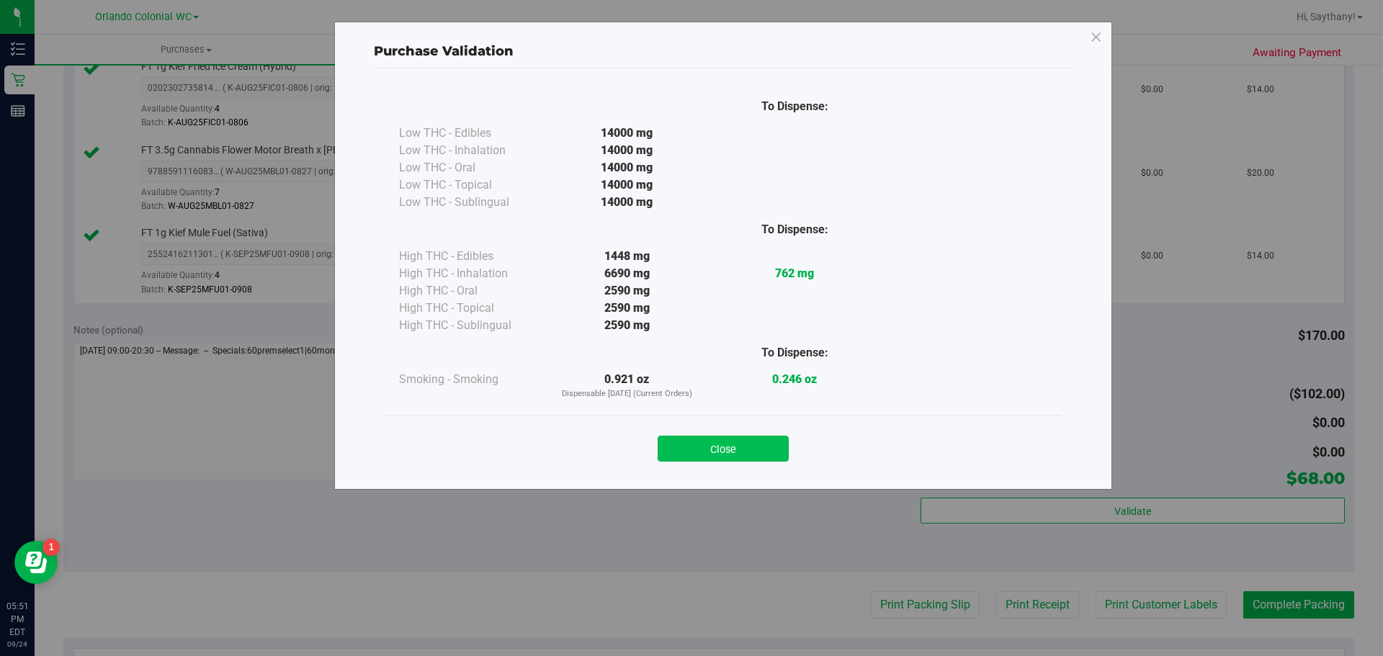
click at [728, 440] on button "Close" at bounding box center [723, 449] width 131 height 26
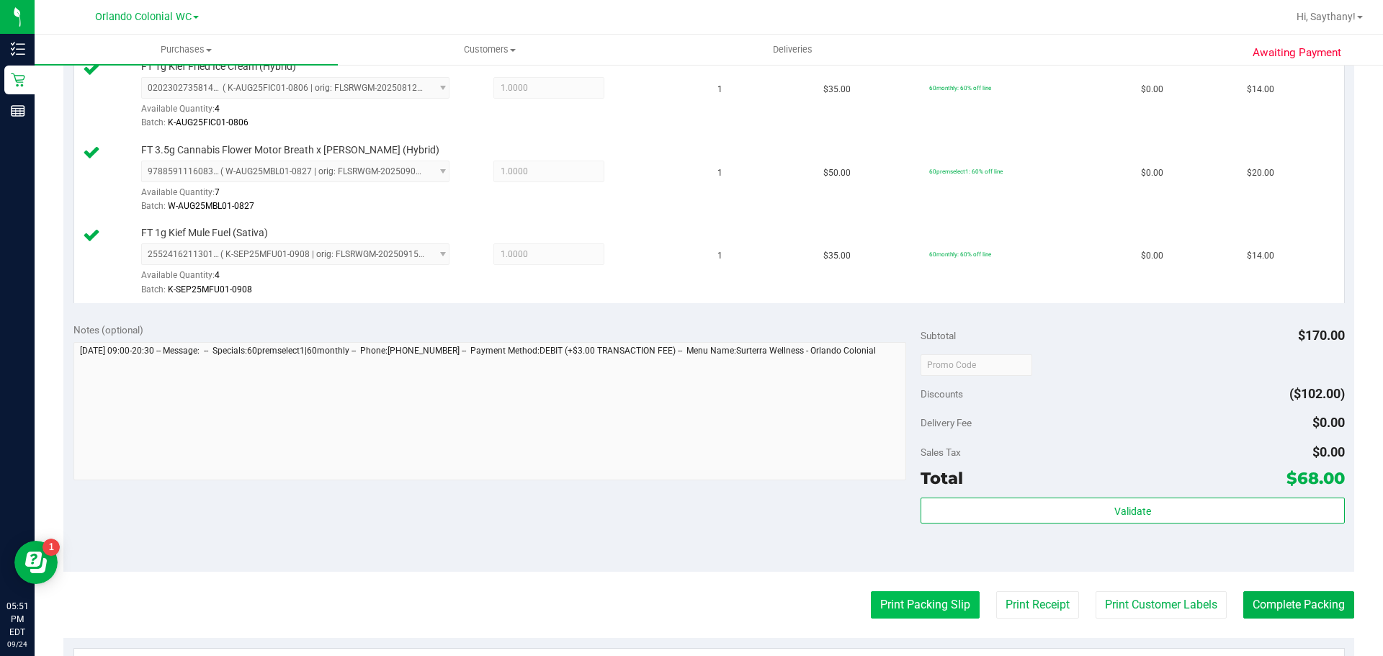
click at [871, 604] on button "Print Packing Slip" at bounding box center [925, 605] width 109 height 27
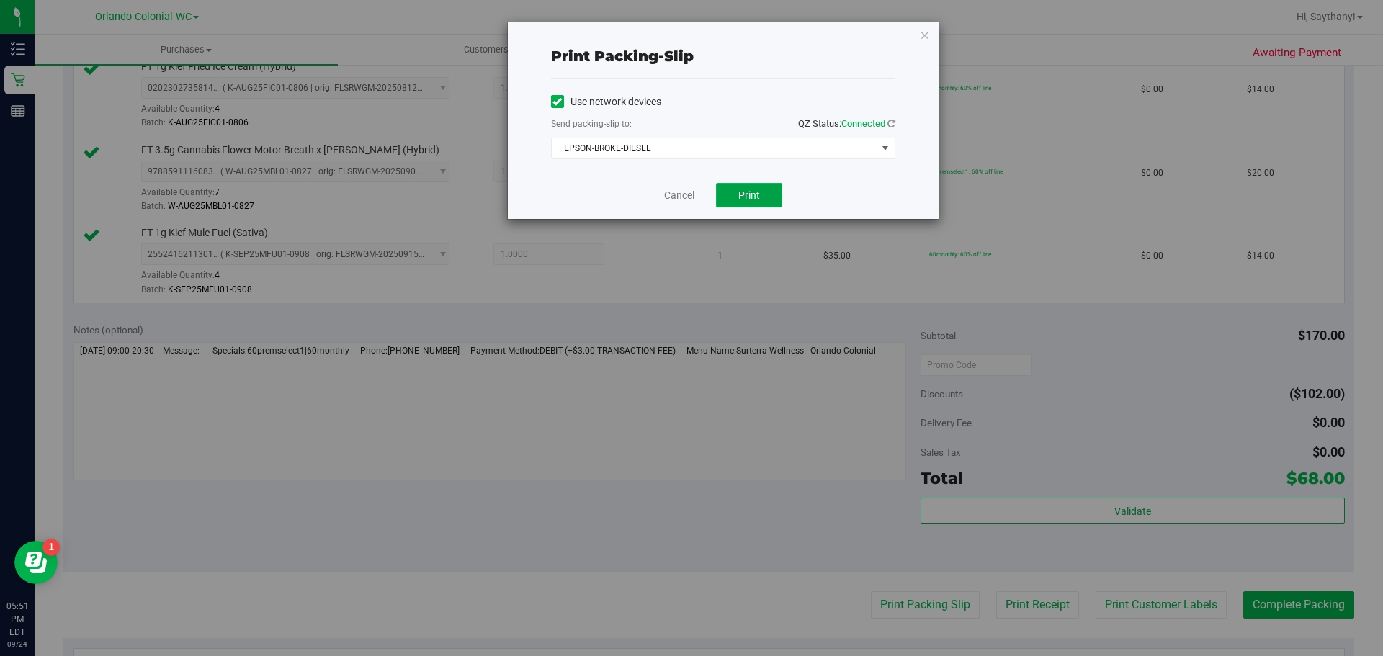
click at [741, 196] on span "Print" at bounding box center [750, 195] width 22 height 12
click at [943, 31] on div "Print packing-slip Use network devices Send packing-slip to: QZ Status: Connect…" at bounding box center [697, 328] width 1394 height 656
click at [924, 34] on icon "button" at bounding box center [925, 34] width 10 height 17
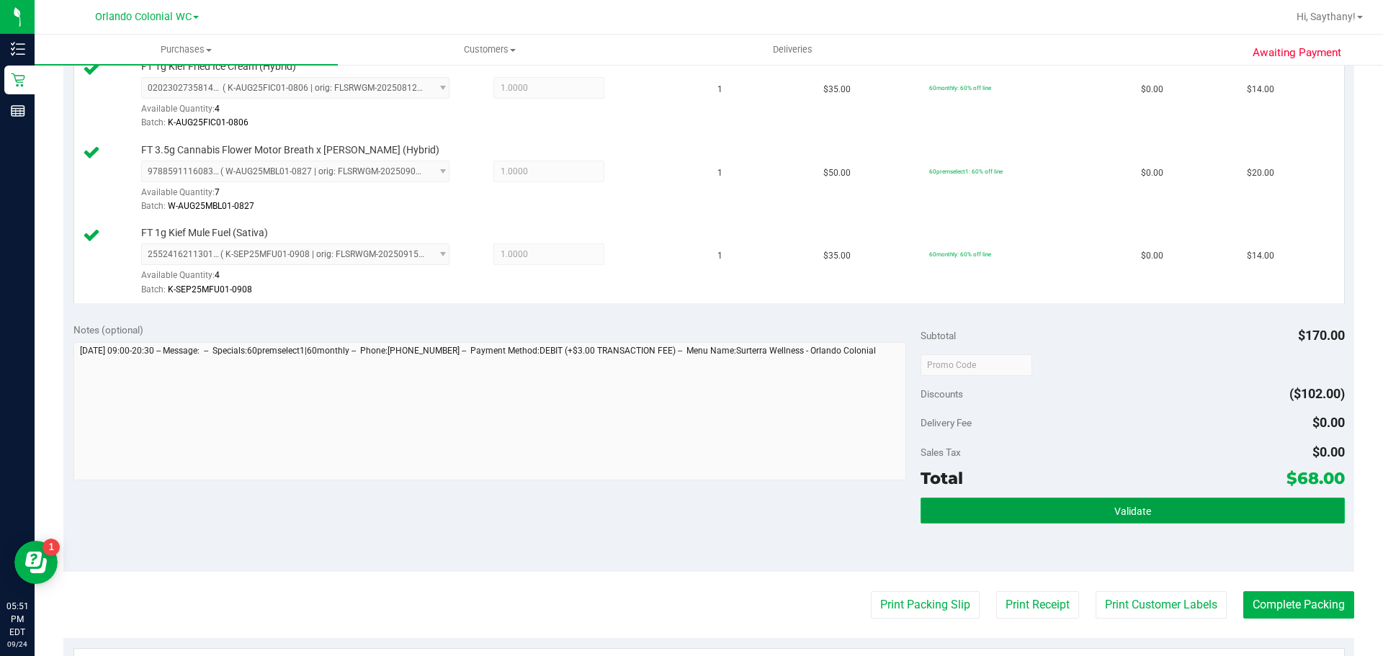
click at [1207, 513] on button "Validate" at bounding box center [1133, 511] width 424 height 26
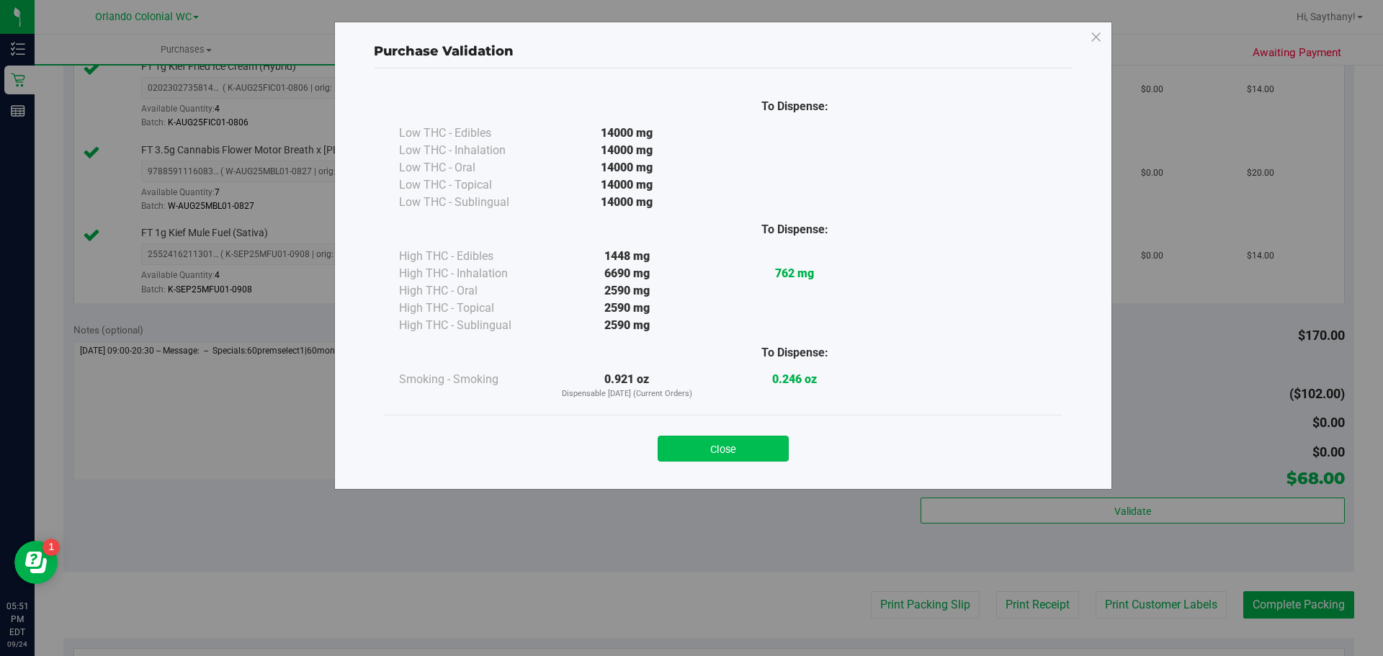
click at [734, 461] on button "Close" at bounding box center [723, 449] width 131 height 26
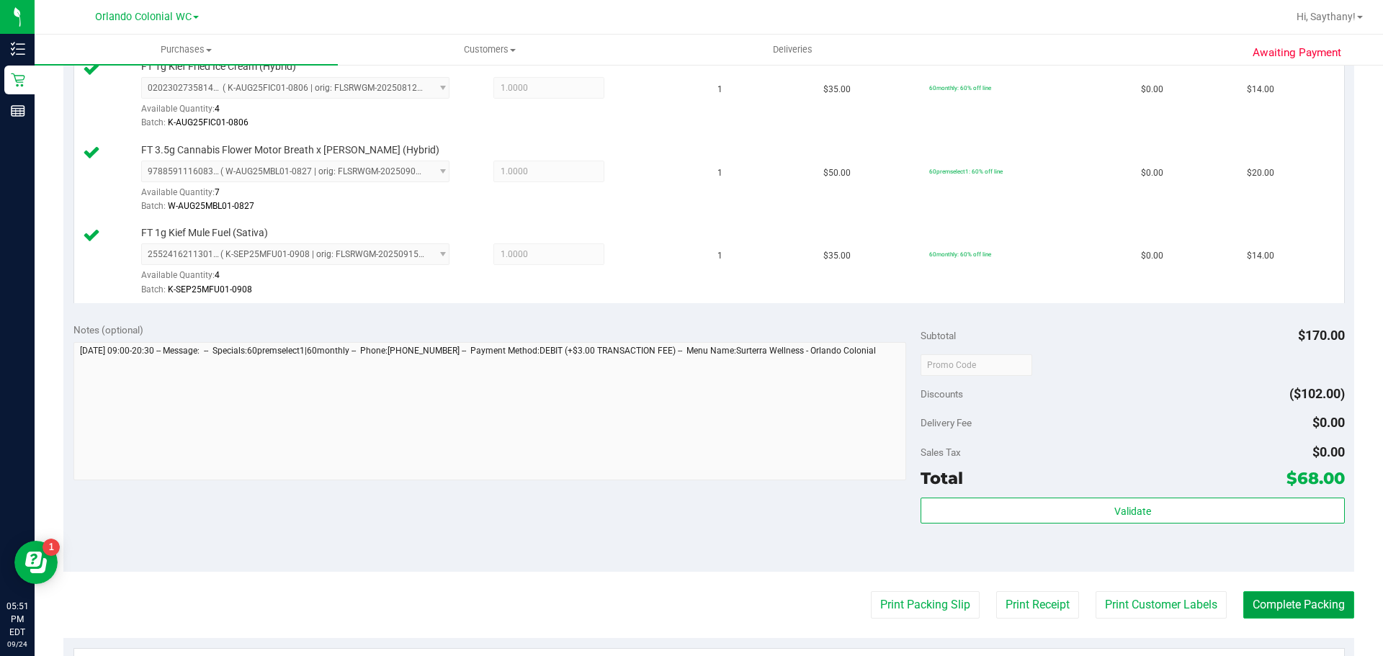
click at [1311, 606] on button "Complete Packing" at bounding box center [1299, 605] width 111 height 27
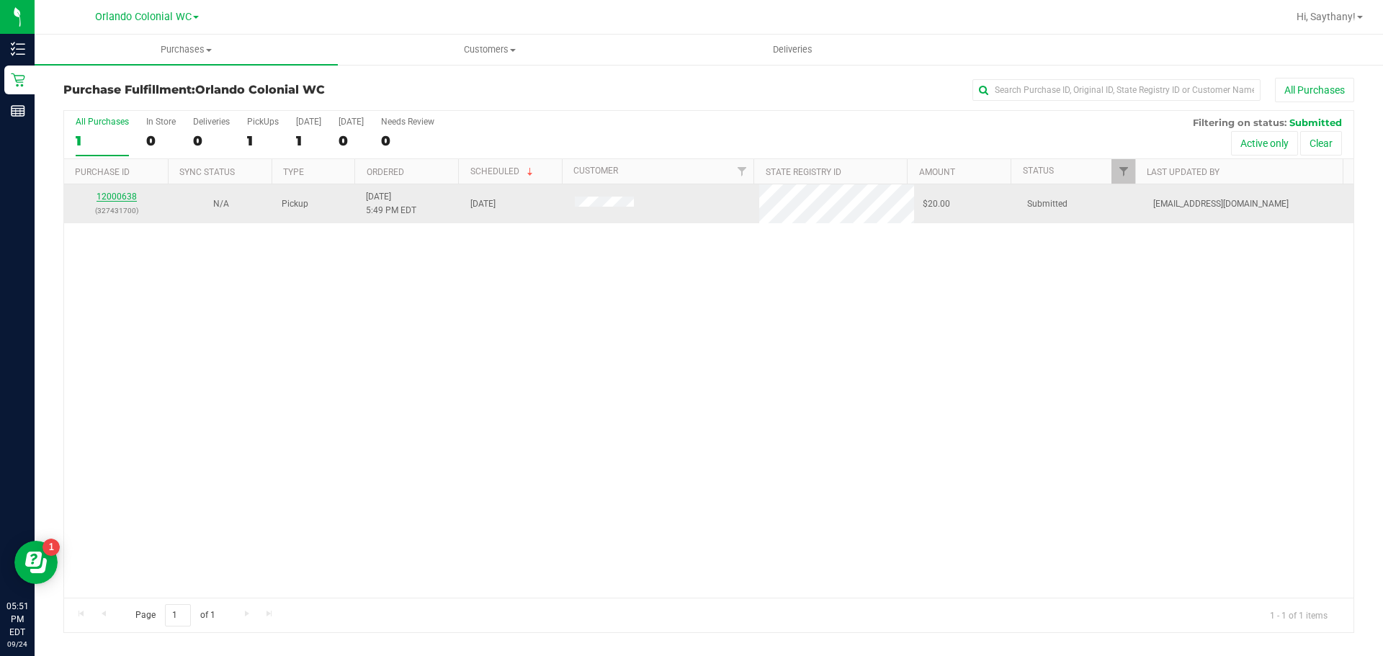
click at [107, 200] on link "12000638" at bounding box center [117, 197] width 40 height 10
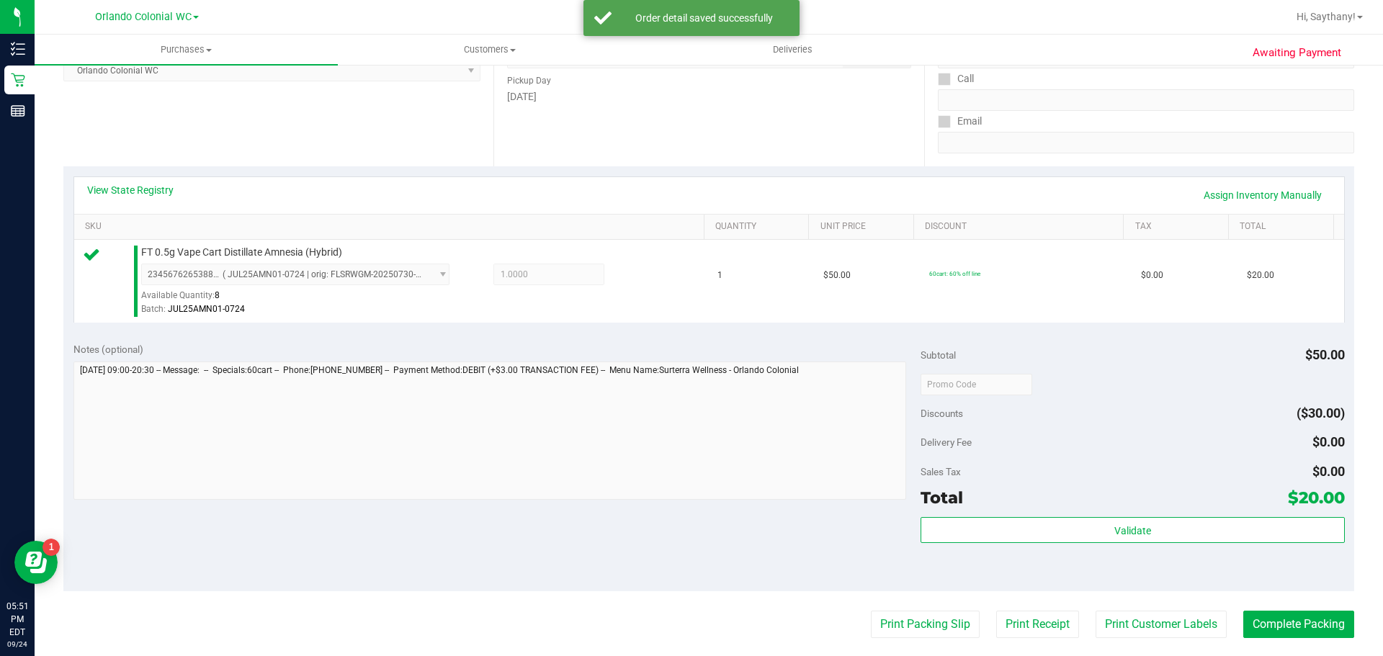
scroll to position [293, 0]
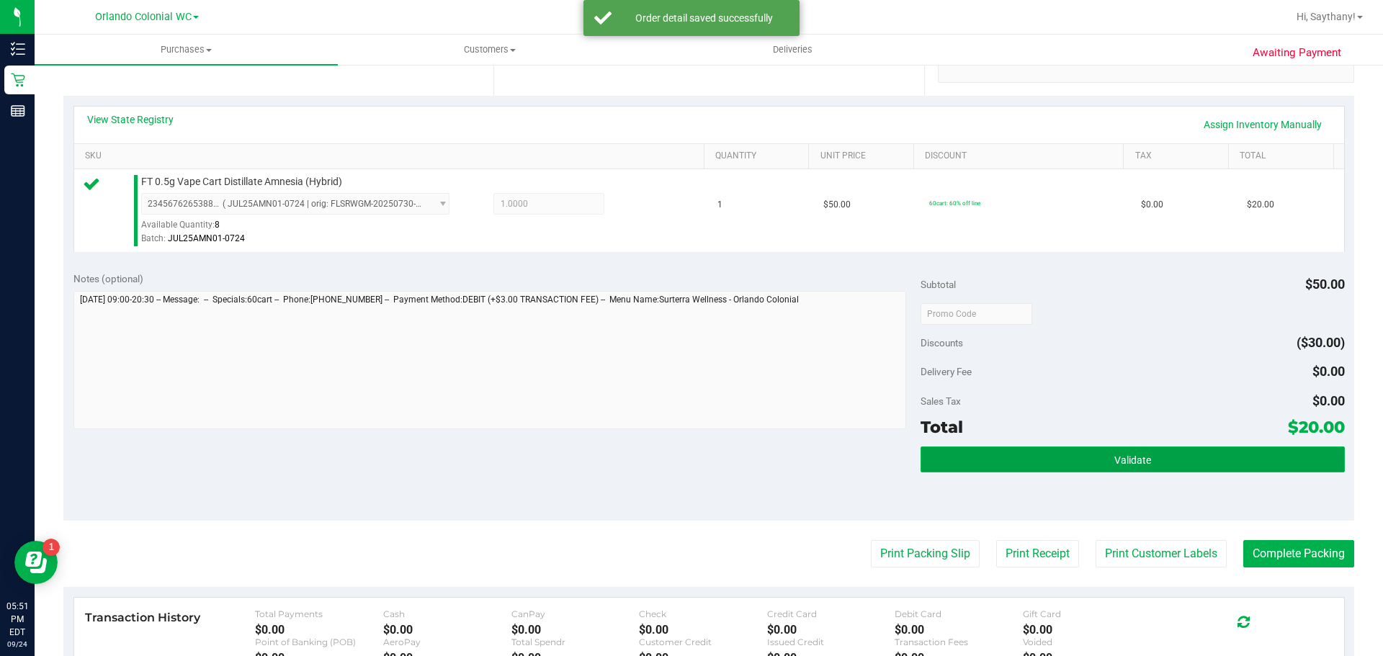
click at [1239, 458] on button "Validate" at bounding box center [1133, 460] width 424 height 26
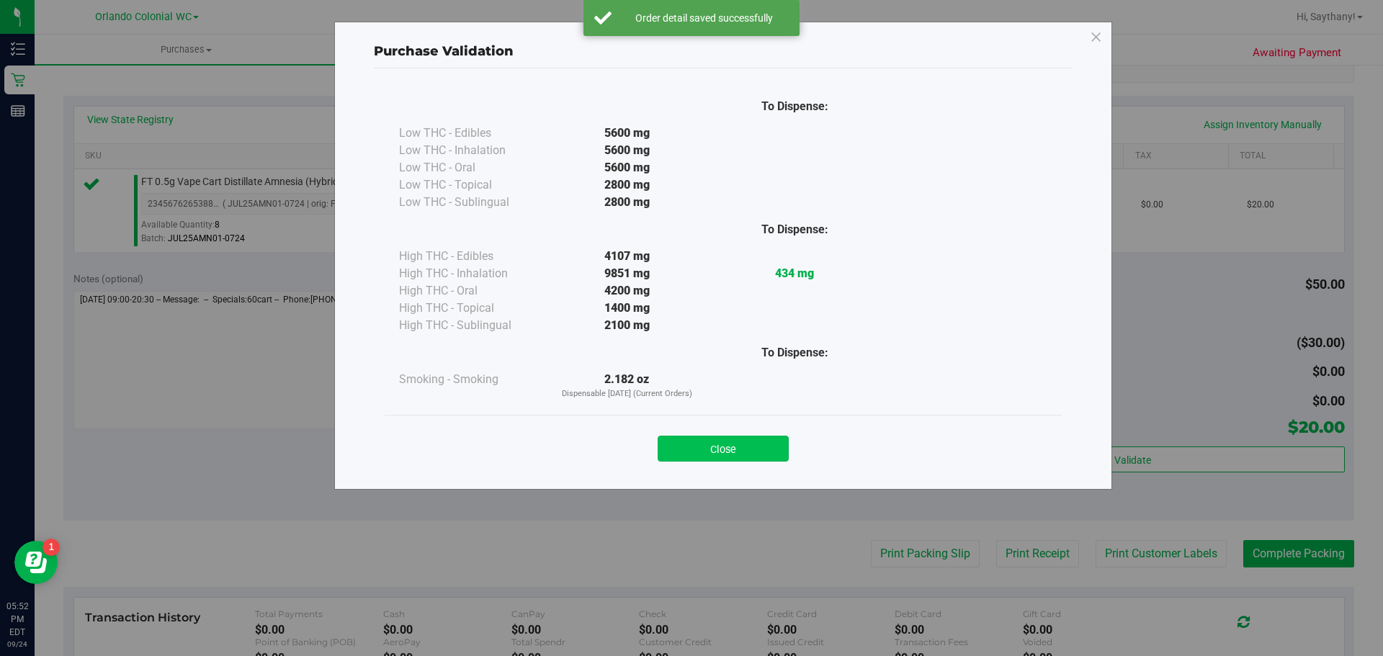
click at [708, 450] on button "Close" at bounding box center [723, 449] width 131 height 26
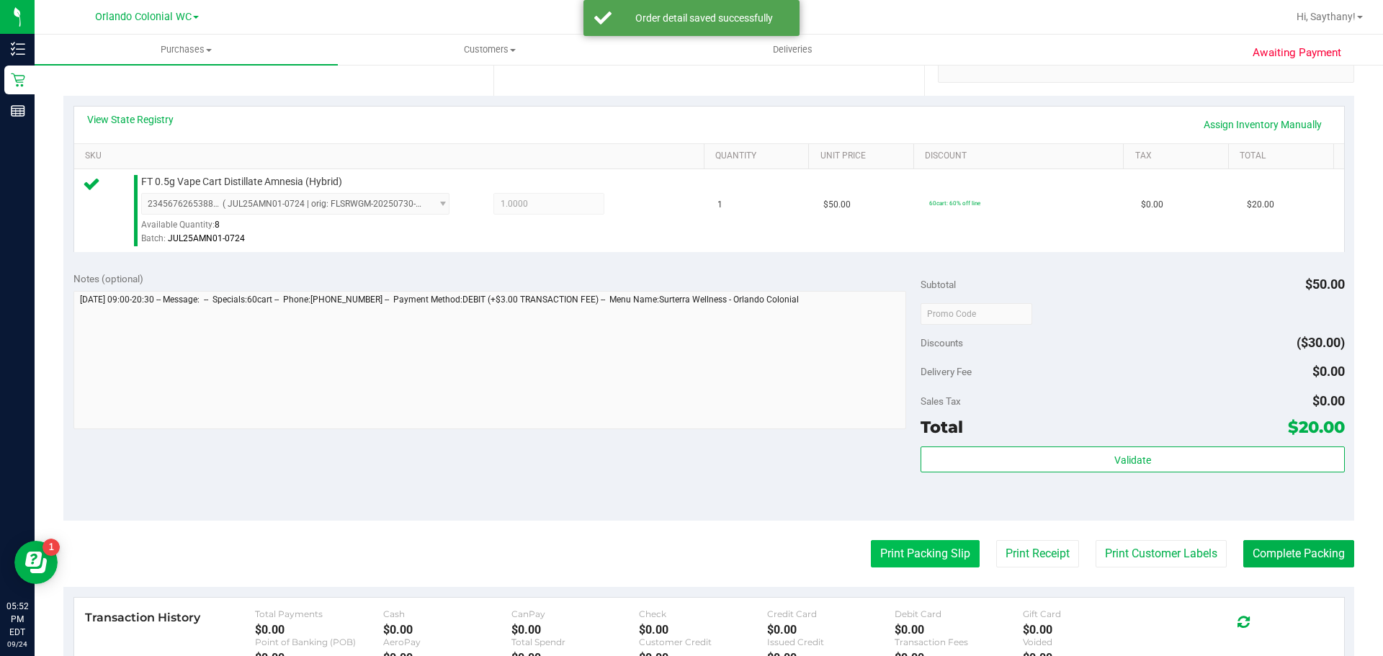
click at [881, 565] on button "Print Packing Slip" at bounding box center [925, 553] width 109 height 27
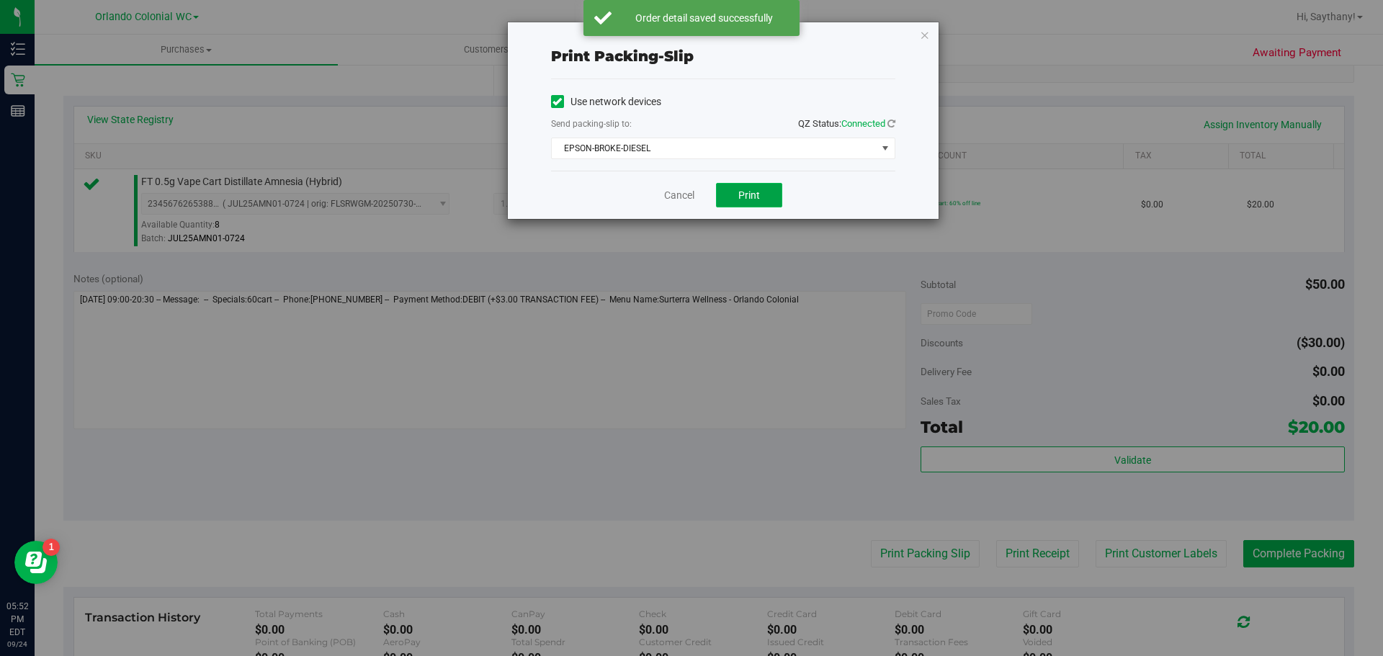
click at [773, 200] on button "Print" at bounding box center [749, 195] width 66 height 24
click at [925, 32] on icon "button" at bounding box center [925, 34] width 10 height 17
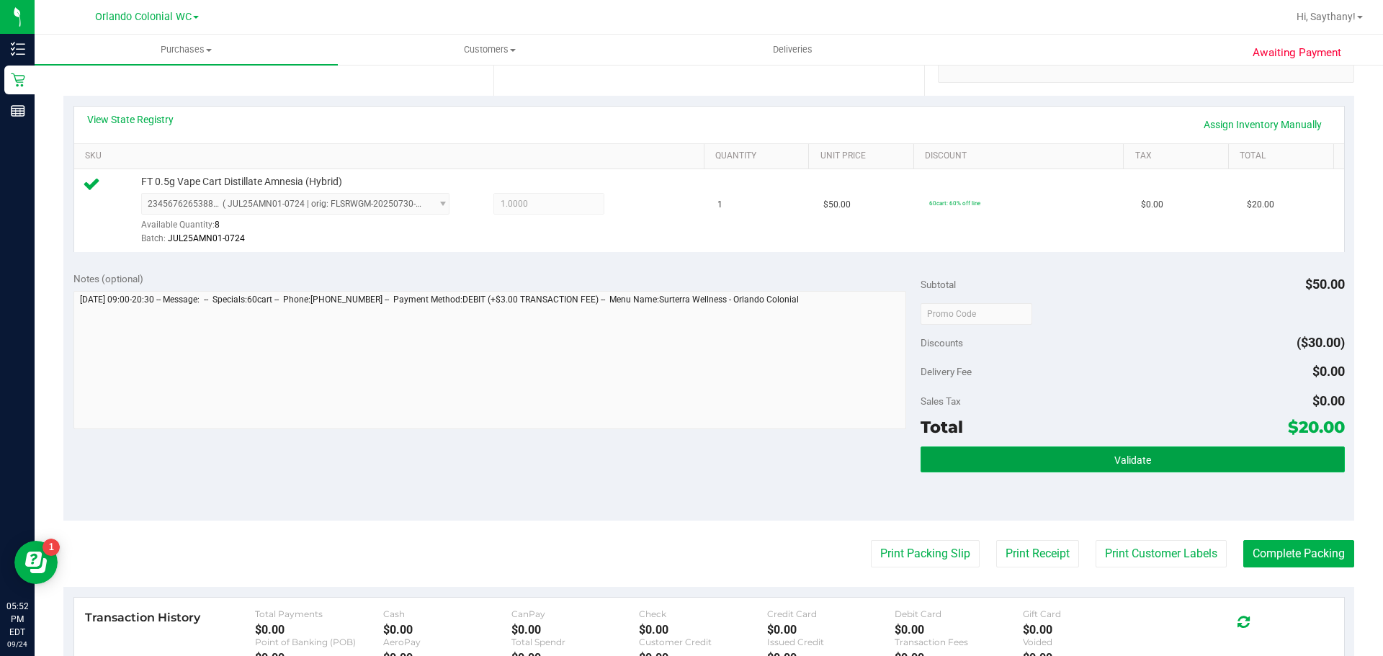
click at [1275, 468] on button "Validate" at bounding box center [1133, 460] width 424 height 26
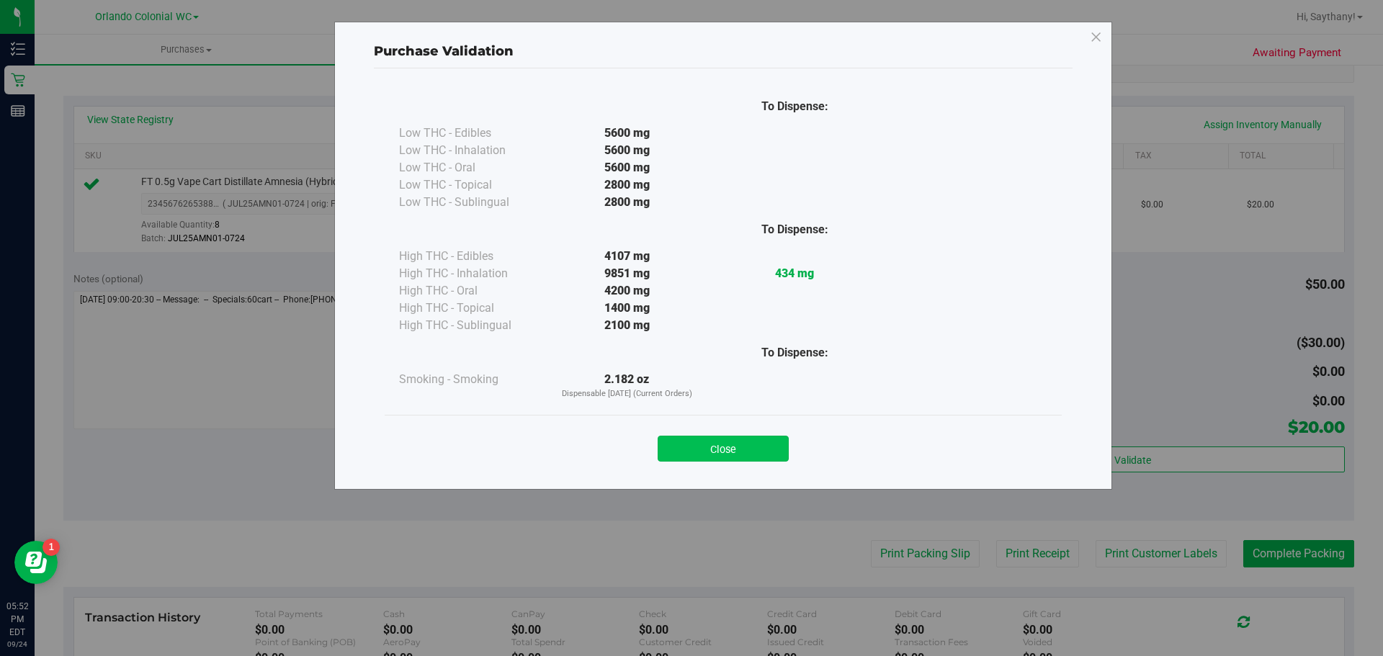
click at [735, 456] on button "Close" at bounding box center [723, 449] width 131 height 26
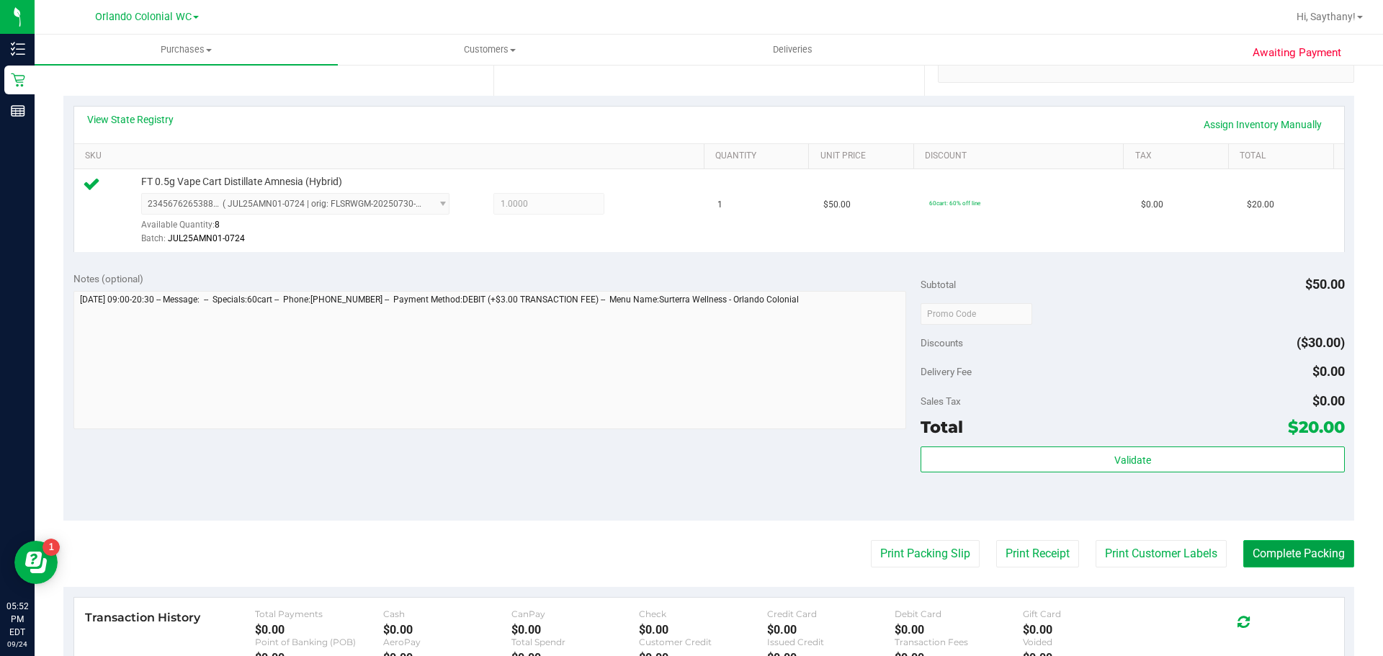
click at [1295, 553] on button "Complete Packing" at bounding box center [1299, 553] width 111 height 27
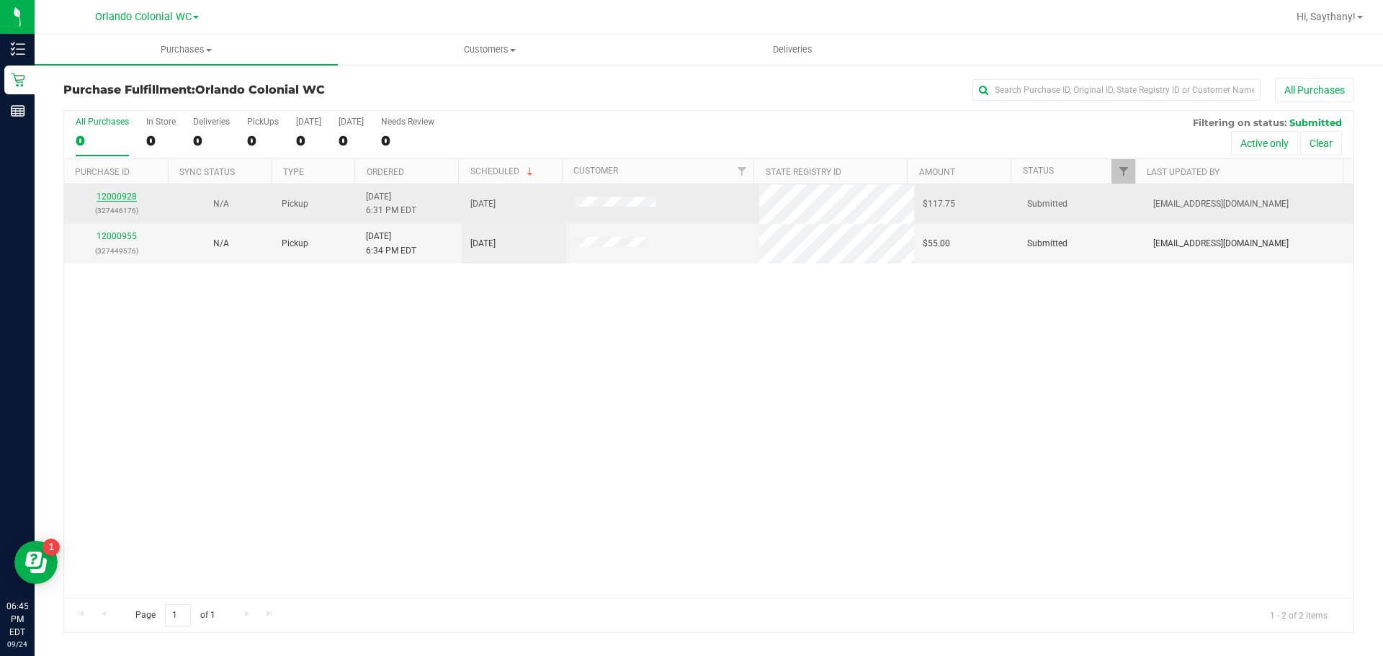
click at [125, 200] on link "12000928" at bounding box center [117, 197] width 40 height 10
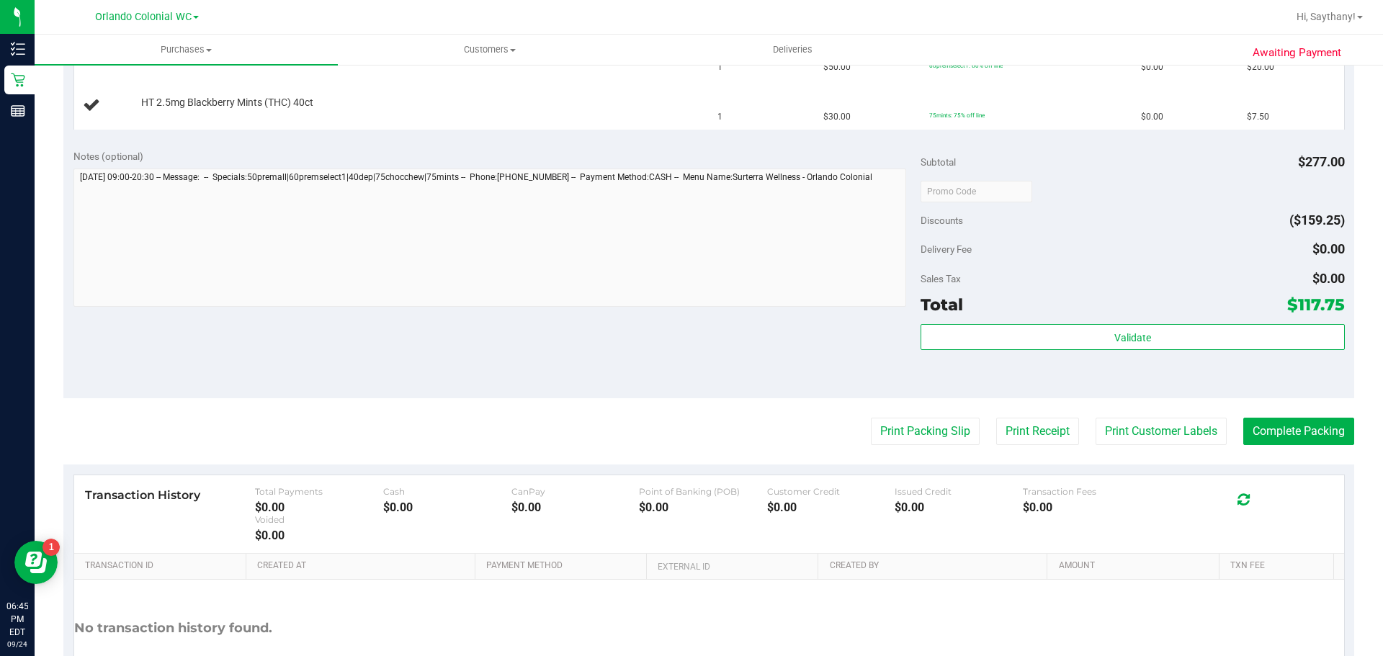
scroll to position [704, 0]
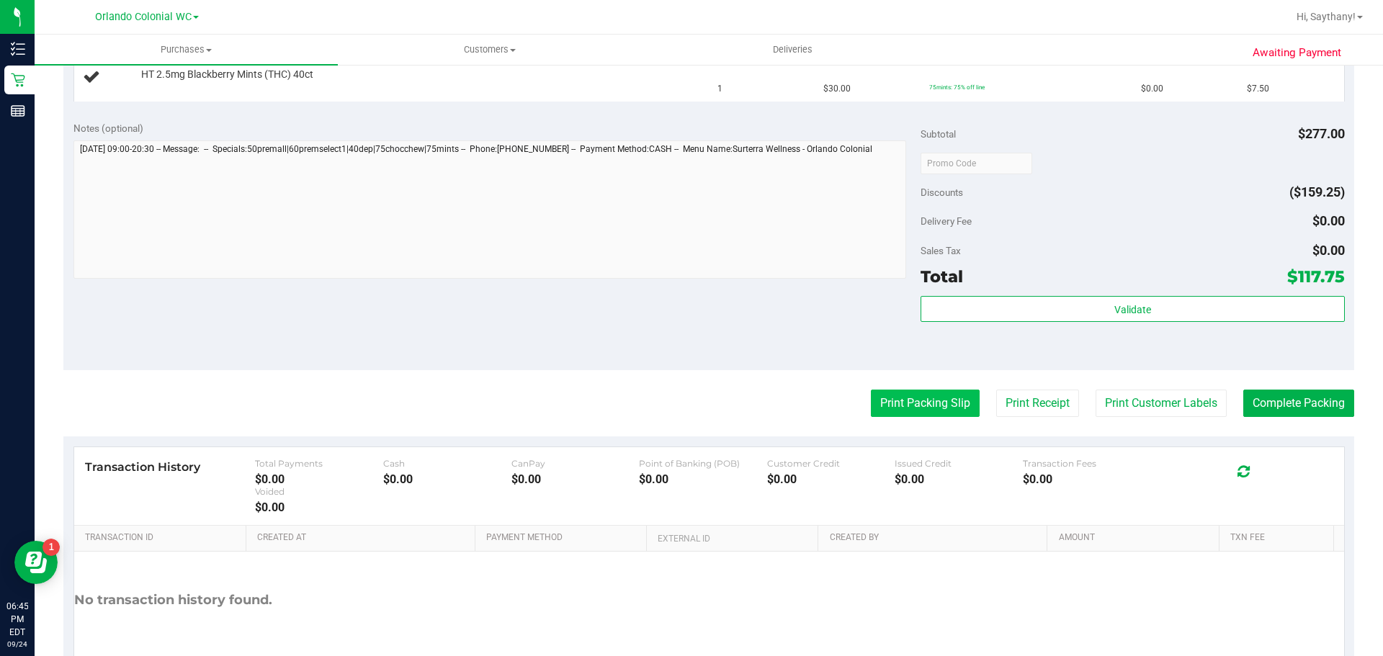
click at [911, 402] on button "Print Packing Slip" at bounding box center [925, 403] width 109 height 27
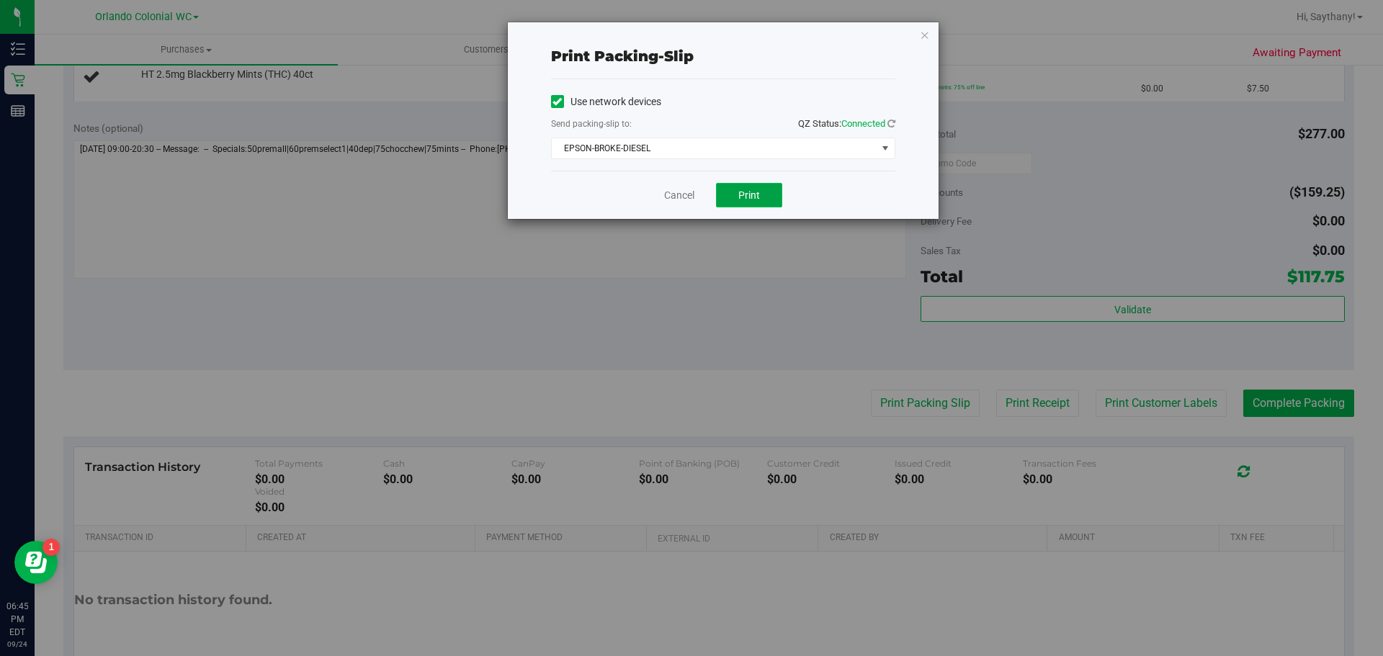
click at [736, 204] on button "Print" at bounding box center [749, 195] width 66 height 24
click at [924, 12] on div "Print packing-slip Use network devices Send packing-slip to: QZ Status: Connect…" at bounding box center [697, 328] width 1394 height 656
click at [920, 27] on icon "button" at bounding box center [925, 34] width 10 height 17
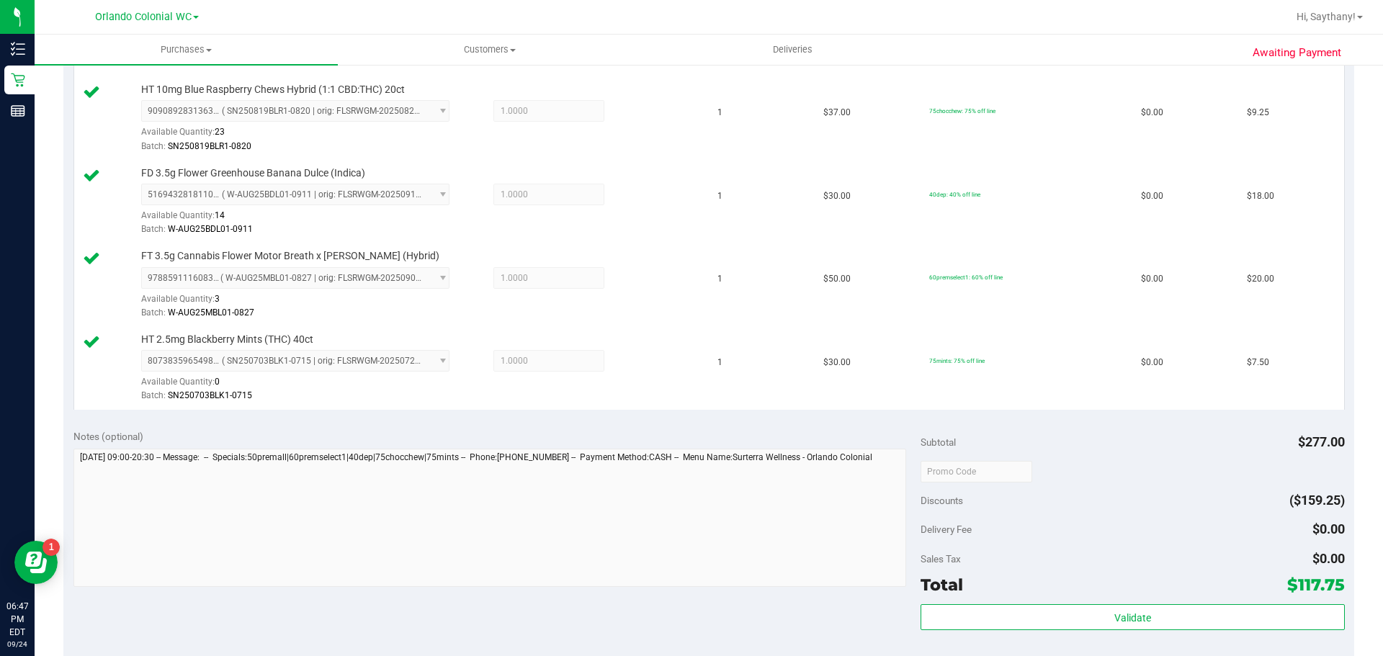
scroll to position [682, 0]
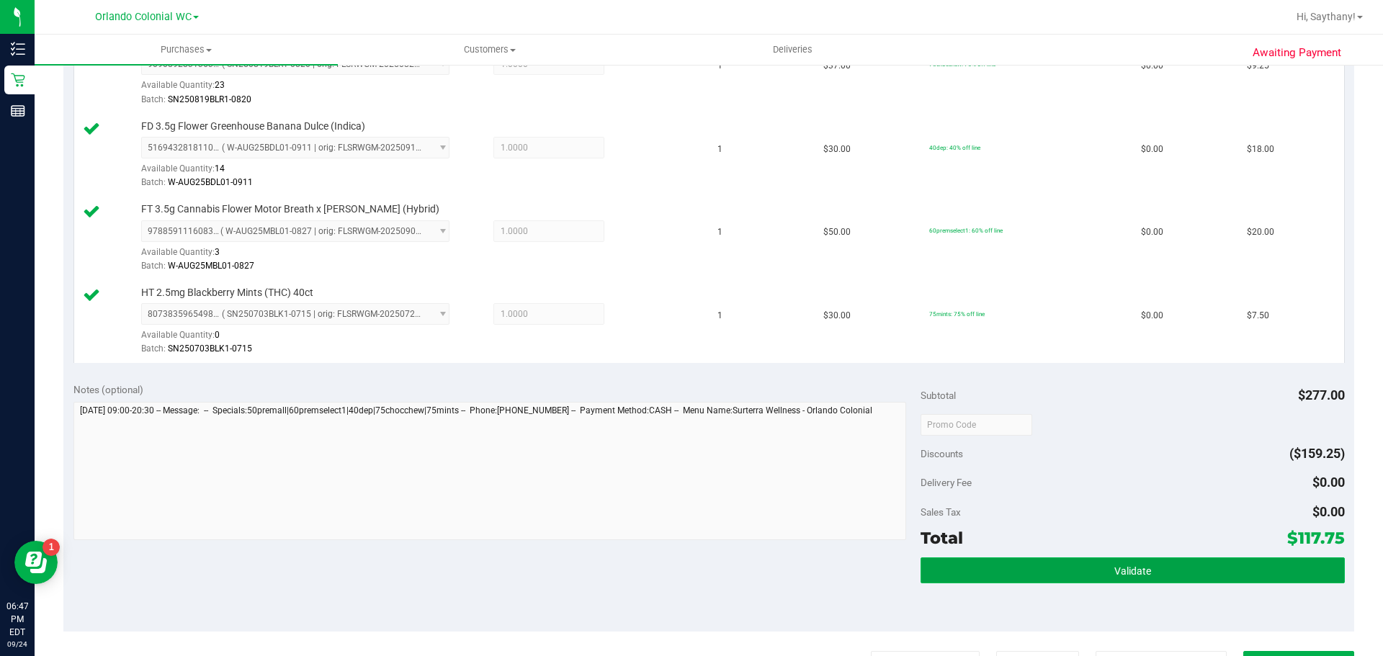
click at [1249, 579] on button "Validate" at bounding box center [1133, 571] width 424 height 26
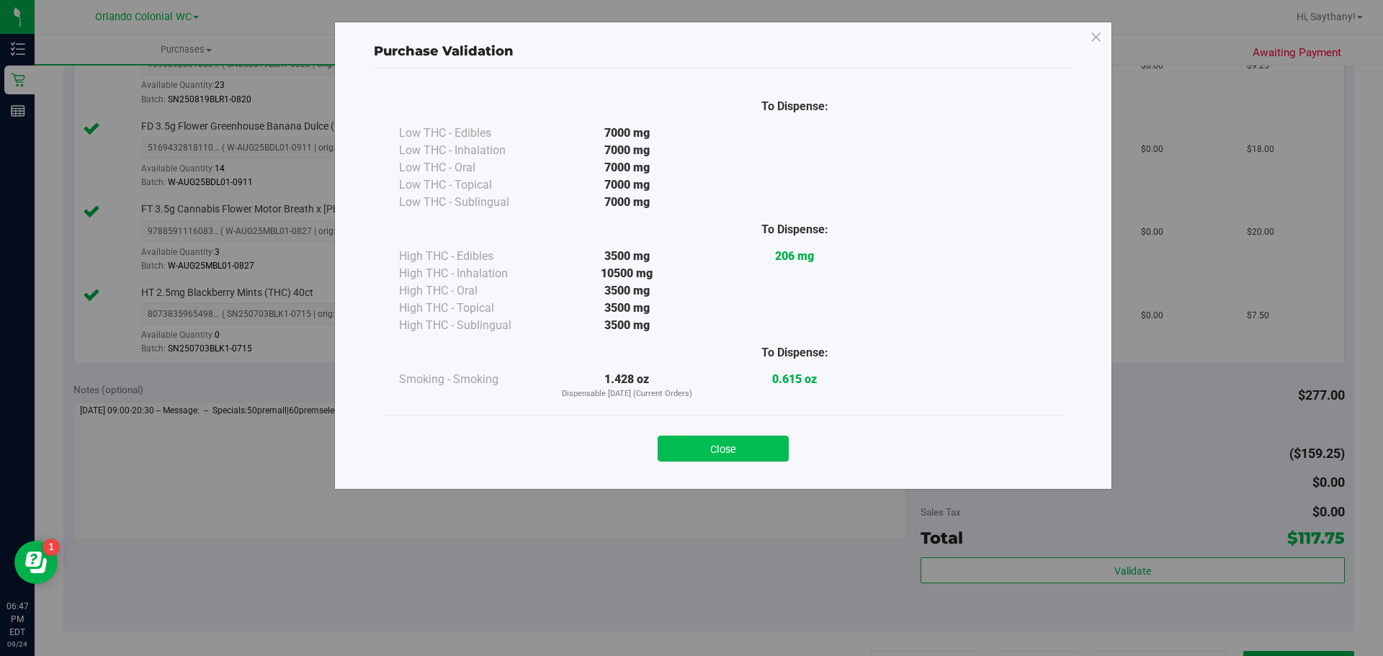
click at [728, 442] on button "Close" at bounding box center [723, 449] width 131 height 26
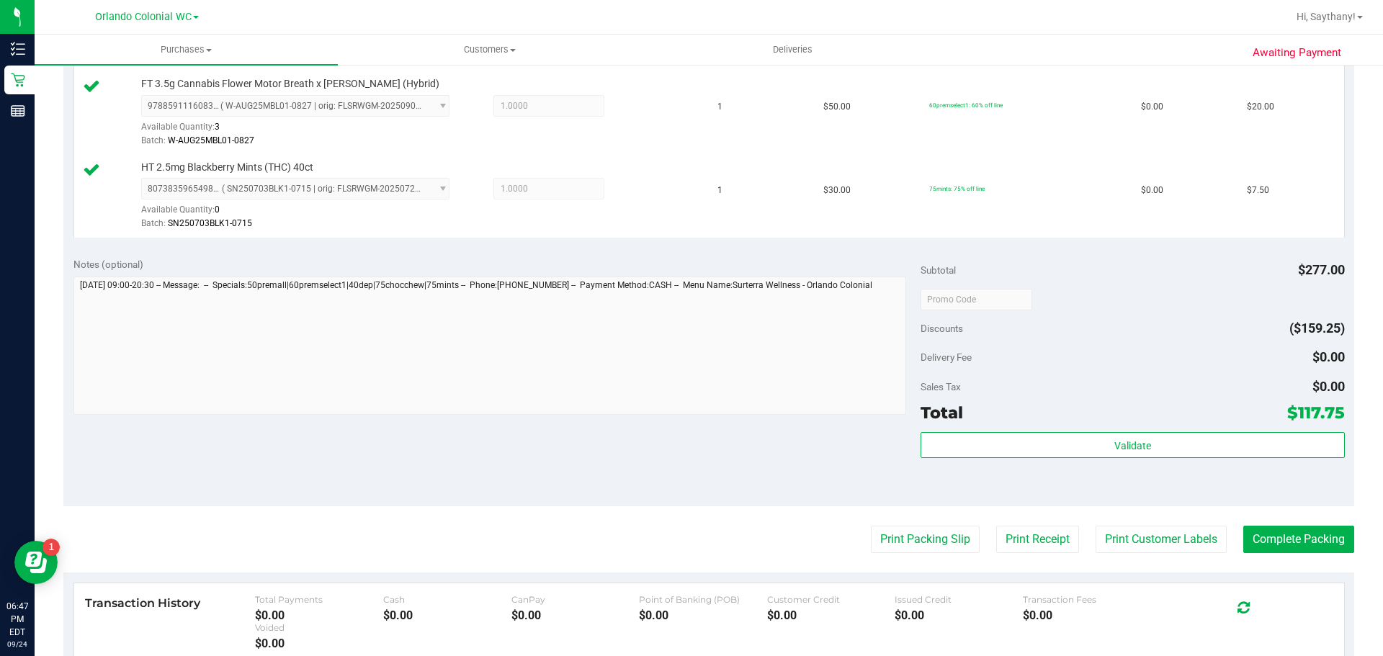
scroll to position [815, 0]
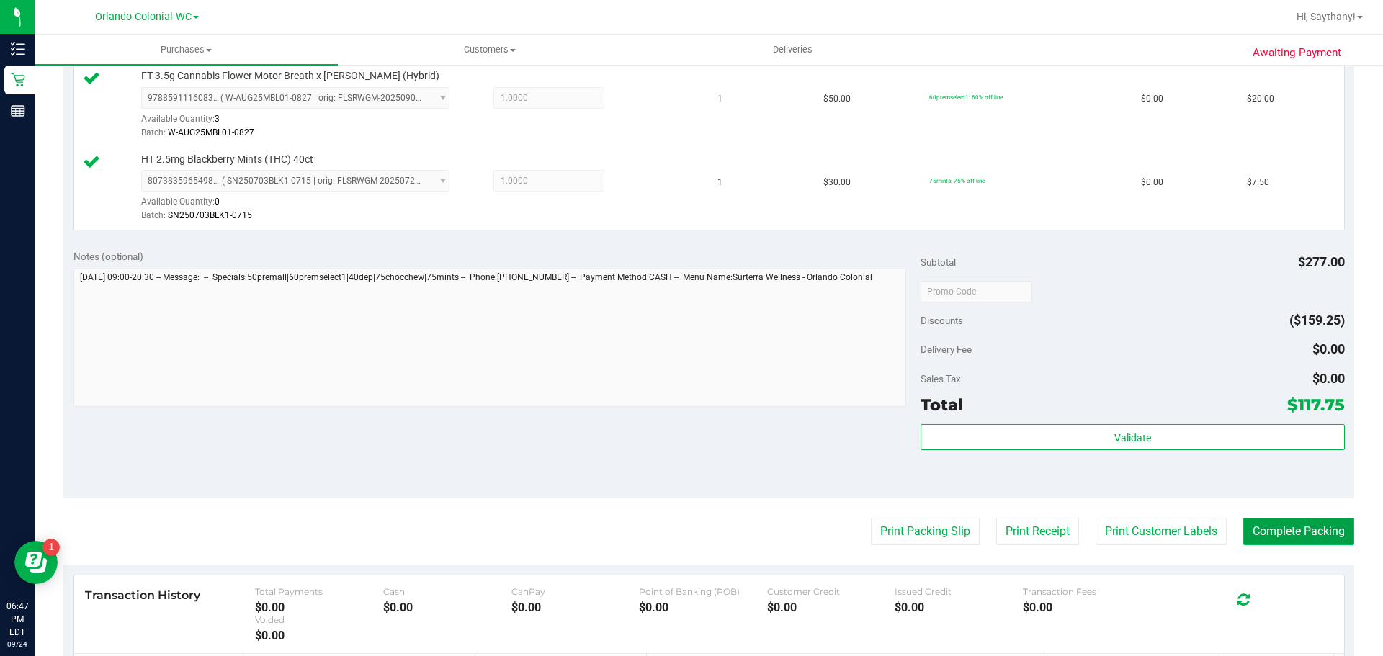
click at [1310, 534] on button "Complete Packing" at bounding box center [1299, 531] width 111 height 27
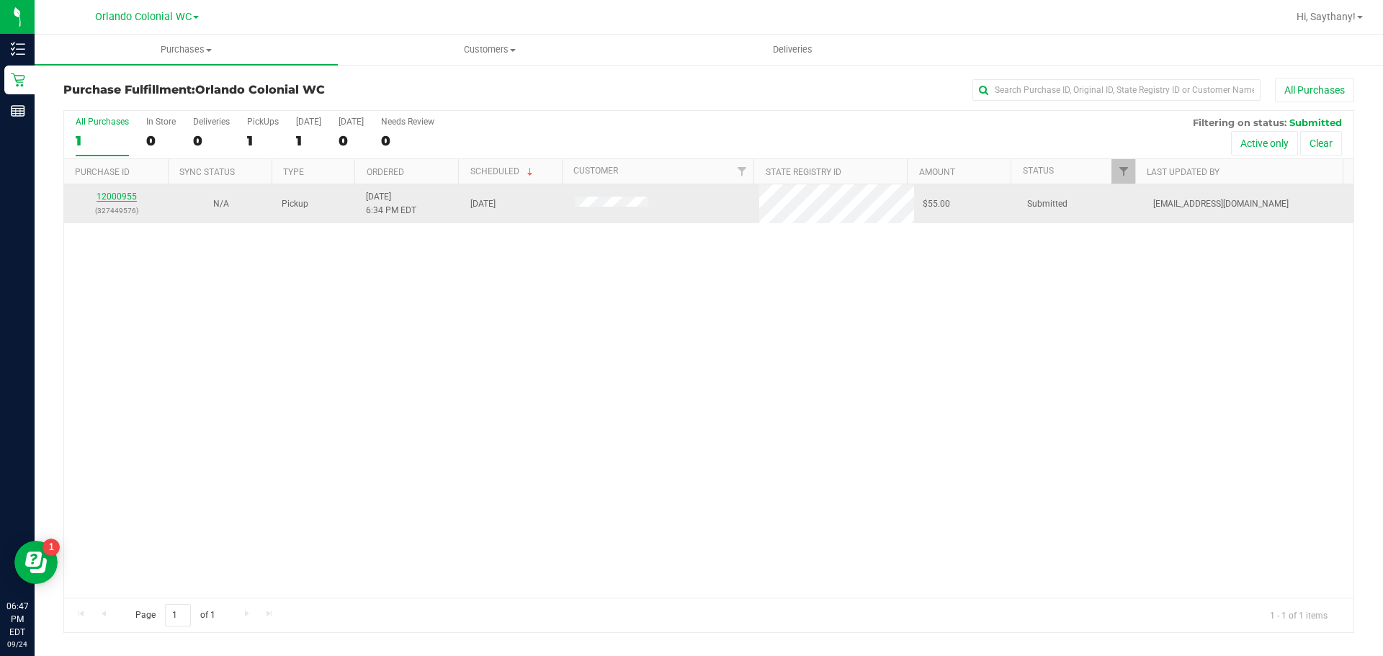
click at [118, 195] on link "12000955" at bounding box center [117, 197] width 40 height 10
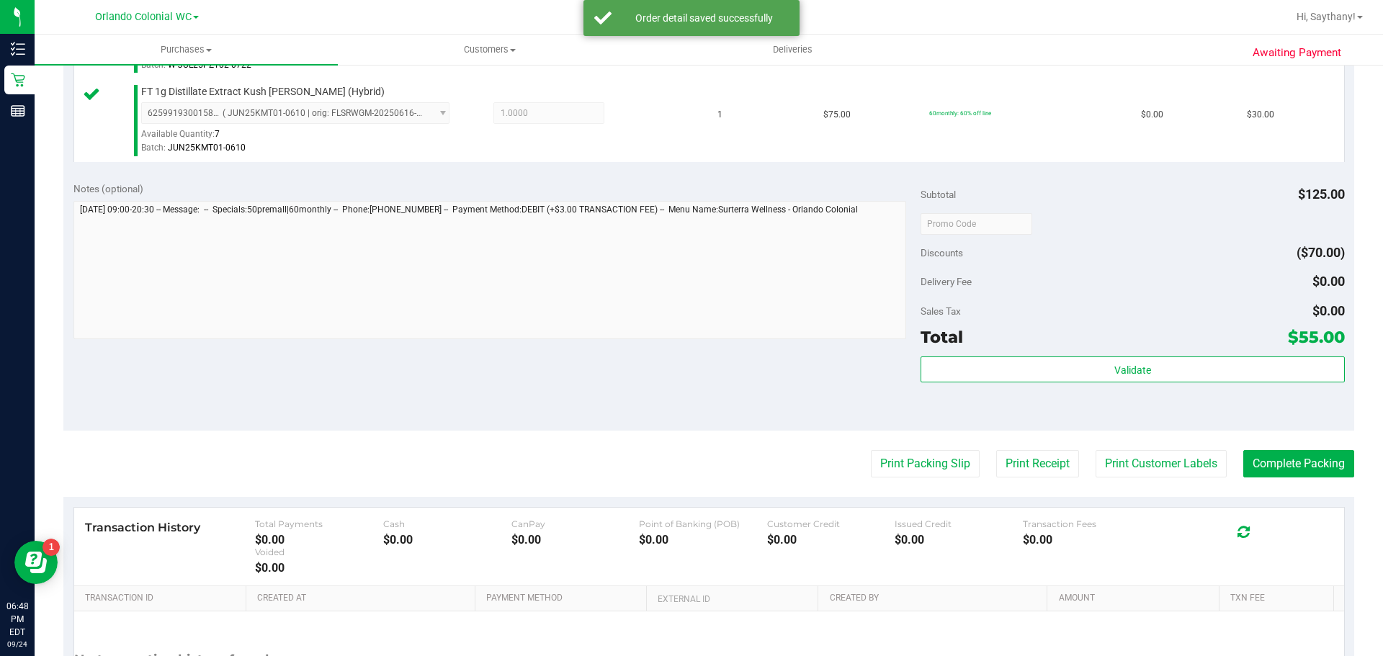
scroll to position [482, 0]
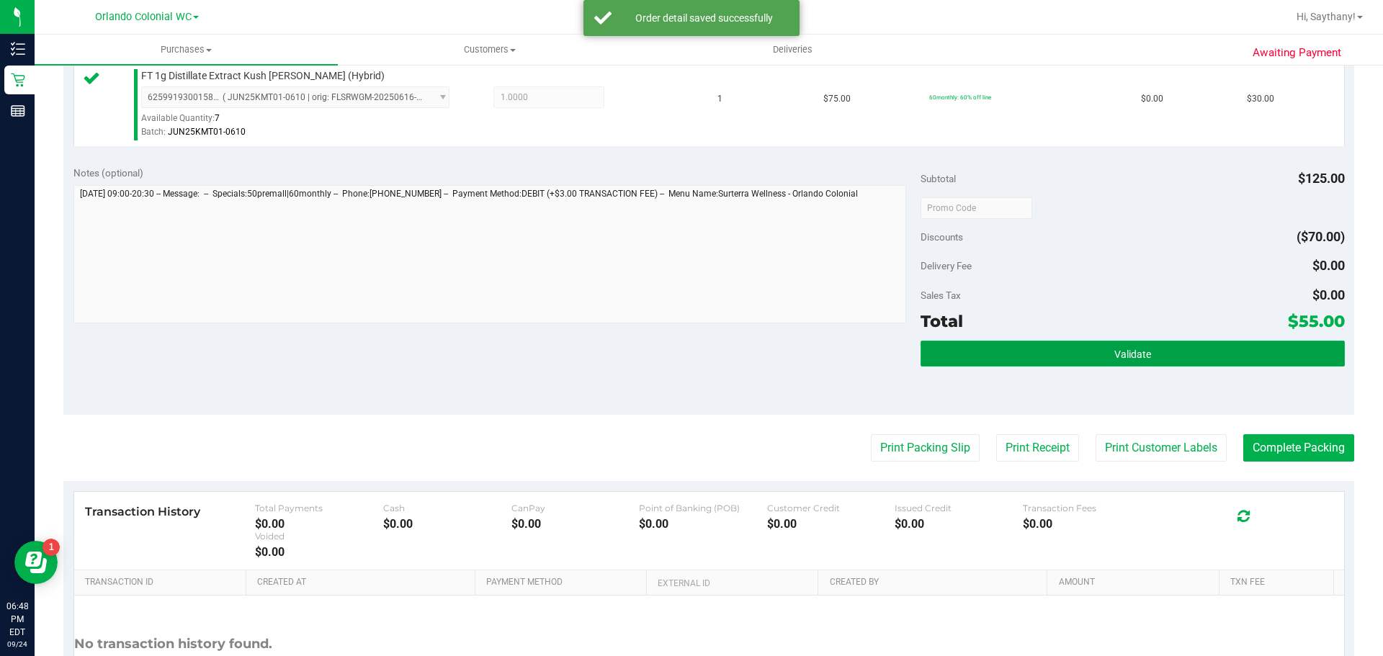
click at [1172, 357] on button "Validate" at bounding box center [1133, 354] width 424 height 26
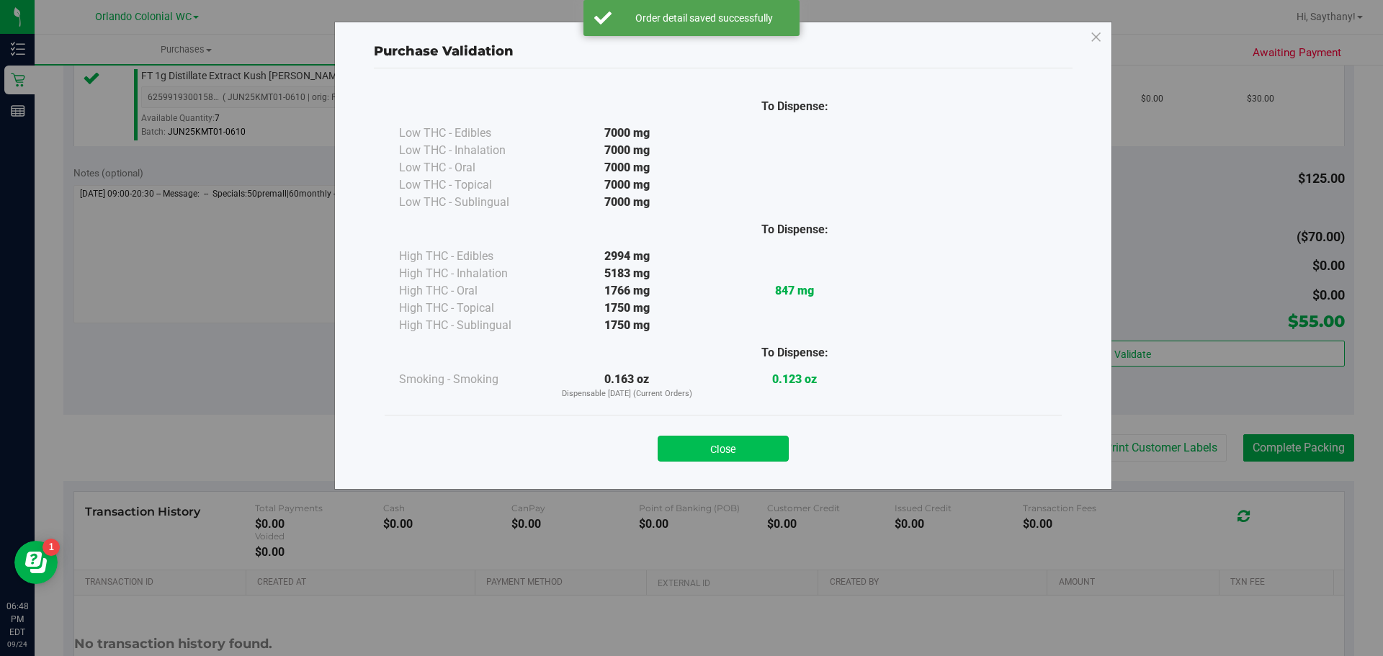
click at [707, 447] on button "Close" at bounding box center [723, 449] width 131 height 26
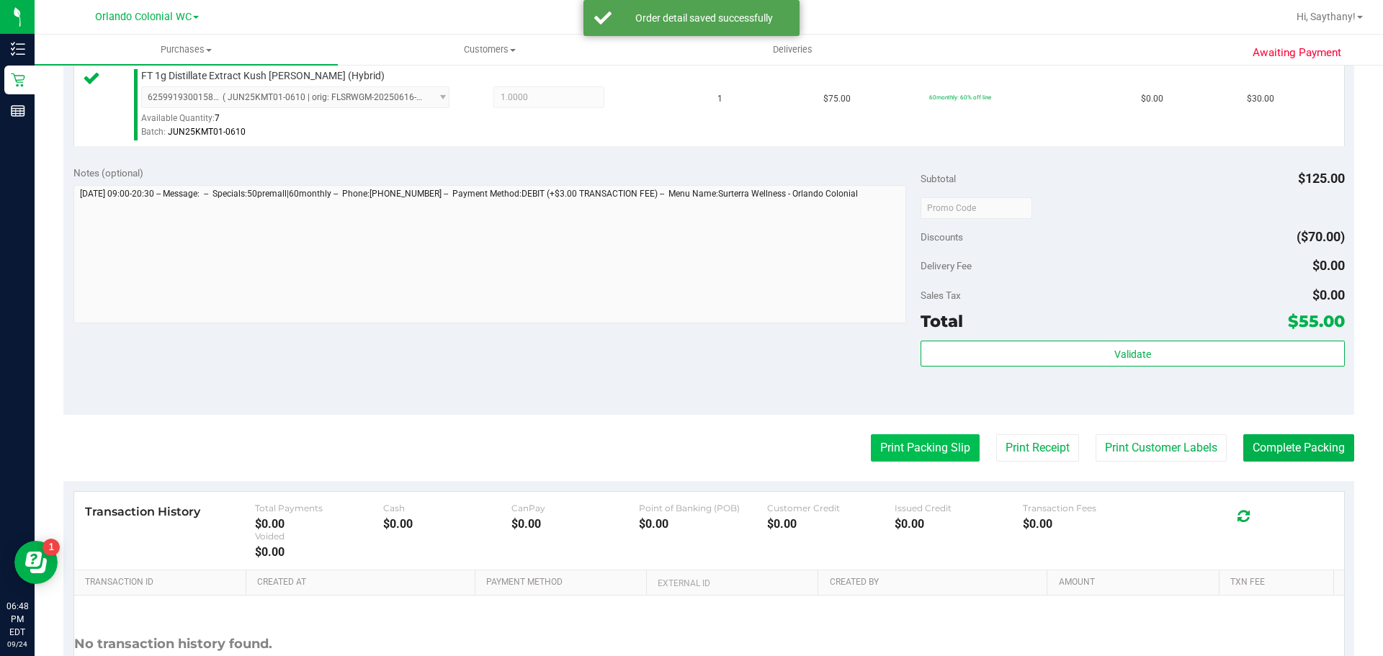
click at [950, 447] on button "Print Packing Slip" at bounding box center [925, 447] width 109 height 27
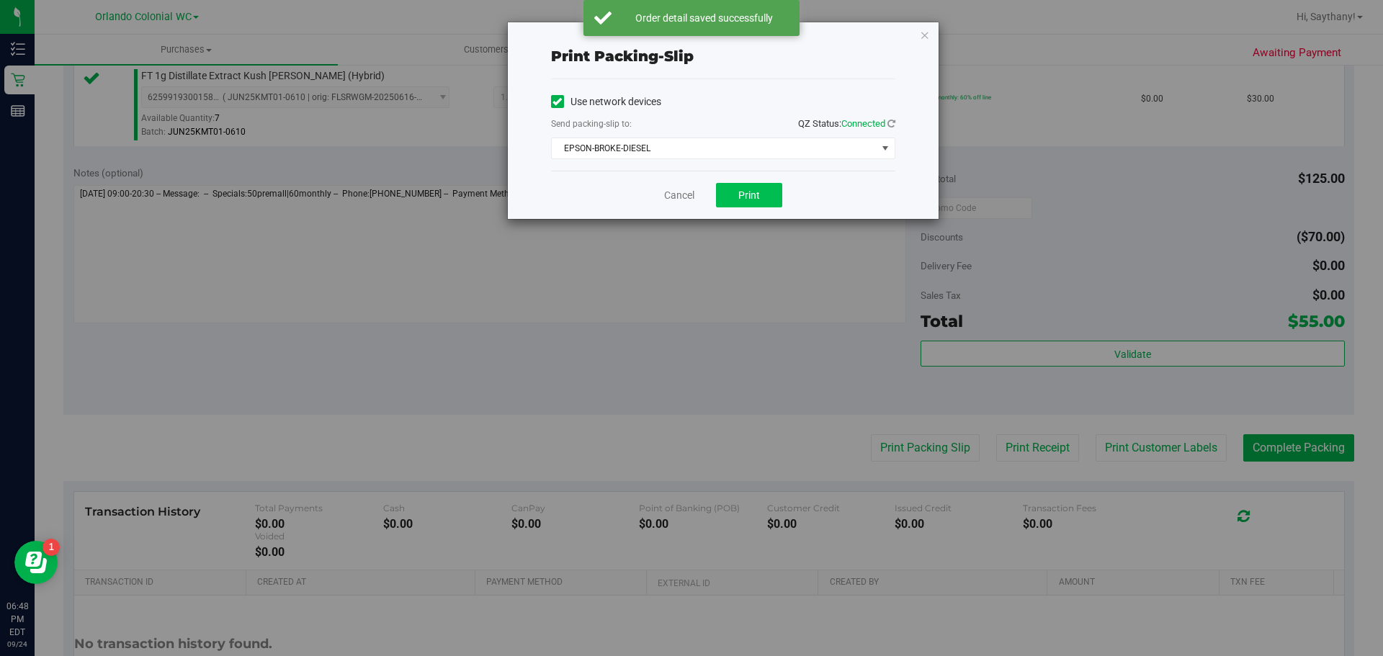
click at [738, 203] on button "Print" at bounding box center [749, 195] width 66 height 24
click at [925, 27] on icon "button" at bounding box center [925, 34] width 10 height 17
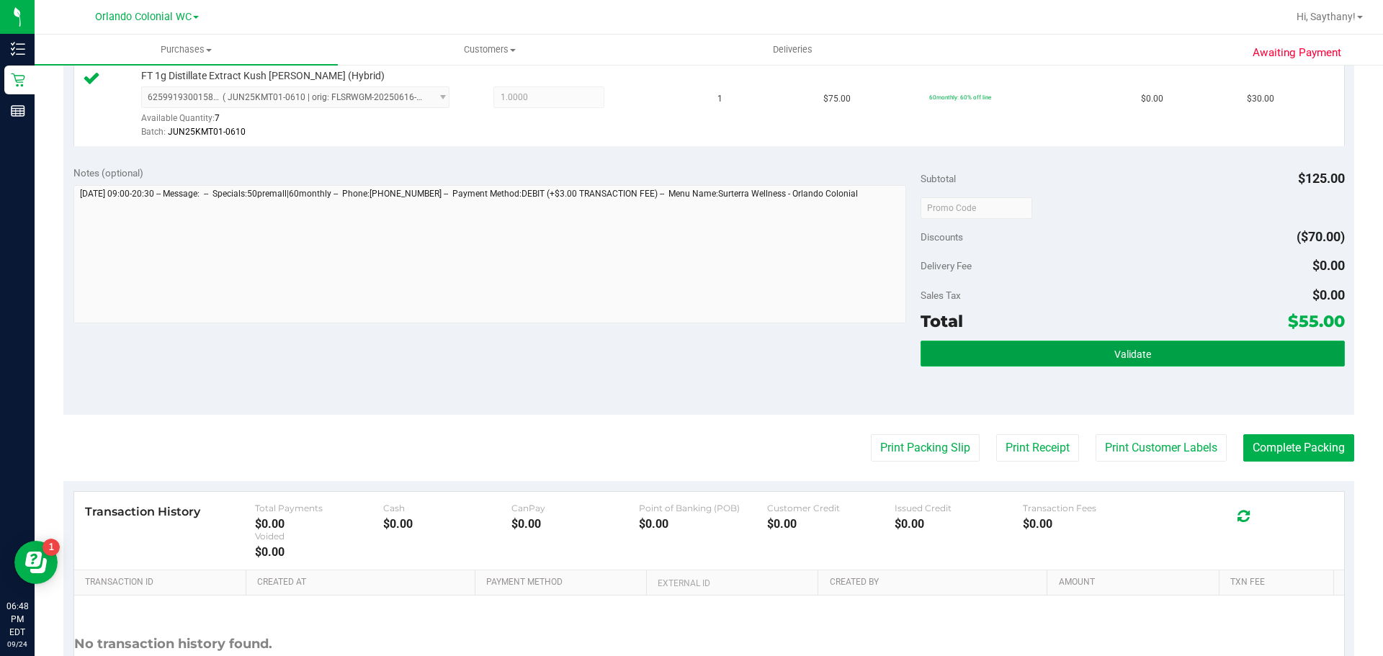
click at [1151, 357] on button "Validate" at bounding box center [1133, 354] width 424 height 26
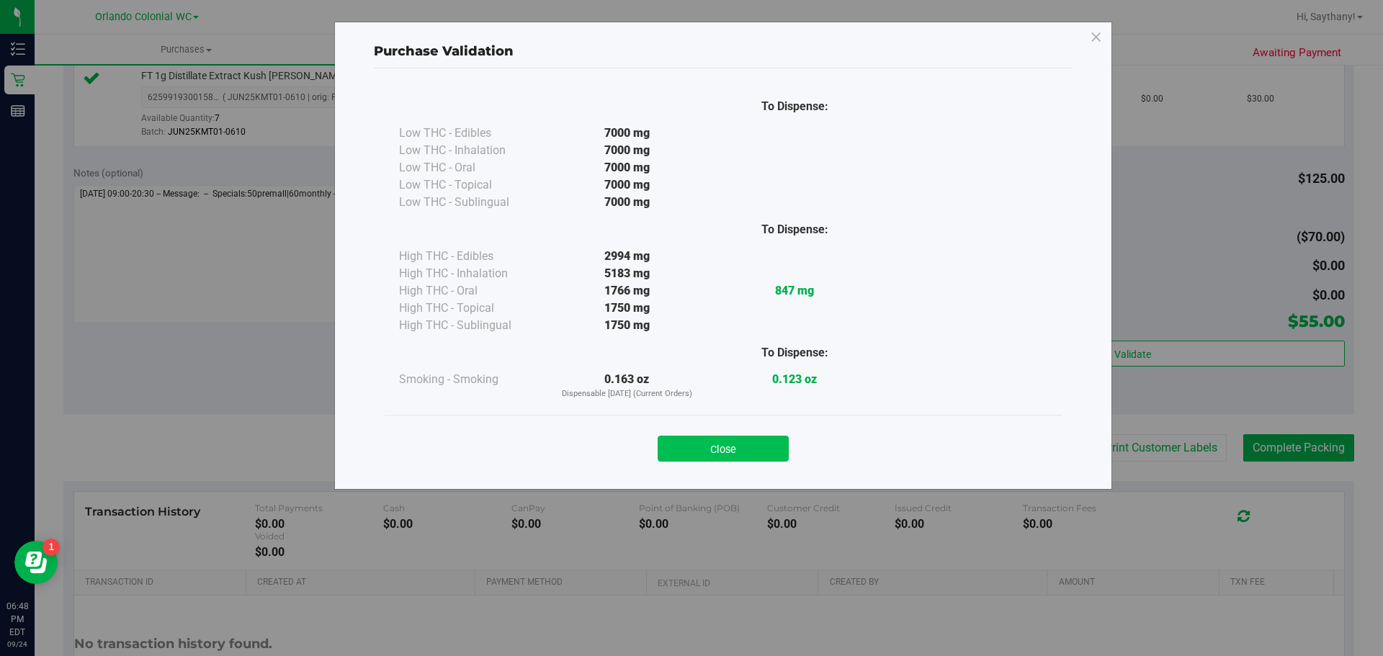
click at [726, 445] on button "Close" at bounding box center [723, 449] width 131 height 26
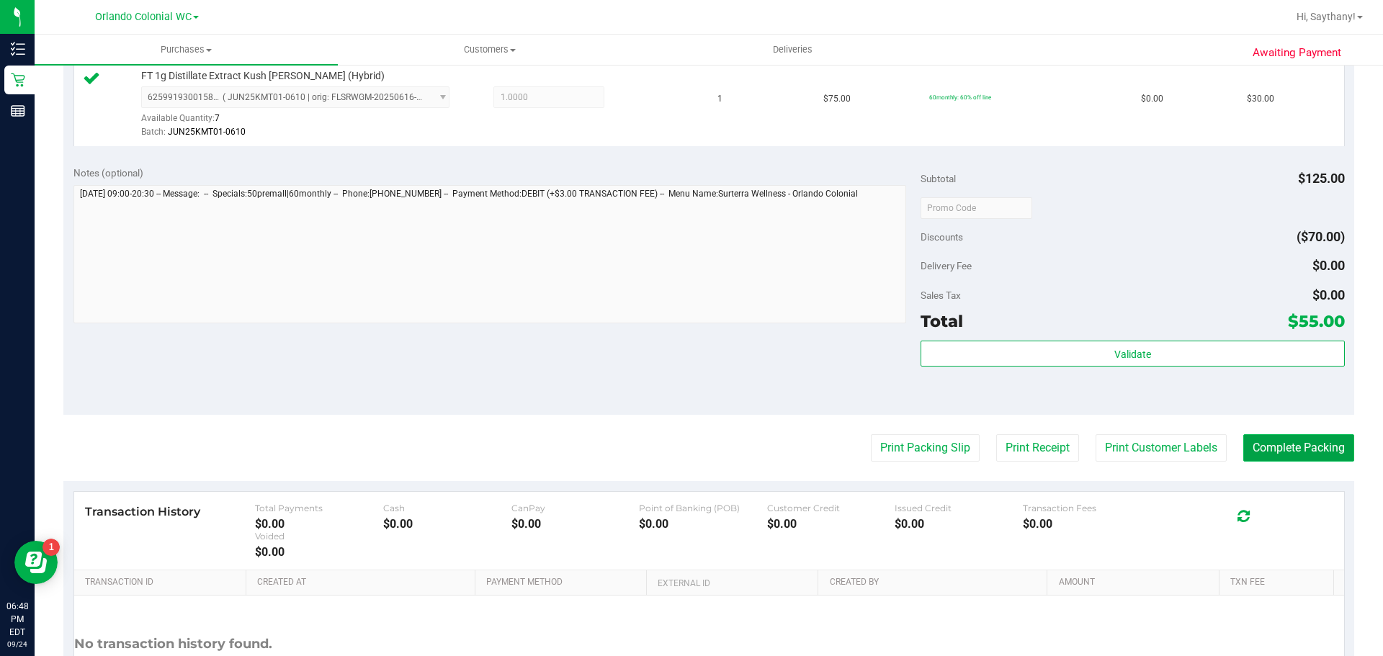
click at [1288, 451] on button "Complete Packing" at bounding box center [1299, 447] width 111 height 27
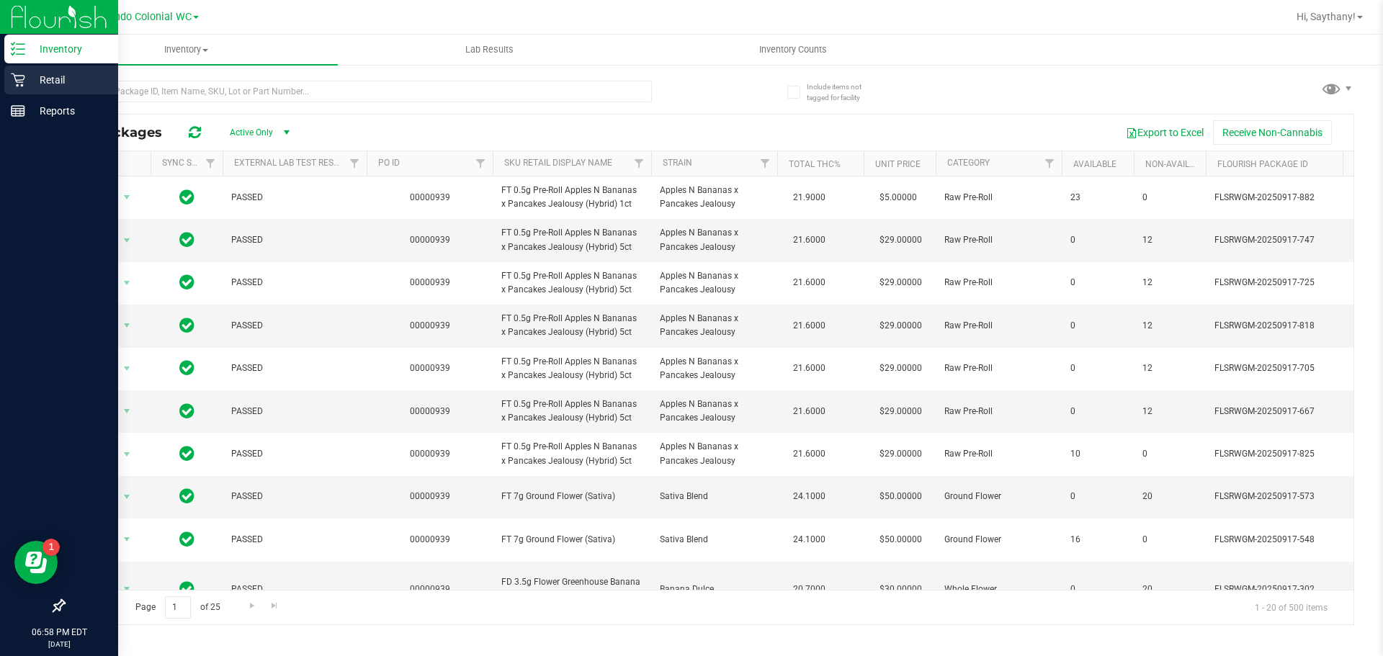
click at [16, 86] on icon at bounding box center [18, 80] width 14 height 14
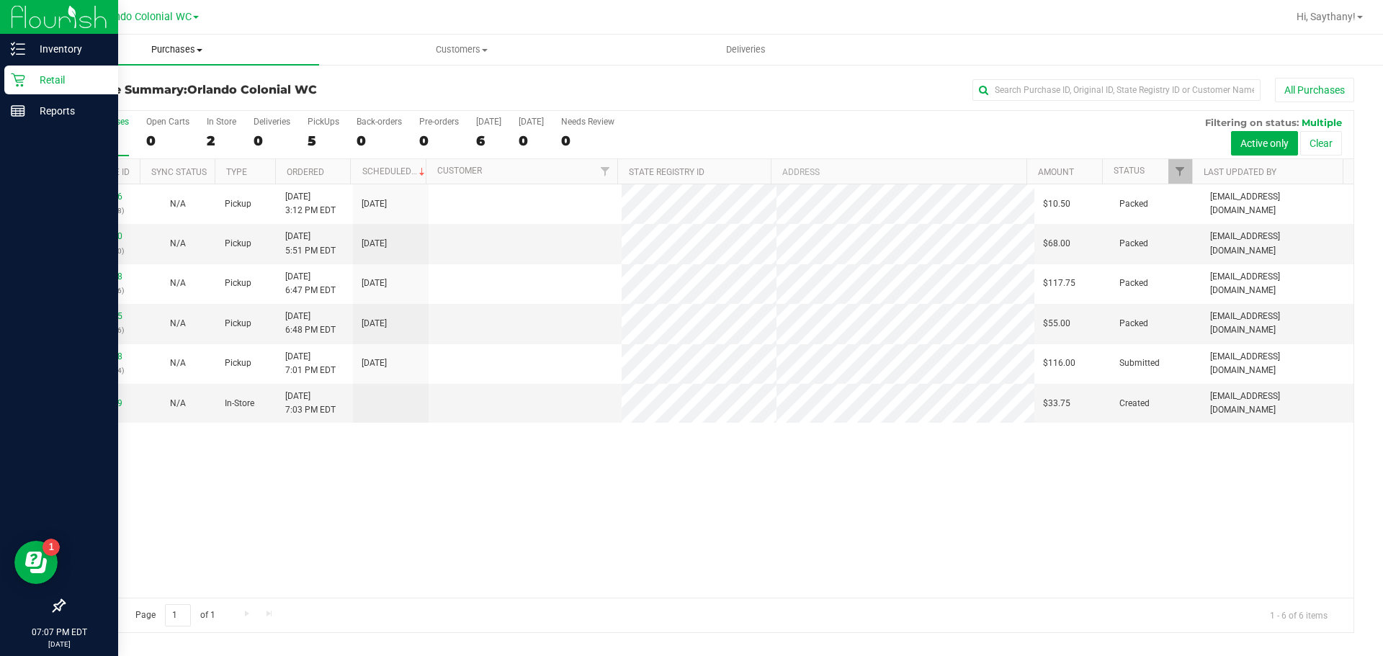
click at [184, 43] on span "Purchases" at bounding box center [177, 49] width 285 height 13
click at [148, 103] on li "Fulfillment" at bounding box center [177, 104] width 285 height 17
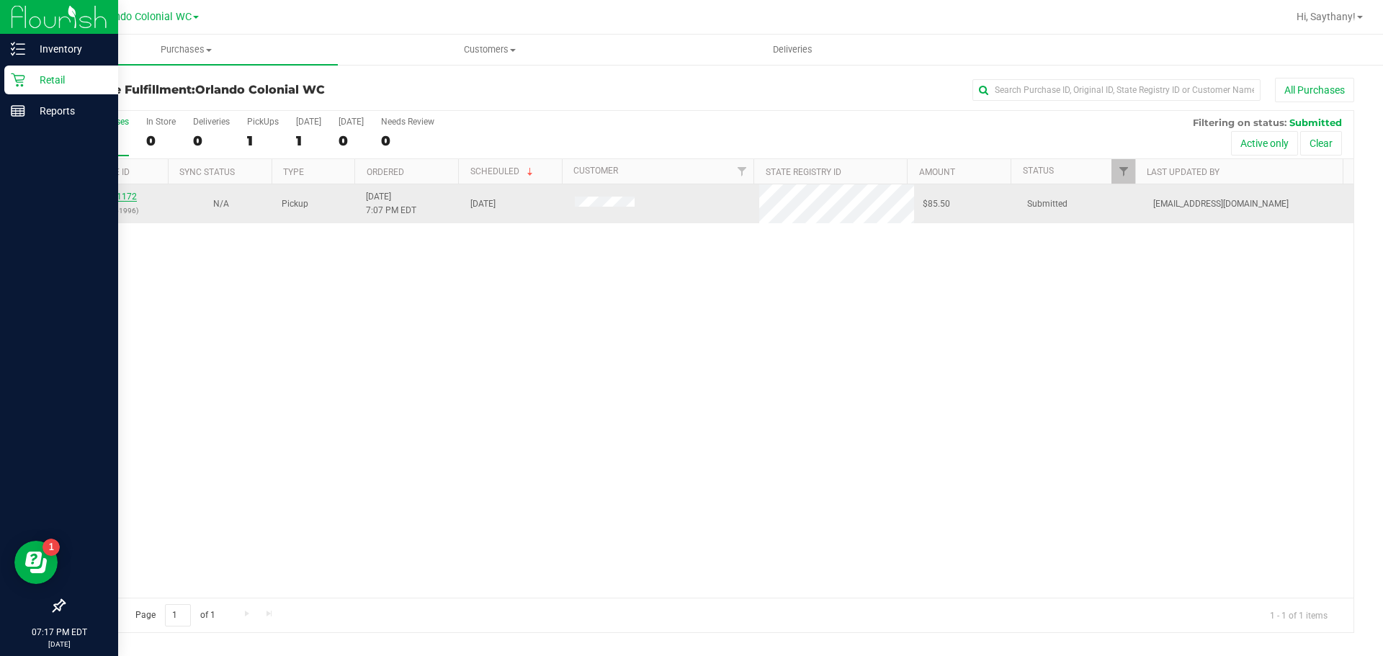
click at [119, 193] on link "12001172" at bounding box center [117, 197] width 40 height 10
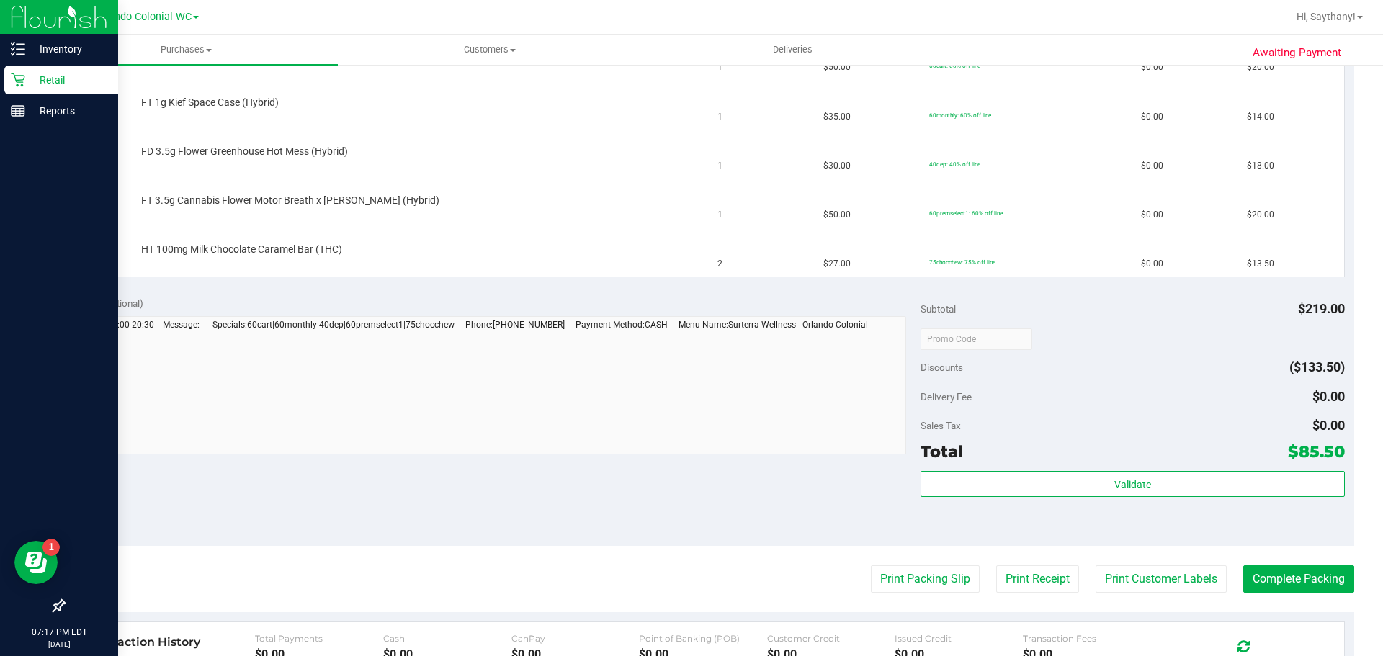
scroll to position [432, 0]
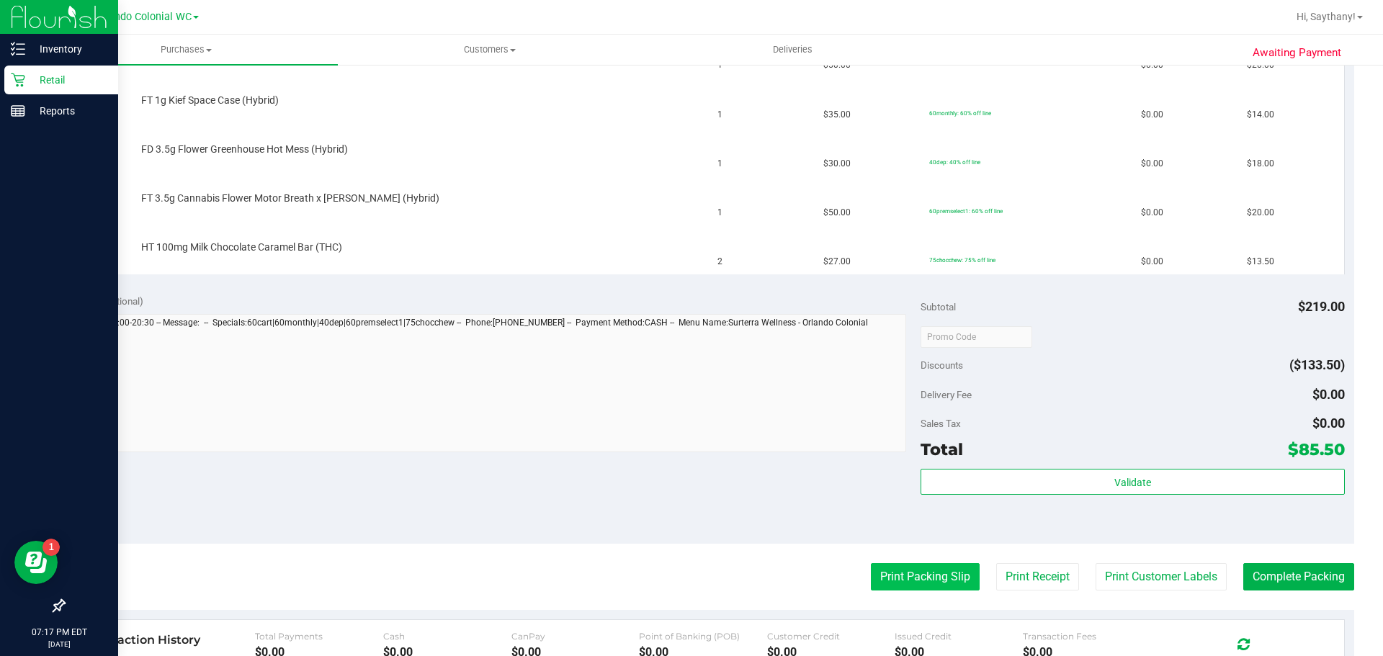
click at [921, 587] on button "Print Packing Slip" at bounding box center [925, 576] width 109 height 27
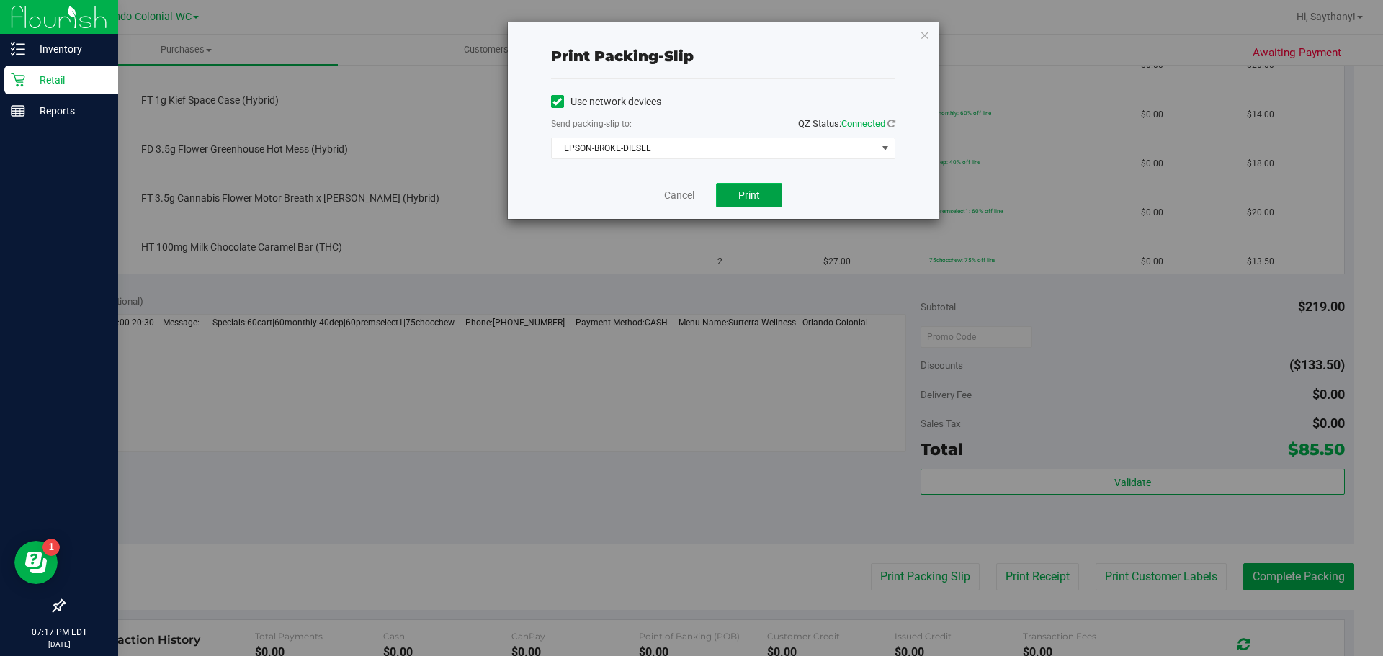
click at [751, 186] on button "Print" at bounding box center [749, 195] width 66 height 24
click at [908, 55] on div "Print packing-slip Use network devices Send packing-slip to: QZ Status: Connect…" at bounding box center [723, 120] width 431 height 197
click at [926, 34] on icon "button" at bounding box center [925, 34] width 10 height 17
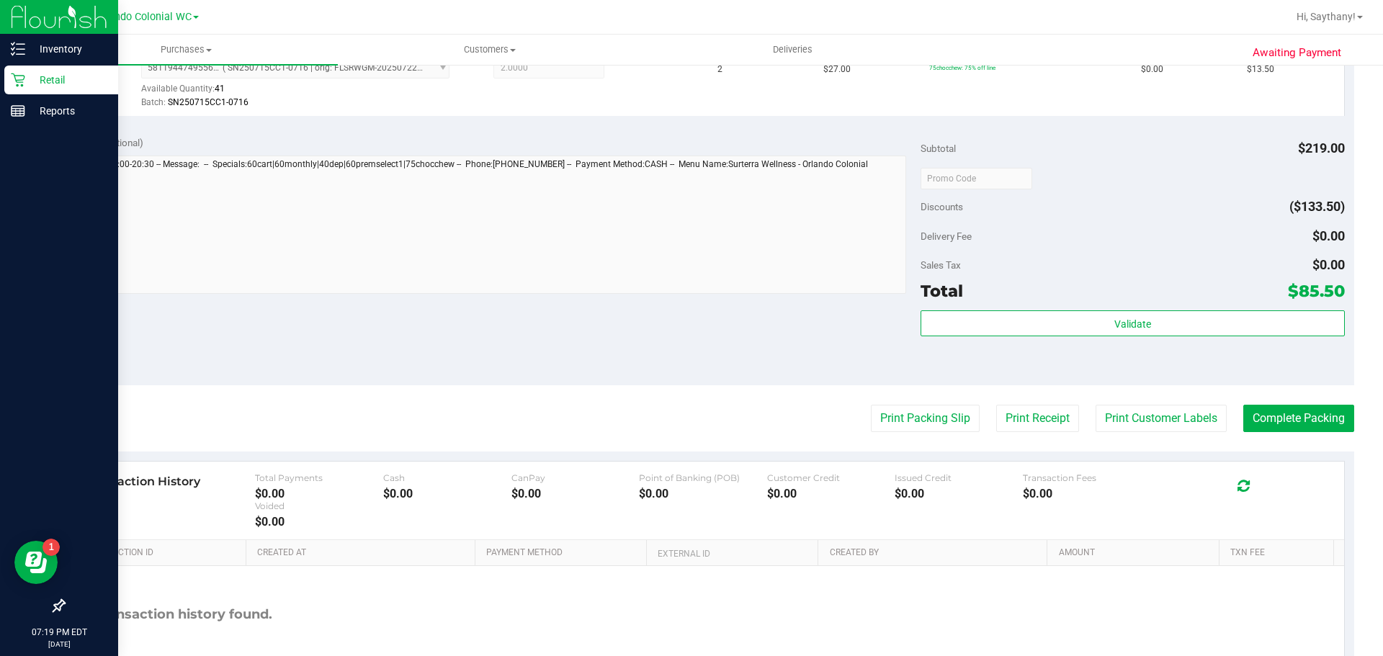
scroll to position [759, 0]
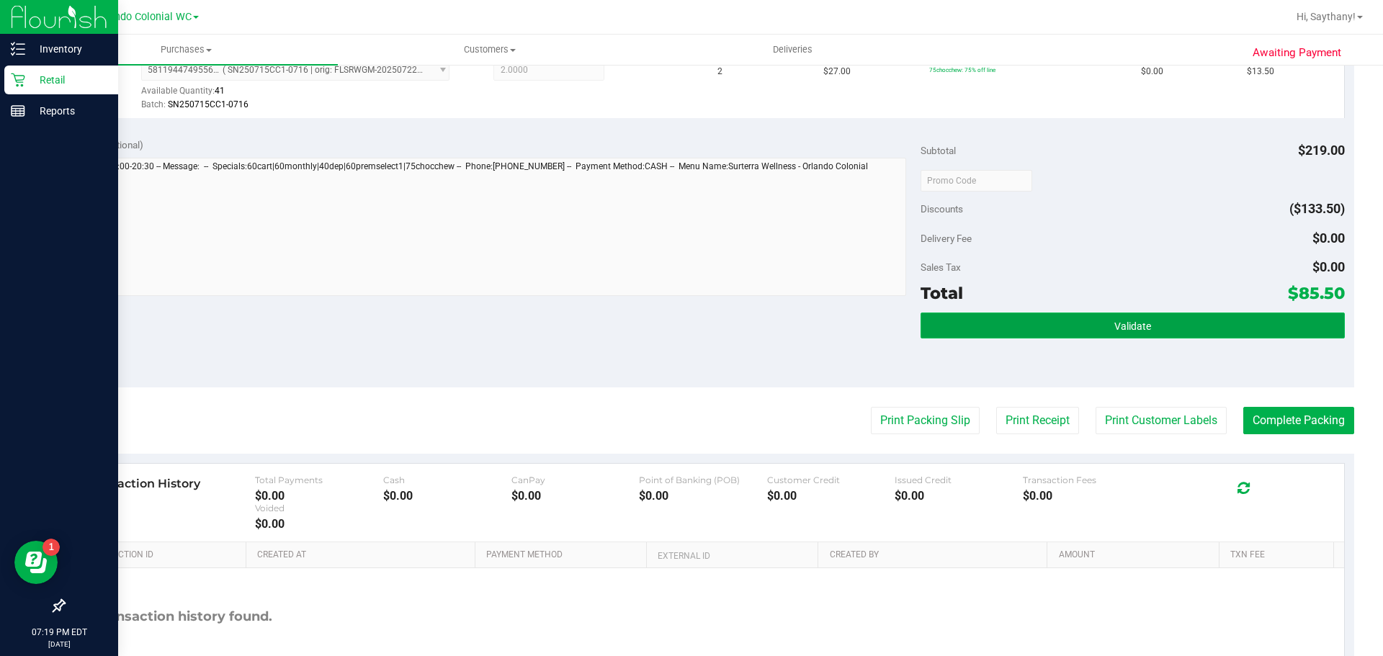
click at [1267, 329] on button "Validate" at bounding box center [1133, 326] width 424 height 26
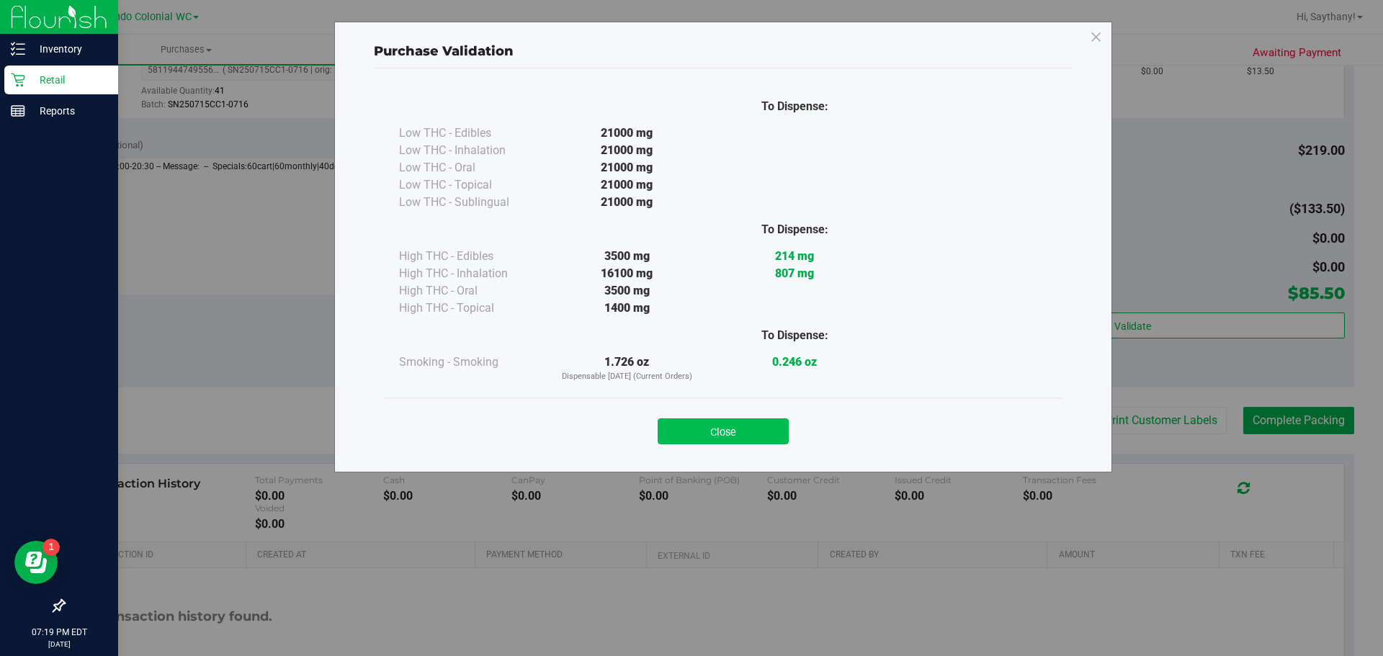
click at [719, 427] on button "Close" at bounding box center [723, 432] width 131 height 26
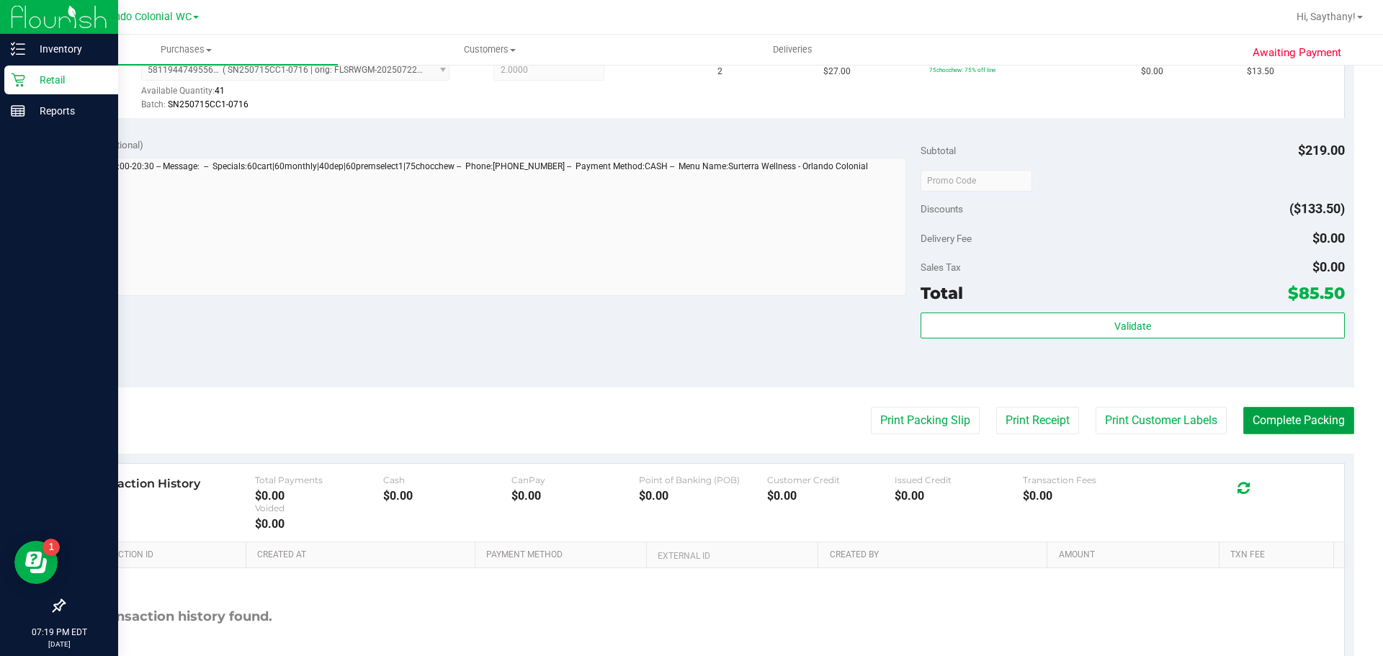
click at [1310, 433] on button "Complete Packing" at bounding box center [1299, 420] width 111 height 27
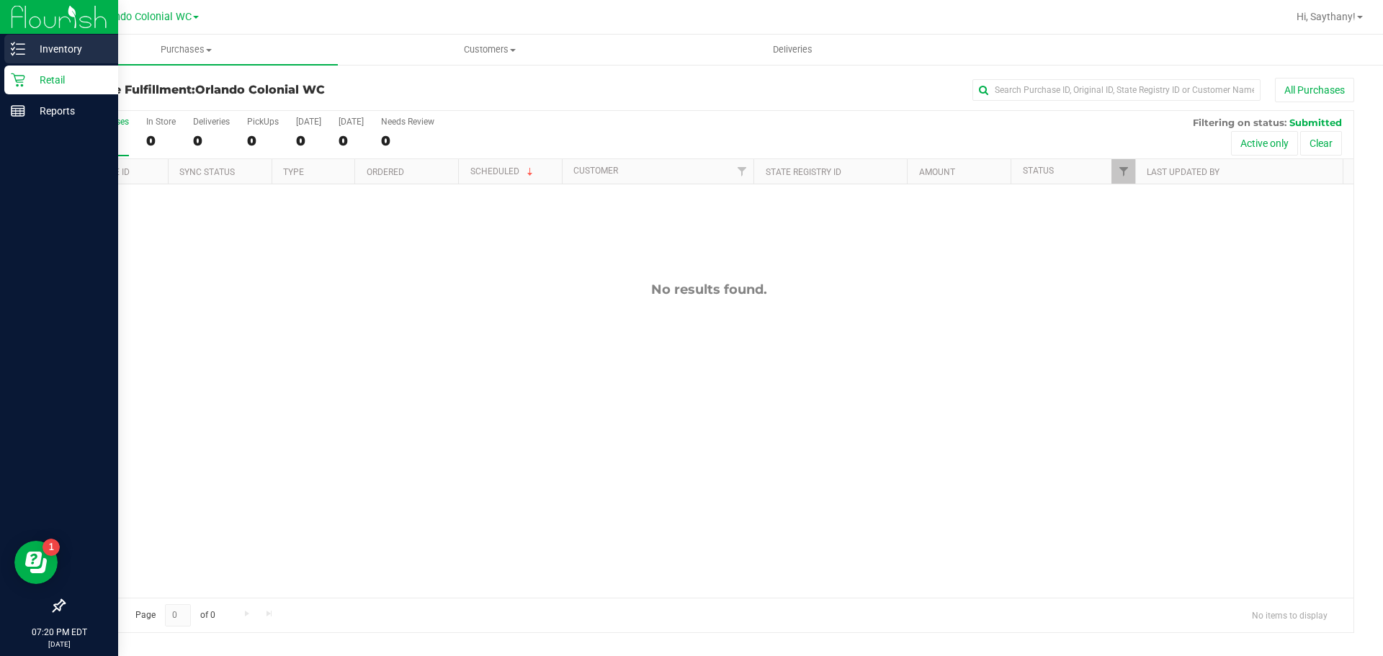
click at [45, 47] on p "Inventory" at bounding box center [68, 48] width 86 height 17
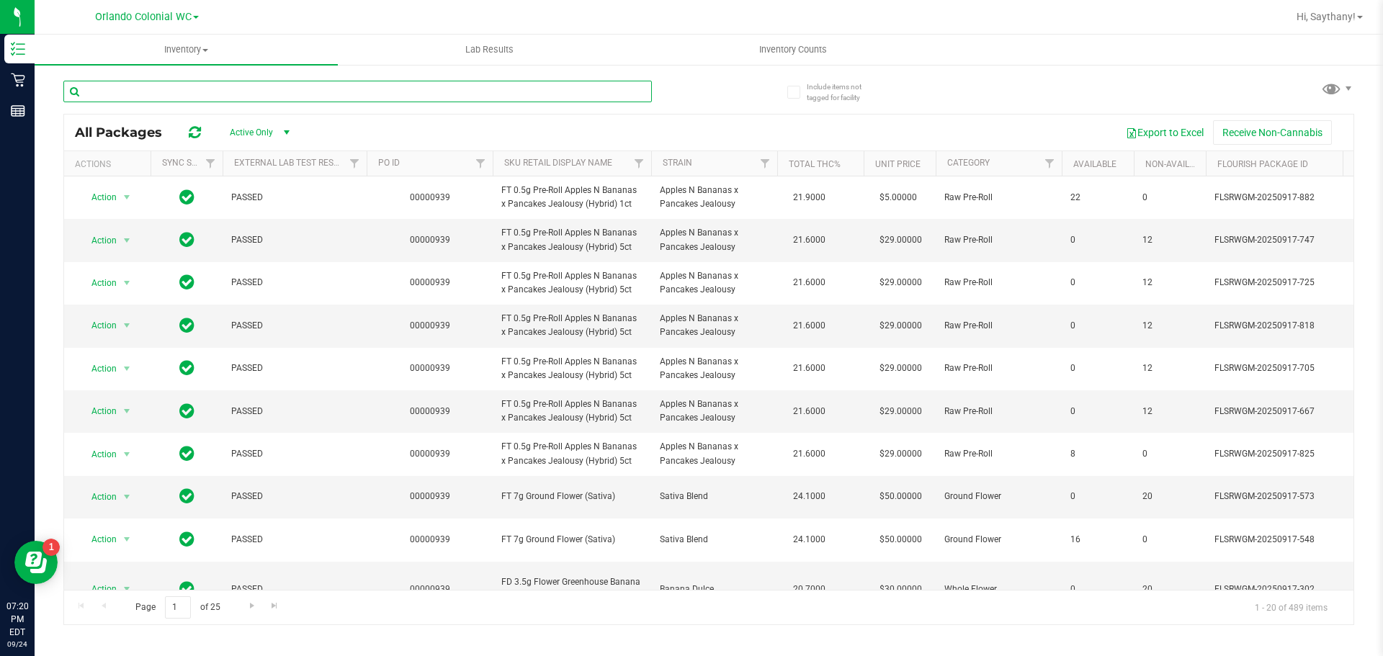
click at [340, 93] on input "text" at bounding box center [357, 92] width 589 height 22
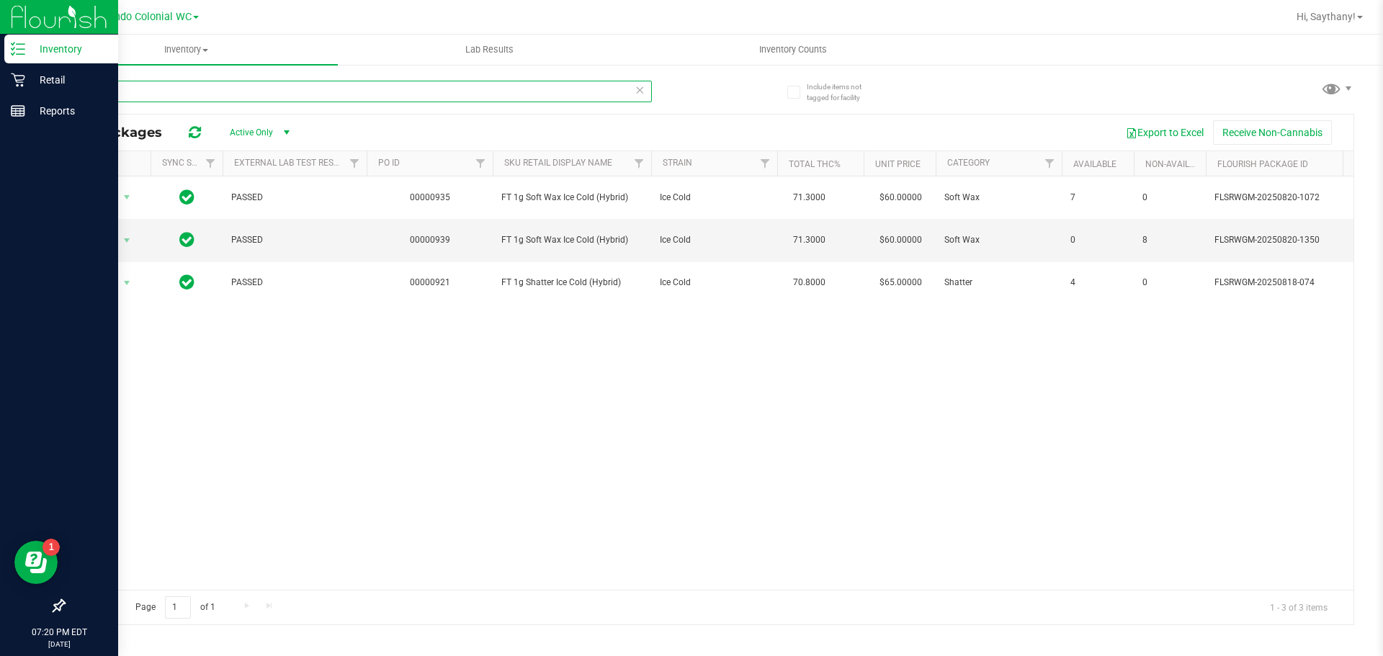
type input "ice cold"
